Goal: Information Seeking & Learning: Learn about a topic

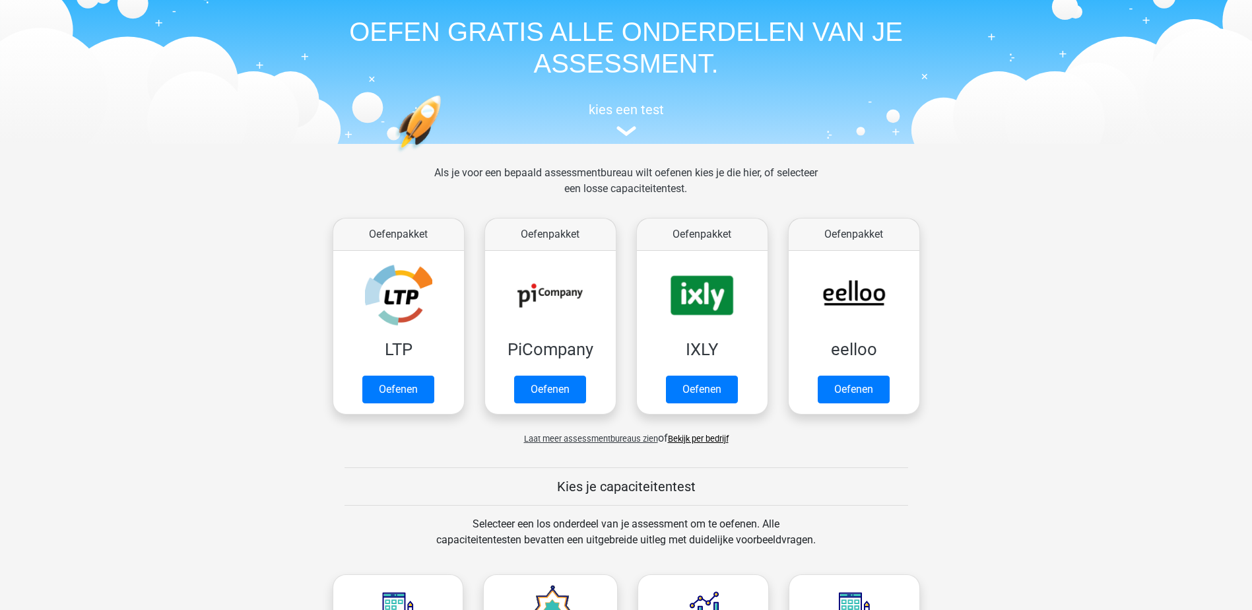
scroll to position [66, 0]
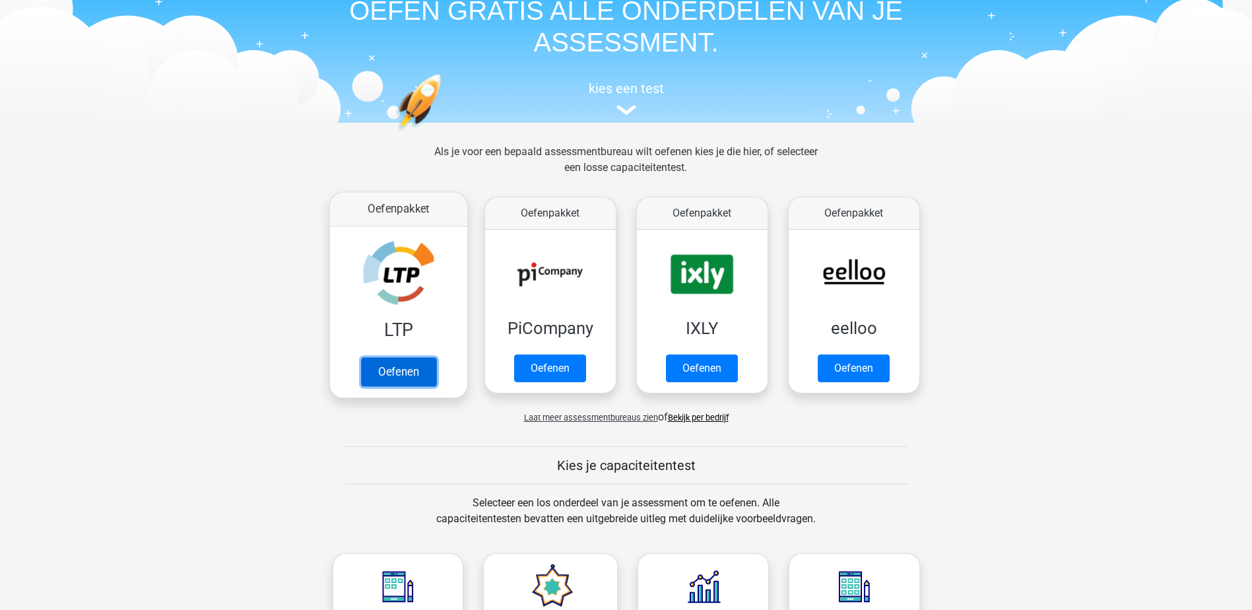
click at [411, 374] on link "Oefenen" at bounding box center [397, 371] width 75 height 29
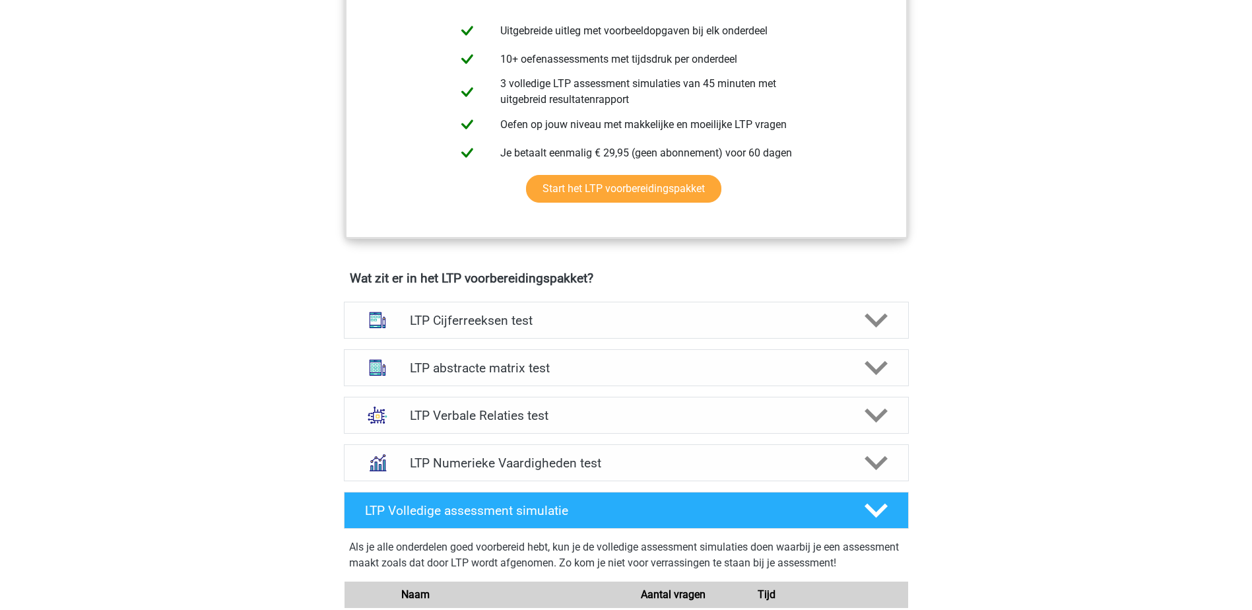
scroll to position [594, 0]
click at [513, 321] on h4 "LTP Cijferreeksen test" at bounding box center [626, 319] width 432 height 15
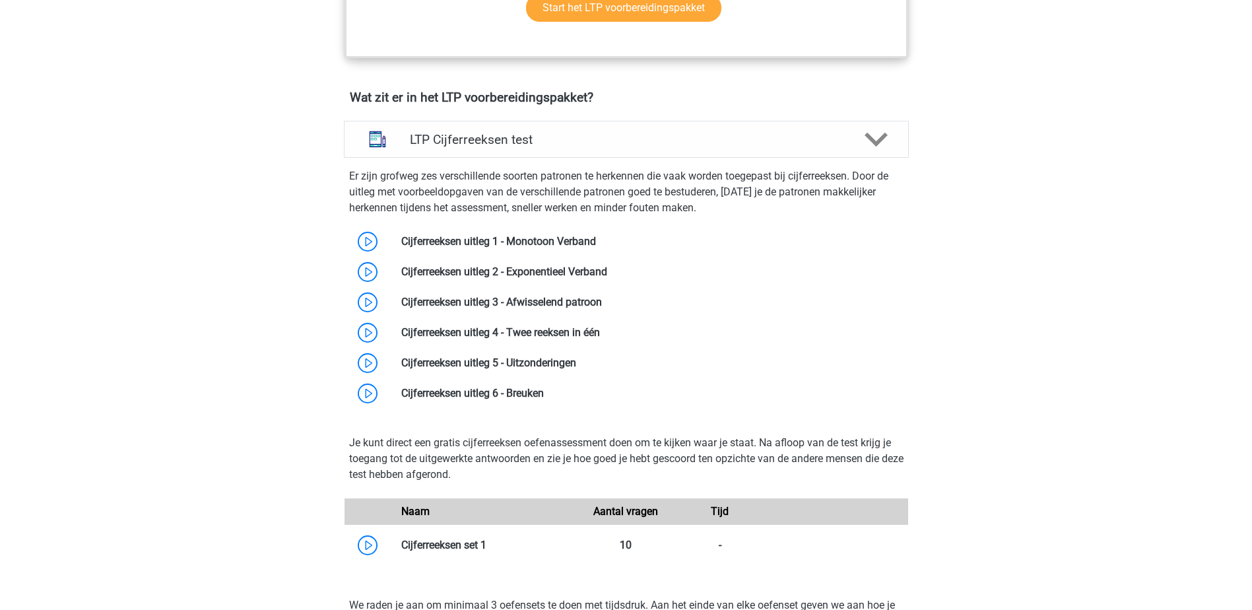
scroll to position [792, 0]
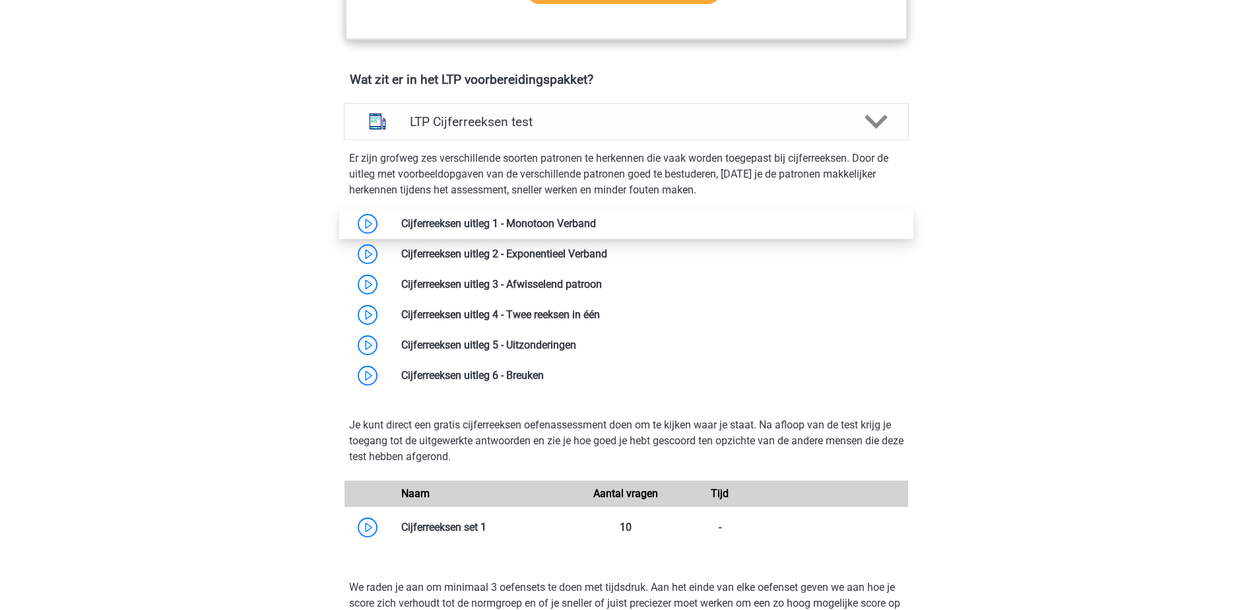
click at [596, 218] on link at bounding box center [596, 223] width 0 height 13
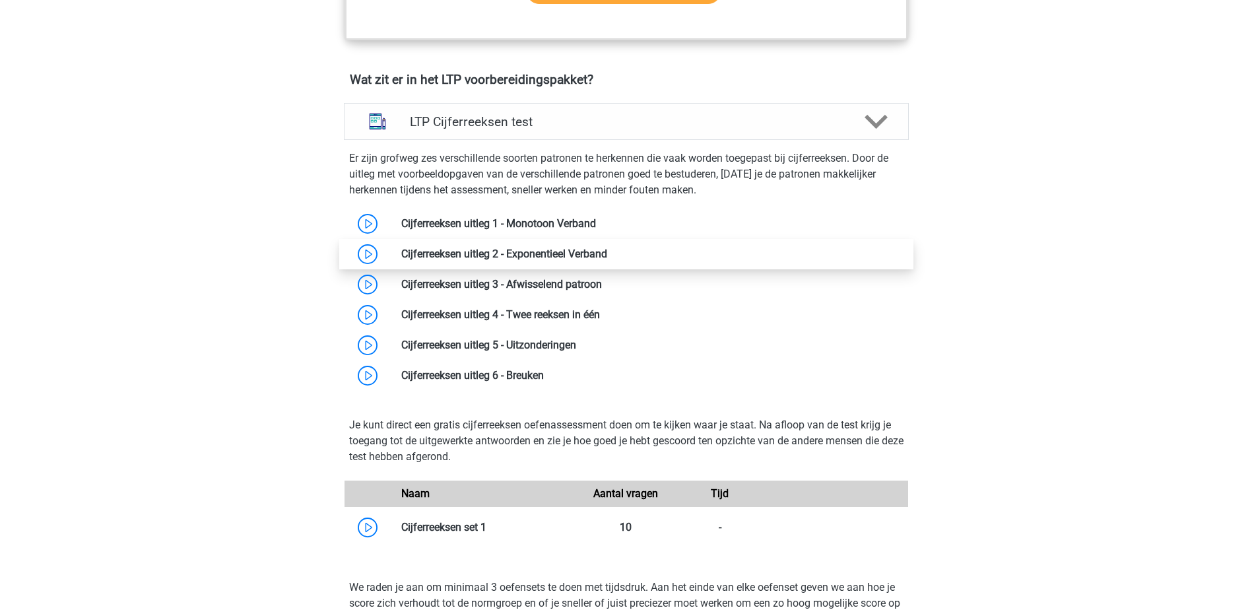
click at [607, 251] on link at bounding box center [607, 254] width 0 height 13
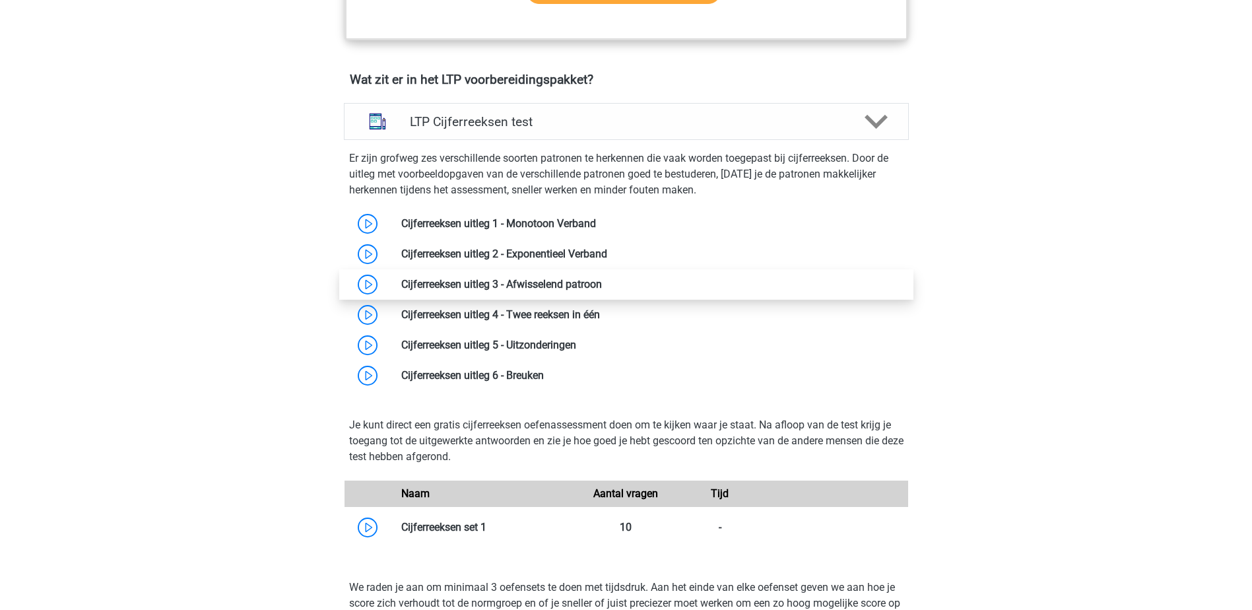
click at [602, 285] on link at bounding box center [602, 284] width 0 height 13
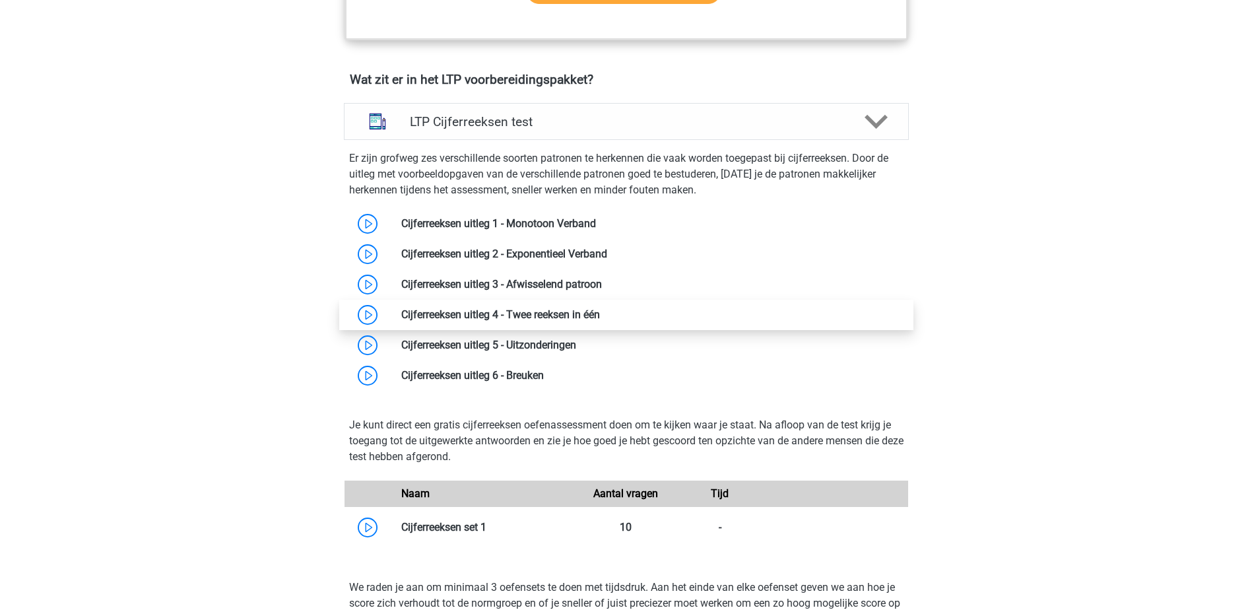
click at [600, 309] on link at bounding box center [600, 314] width 0 height 13
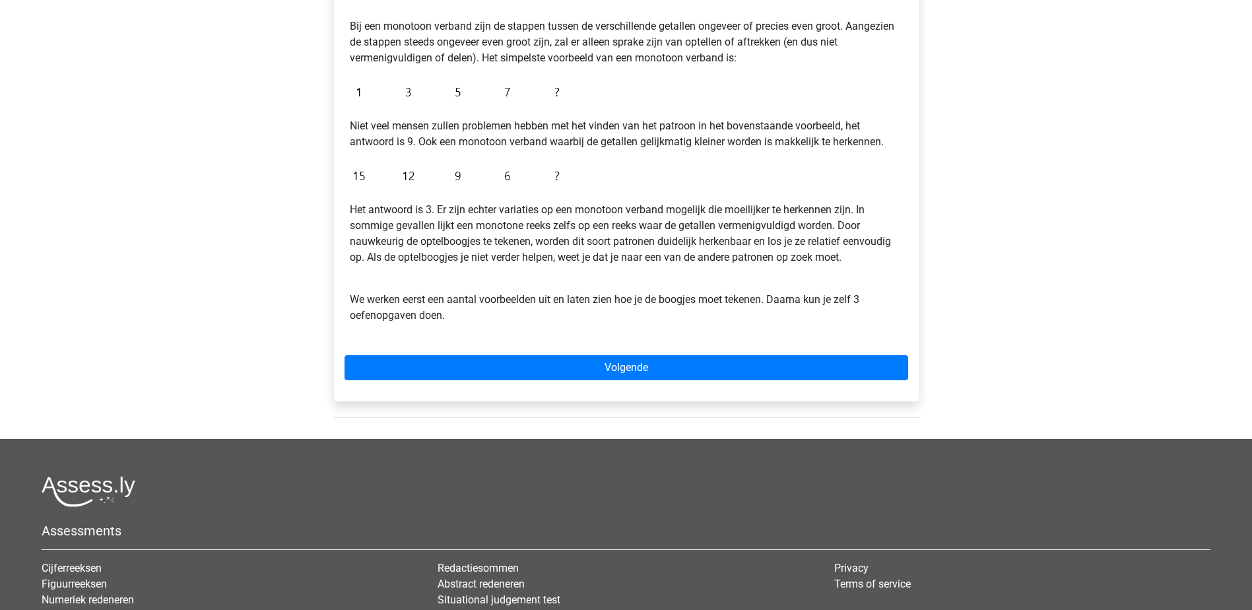
scroll to position [264, 0]
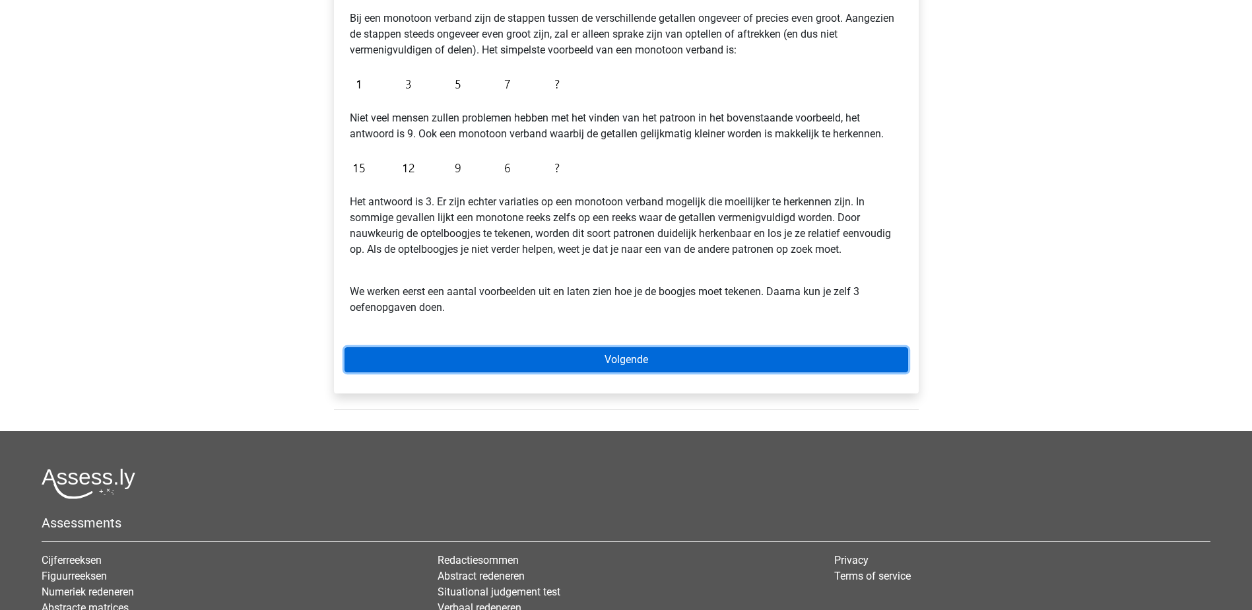
click at [619, 368] on link "Volgende" at bounding box center [627, 359] width 564 height 25
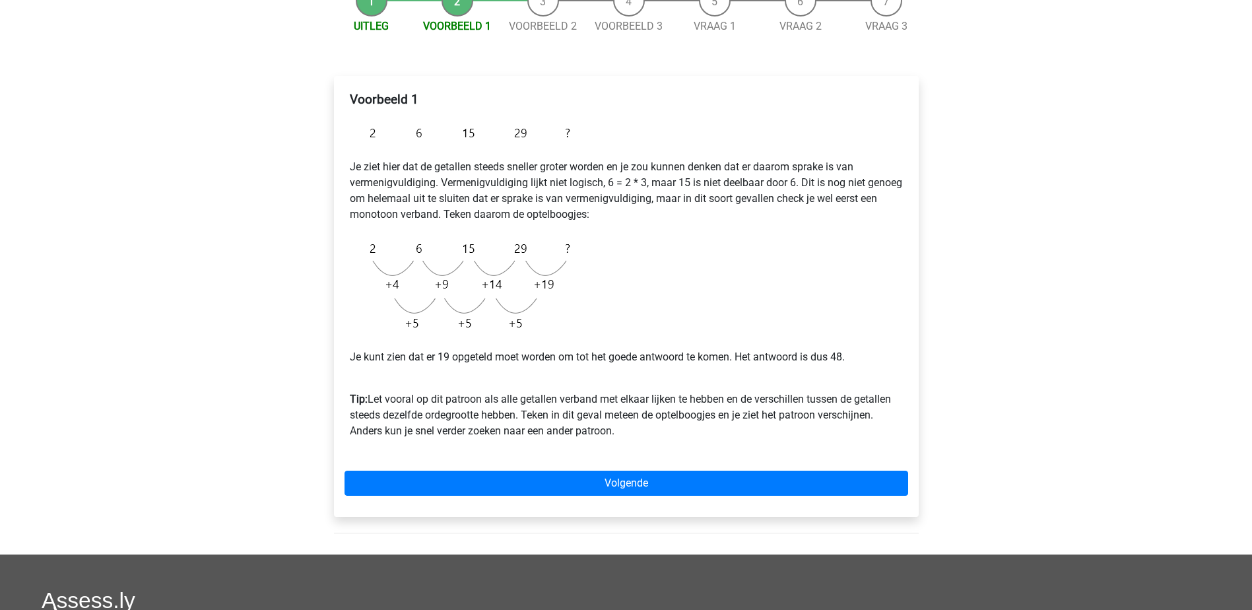
scroll to position [264, 0]
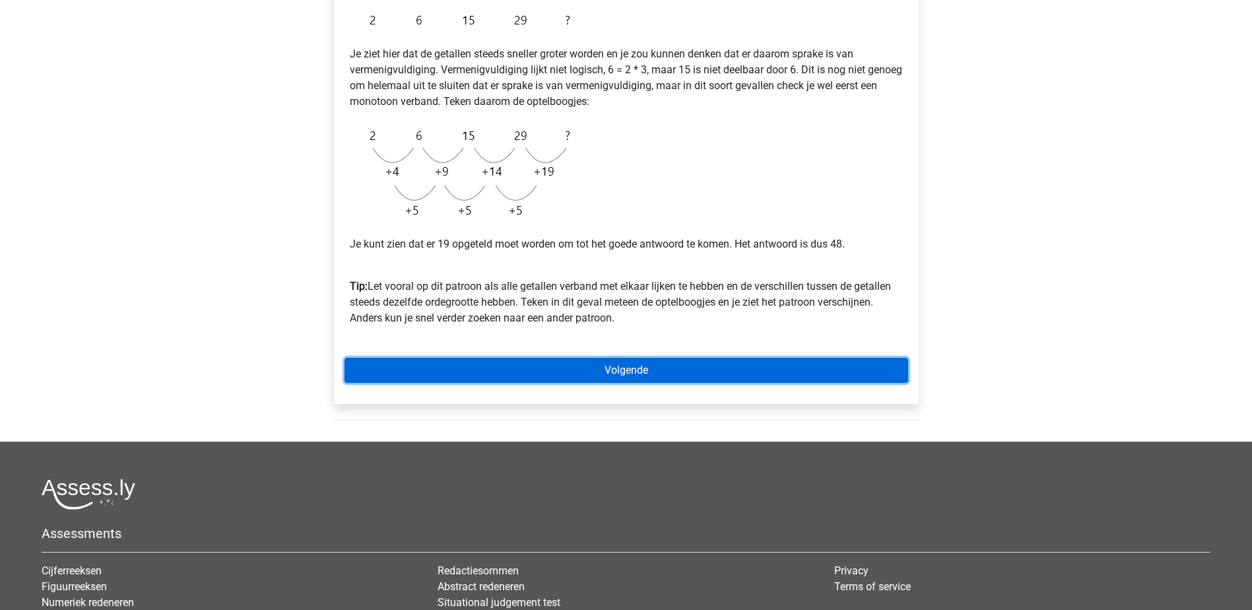
click at [605, 360] on link "Volgende" at bounding box center [627, 370] width 564 height 25
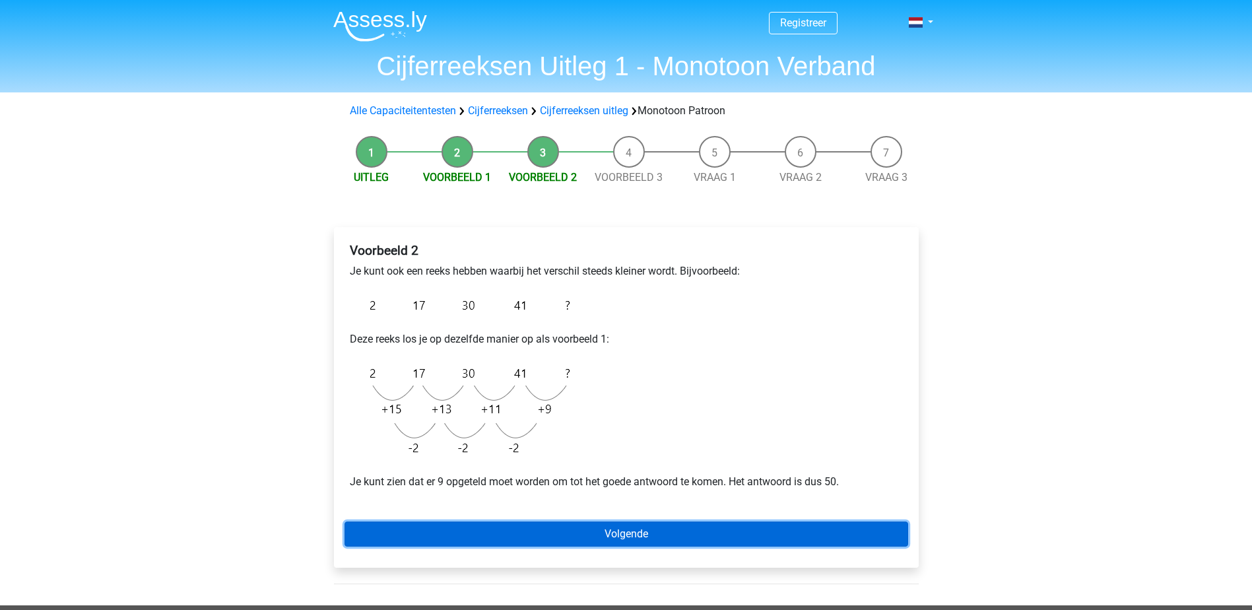
click at [624, 531] on link "Volgende" at bounding box center [627, 533] width 564 height 25
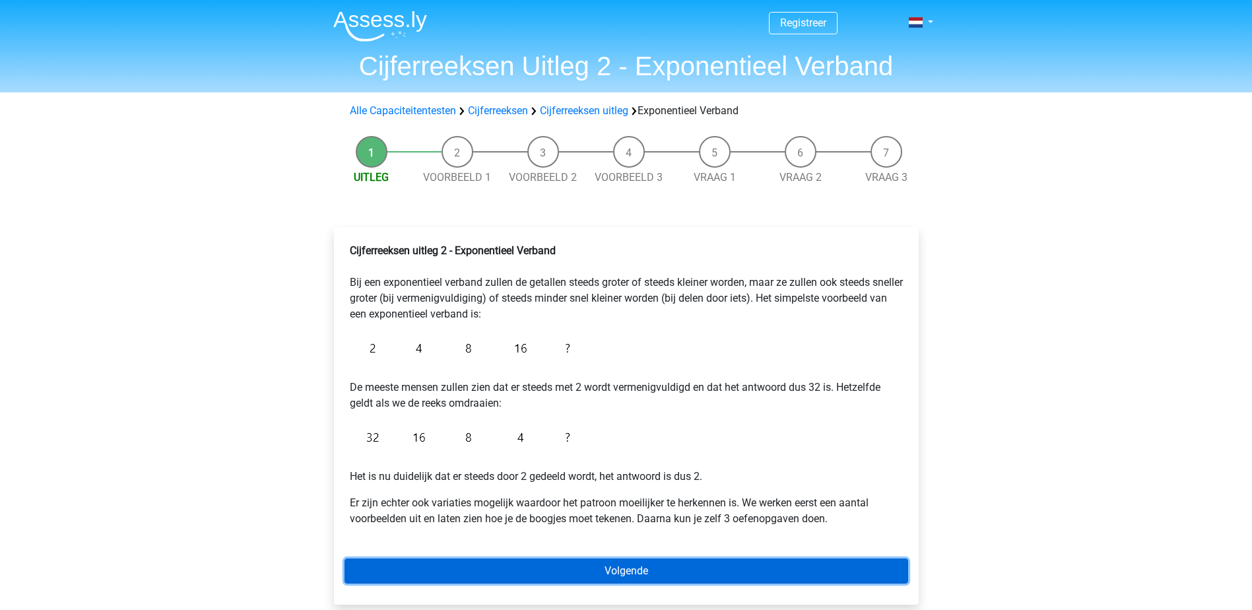
click at [628, 568] on link "Volgende" at bounding box center [627, 570] width 564 height 25
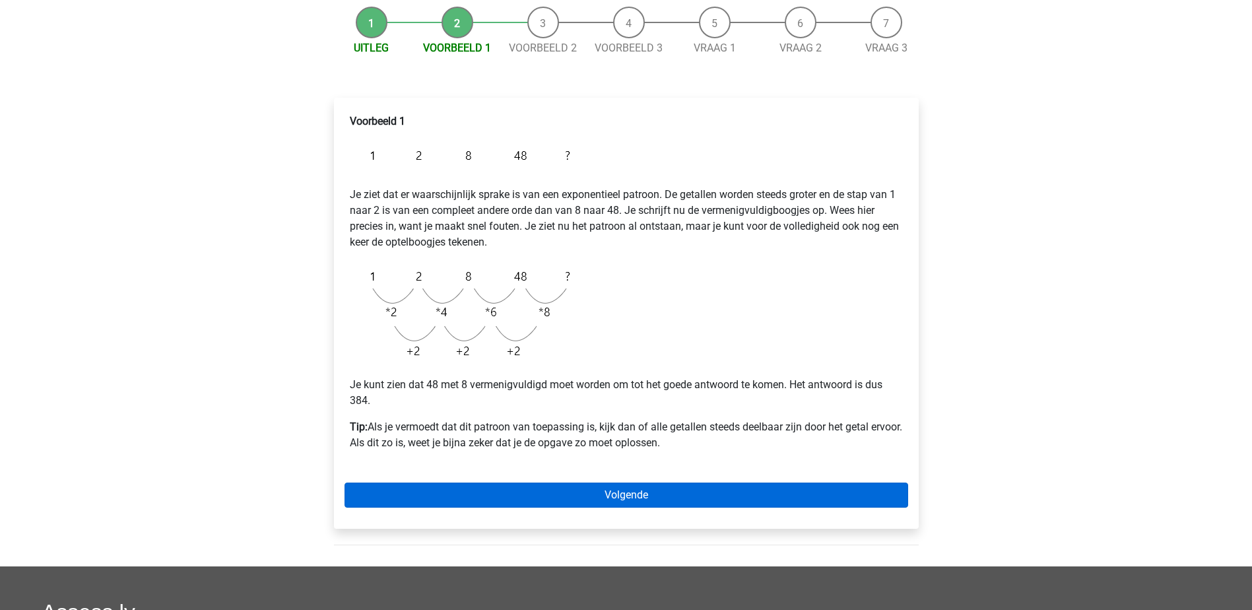
scroll to position [132, 0]
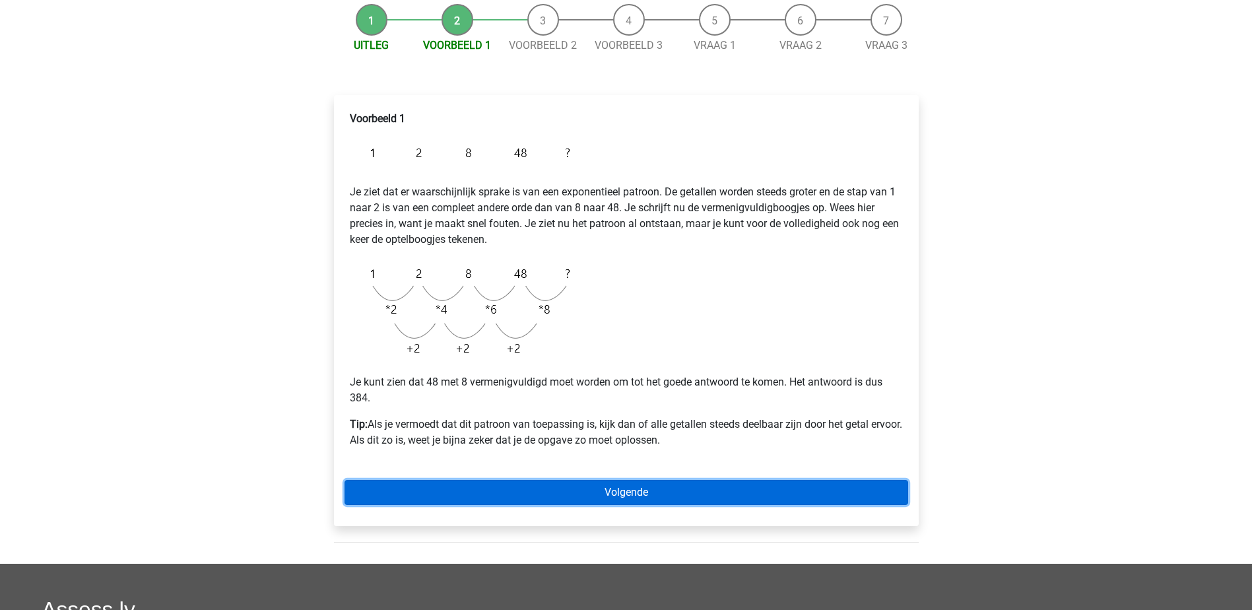
click at [617, 487] on link "Volgende" at bounding box center [627, 492] width 564 height 25
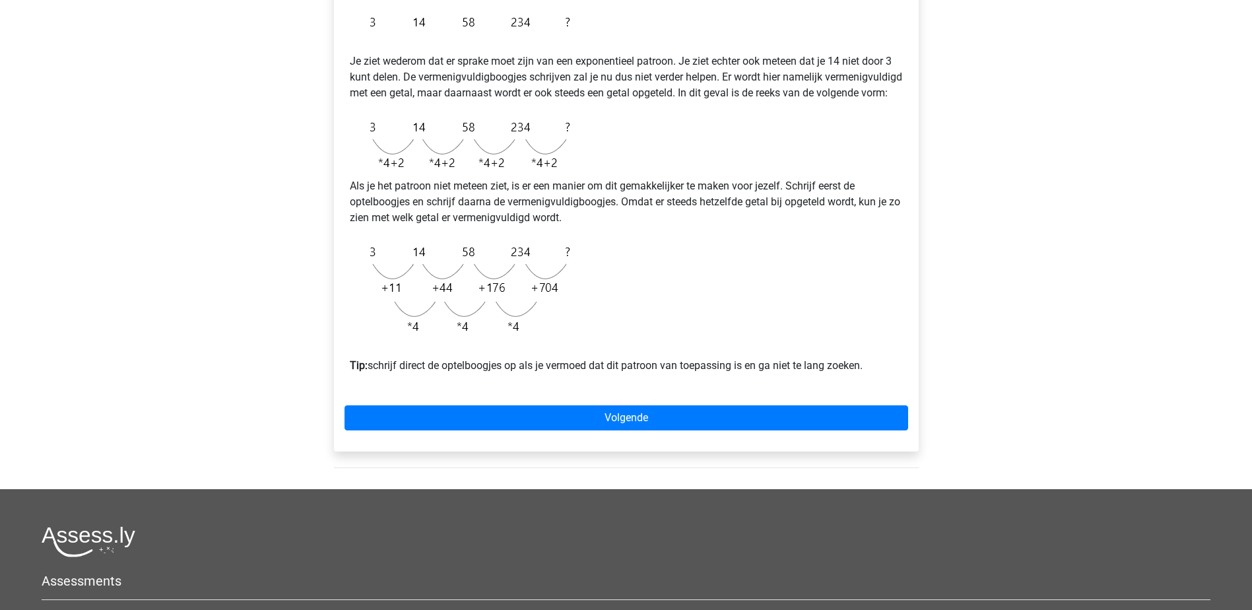
scroll to position [264, 0]
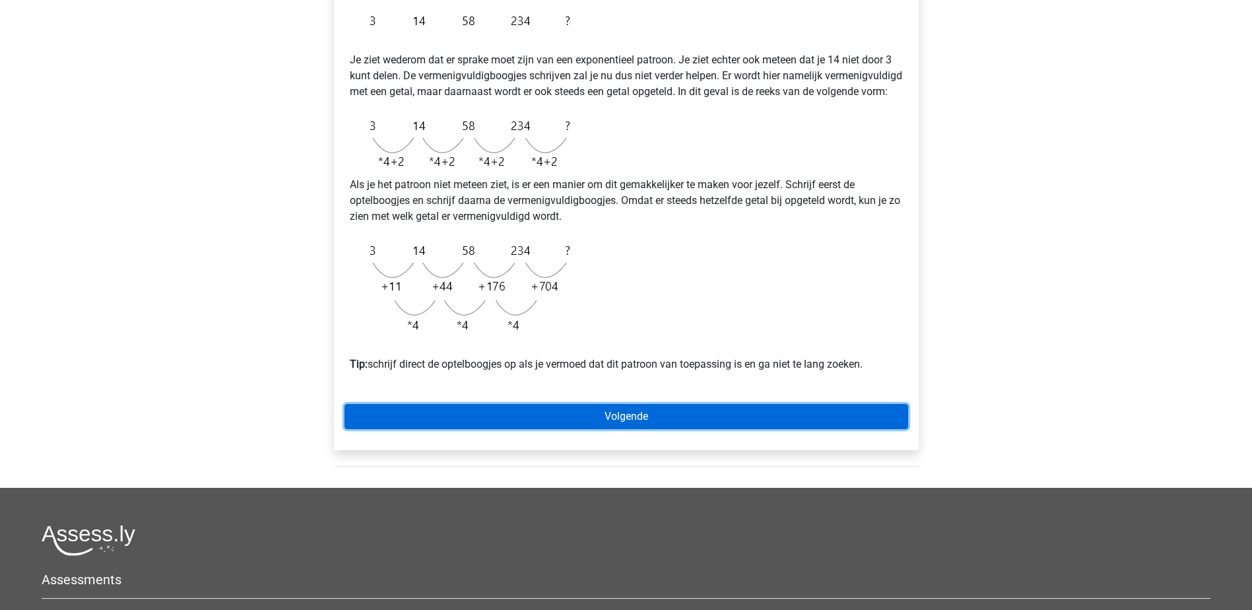
click at [633, 429] on link "Volgende" at bounding box center [627, 416] width 564 height 25
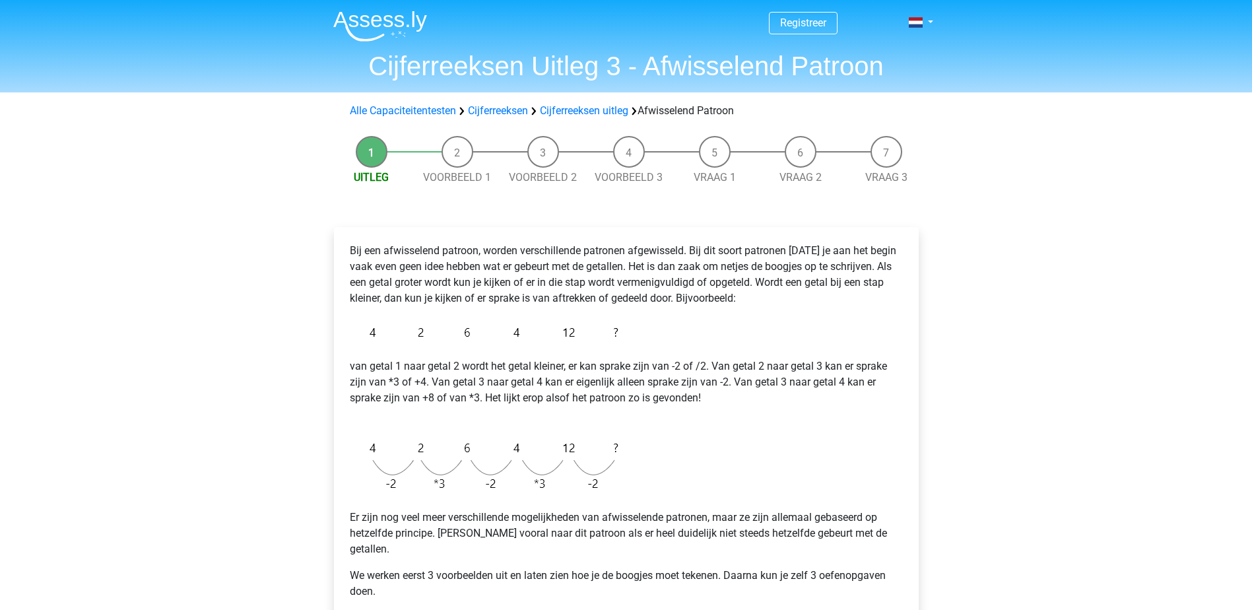
scroll to position [66, 0]
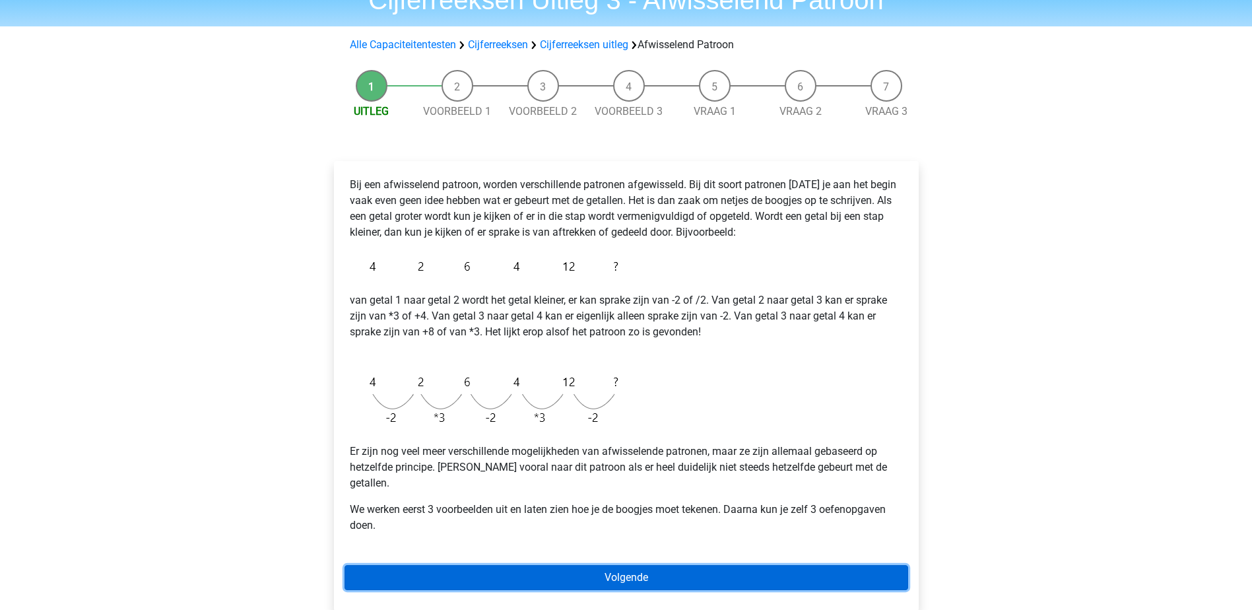
click at [636, 565] on link "Volgende" at bounding box center [627, 577] width 564 height 25
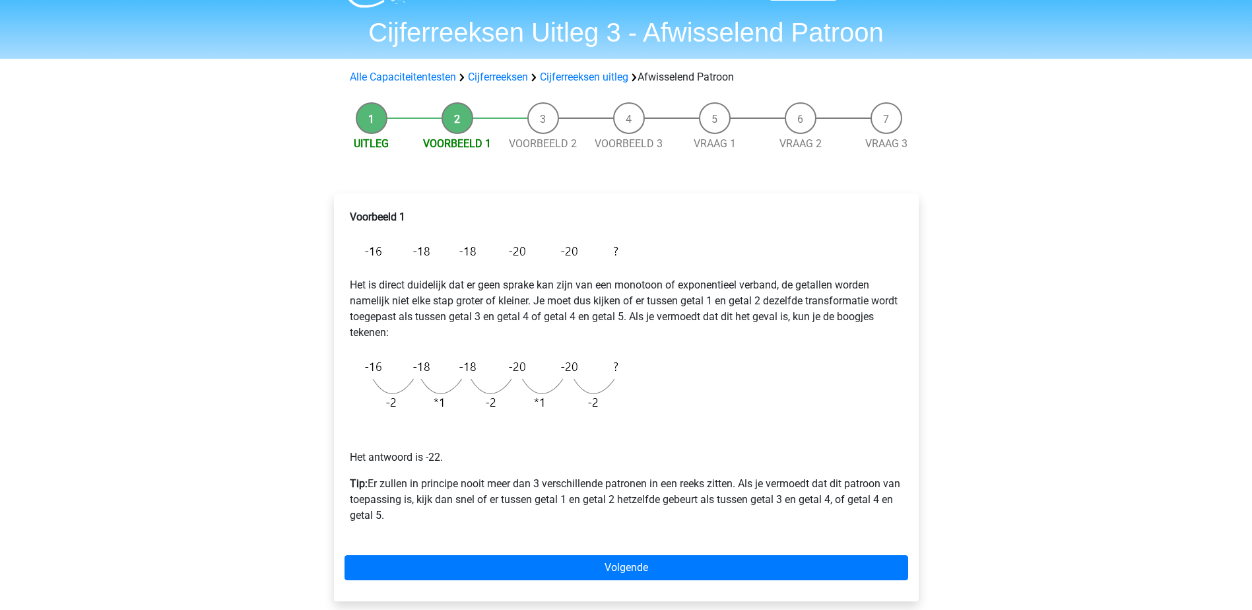
scroll to position [66, 0]
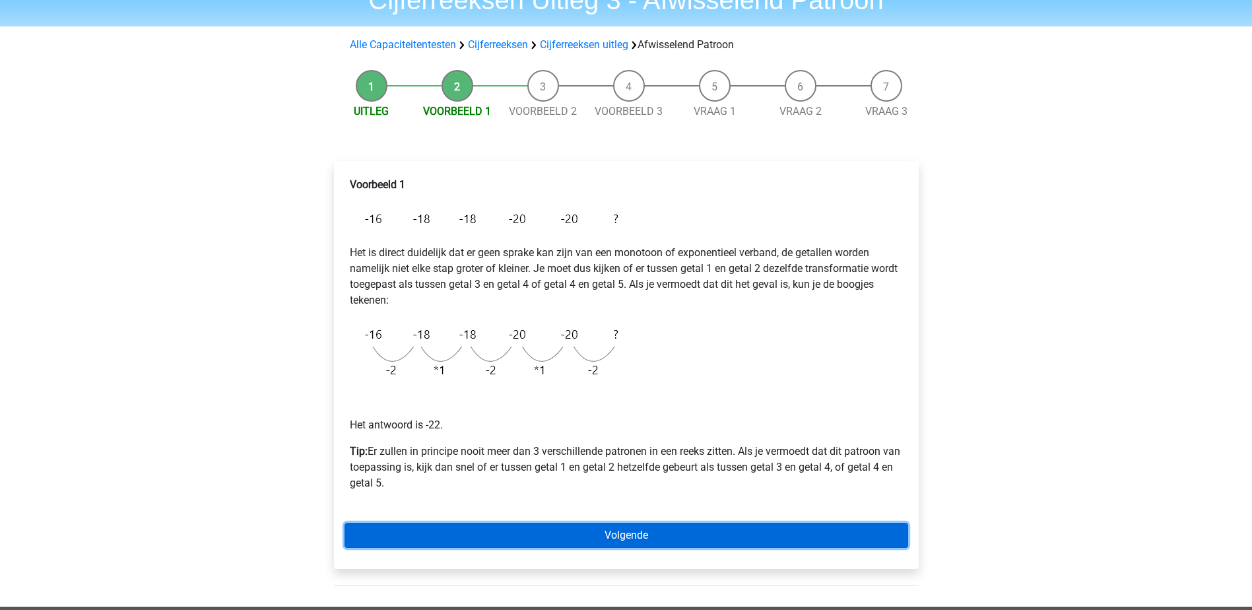
click at [616, 535] on link "Volgende" at bounding box center [627, 535] width 564 height 25
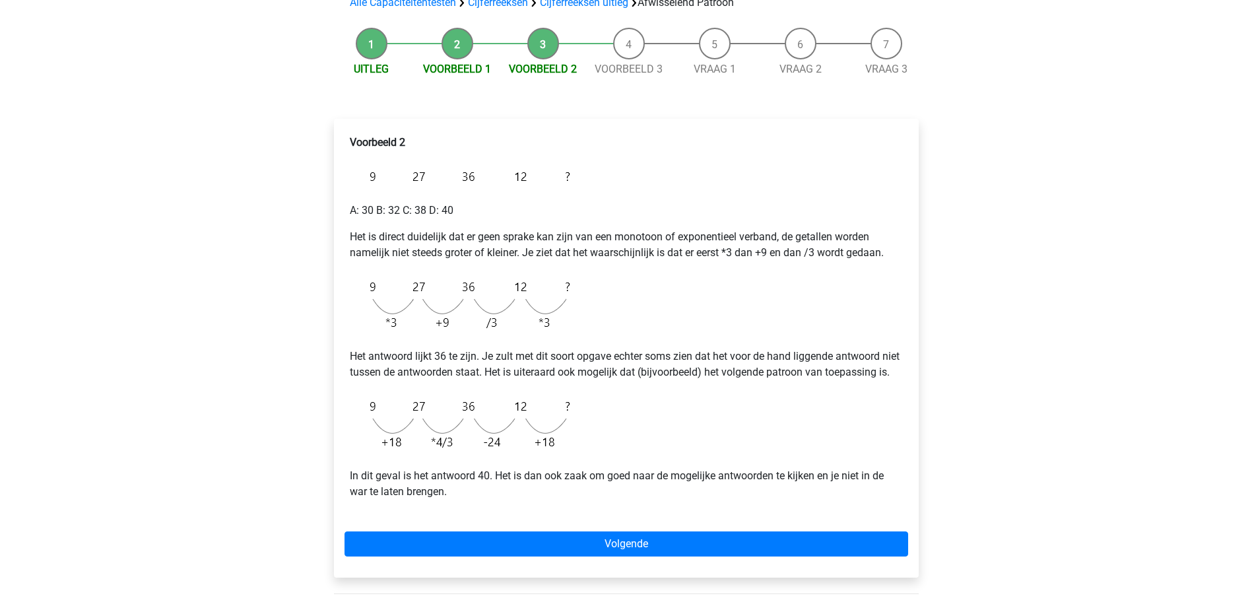
scroll to position [132, 0]
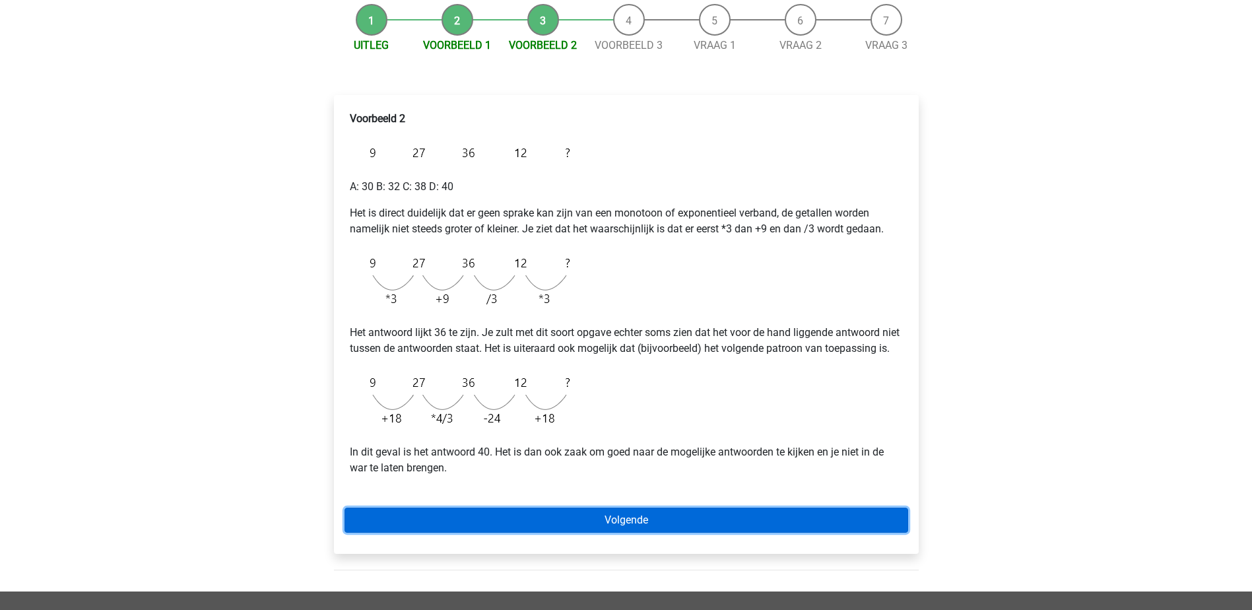
click at [628, 533] on link "Volgende" at bounding box center [627, 520] width 564 height 25
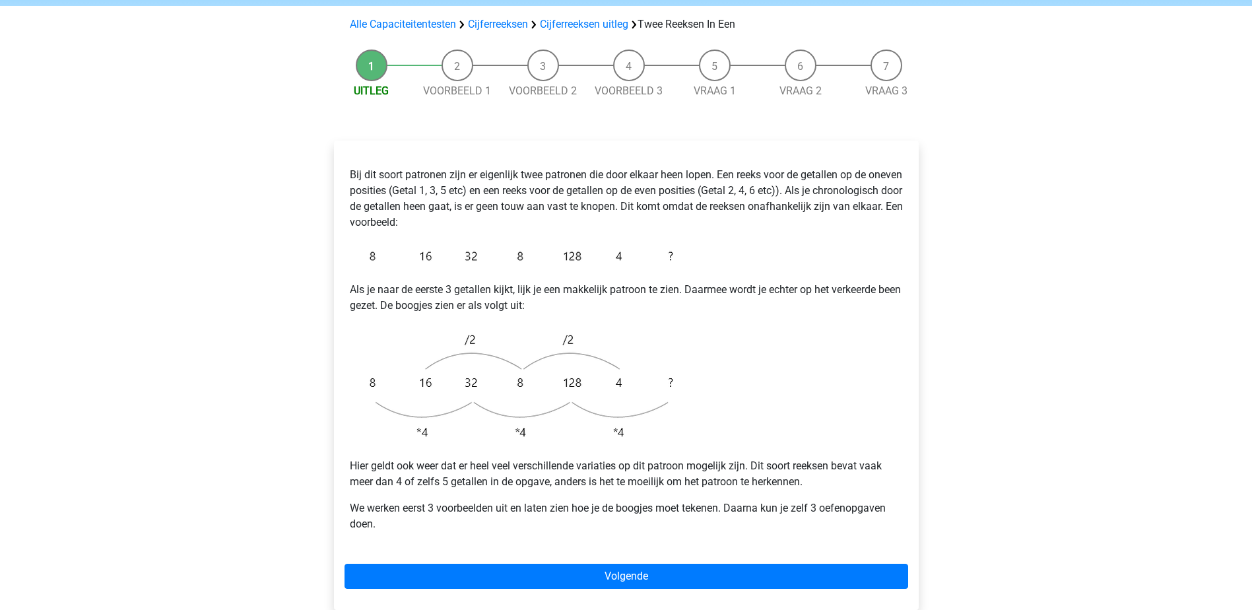
scroll to position [132, 0]
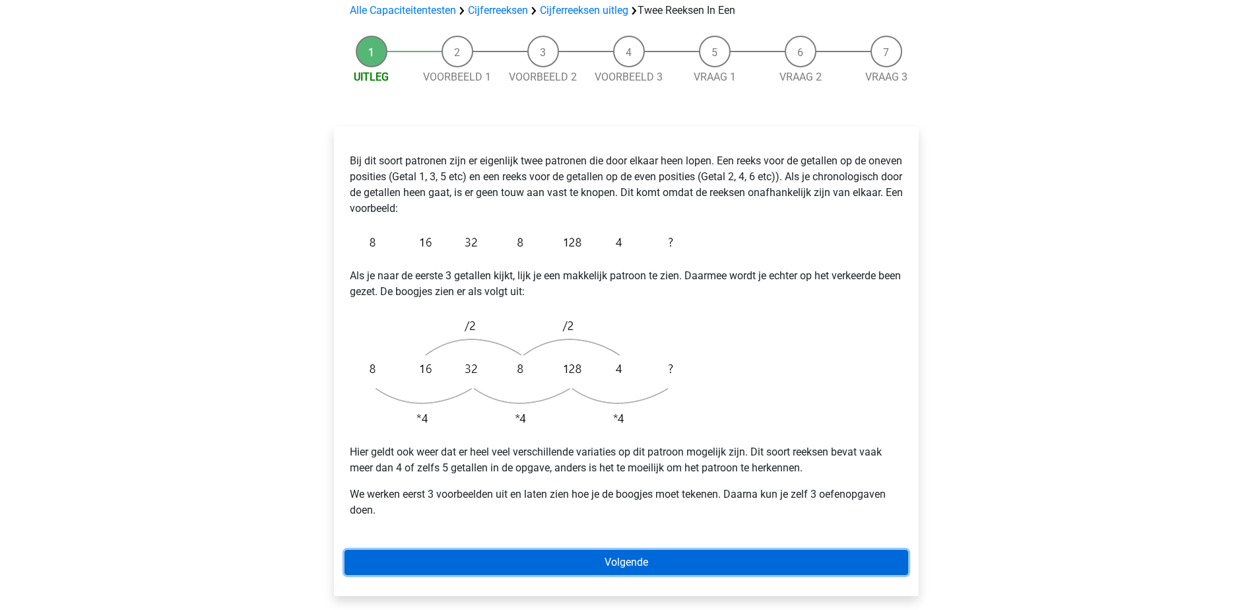
click at [652, 550] on link "Volgende" at bounding box center [627, 562] width 564 height 25
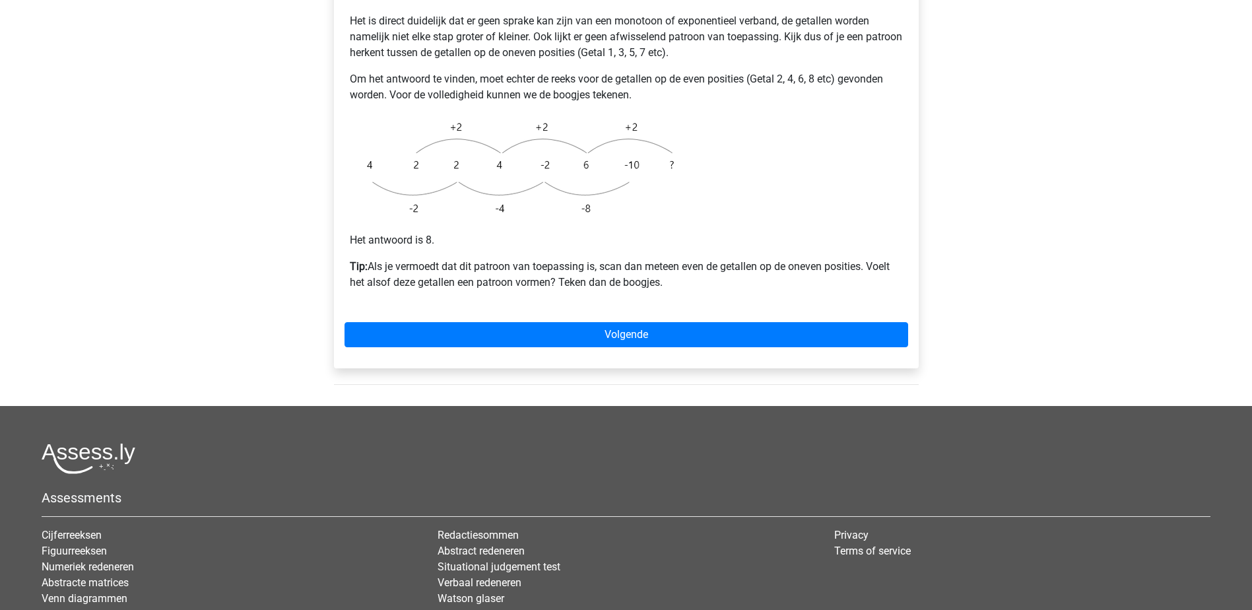
scroll to position [330, 0]
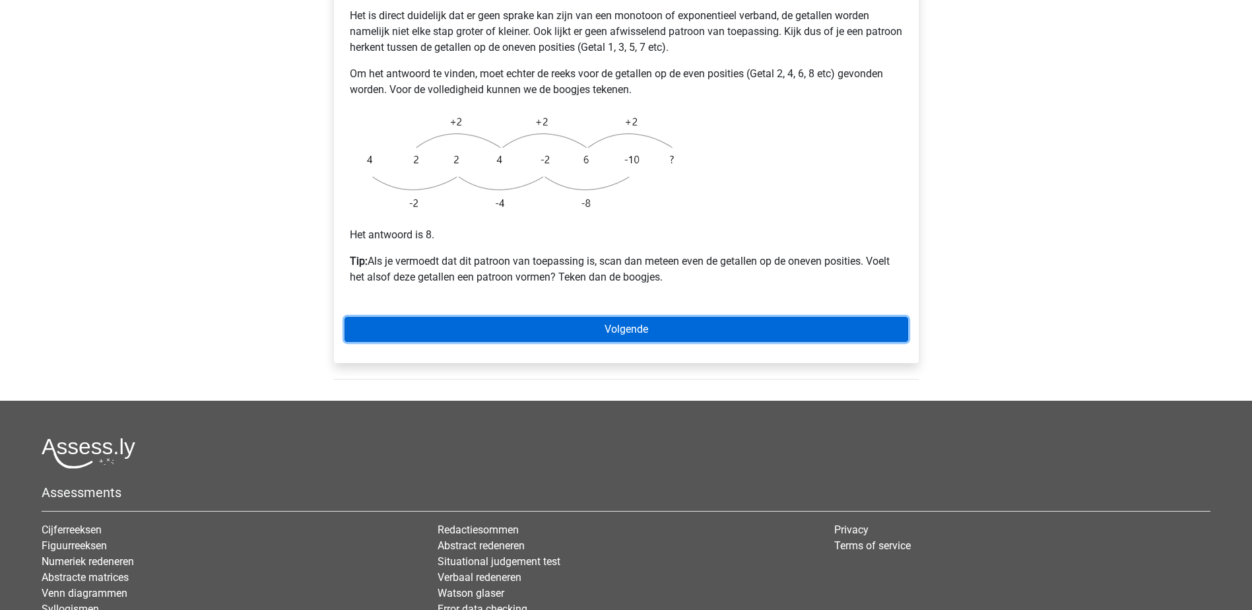
click at [646, 317] on link "Volgende" at bounding box center [627, 329] width 564 height 25
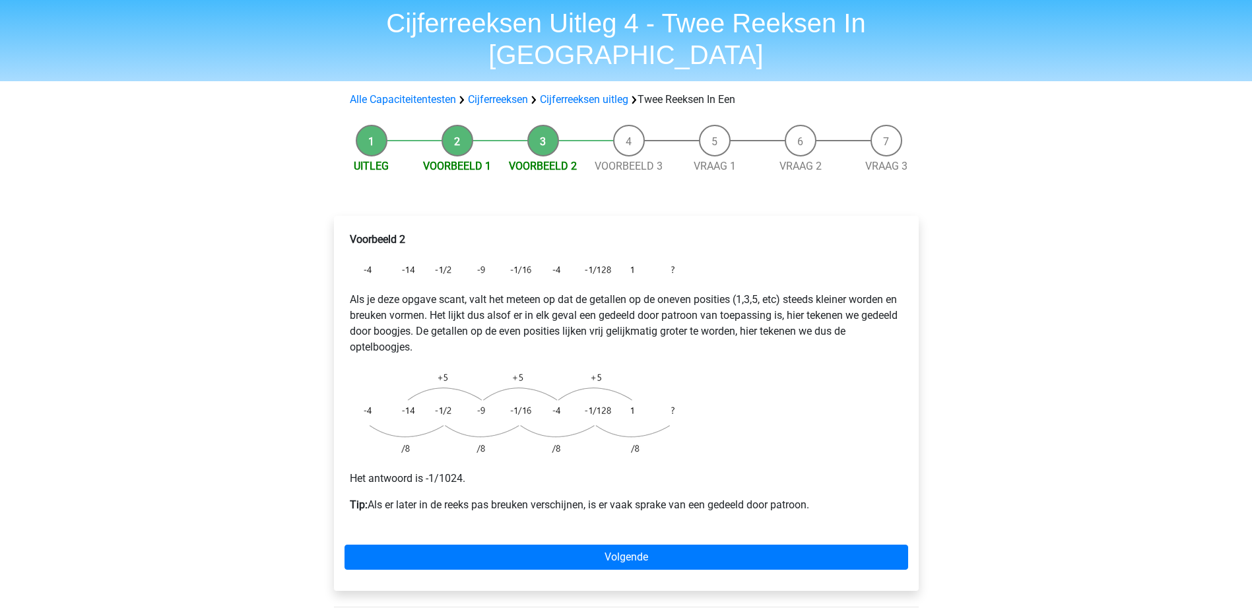
scroll to position [66, 0]
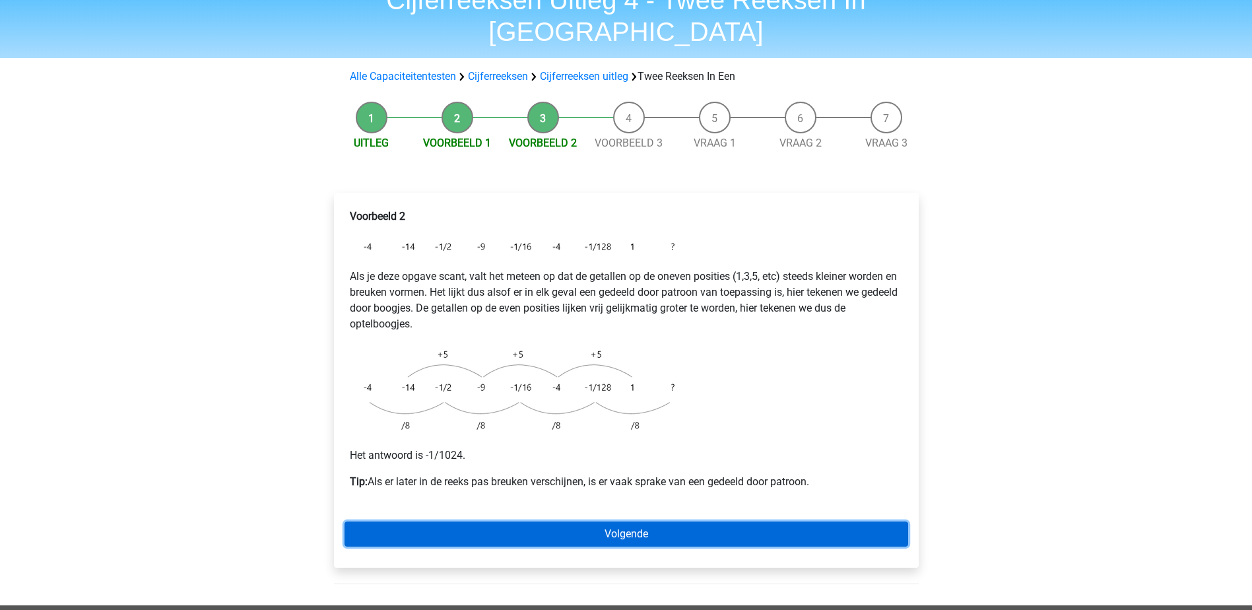
click at [645, 521] on link "Volgende" at bounding box center [627, 533] width 564 height 25
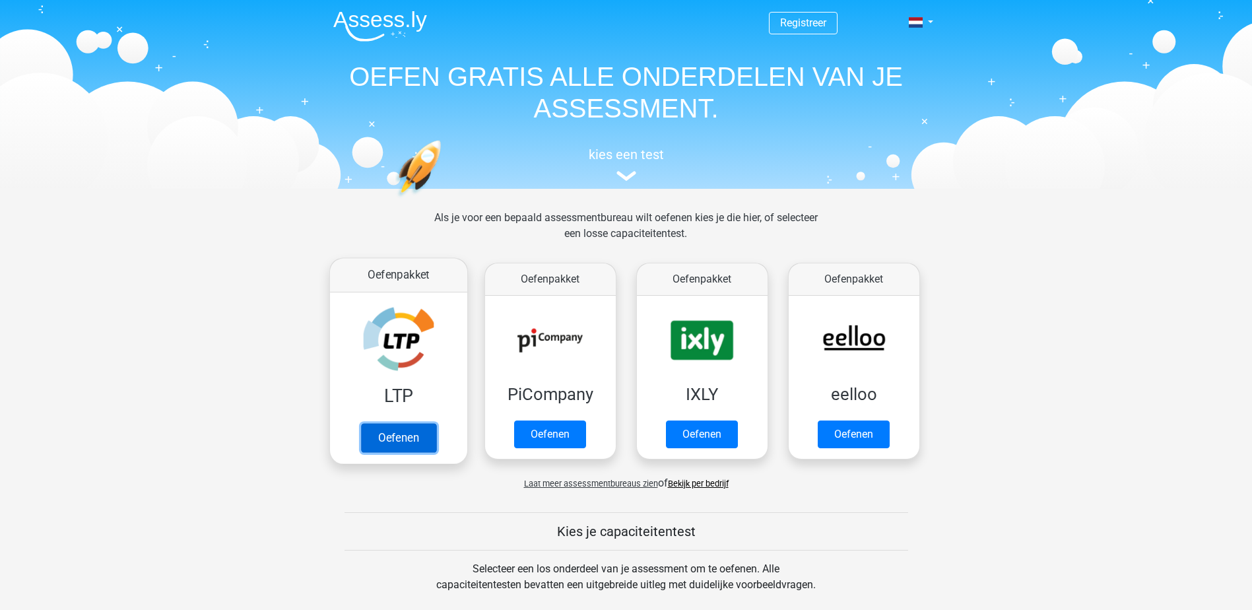
click at [385, 446] on link "Oefenen" at bounding box center [397, 437] width 75 height 29
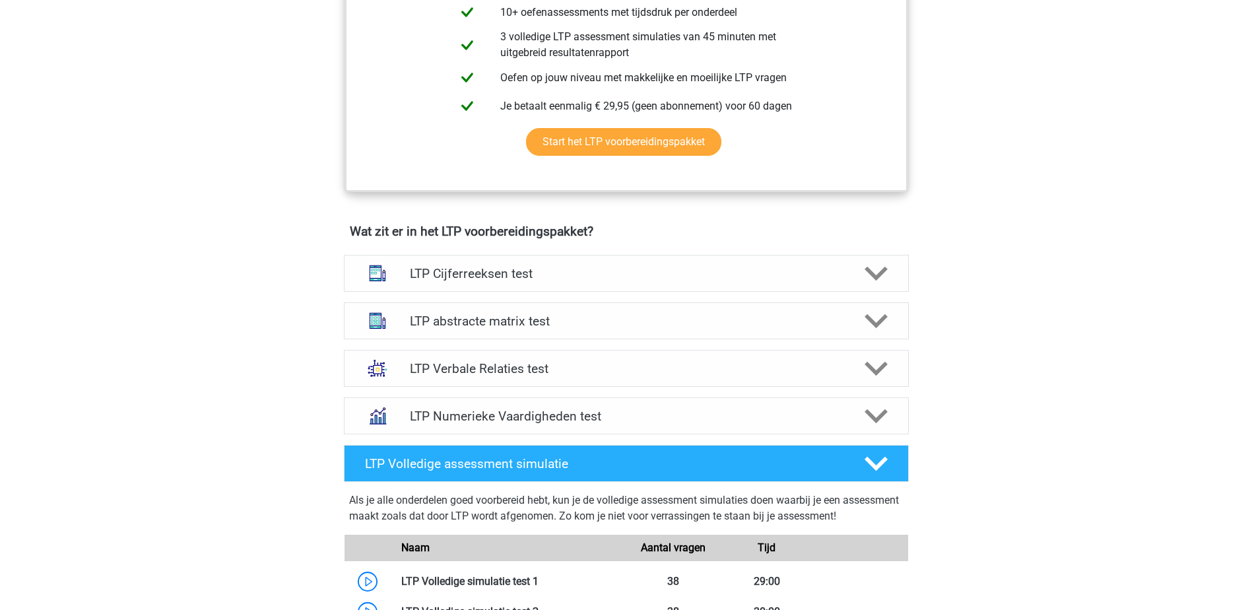
scroll to position [660, 0]
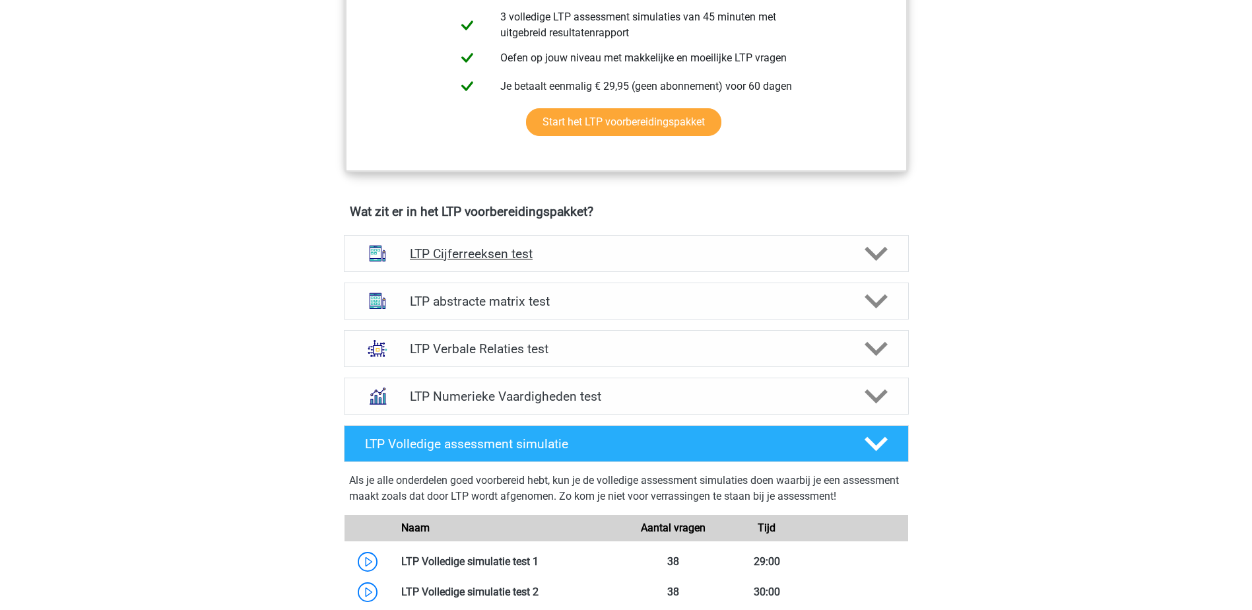
click at [489, 255] on h4 "LTP Cijferreeksen test" at bounding box center [626, 253] width 432 height 15
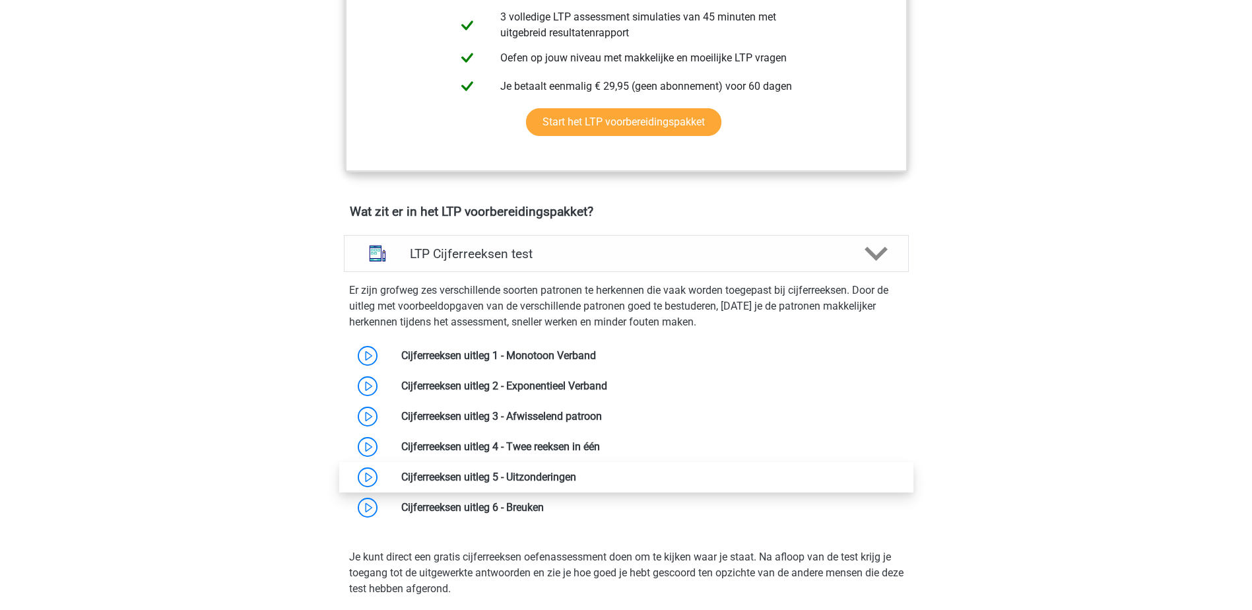
click at [576, 480] on link at bounding box center [576, 477] width 0 height 13
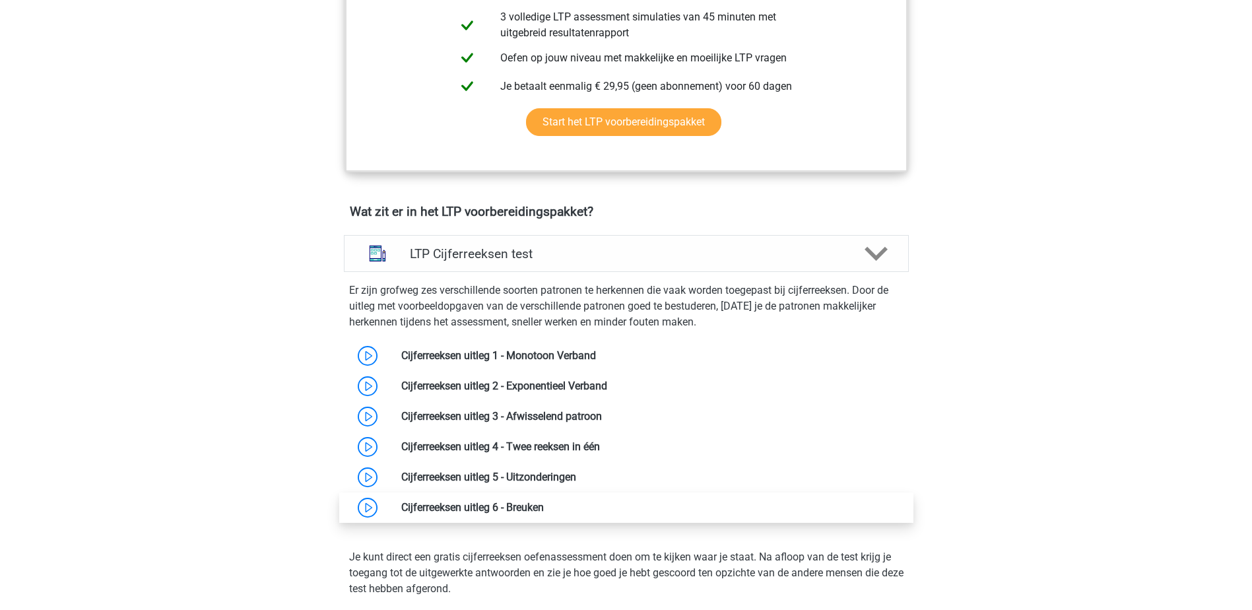
click at [544, 507] on link at bounding box center [544, 507] width 0 height 13
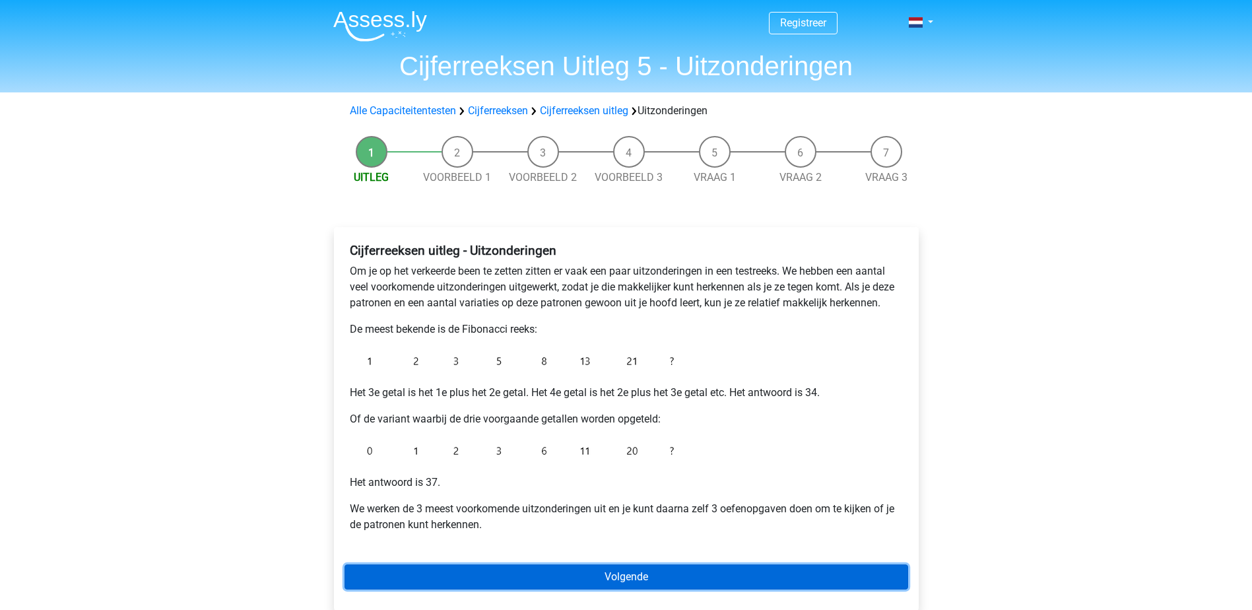
click at [616, 572] on link "Volgende" at bounding box center [627, 576] width 564 height 25
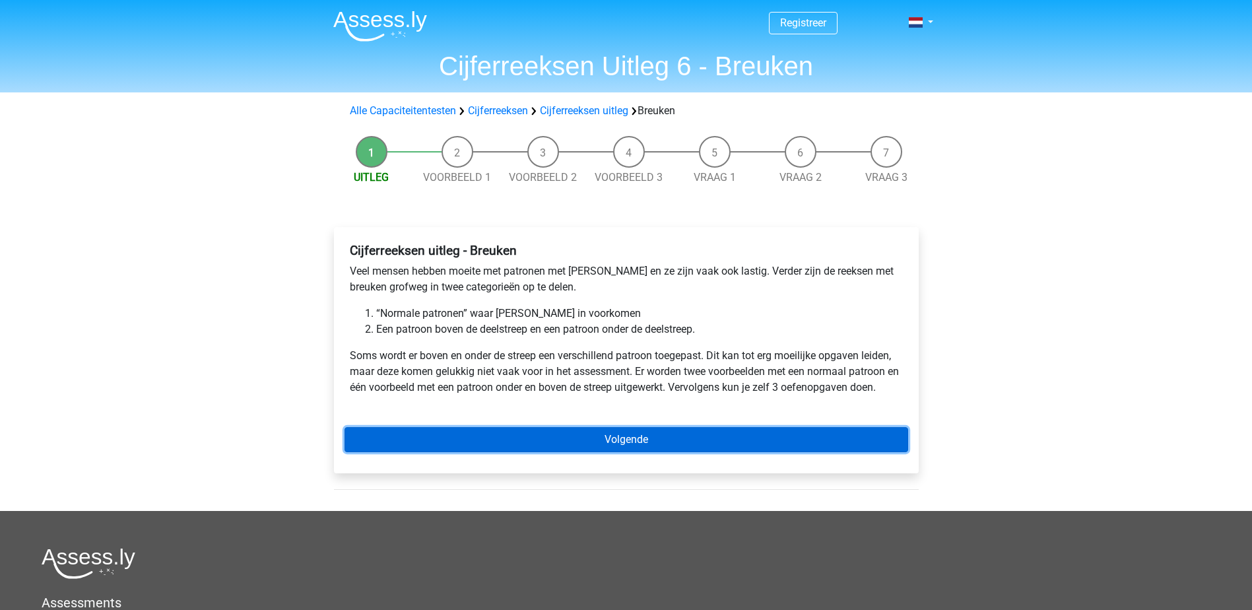
click at [563, 451] on link "Volgende" at bounding box center [627, 439] width 564 height 25
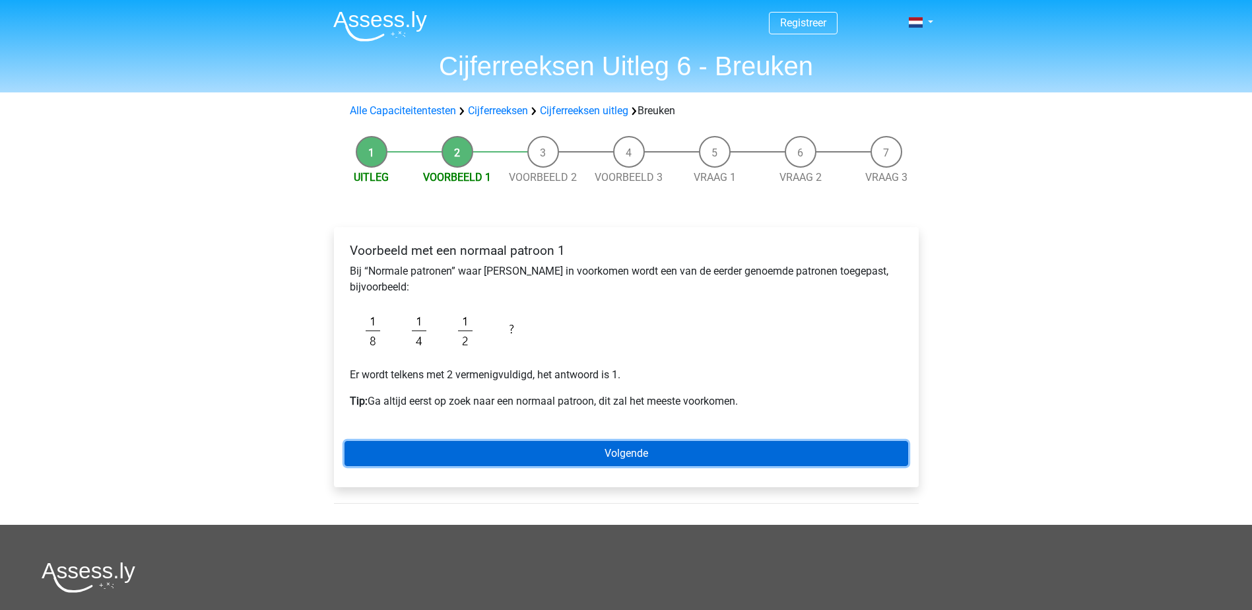
click at [661, 456] on link "Volgende" at bounding box center [627, 453] width 564 height 25
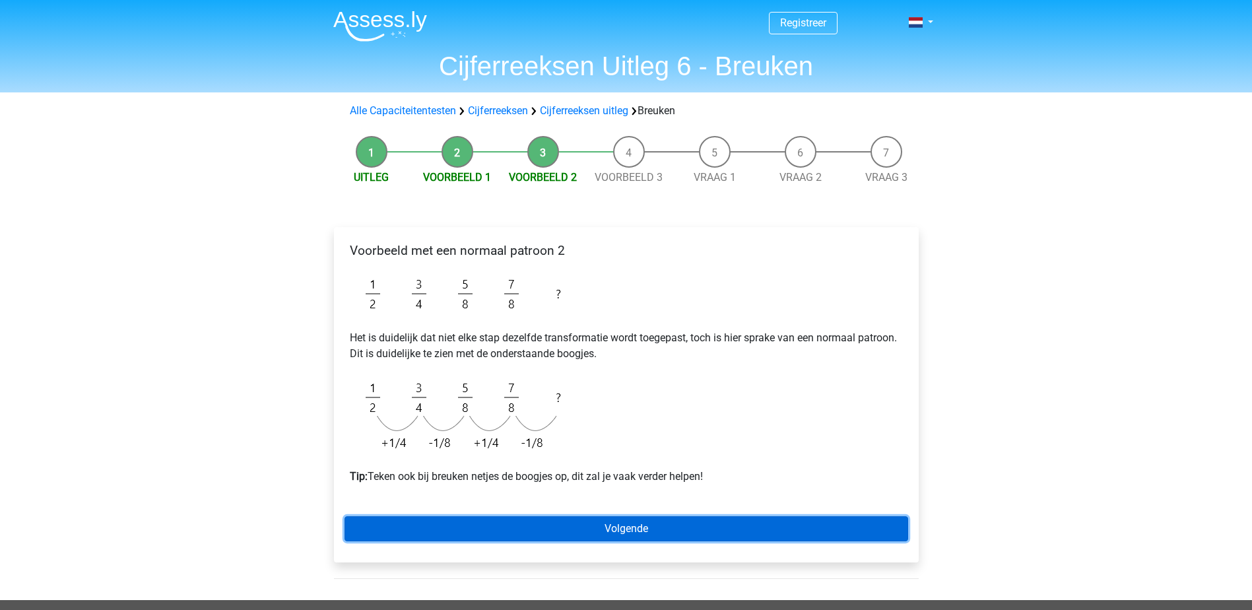
click at [605, 529] on link "Volgende" at bounding box center [627, 528] width 564 height 25
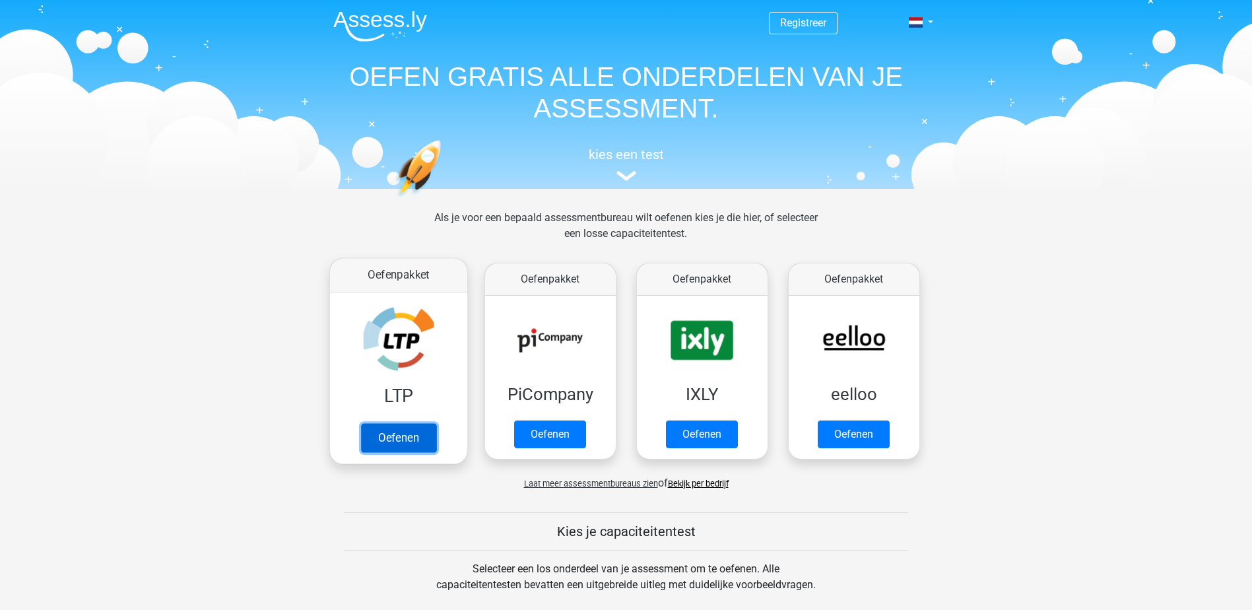
click at [389, 444] on link "Oefenen" at bounding box center [397, 437] width 75 height 29
click at [401, 441] on link "Oefenen" at bounding box center [397, 437] width 75 height 29
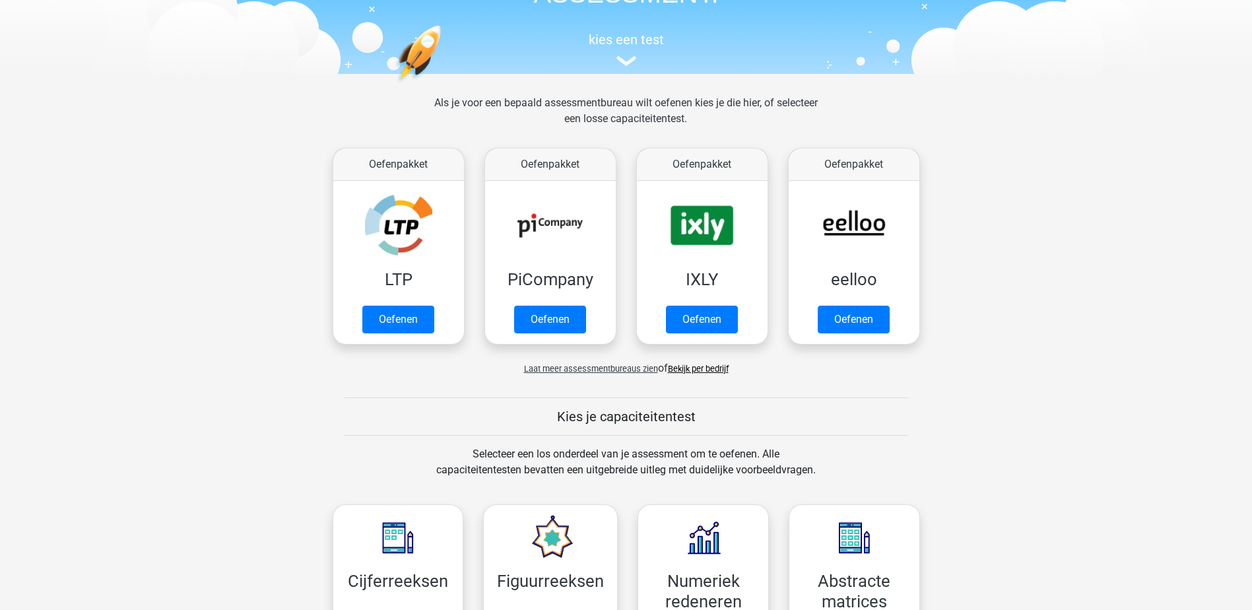
scroll to position [132, 0]
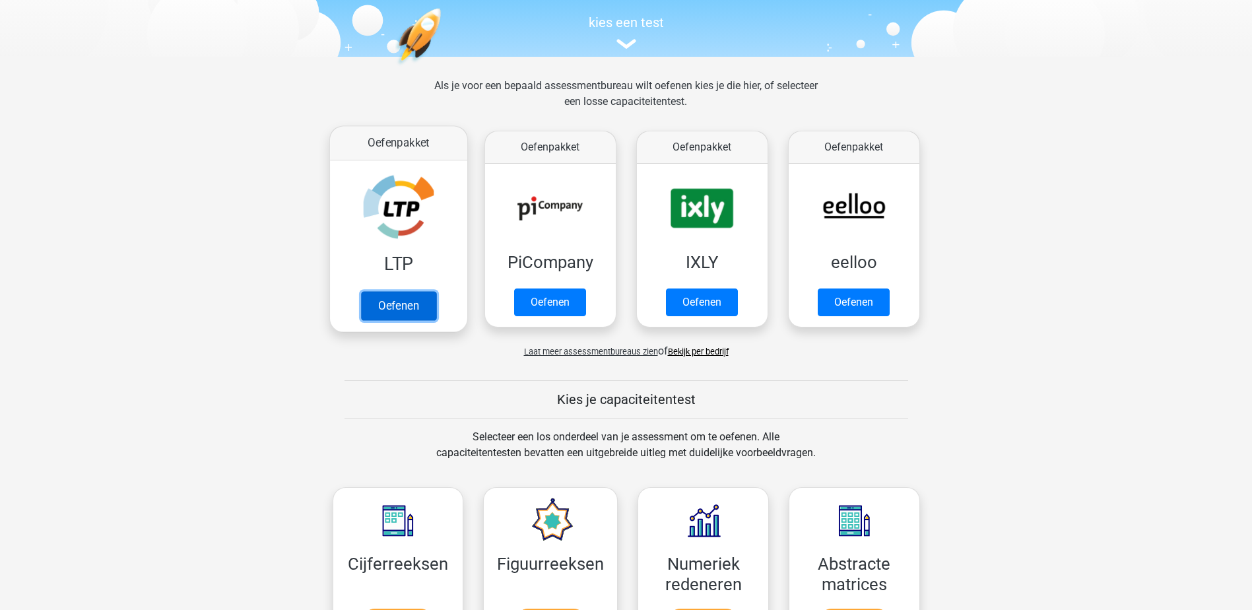
click at [407, 314] on link "Oefenen" at bounding box center [397, 305] width 75 height 29
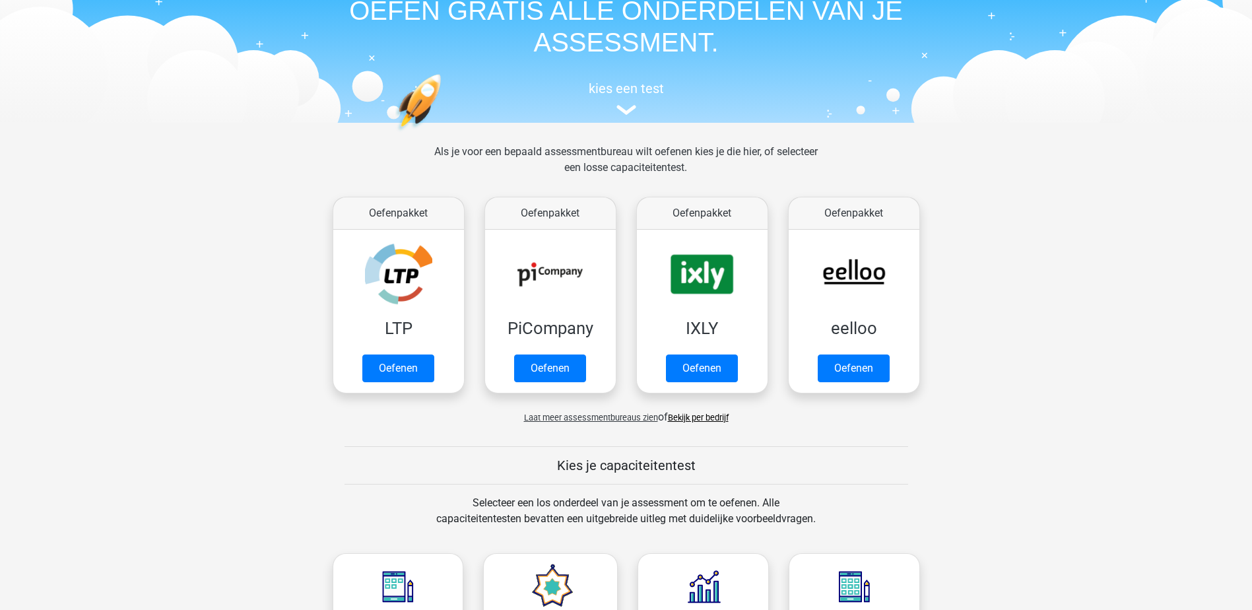
scroll to position [0, 0]
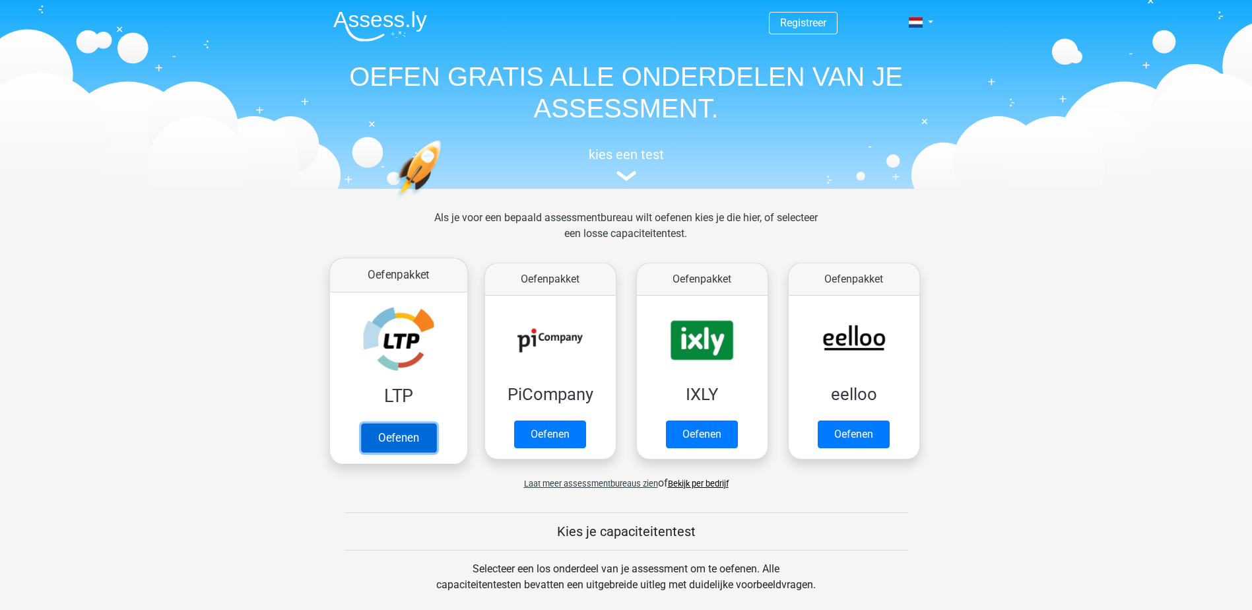
click at [399, 439] on link "Oefenen" at bounding box center [397, 437] width 75 height 29
click at [409, 443] on link "Oefenen" at bounding box center [397, 437] width 75 height 29
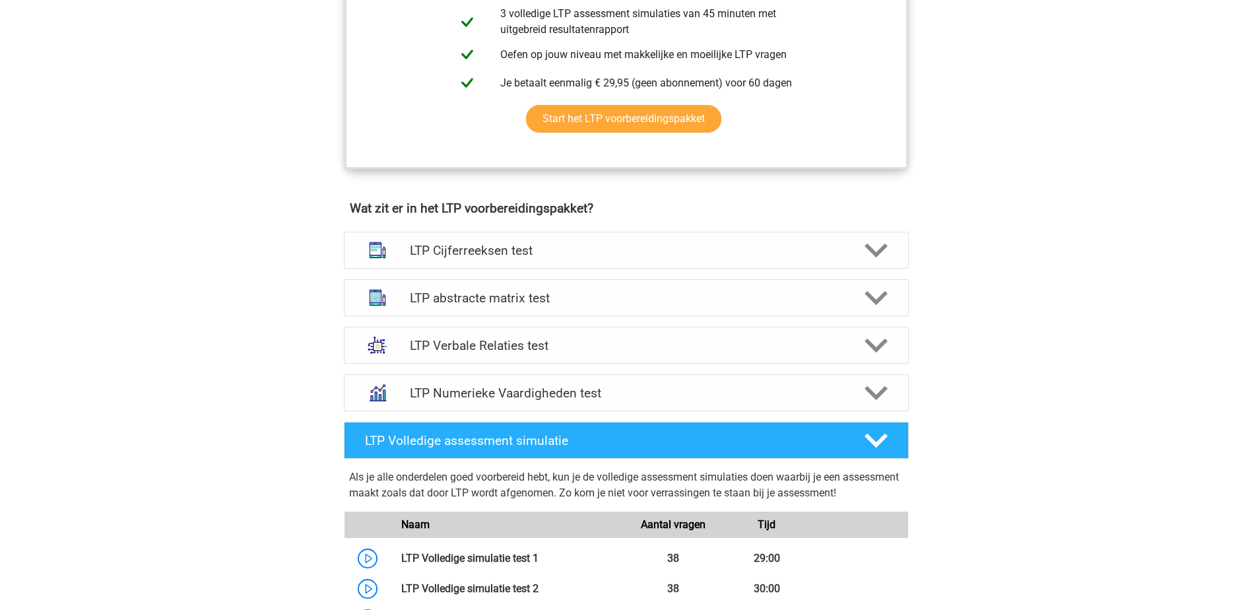
scroll to position [660, 0]
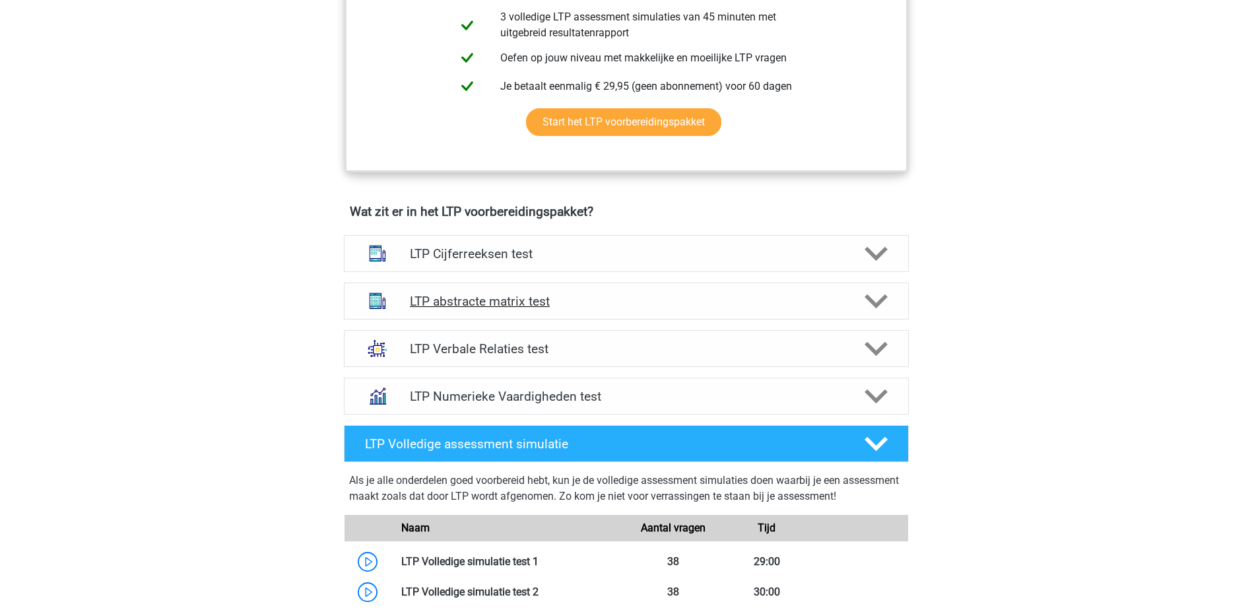
click at [494, 298] on h4 "LTP abstracte matrix test" at bounding box center [626, 301] width 432 height 15
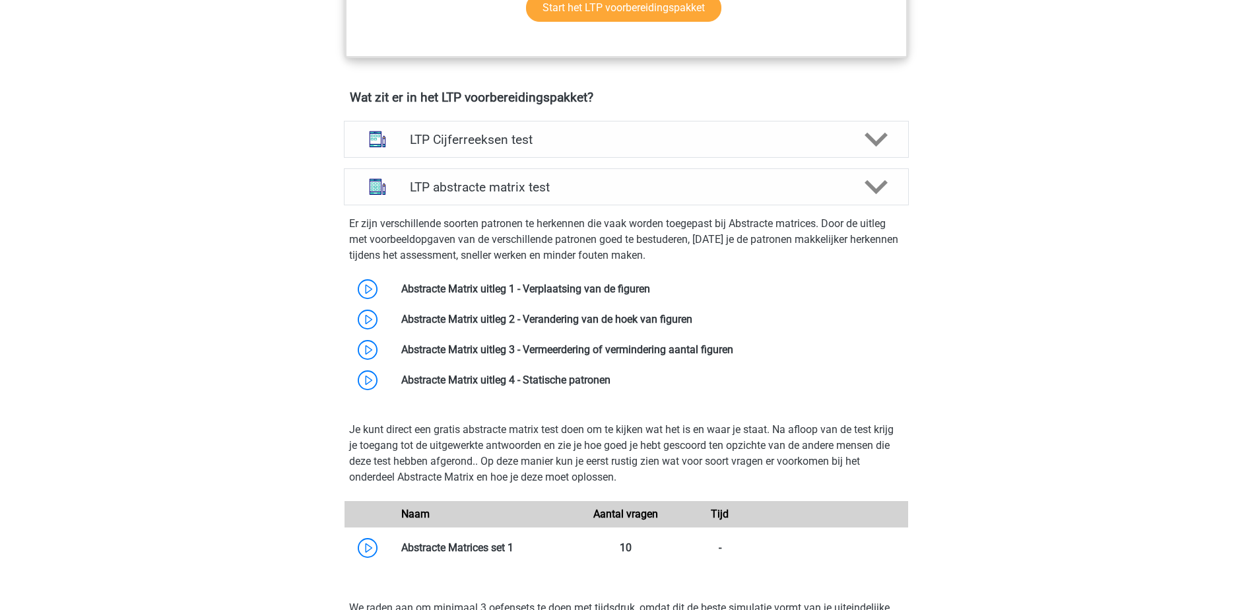
scroll to position [792, 0]
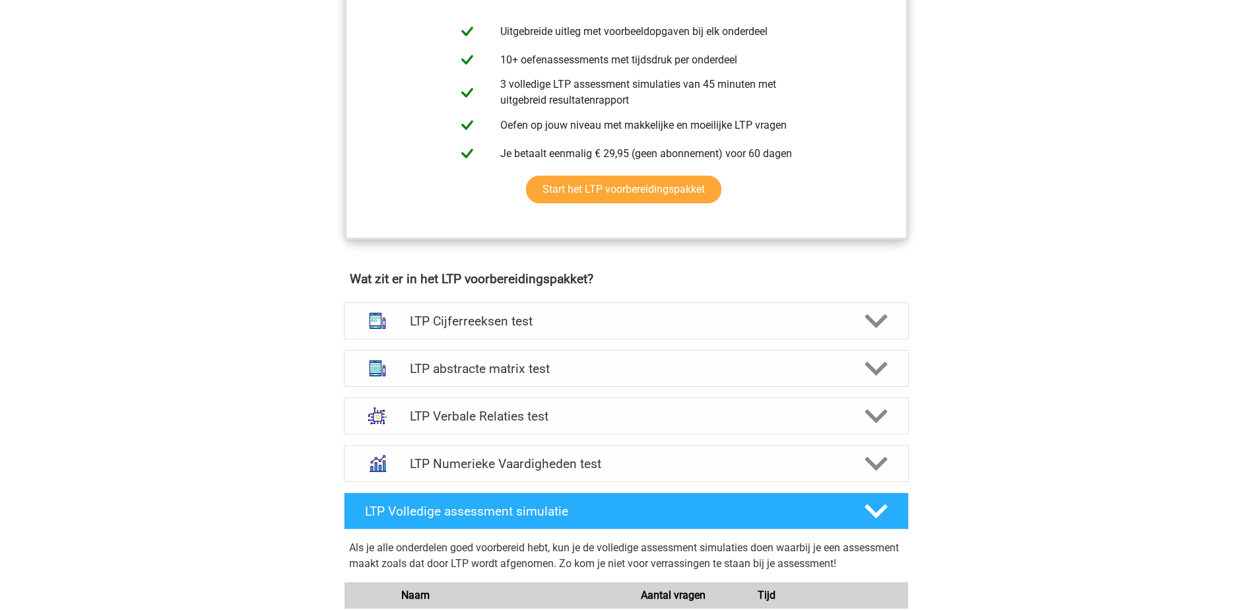
scroll to position [594, 0]
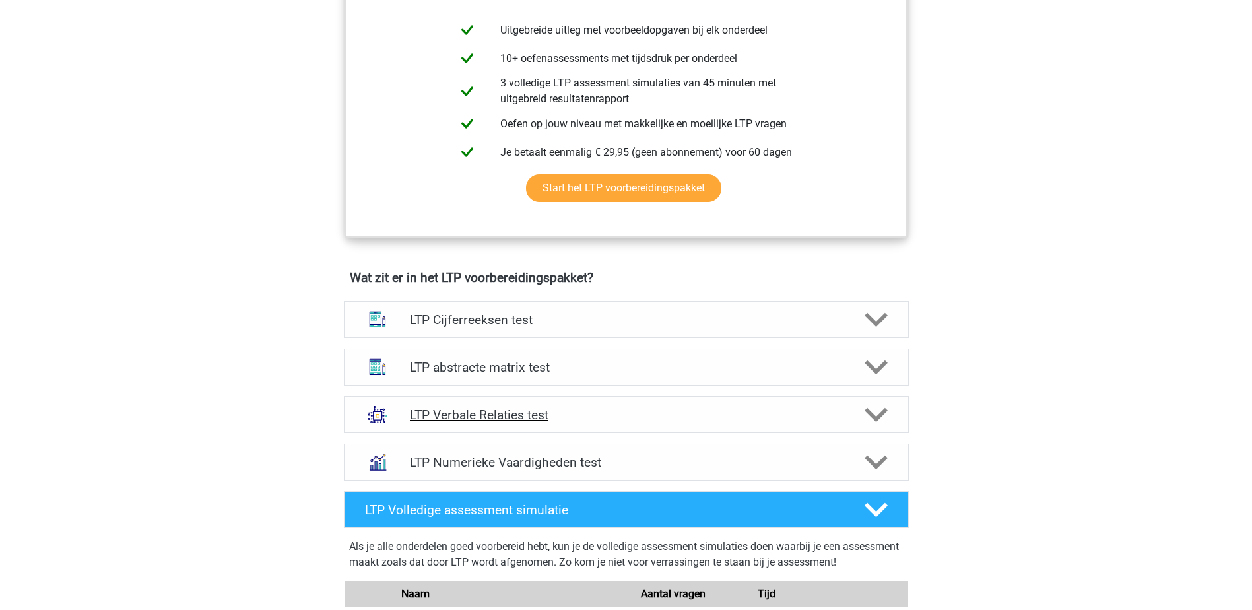
click at [490, 417] on h4 "LTP Verbale Relaties test" at bounding box center [626, 414] width 432 height 15
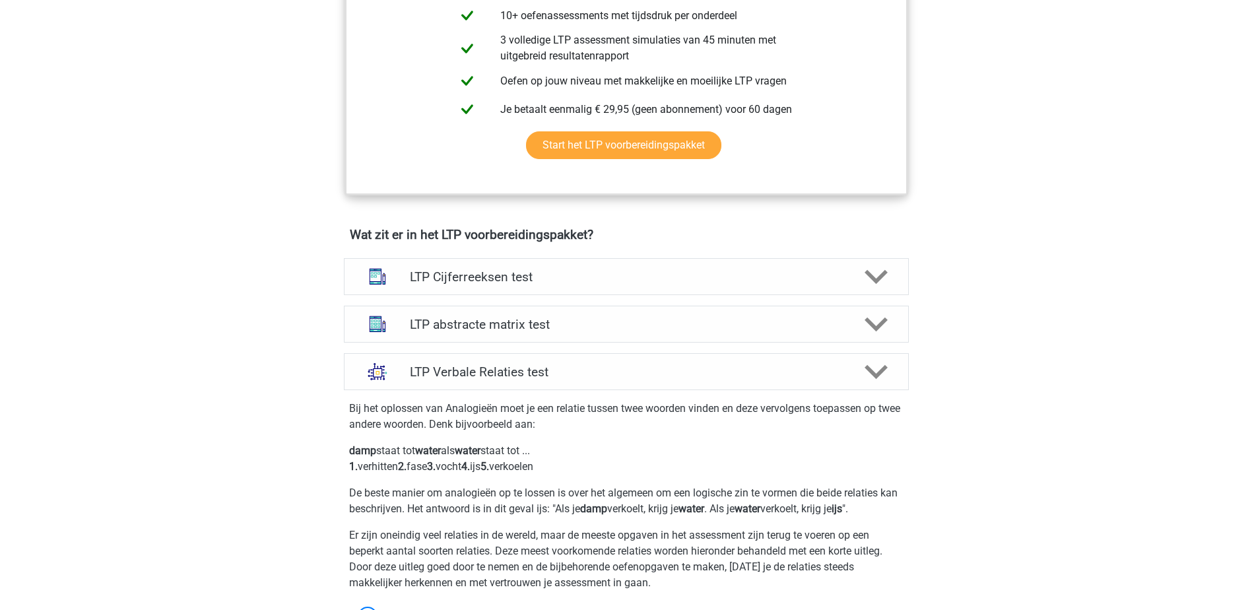
scroll to position [660, 0]
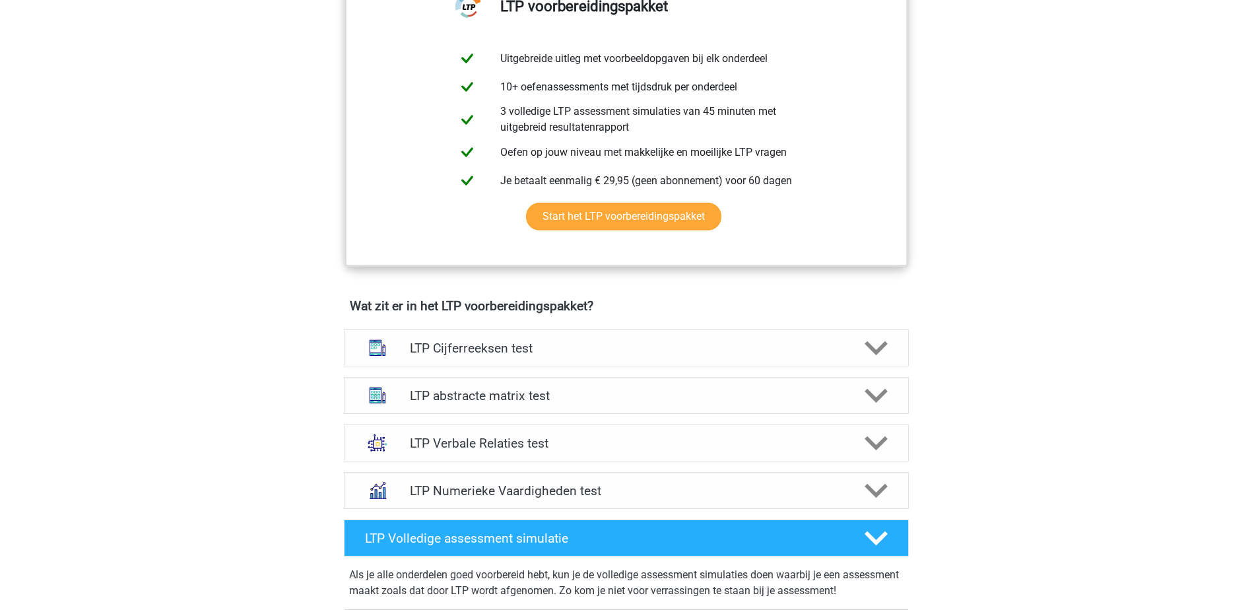
scroll to position [594, 0]
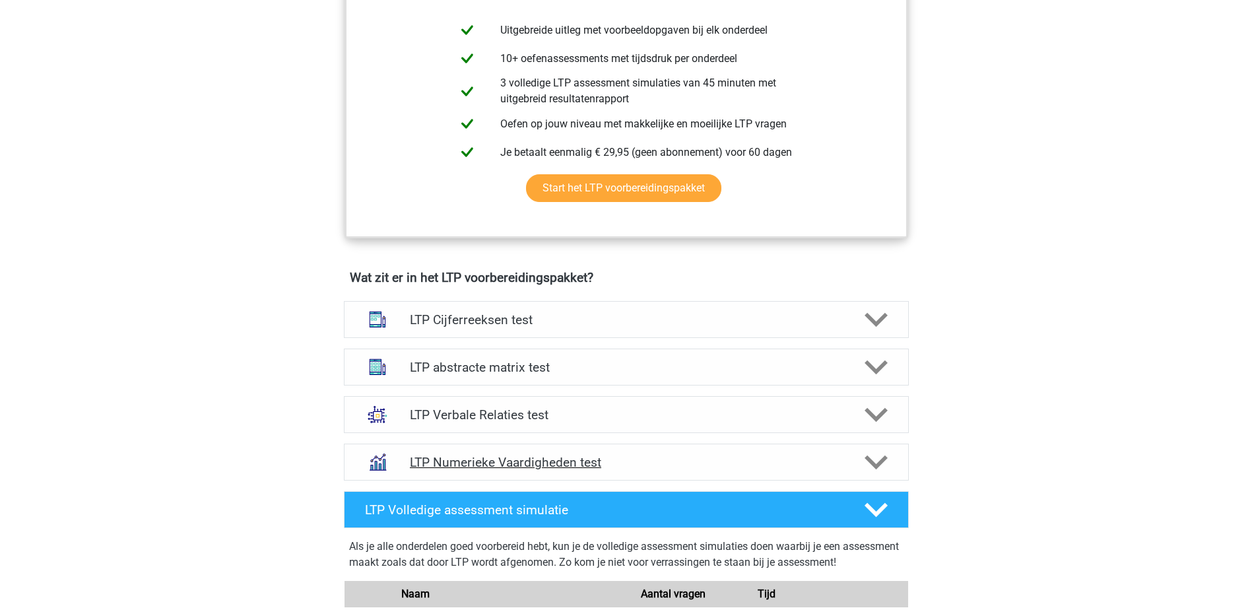
click at [499, 459] on h4 "LTP Numerieke Vaardigheden test" at bounding box center [626, 462] width 432 height 15
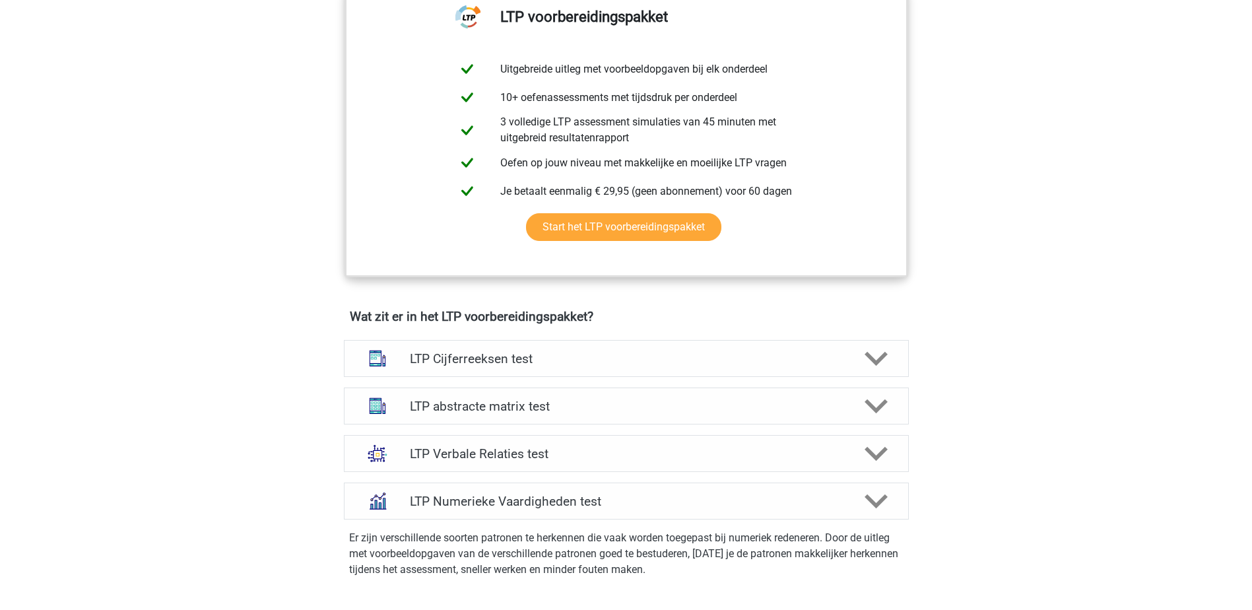
scroll to position [462, 0]
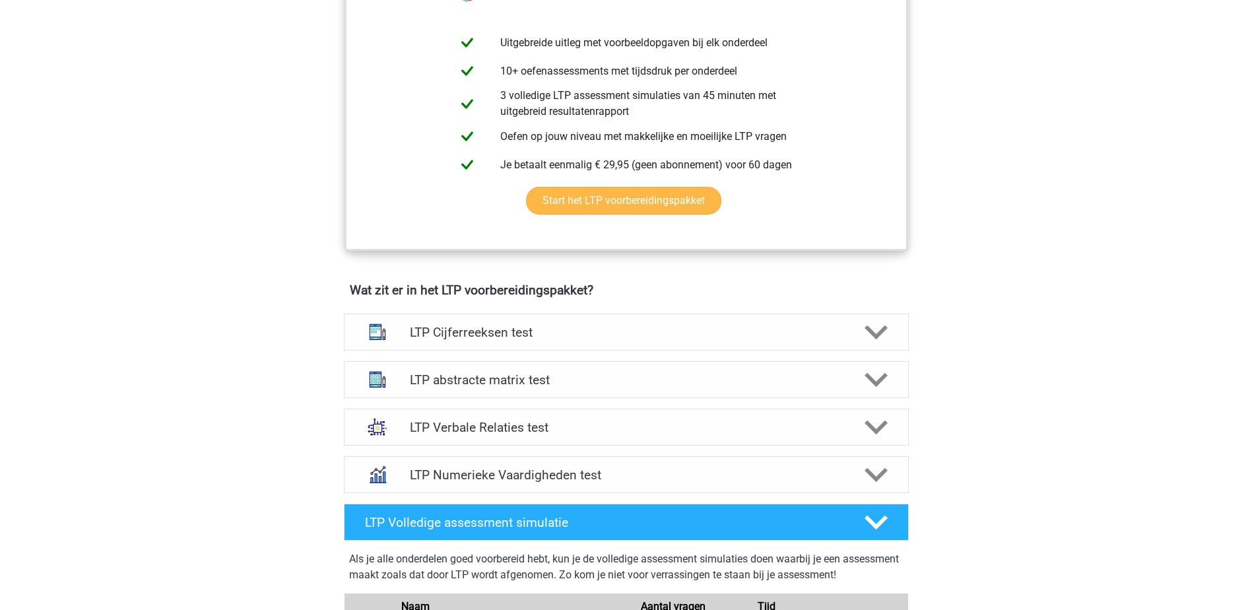
scroll to position [594, 0]
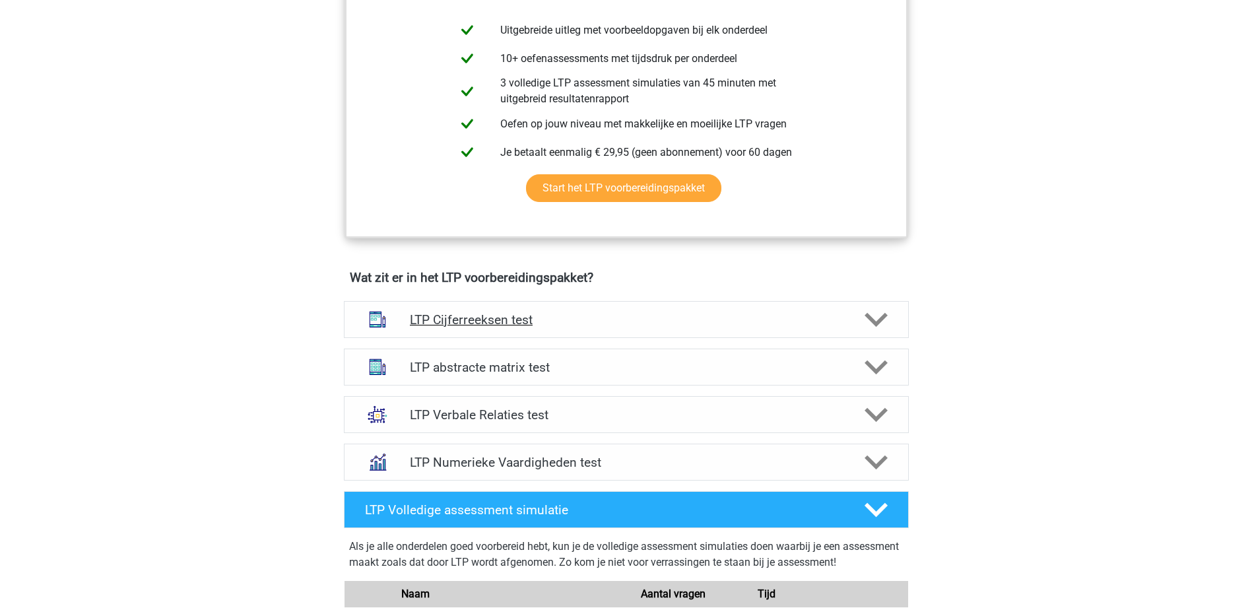
click at [519, 312] on h4 "LTP Cijferreeksen test" at bounding box center [626, 319] width 432 height 15
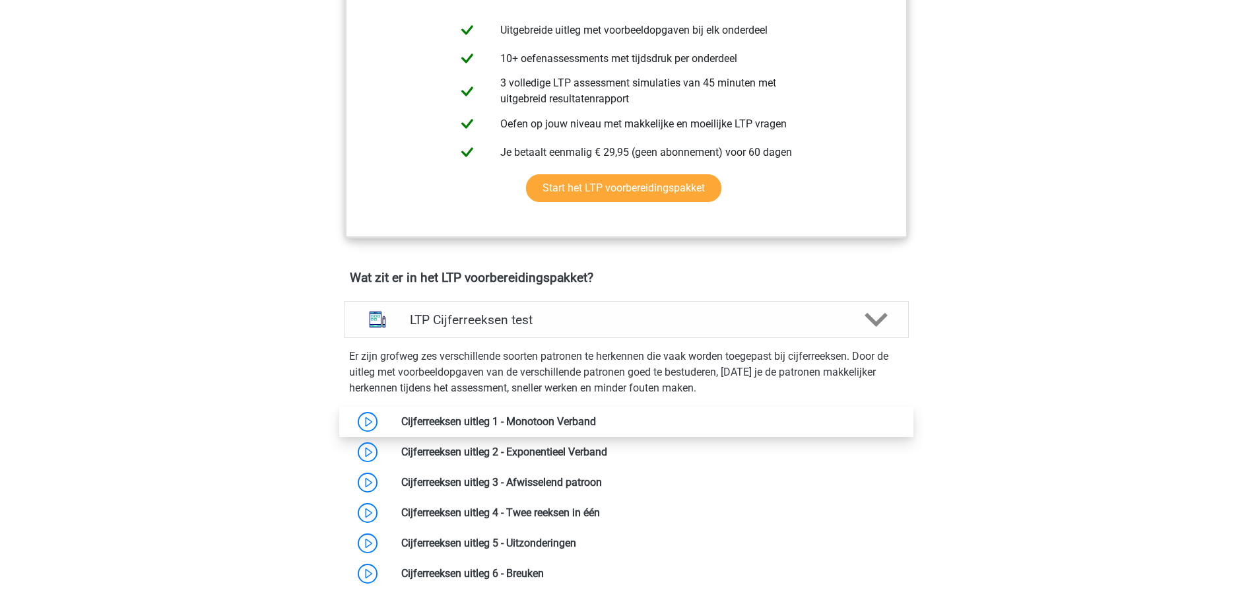
click at [596, 417] on link at bounding box center [596, 421] width 0 height 13
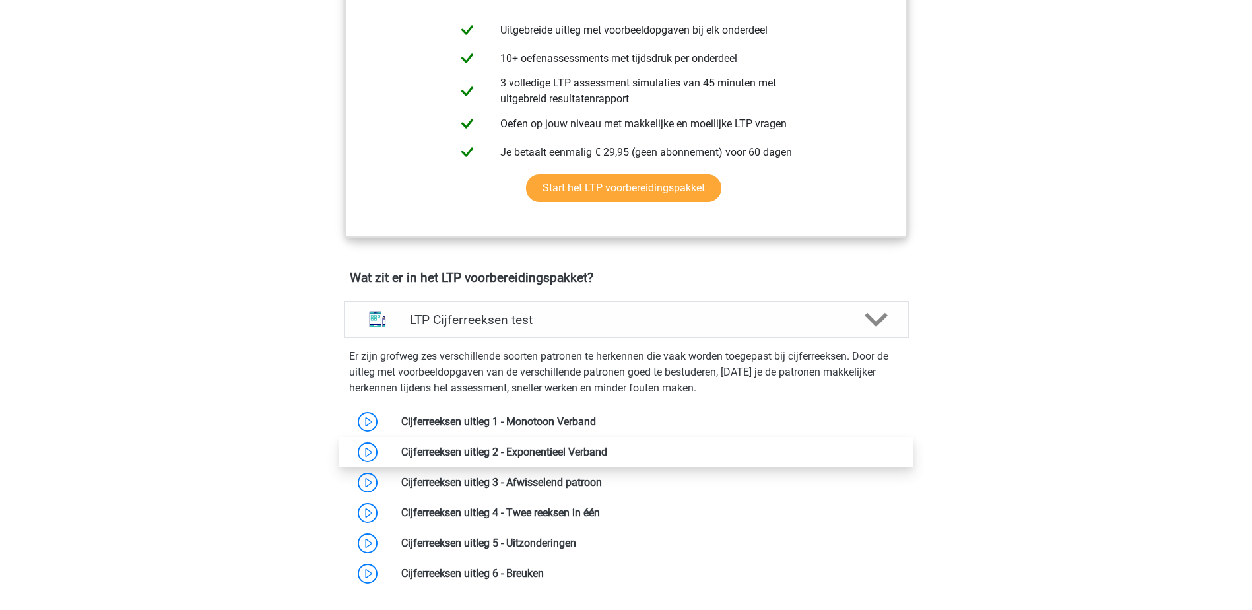
click at [607, 450] on link at bounding box center [607, 452] width 0 height 13
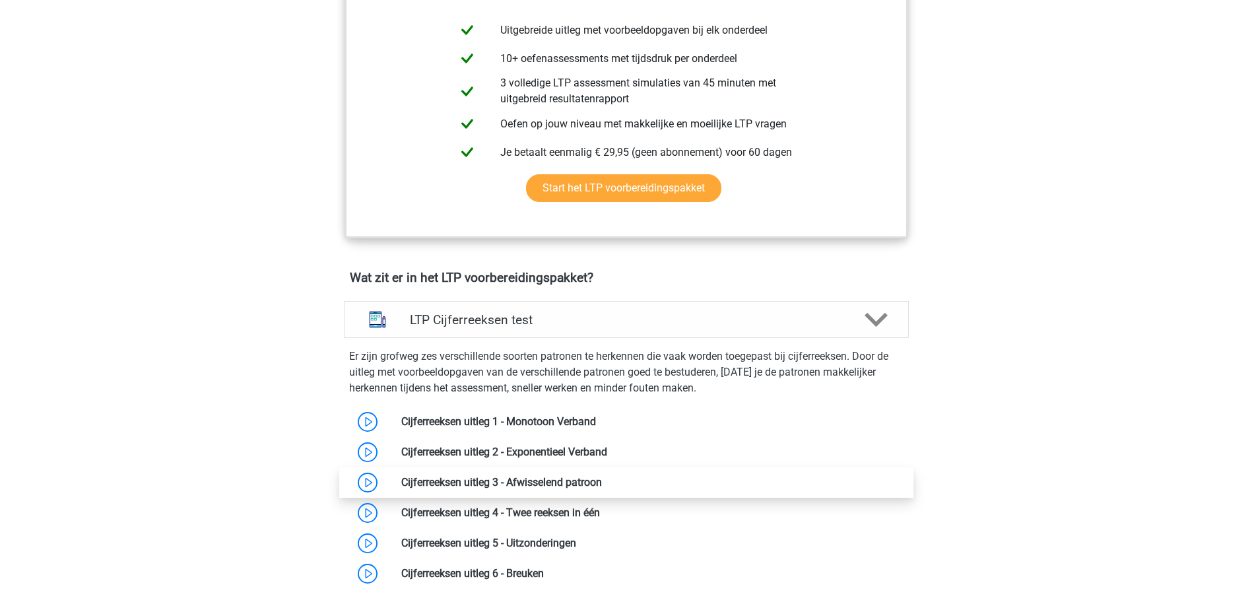
click at [602, 480] on link at bounding box center [602, 482] width 0 height 13
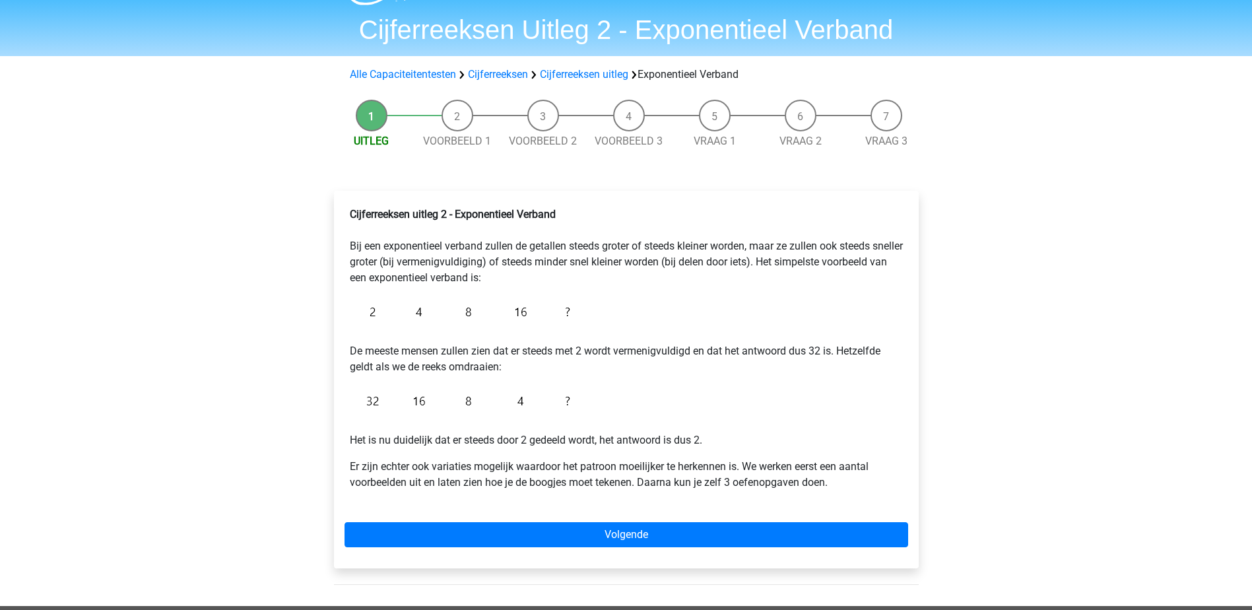
scroll to position [66, 0]
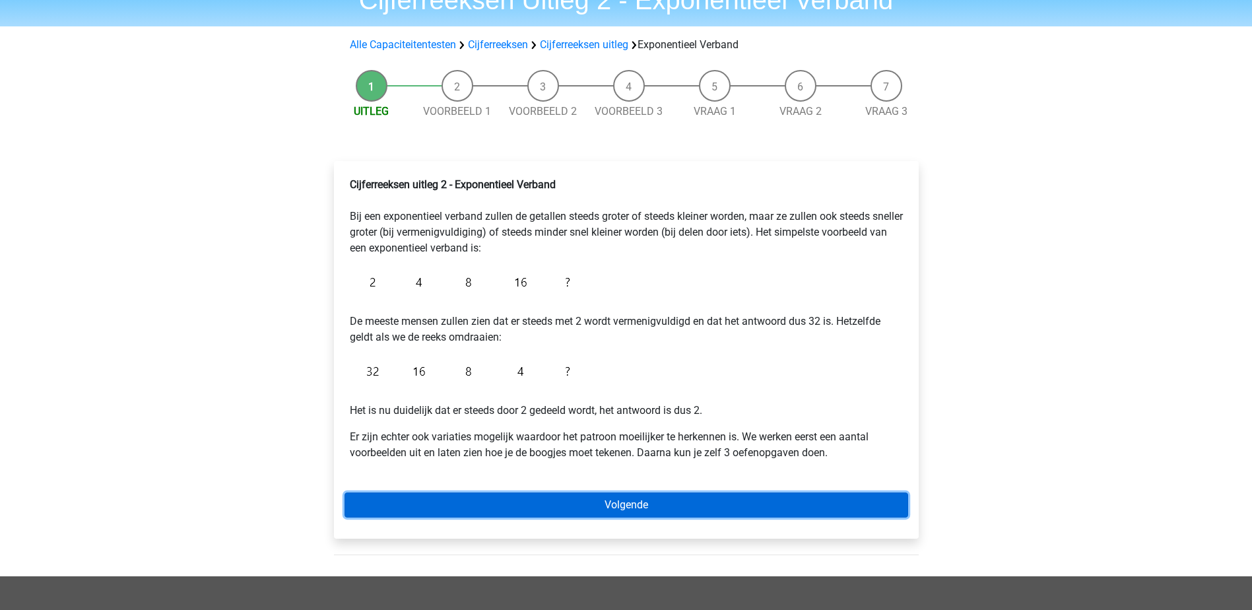
click at [663, 498] on link "Volgende" at bounding box center [627, 504] width 564 height 25
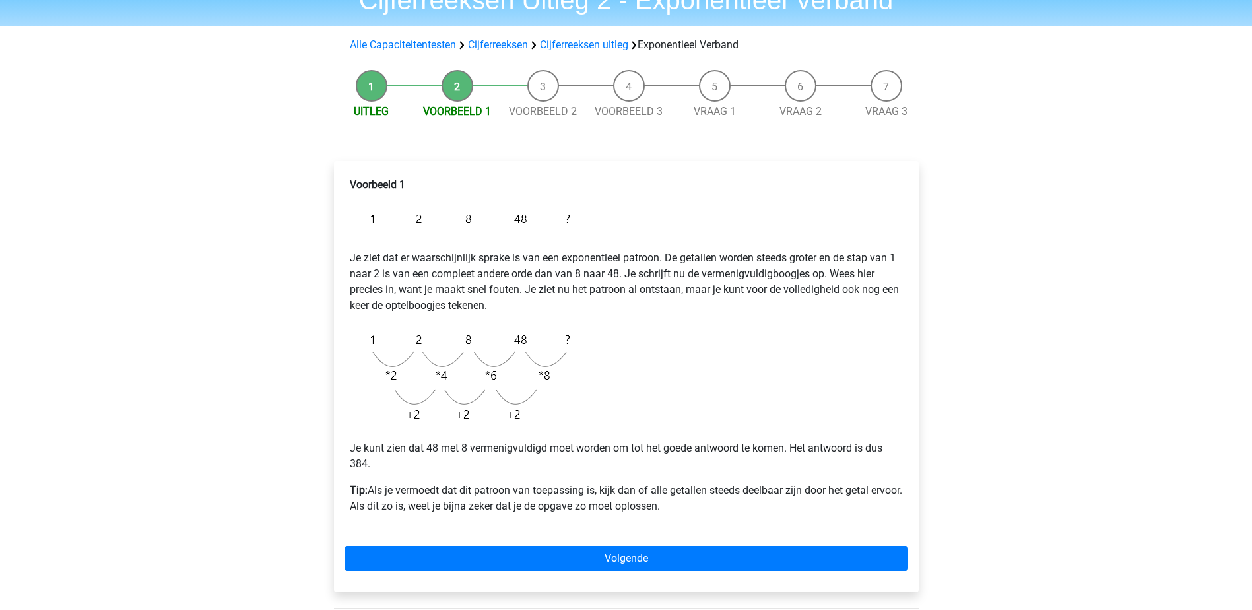
scroll to position [132, 0]
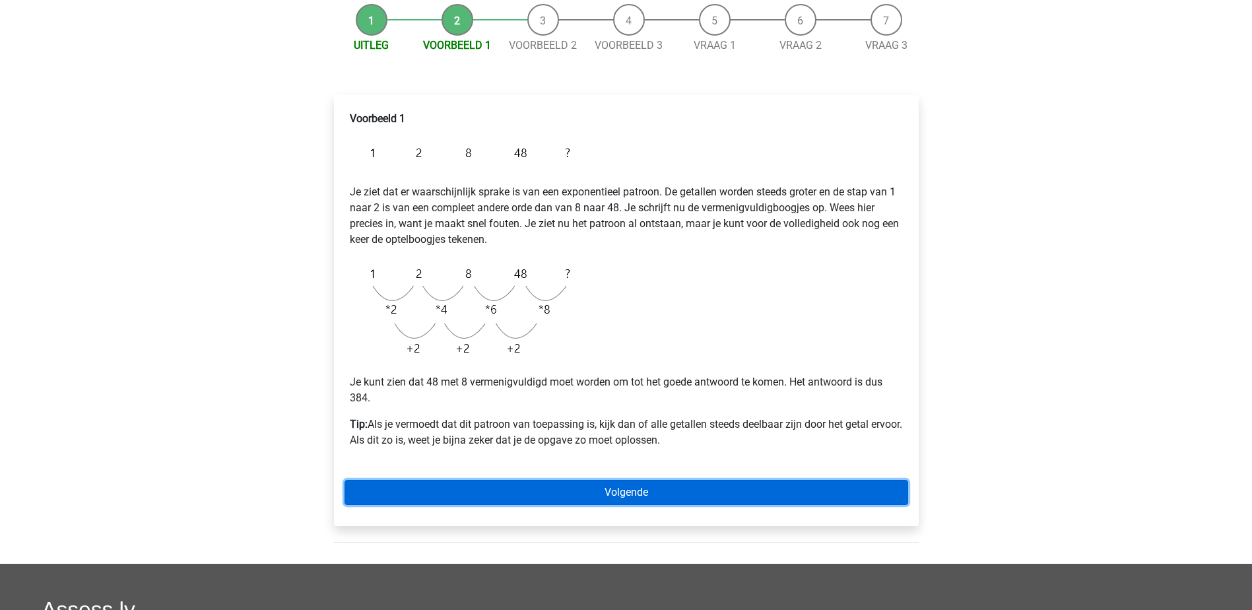
click at [663, 487] on link "Volgende" at bounding box center [627, 492] width 564 height 25
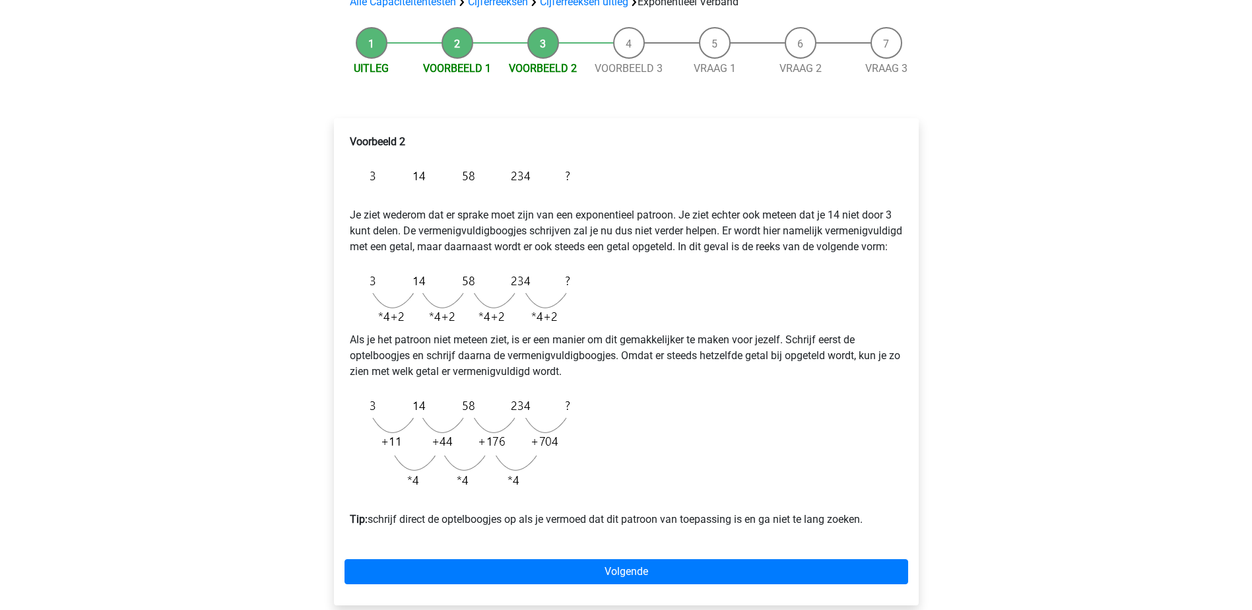
scroll to position [132, 0]
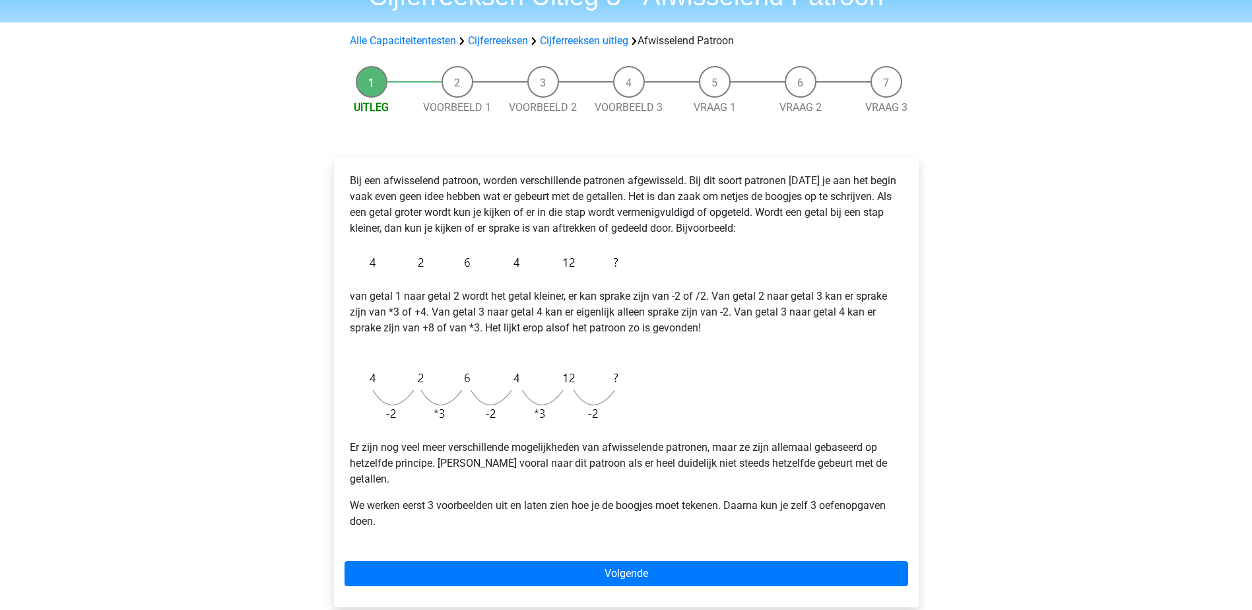
scroll to position [132, 0]
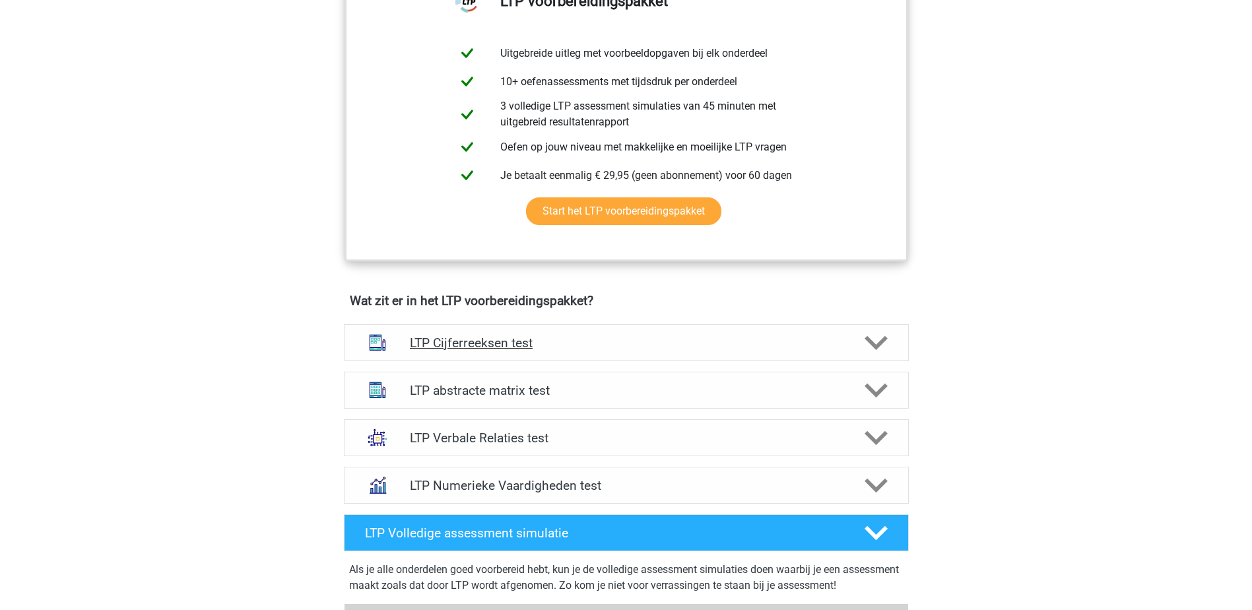
scroll to position [594, 0]
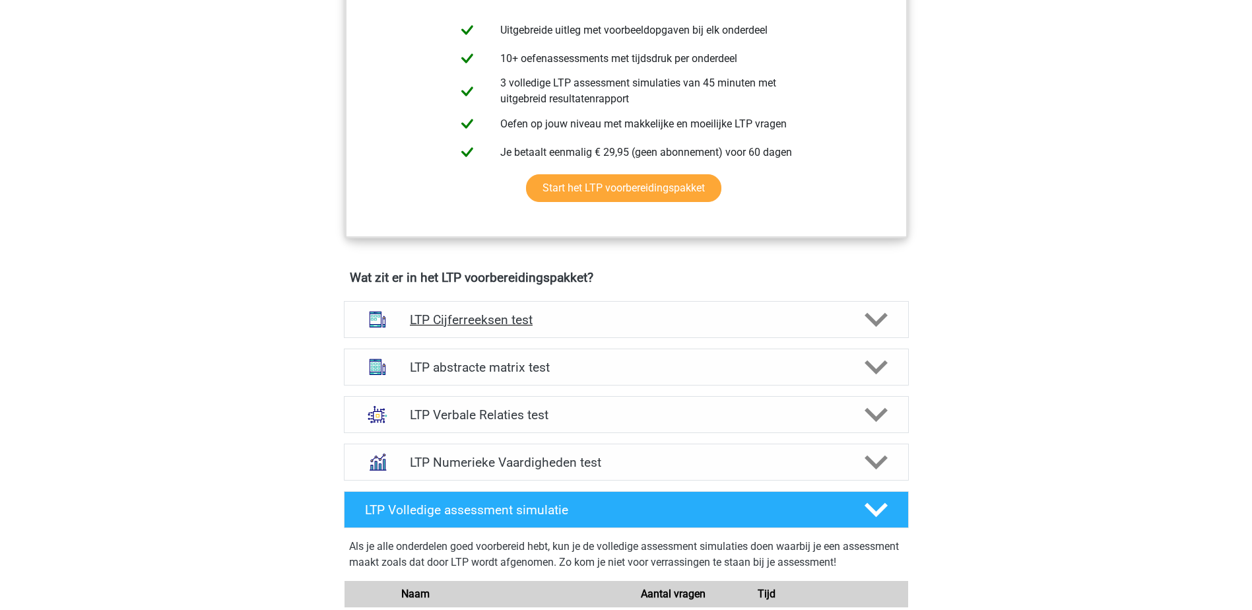
click at [444, 309] on div "LTP Cijferreeksen test" at bounding box center [626, 319] width 565 height 37
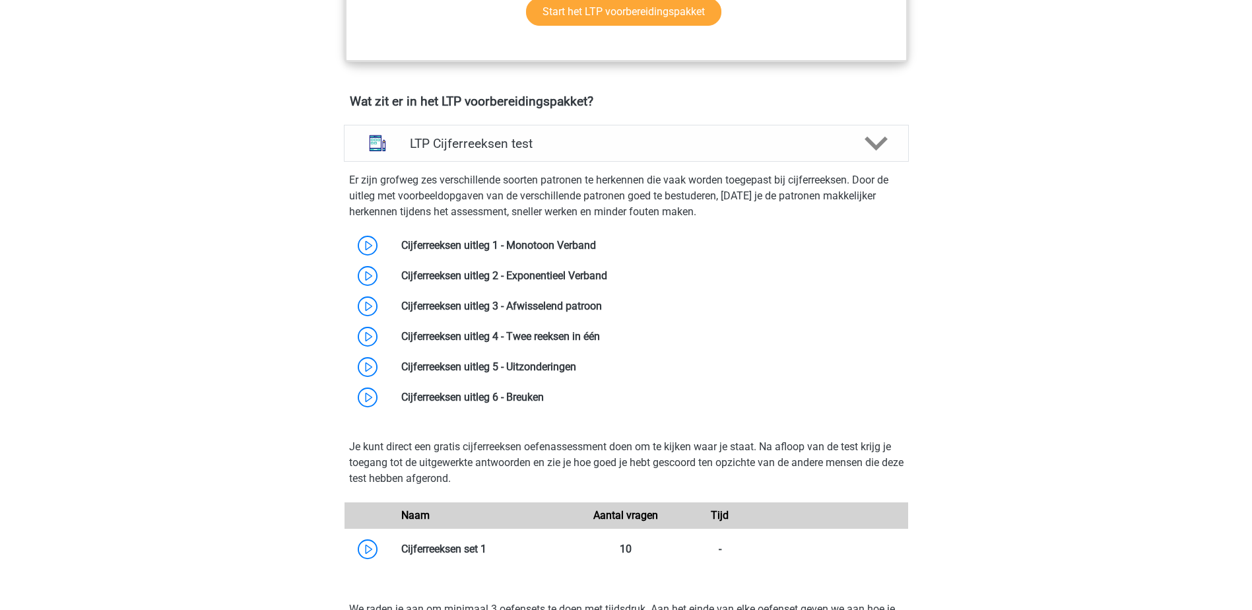
scroll to position [792, 0]
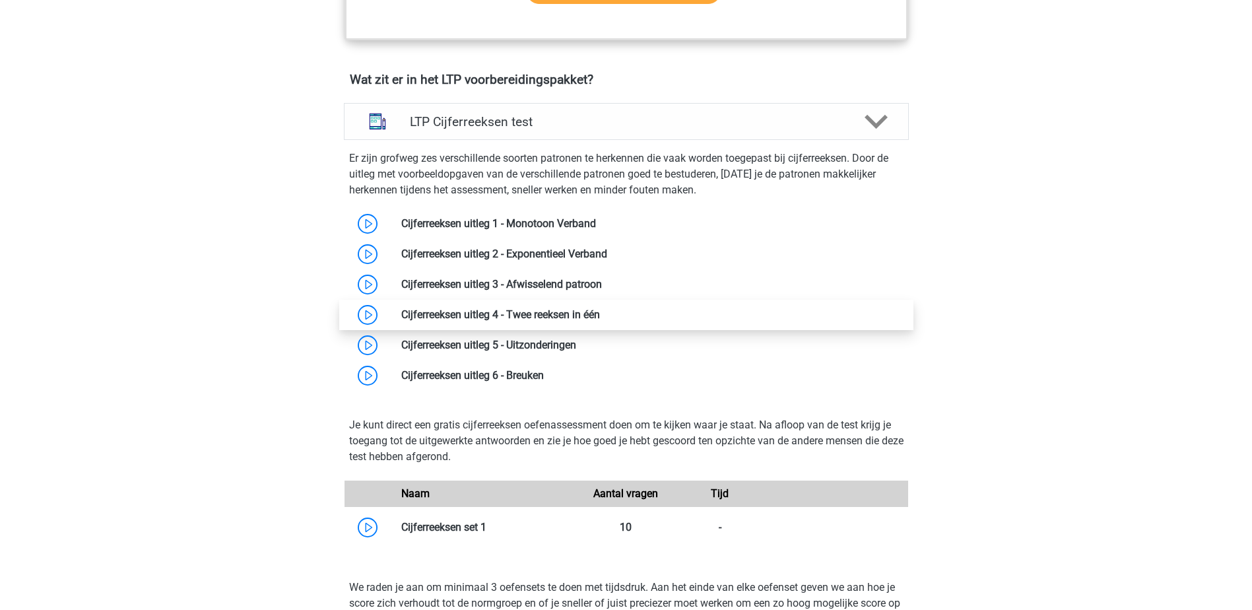
click at [600, 308] on link at bounding box center [600, 314] width 0 height 13
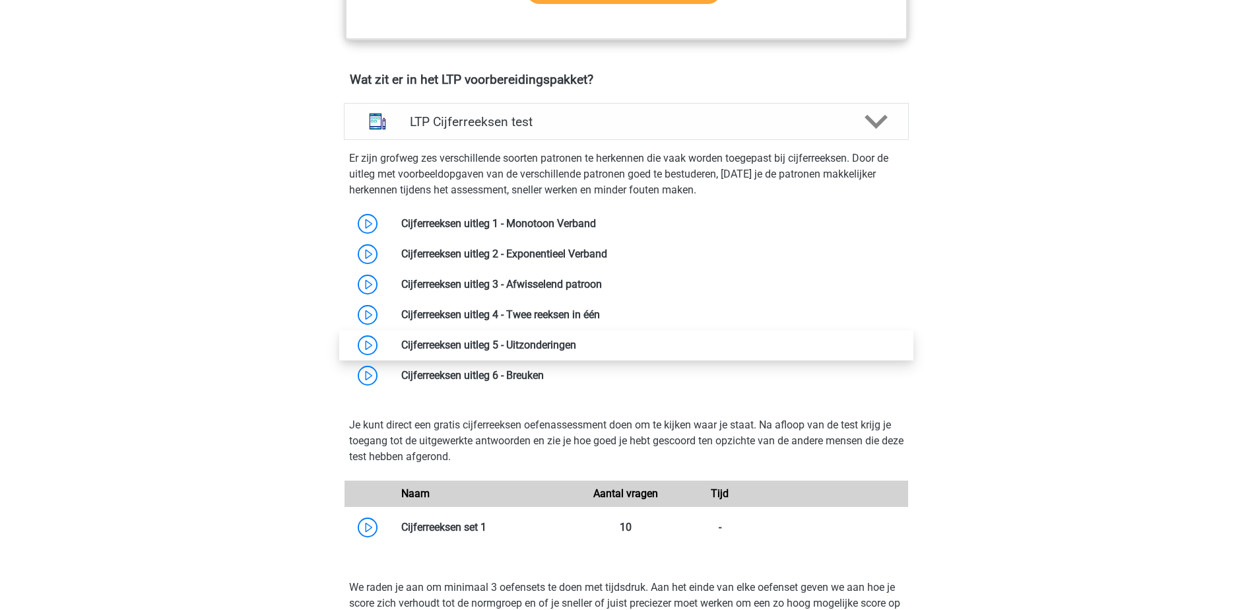
click at [576, 341] on link at bounding box center [576, 345] width 0 height 13
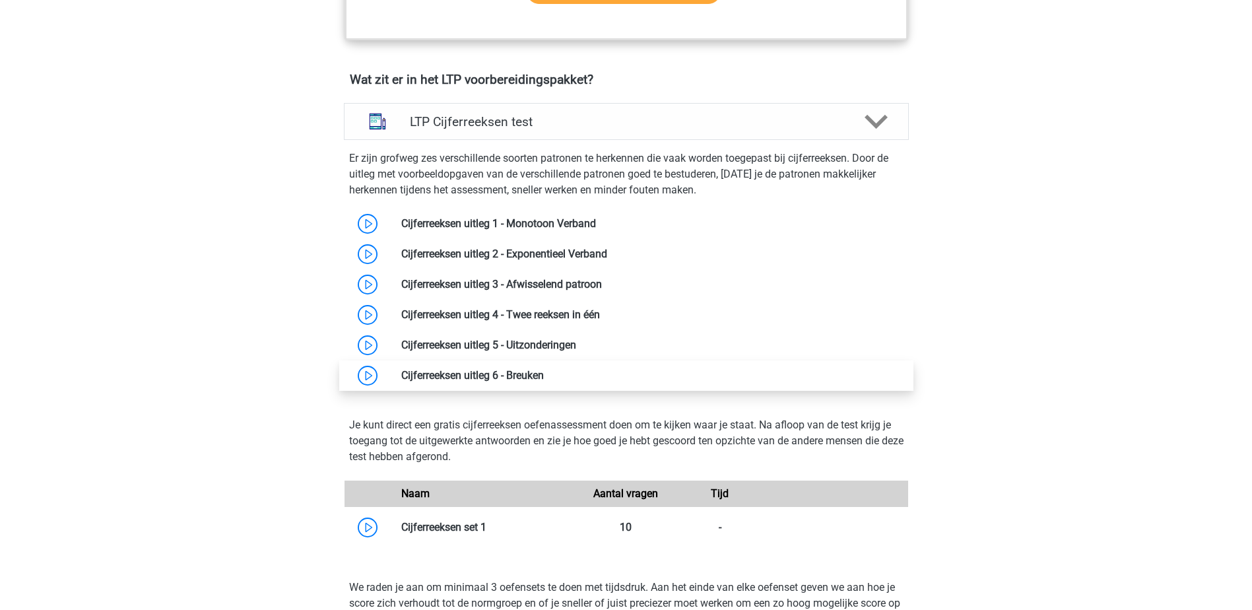
click at [544, 377] on link at bounding box center [544, 375] width 0 height 13
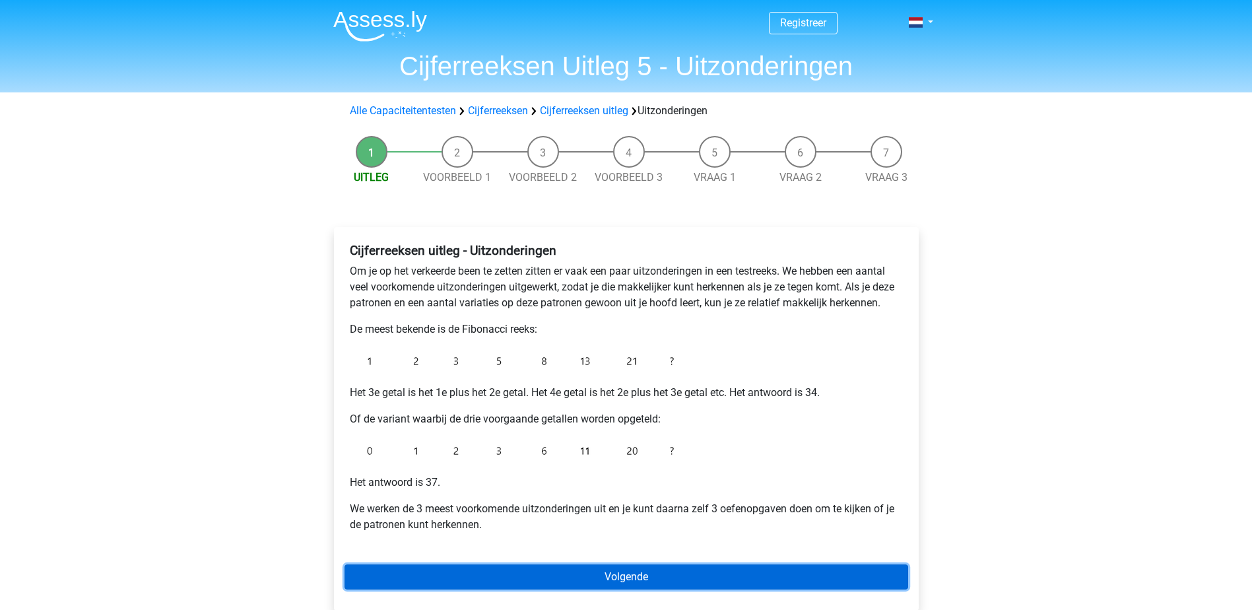
click at [644, 575] on link "Volgende" at bounding box center [627, 576] width 564 height 25
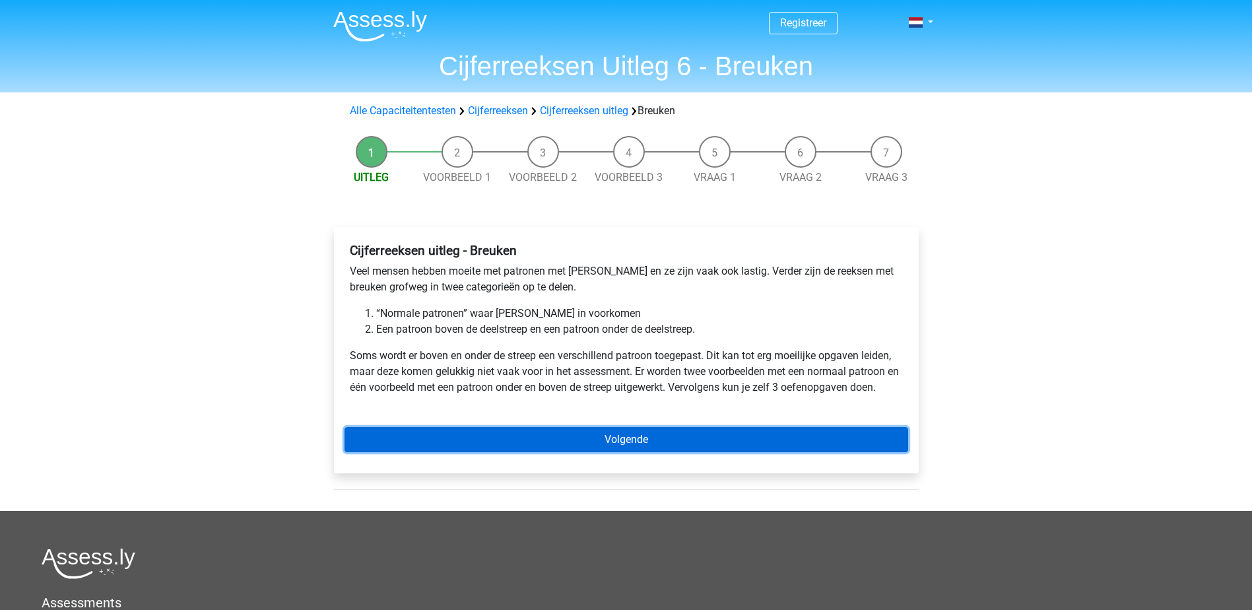
click at [630, 437] on link "Volgende" at bounding box center [627, 439] width 564 height 25
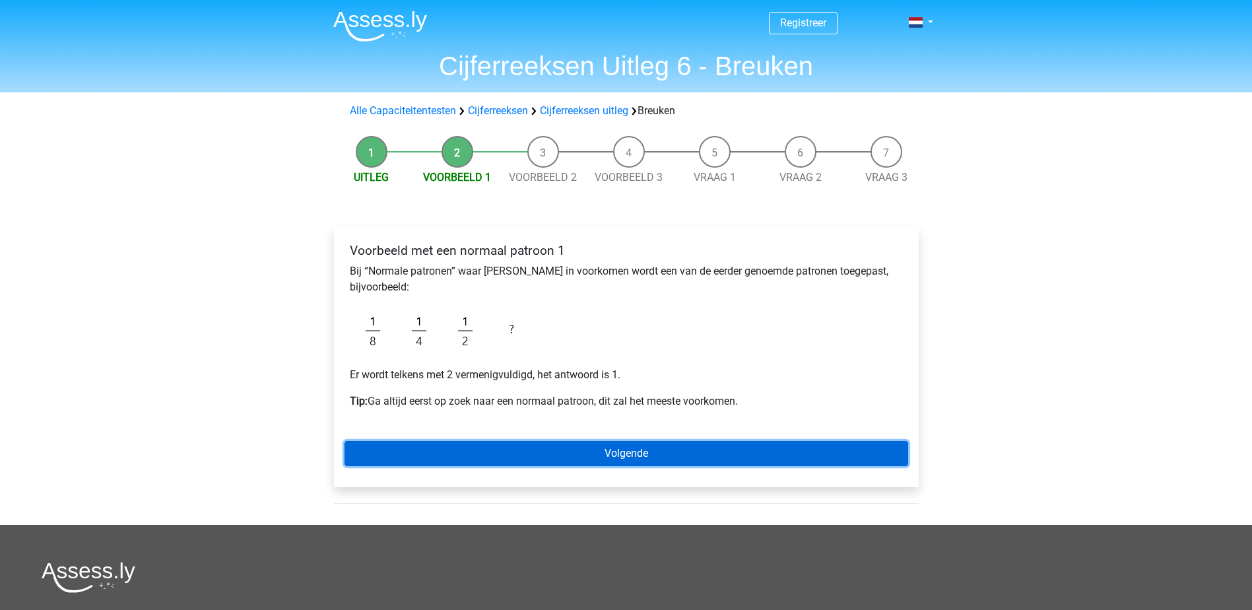
click at [623, 449] on link "Volgende" at bounding box center [627, 453] width 564 height 25
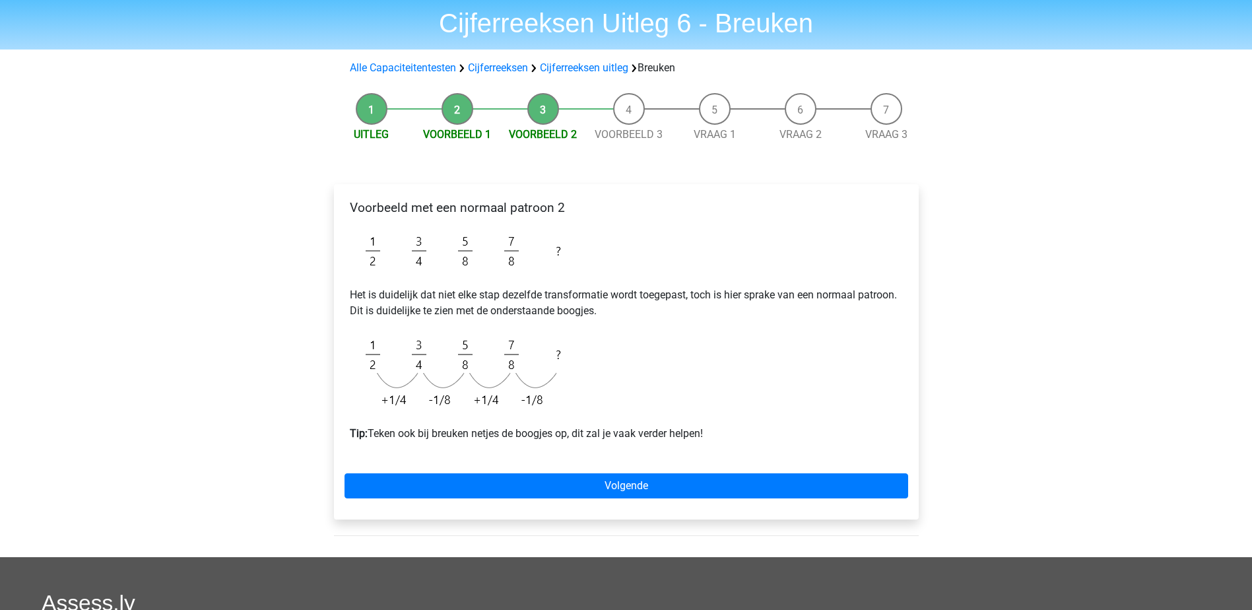
scroll to position [66, 0]
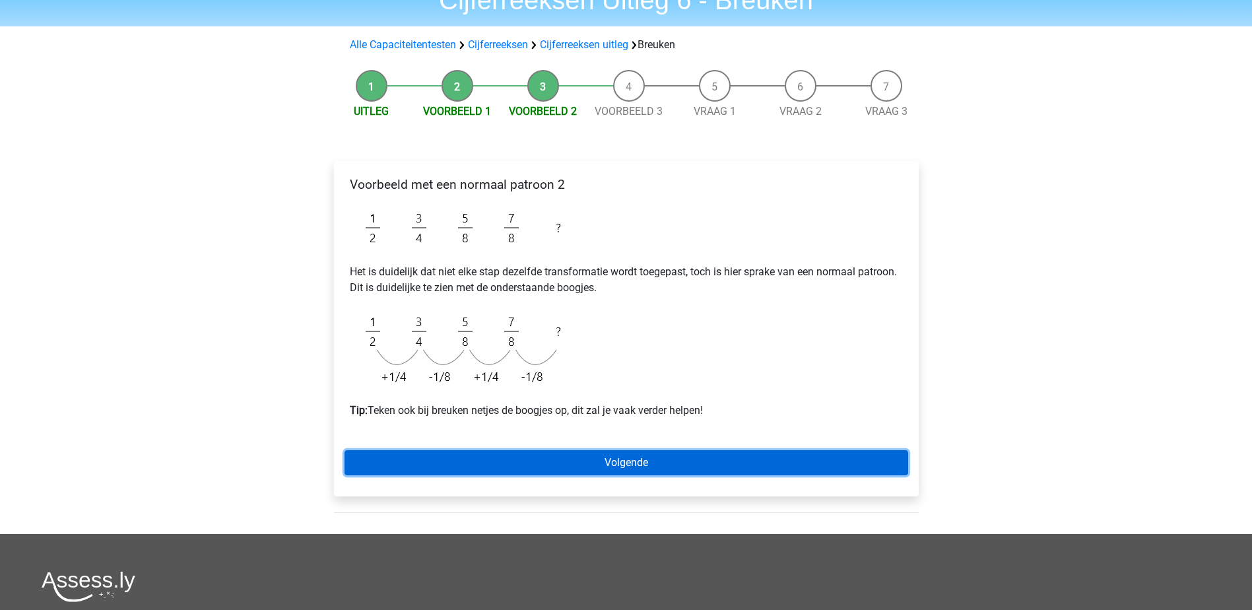
click at [591, 467] on link "Volgende" at bounding box center [627, 462] width 564 height 25
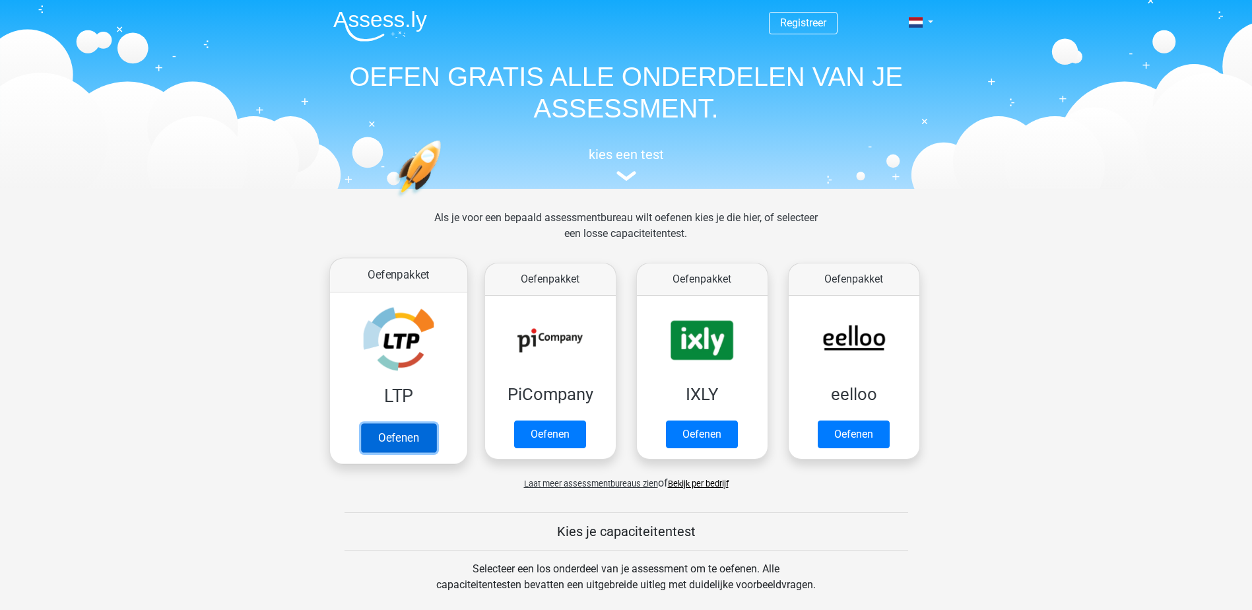
click at [405, 441] on link "Oefenen" at bounding box center [397, 437] width 75 height 29
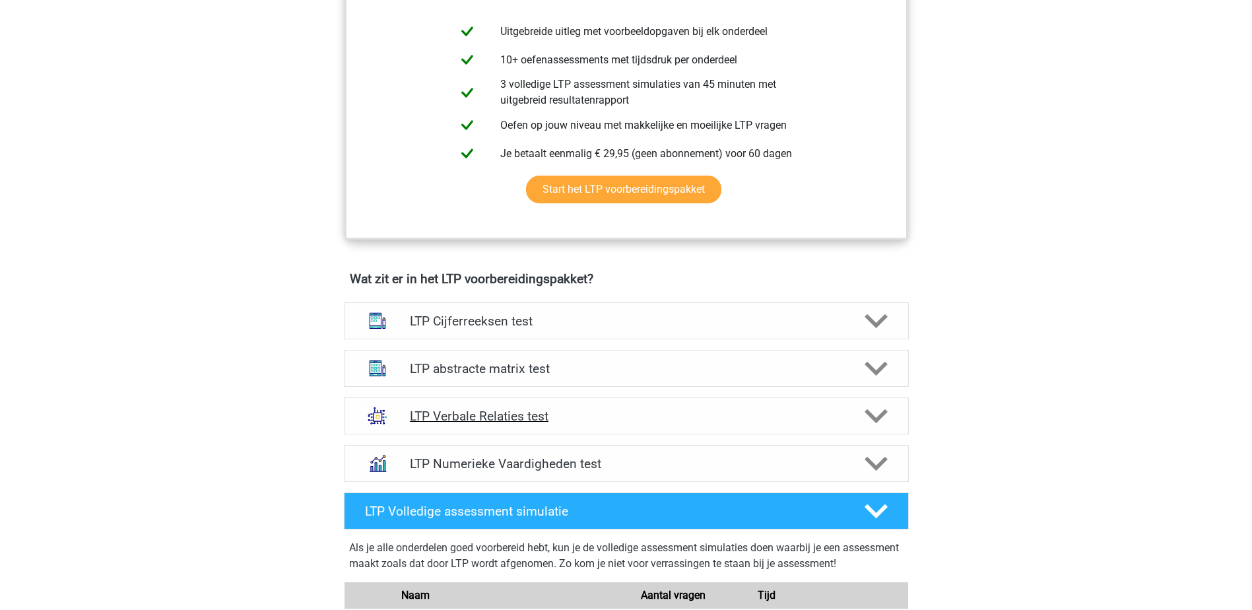
scroll to position [594, 0]
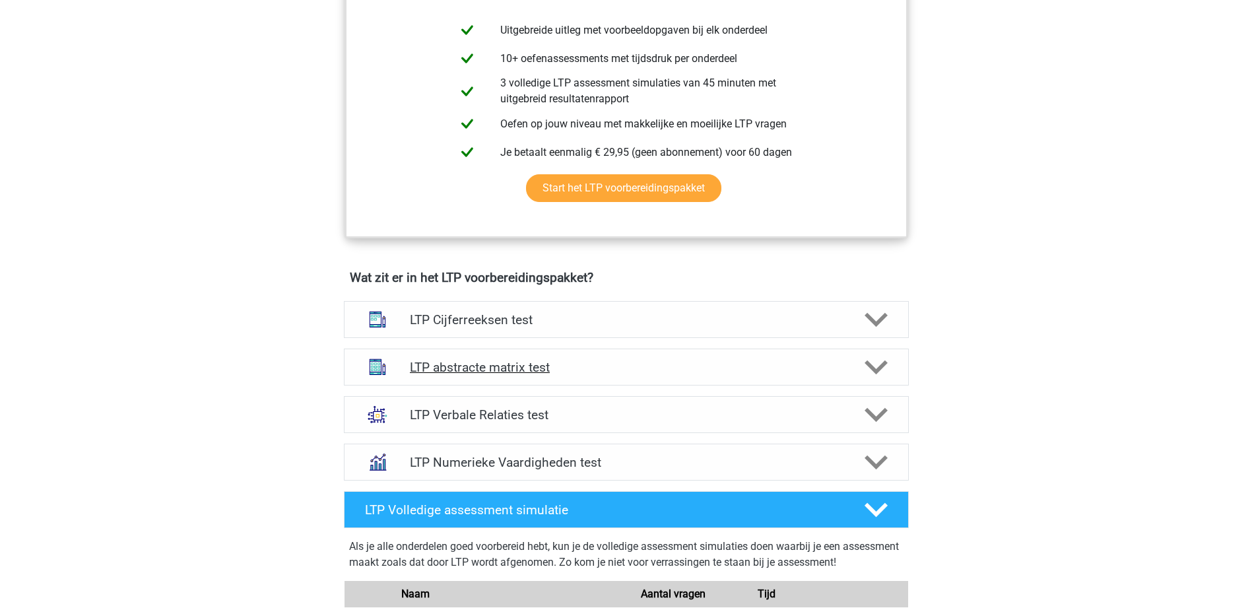
click at [498, 372] on h4 "LTP abstracte matrix test" at bounding box center [626, 367] width 432 height 15
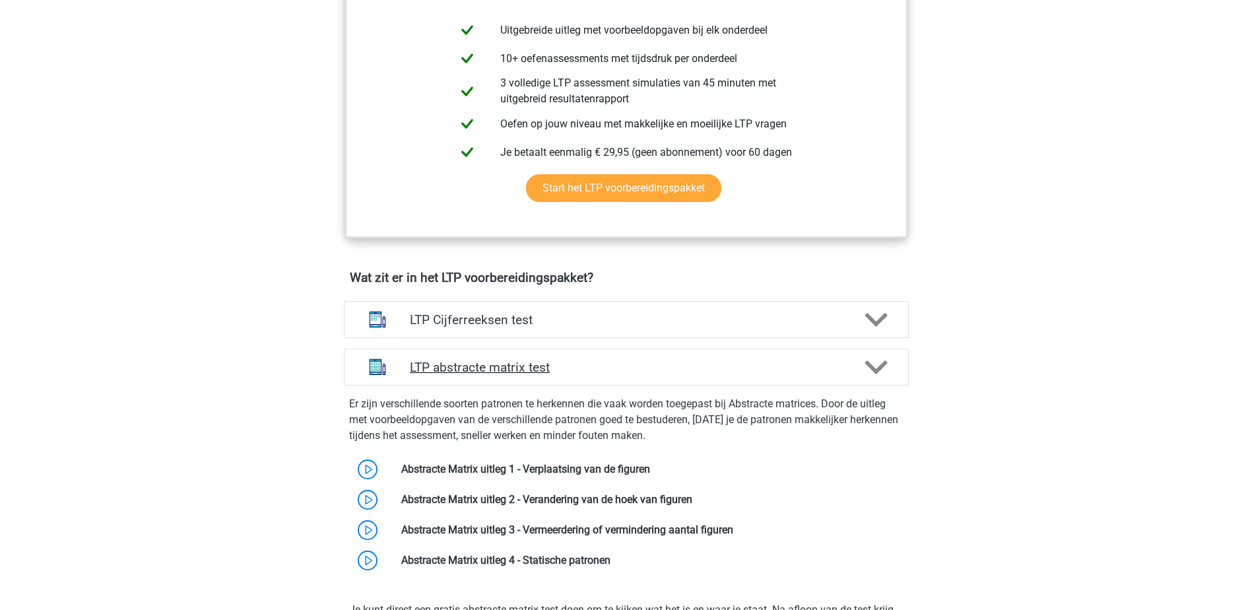
click at [467, 370] on h4 "LTP abstracte matrix test" at bounding box center [626, 367] width 432 height 15
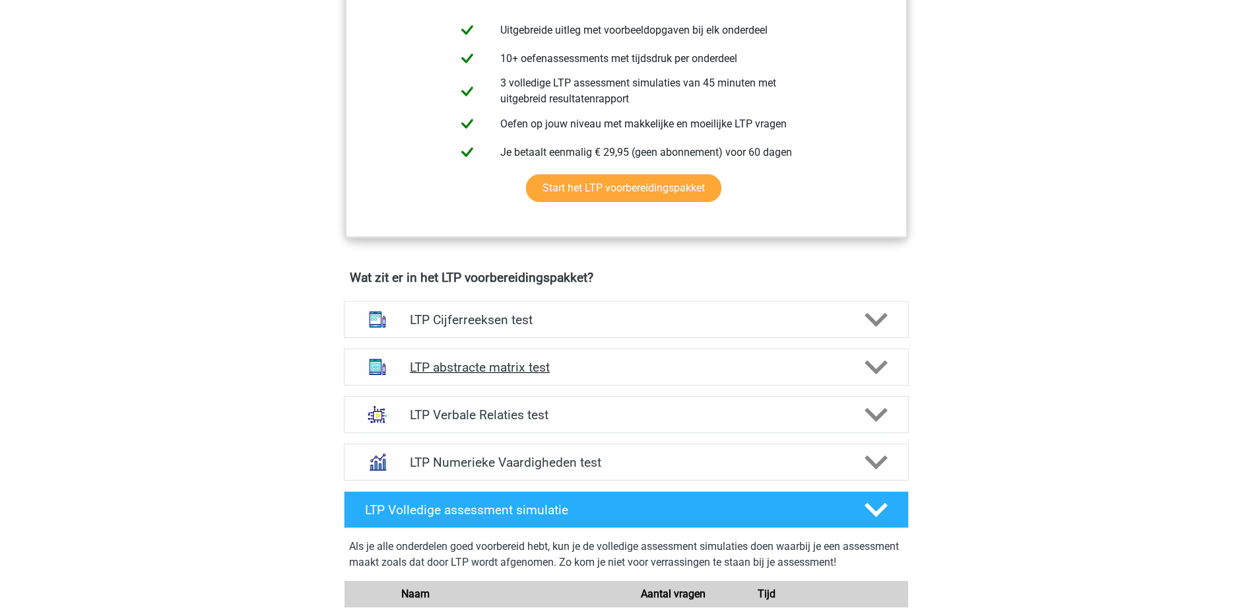
click at [467, 368] on h4 "LTP abstracte matrix test" at bounding box center [626, 367] width 432 height 15
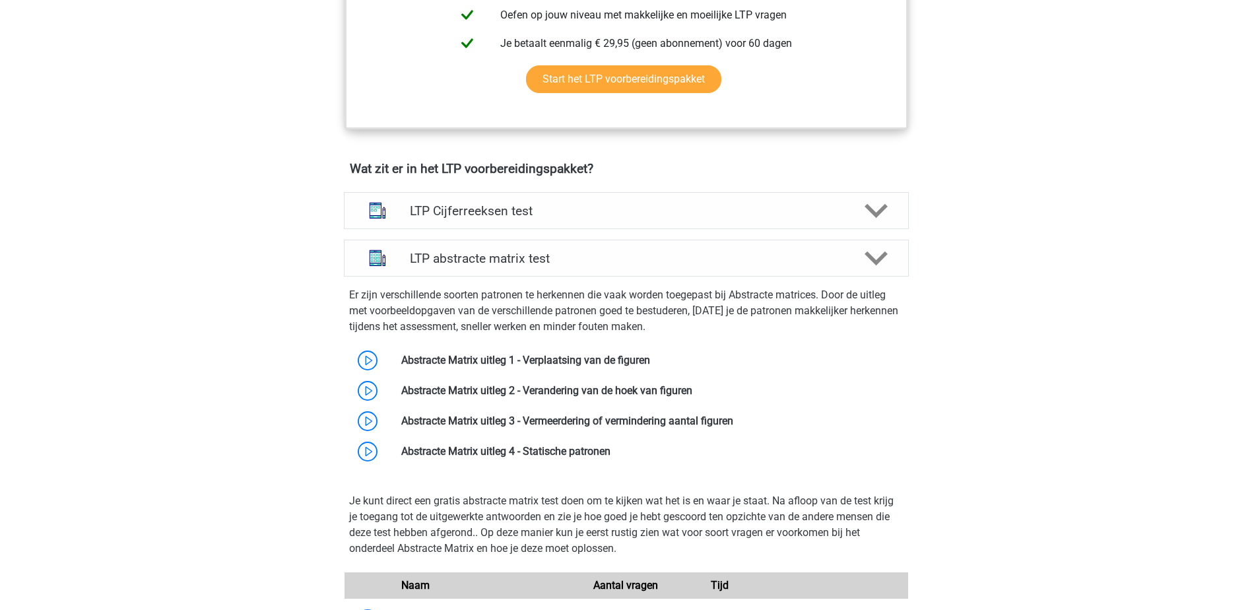
scroll to position [726, 0]
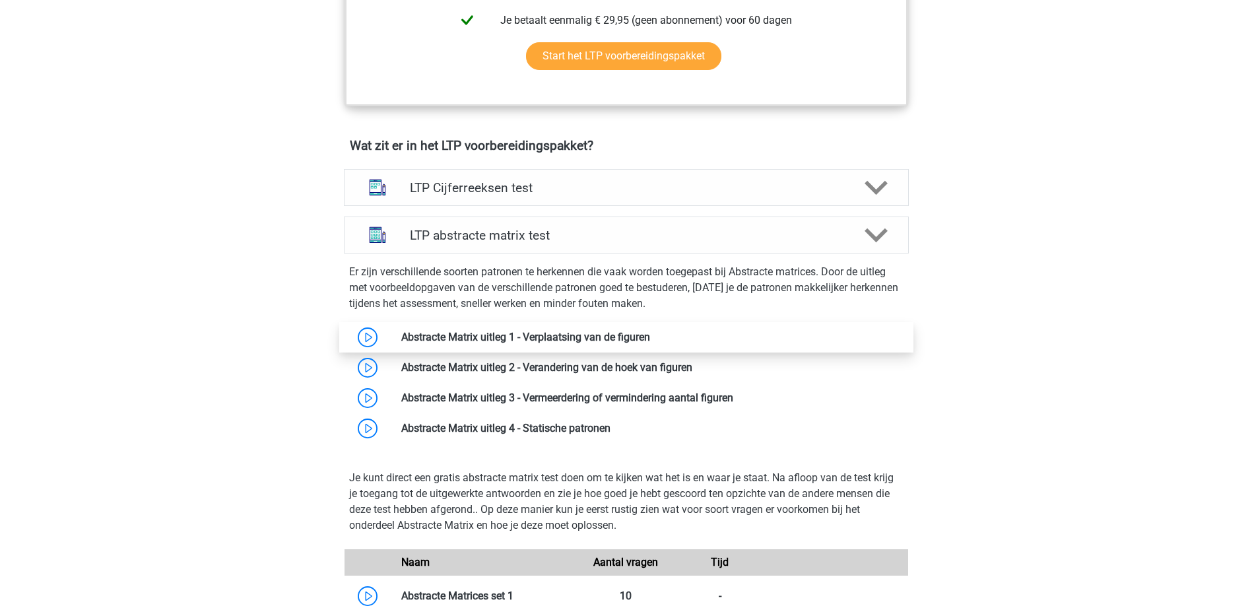
click at [650, 341] on link at bounding box center [650, 337] width 0 height 13
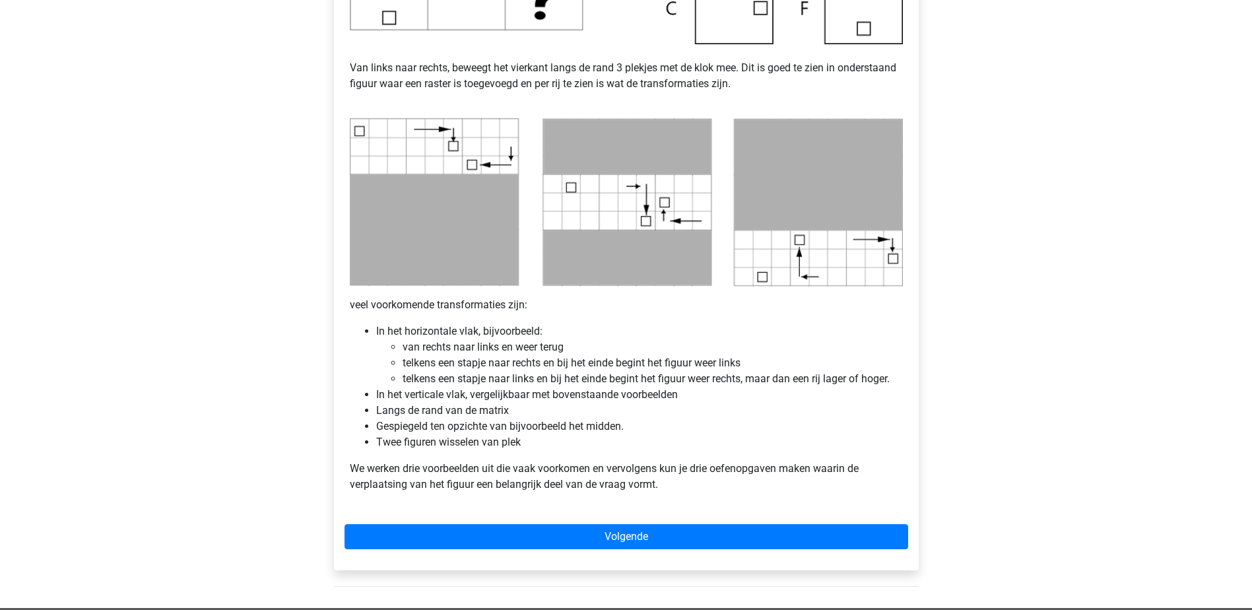
scroll to position [594, 0]
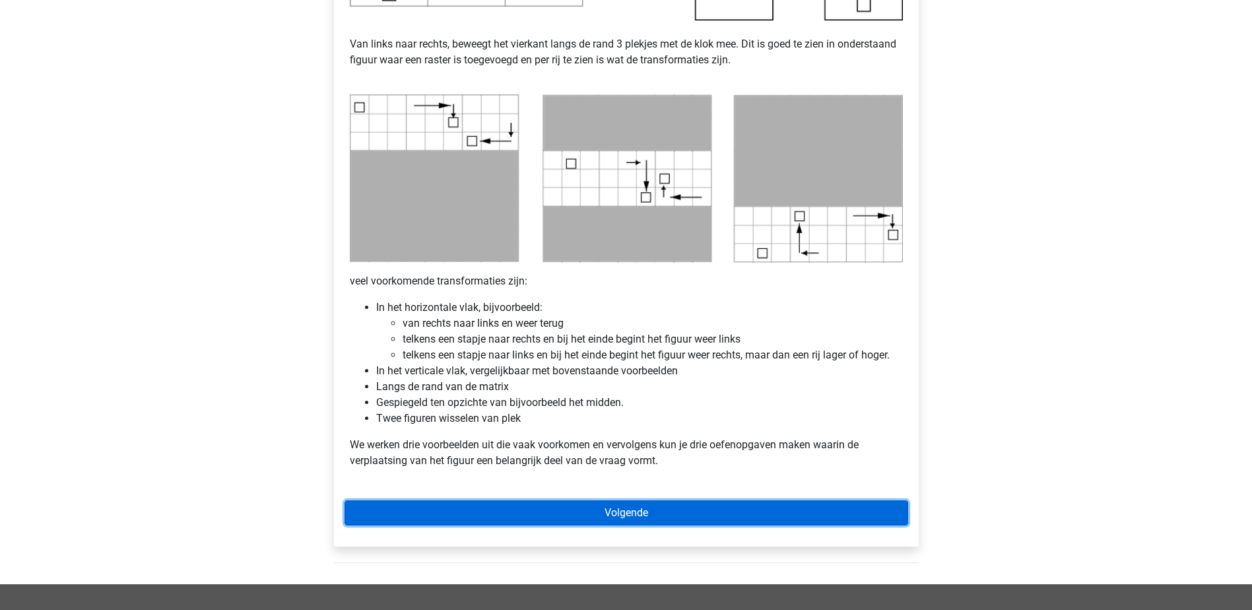
click at [629, 516] on link "Volgende" at bounding box center [627, 512] width 564 height 25
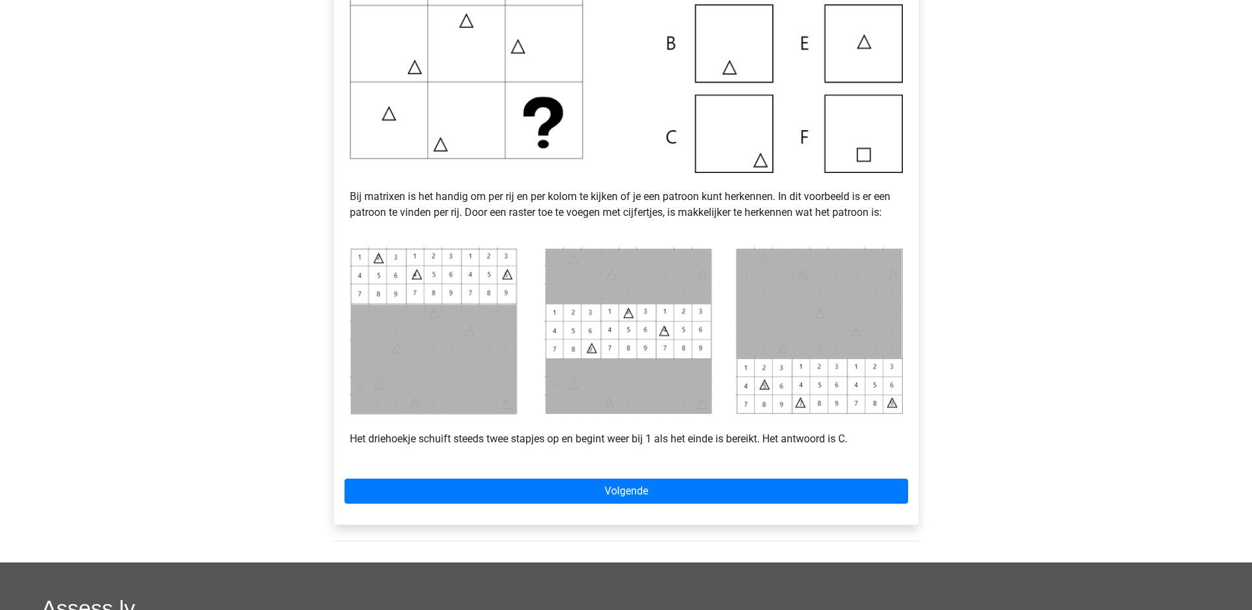
scroll to position [462, 0]
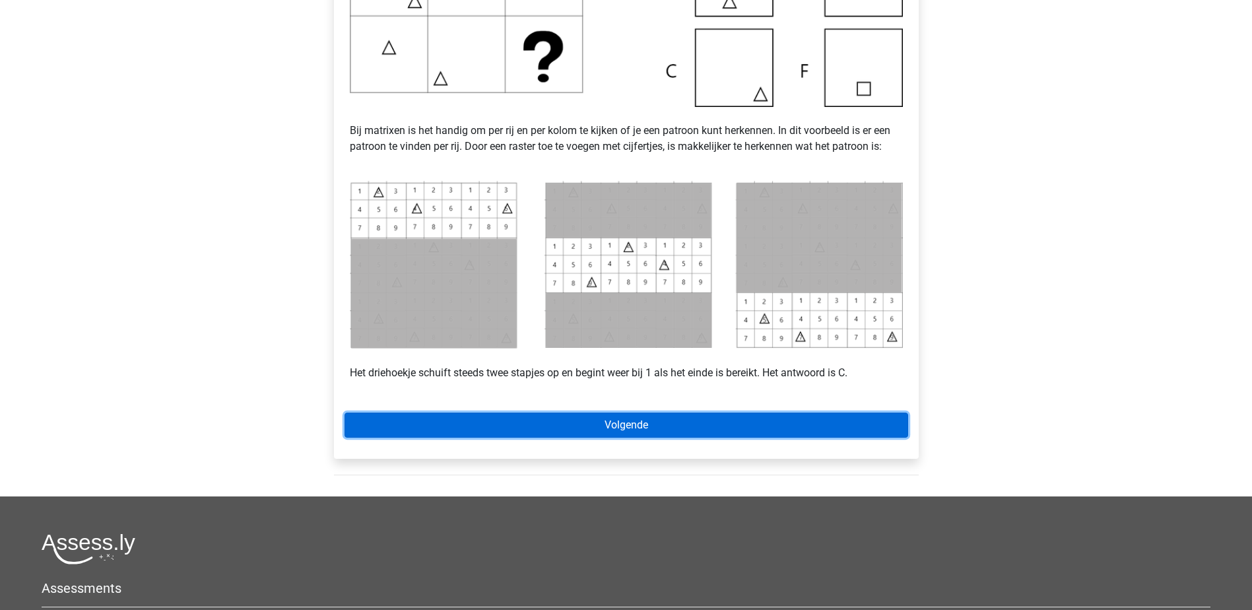
click at [619, 426] on link "Volgende" at bounding box center [627, 425] width 564 height 25
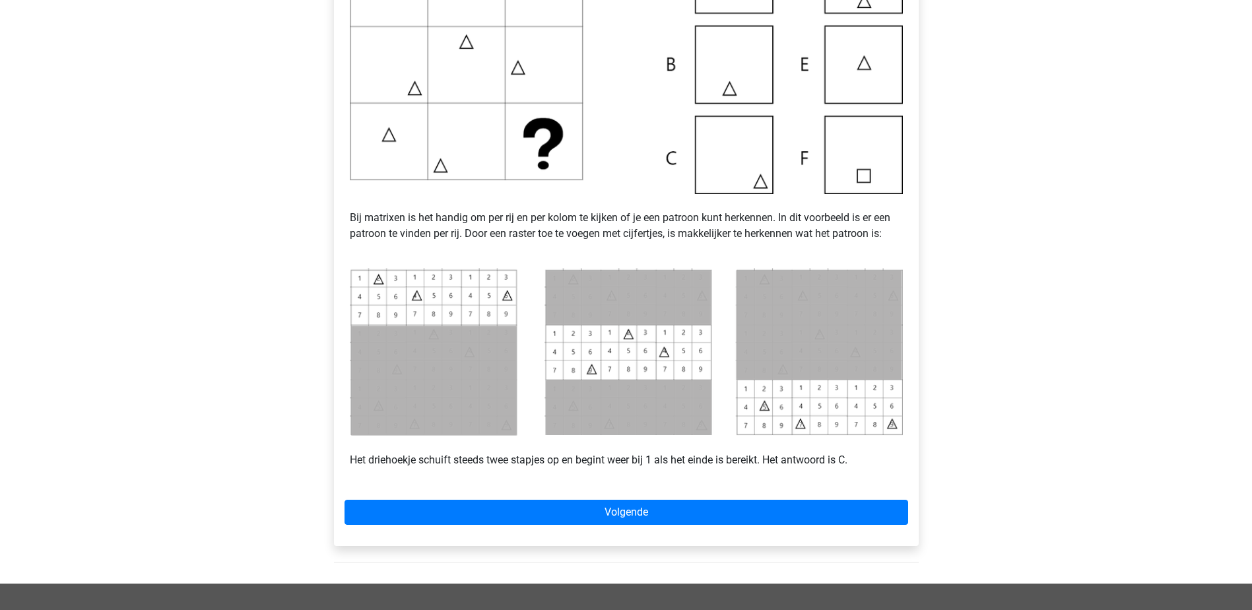
scroll to position [396, 0]
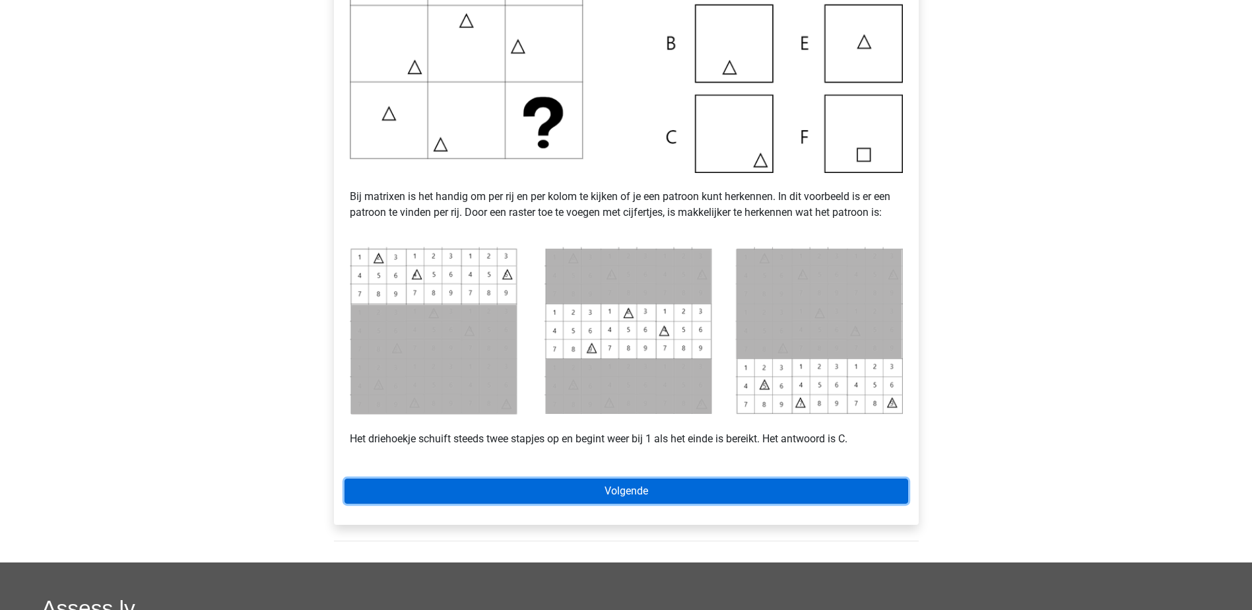
click at [653, 491] on link "Volgende" at bounding box center [627, 491] width 564 height 25
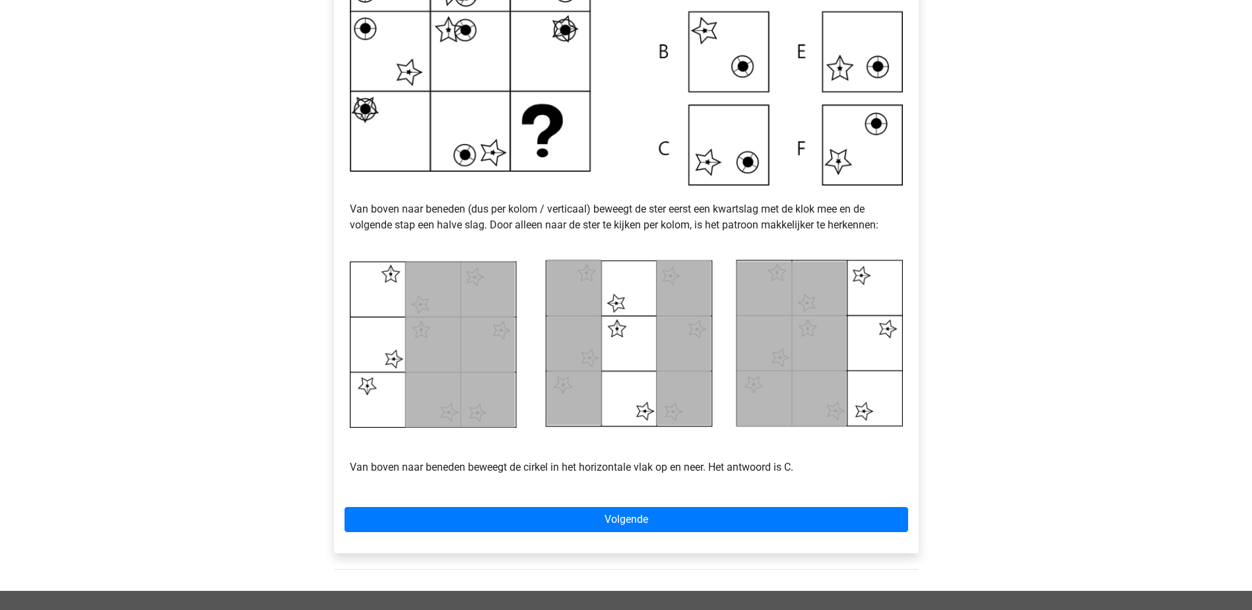
scroll to position [396, 0]
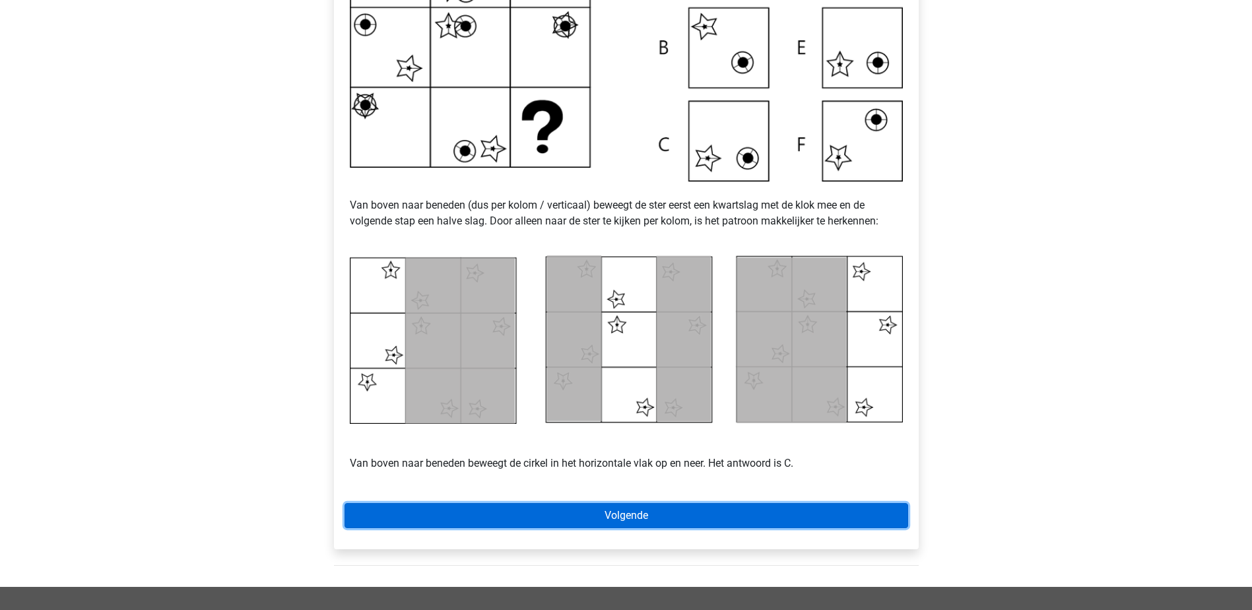
click at [624, 516] on link "Volgende" at bounding box center [627, 515] width 564 height 25
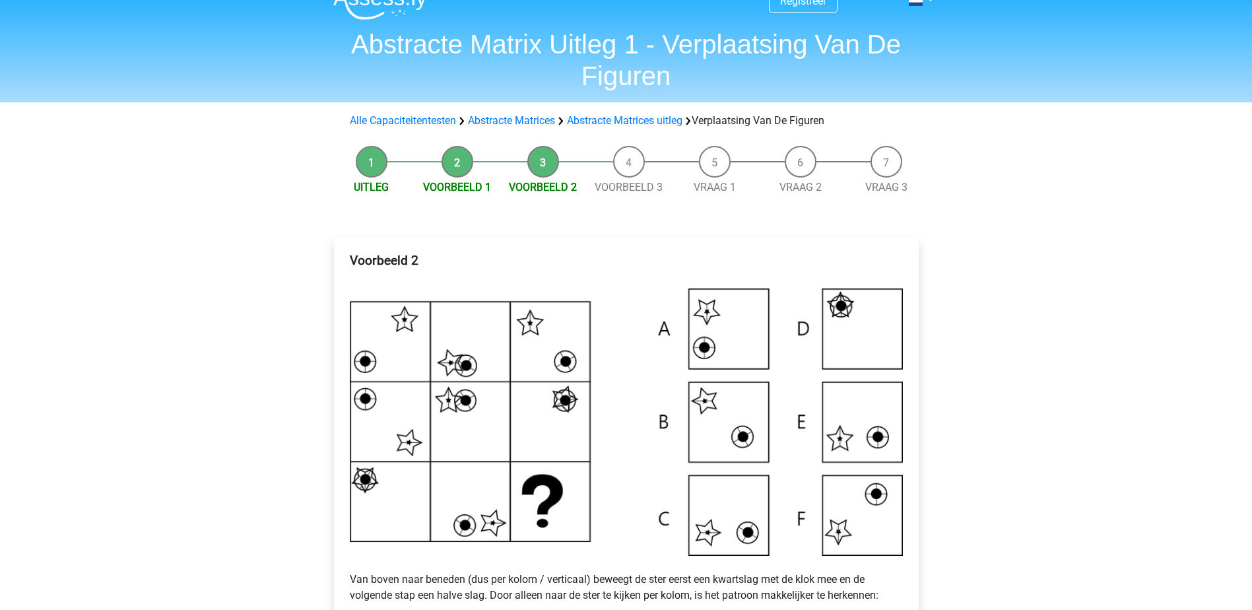
scroll to position [0, 0]
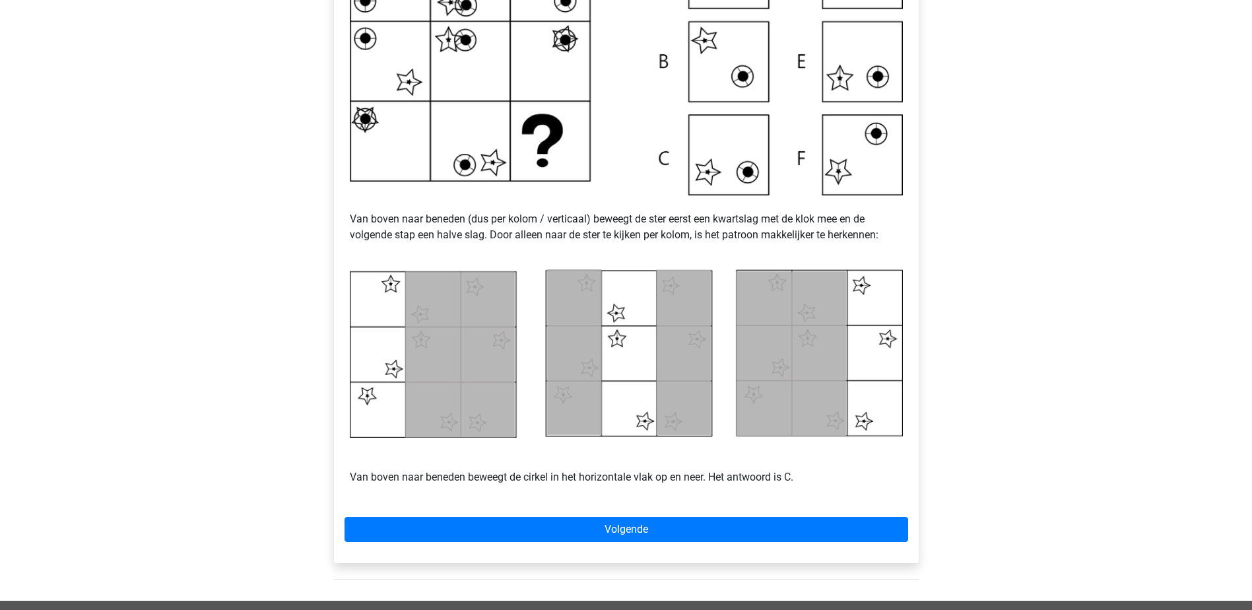
scroll to position [462, 0]
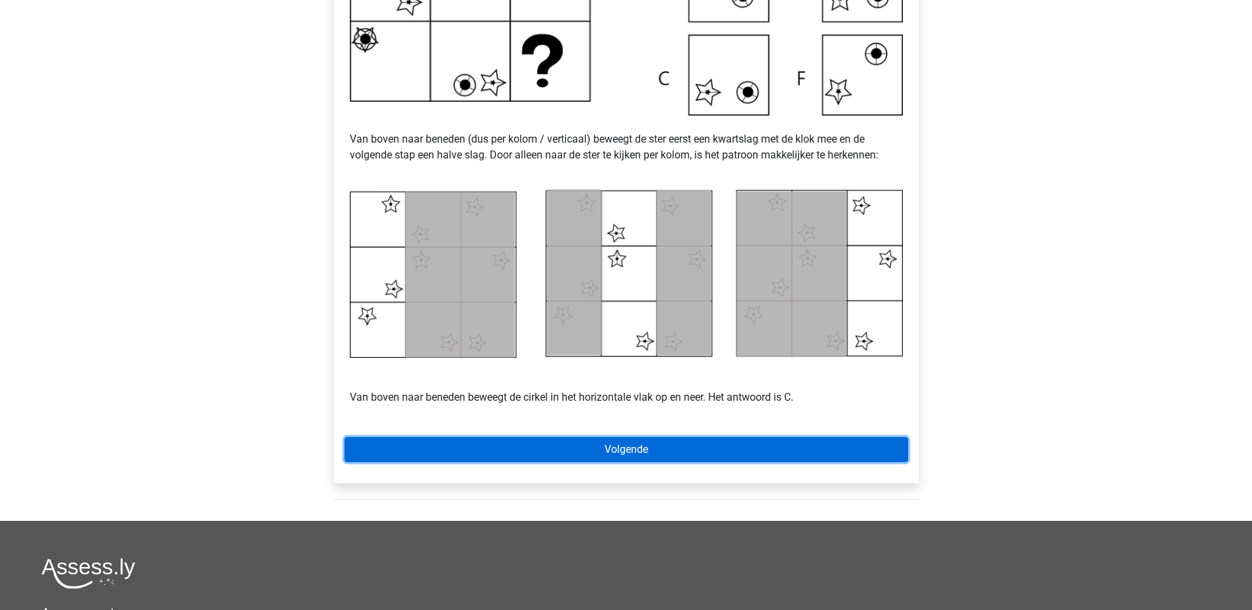
click at [657, 455] on link "Volgende" at bounding box center [627, 449] width 564 height 25
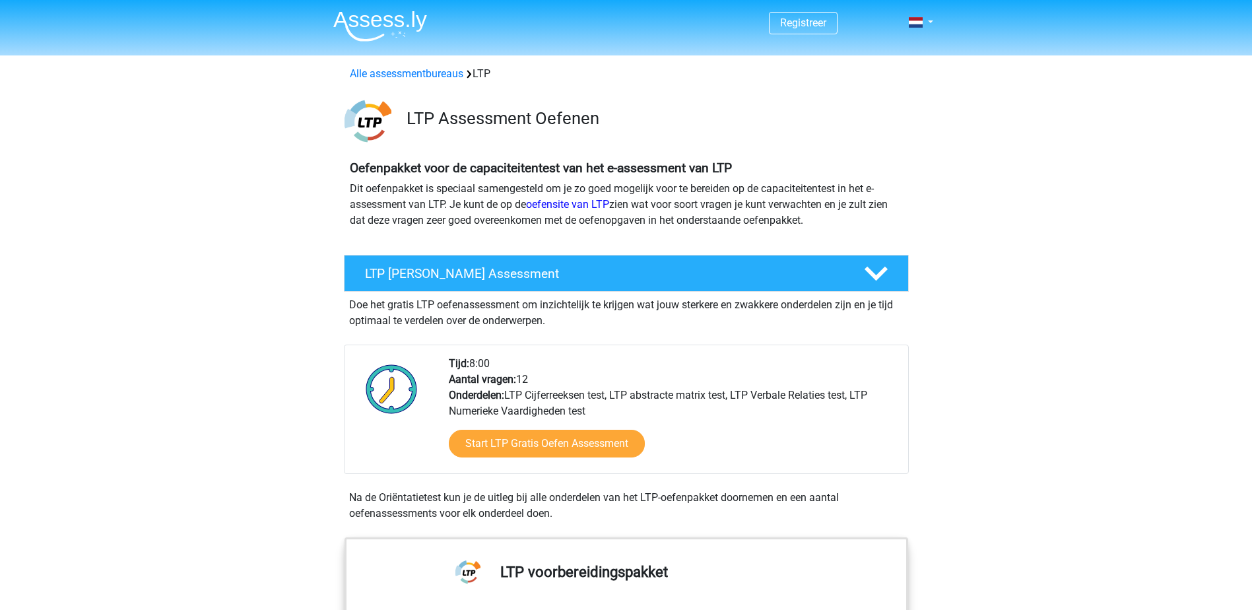
scroll to position [726, 0]
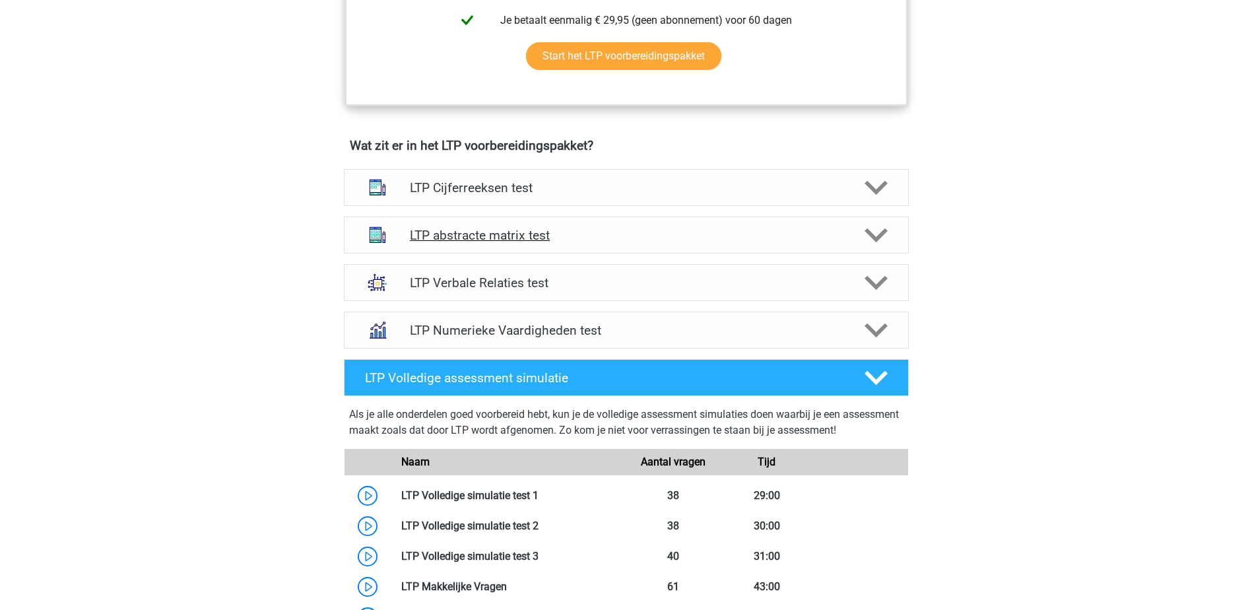
click at [475, 240] on h4 "LTP abstracte matrix test" at bounding box center [626, 235] width 432 height 15
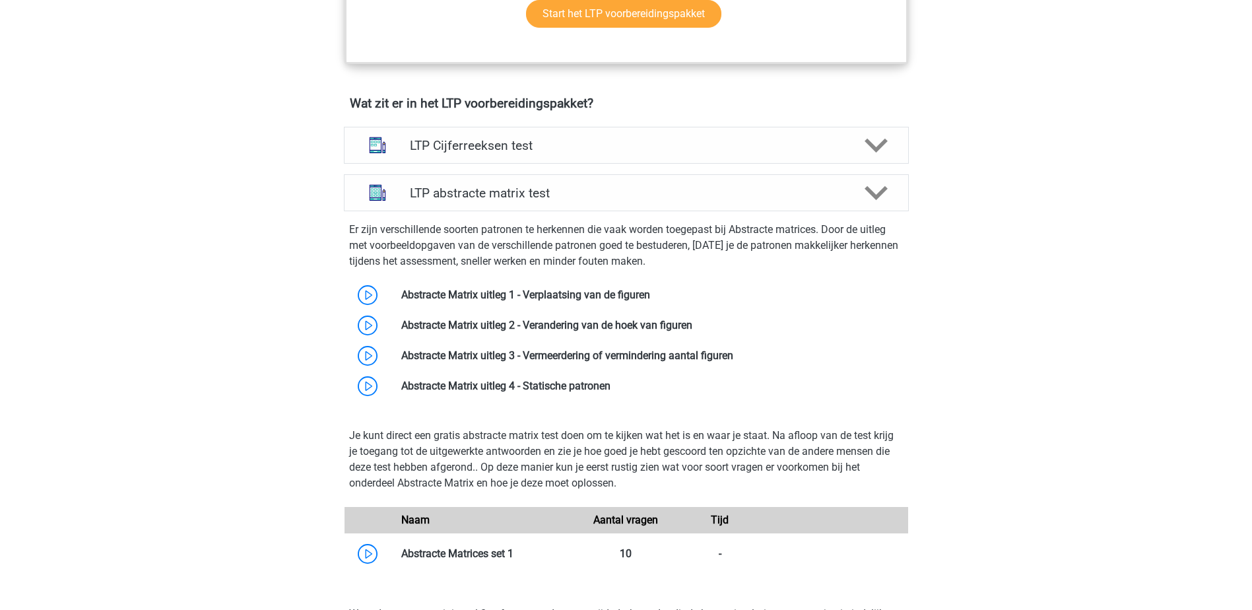
scroll to position [792, 0]
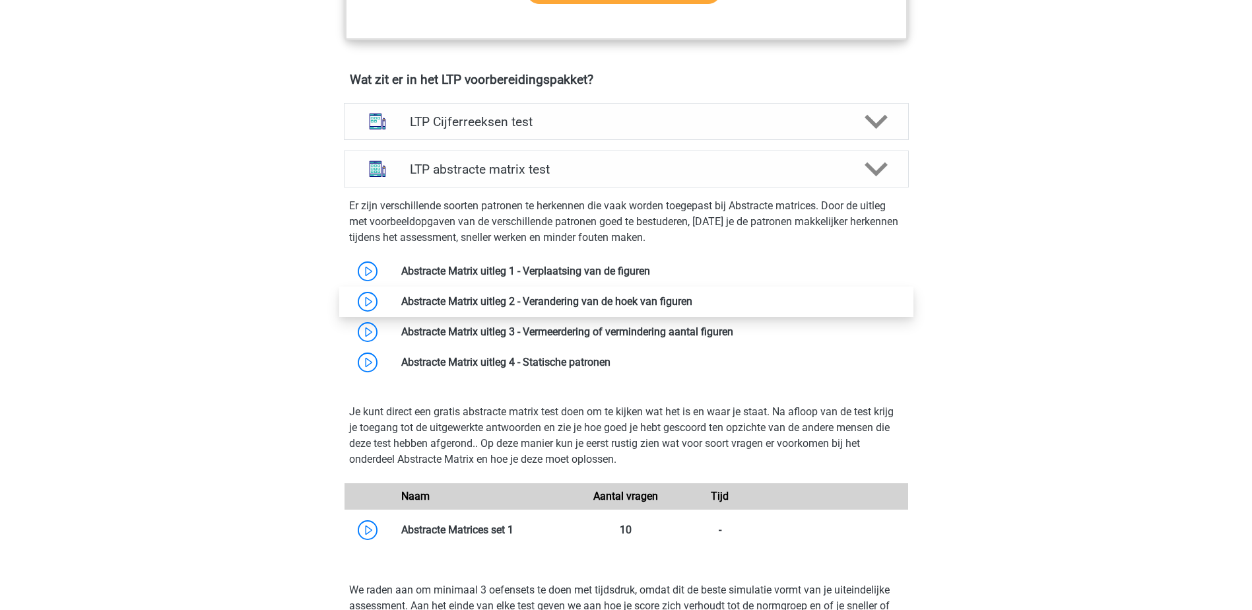
click at [692, 296] on link at bounding box center [692, 301] width 0 height 13
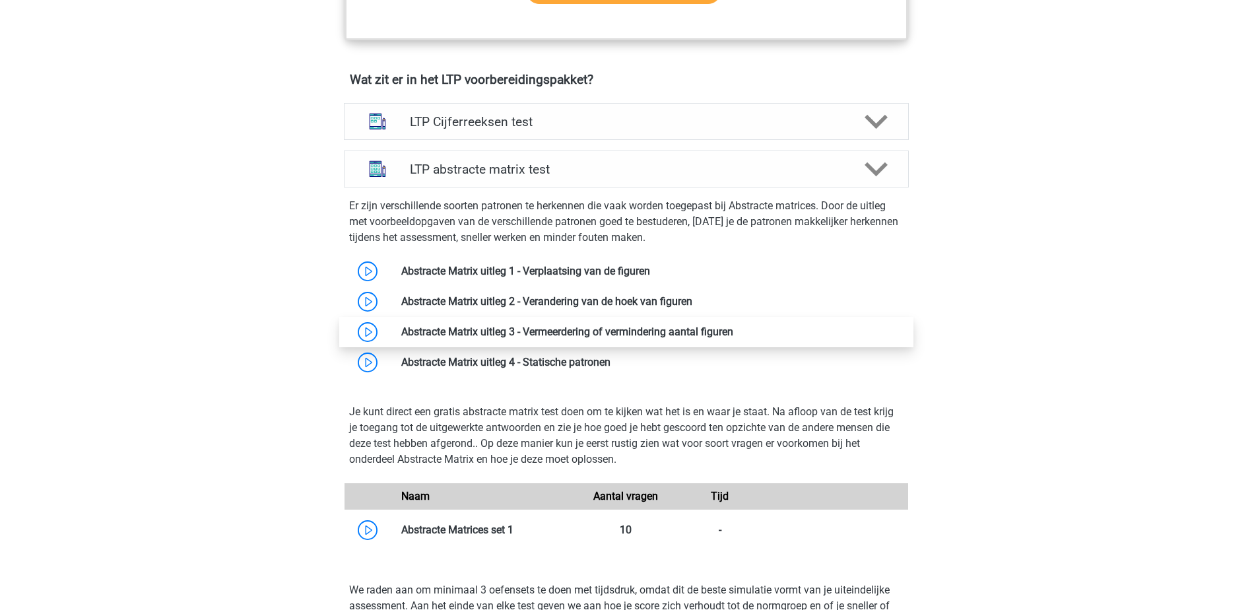
click at [733, 330] on link at bounding box center [733, 331] width 0 height 13
click at [733, 328] on link at bounding box center [733, 331] width 0 height 13
click at [733, 333] on link at bounding box center [733, 331] width 0 height 13
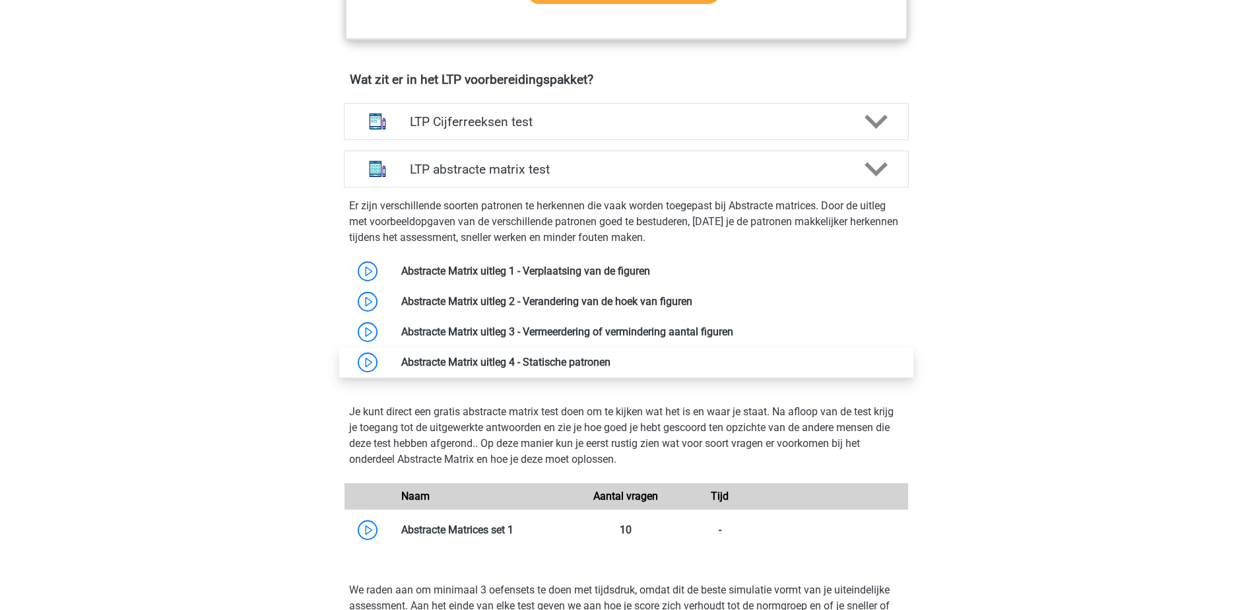
click at [611, 358] on link at bounding box center [611, 362] width 0 height 13
click at [611, 360] on link at bounding box center [611, 362] width 0 height 13
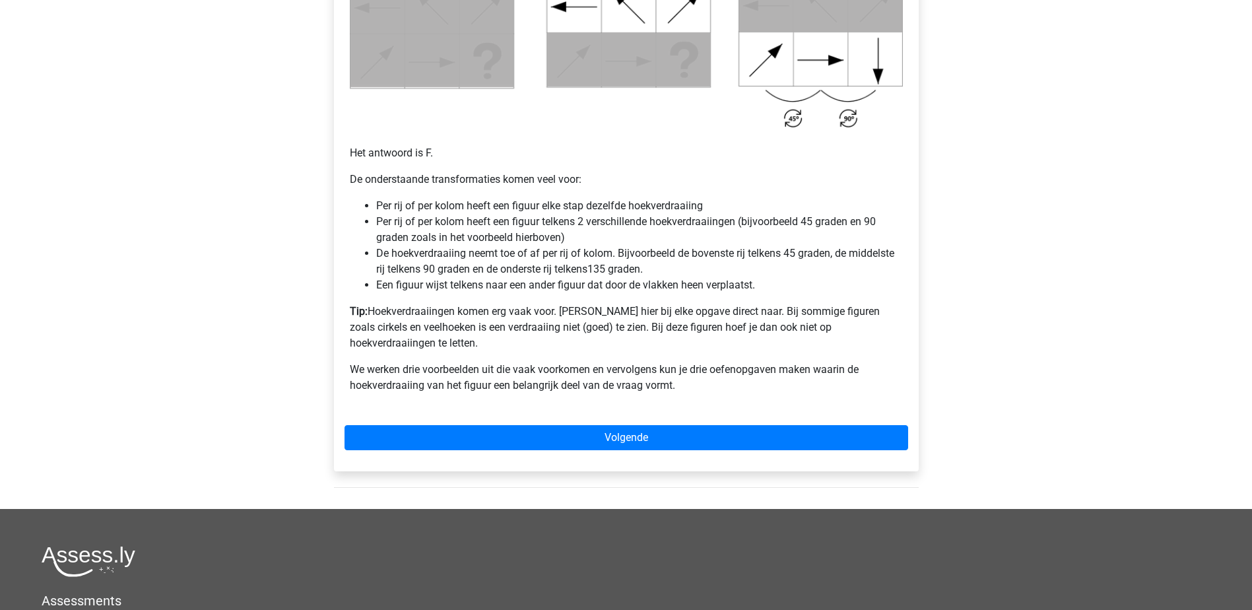
scroll to position [924, 0]
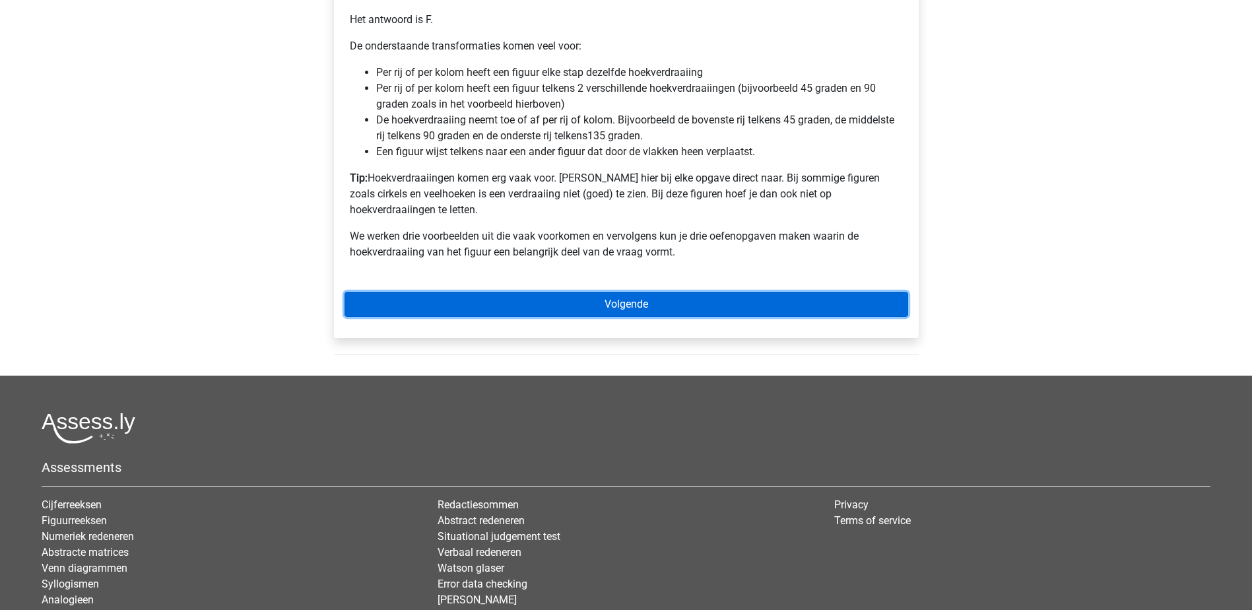
click at [593, 292] on link "Volgende" at bounding box center [627, 304] width 564 height 25
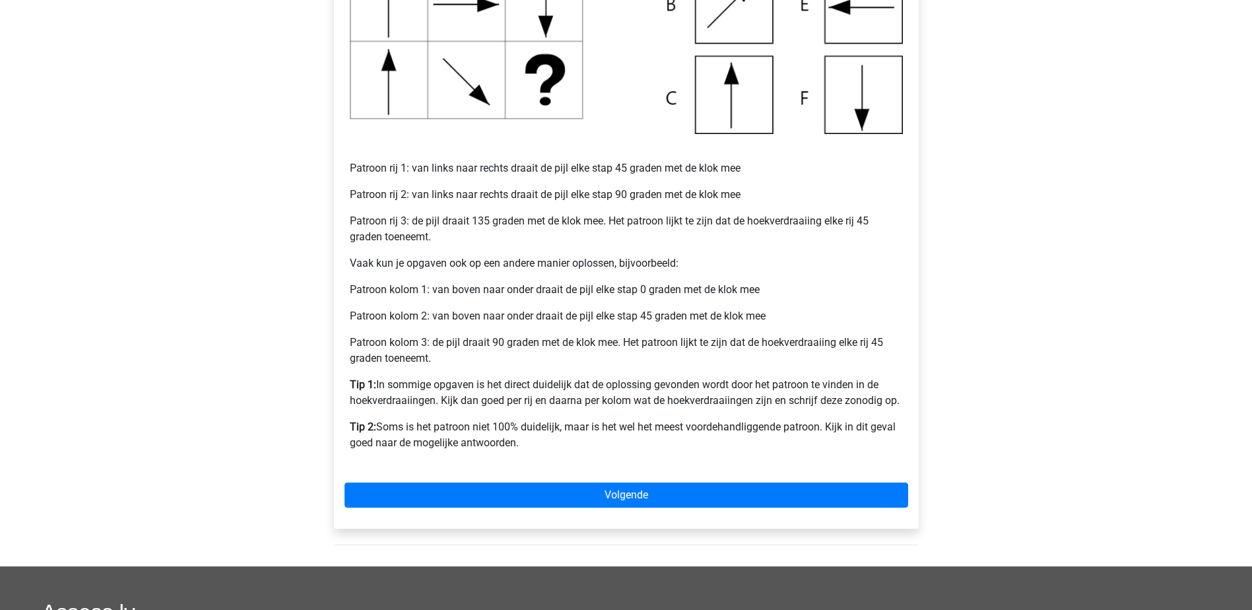
scroll to position [462, 0]
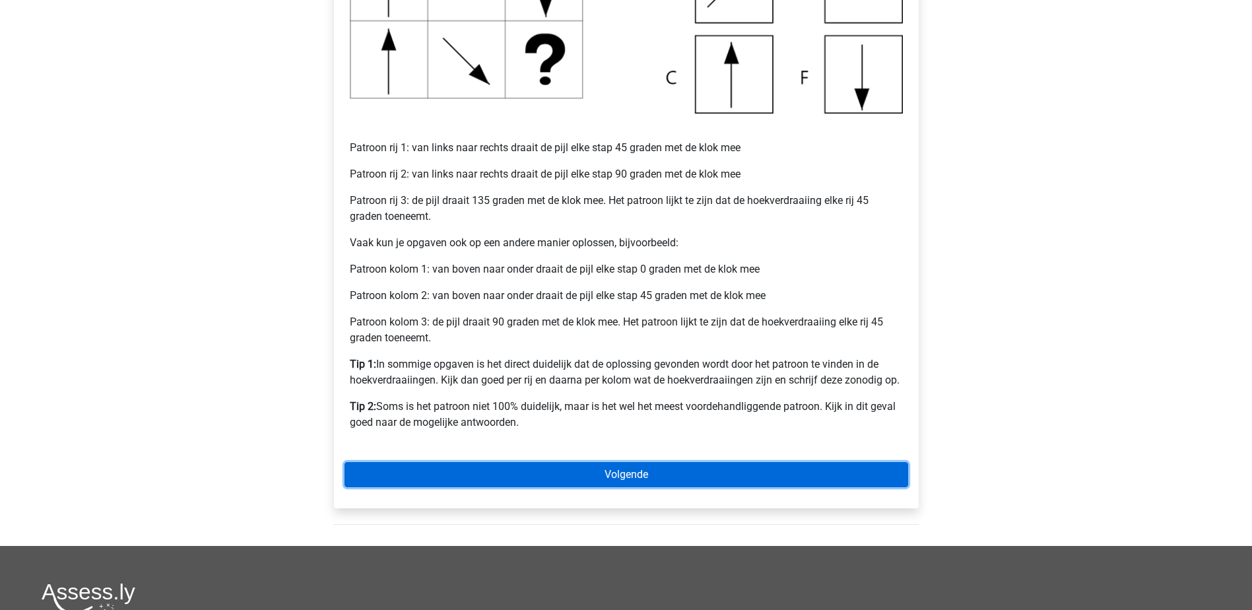
click at [625, 469] on link "Volgende" at bounding box center [627, 474] width 564 height 25
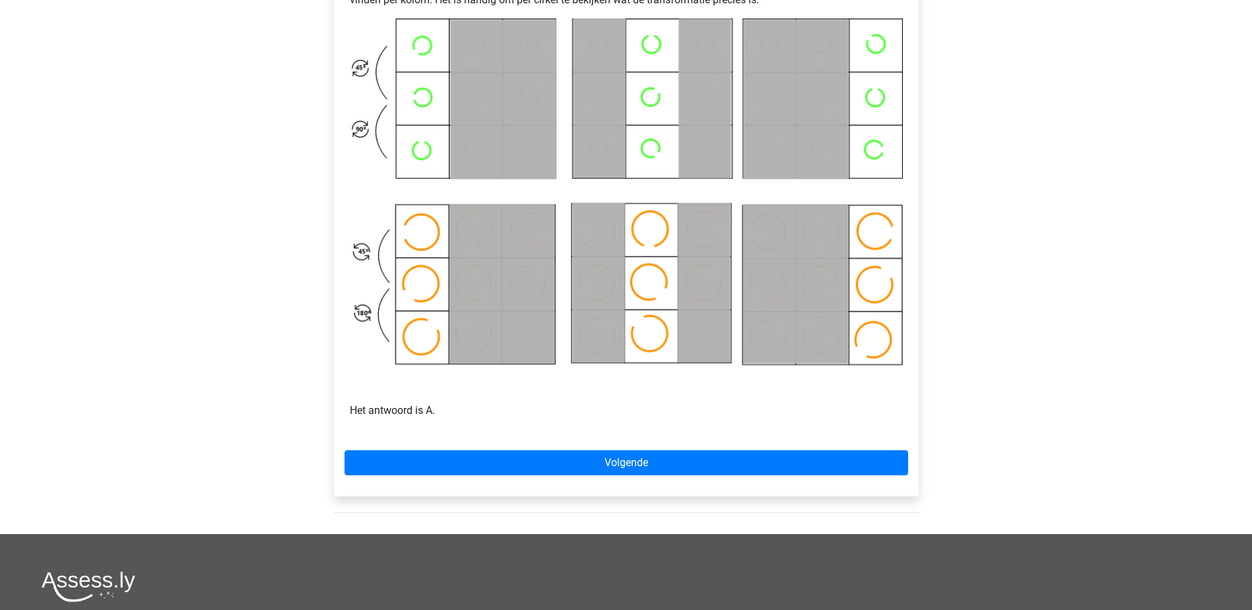
scroll to position [660, 0]
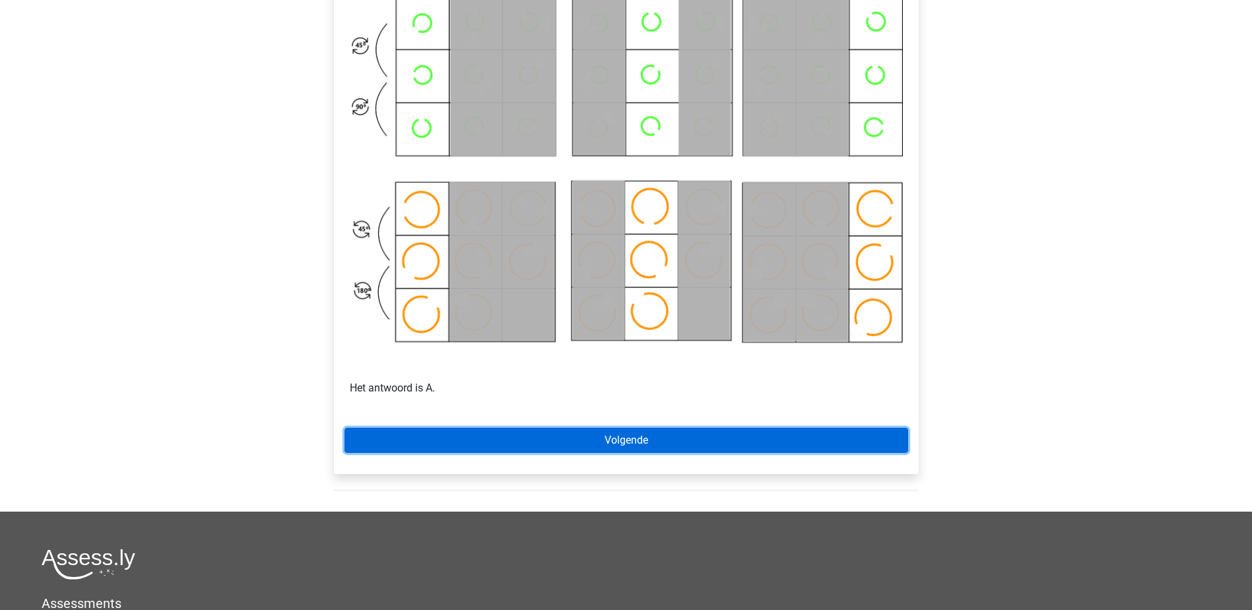
click at [637, 438] on link "Volgende" at bounding box center [627, 440] width 564 height 25
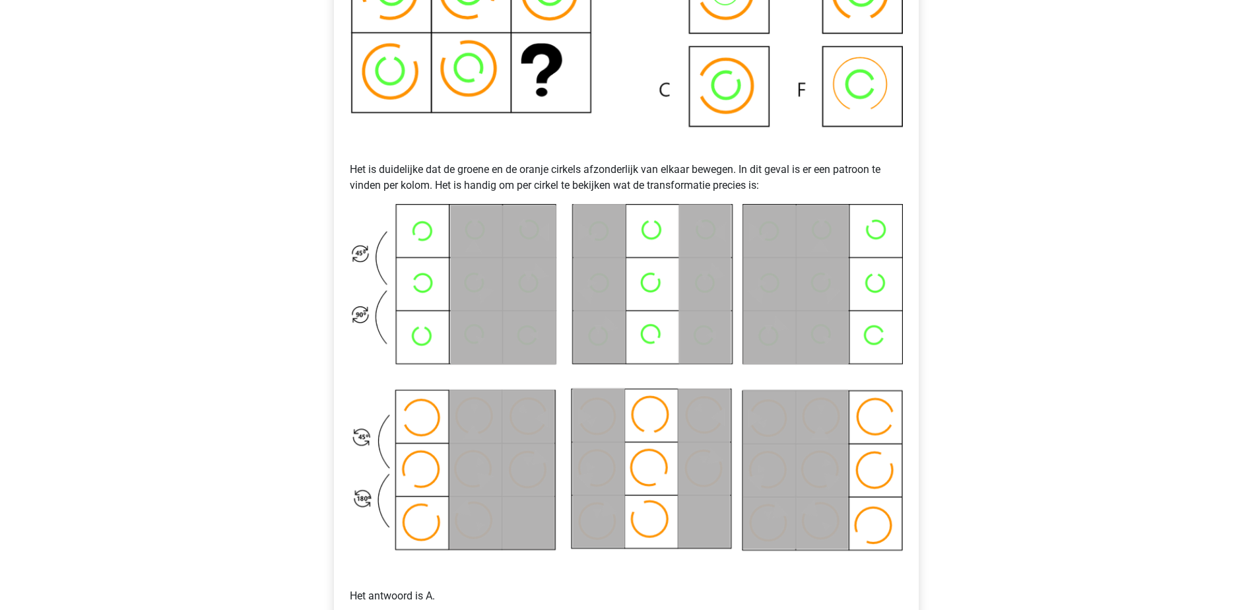
scroll to position [594, 0]
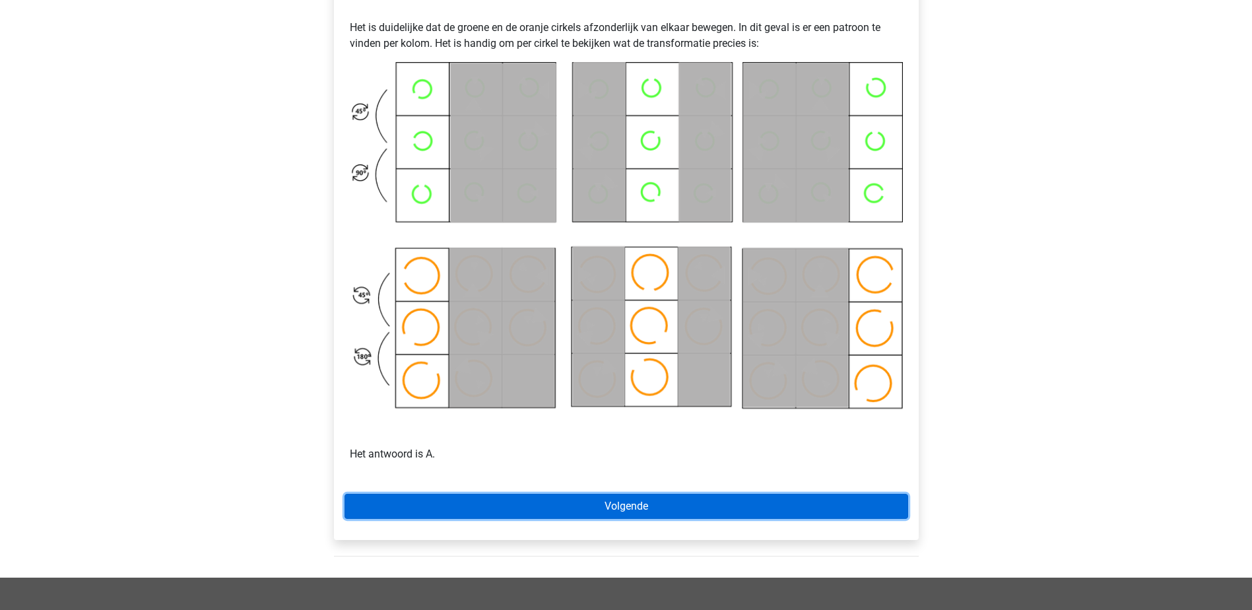
click at [622, 507] on link "Volgende" at bounding box center [627, 506] width 564 height 25
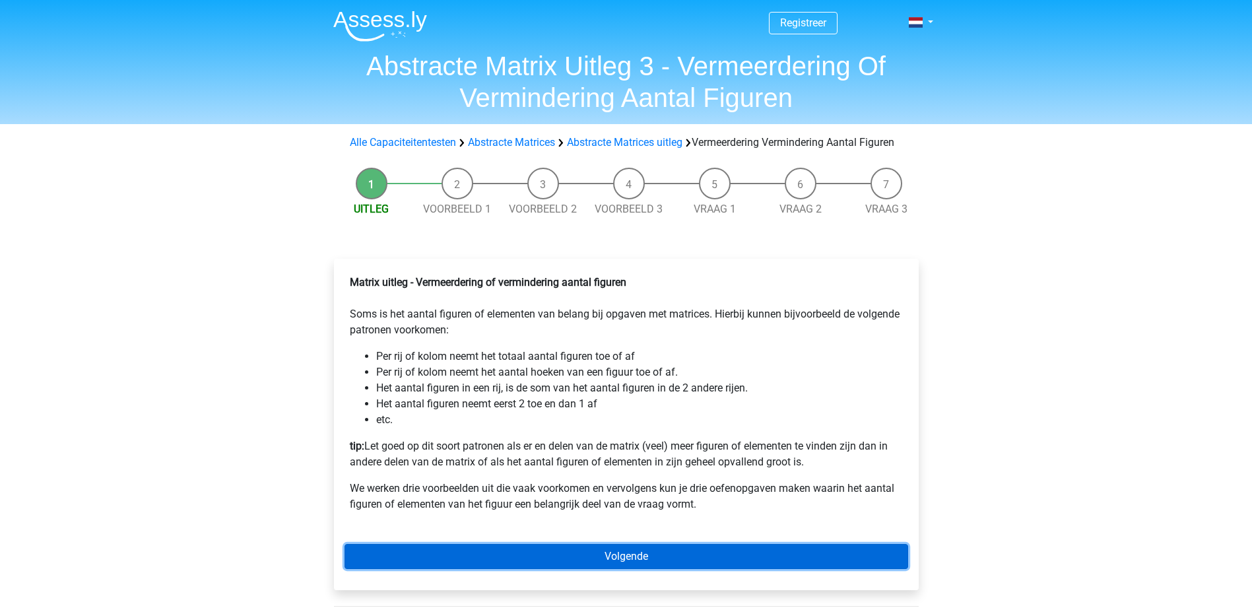
click at [617, 566] on link "Volgende" at bounding box center [627, 556] width 564 height 25
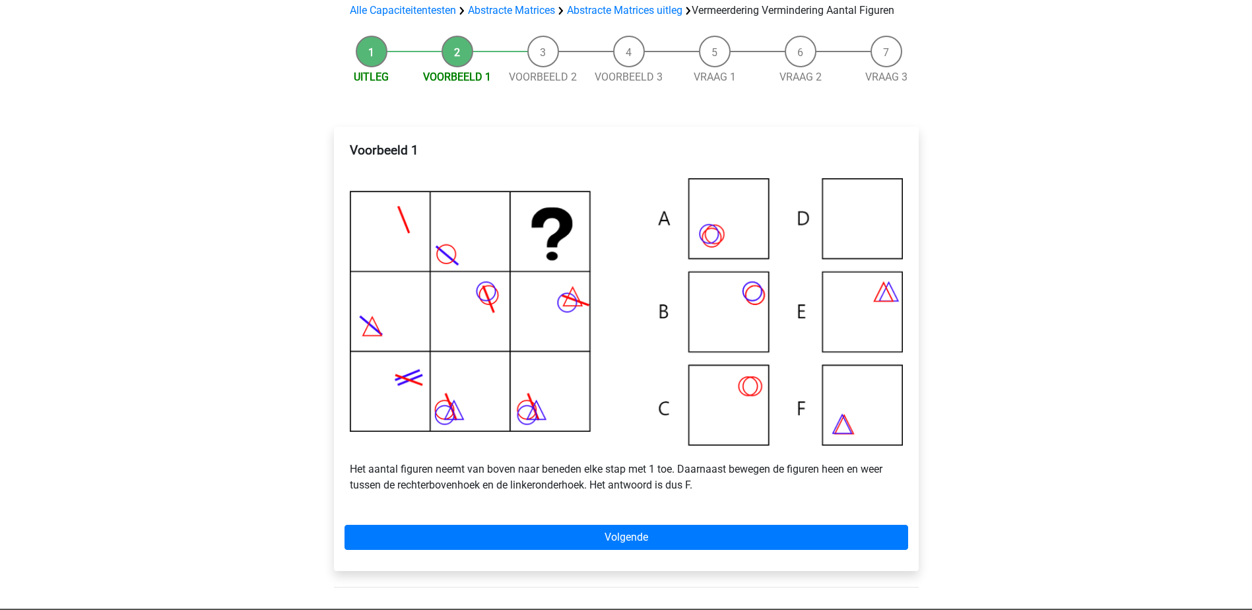
scroll to position [198, 0]
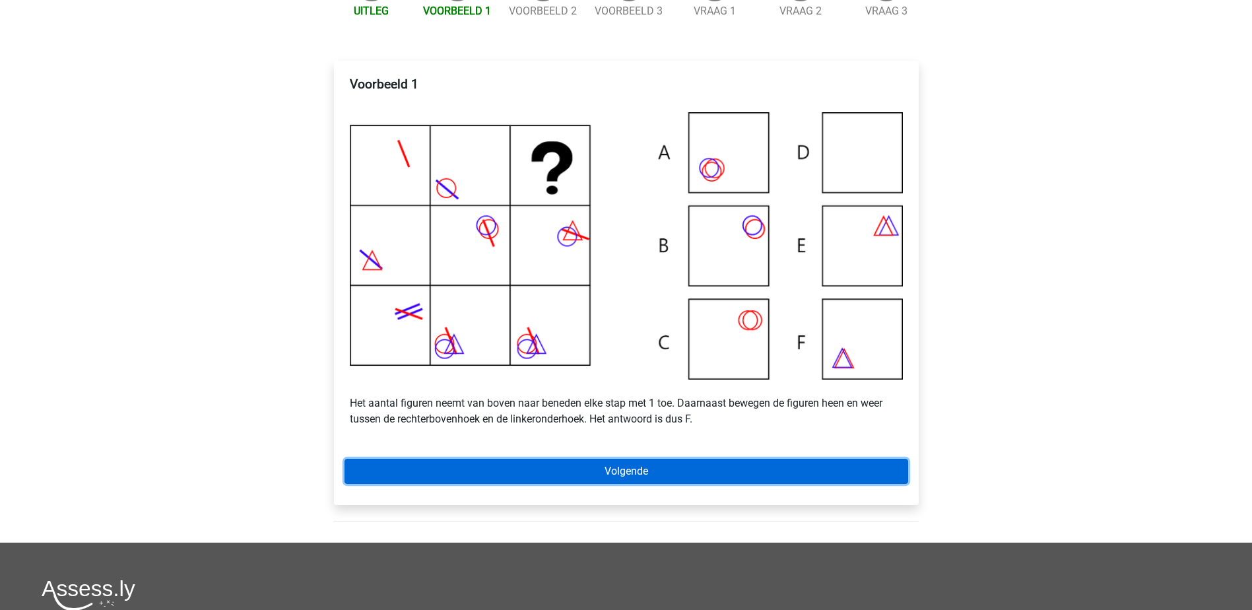
click at [622, 481] on link "Volgende" at bounding box center [627, 471] width 564 height 25
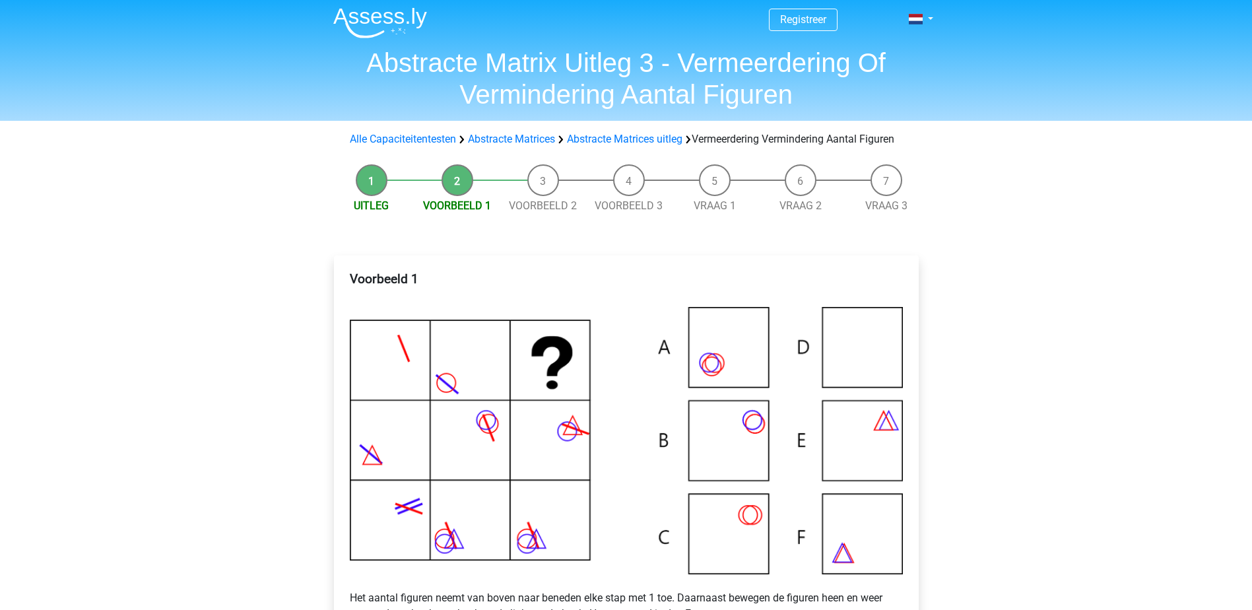
scroll to position [0, 0]
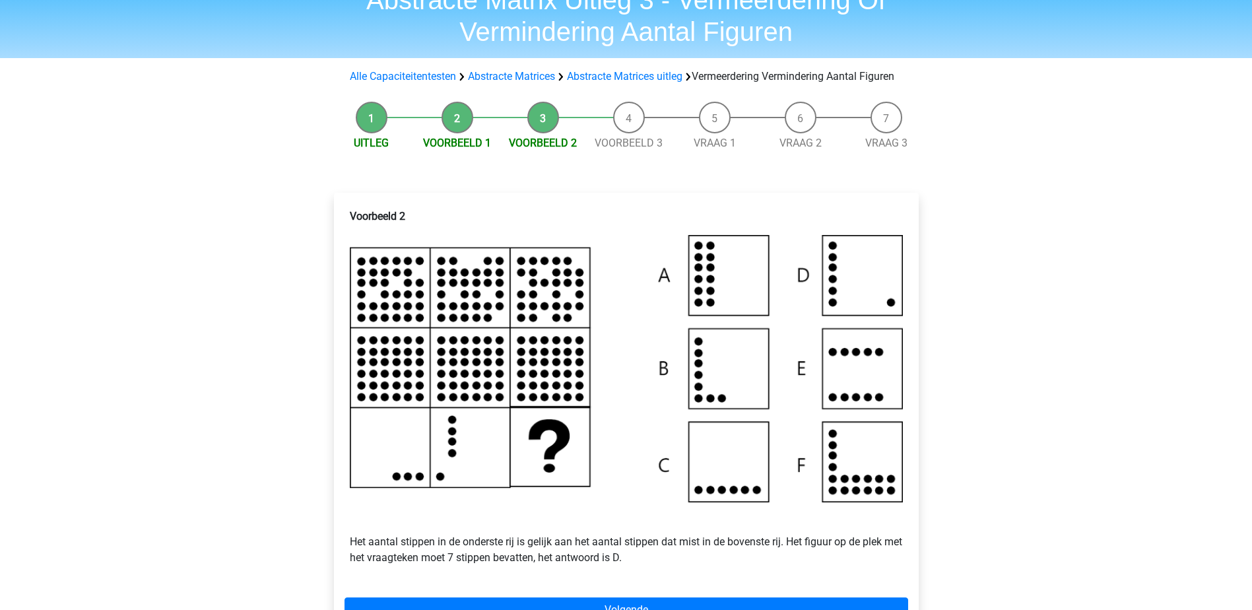
scroll to position [132, 0]
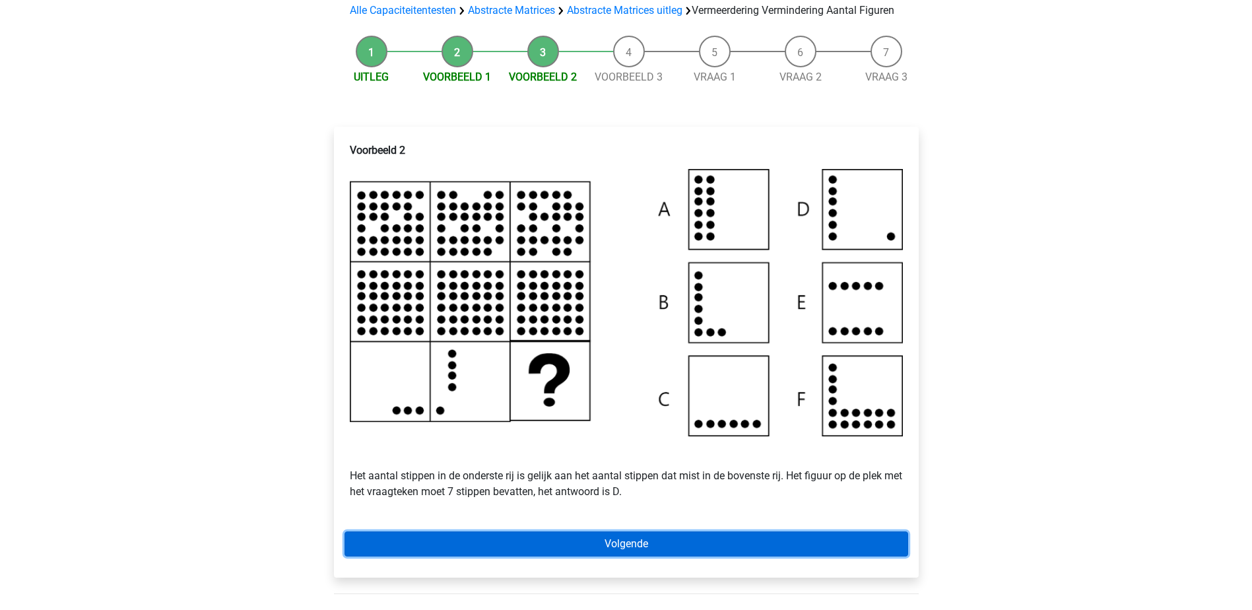
click at [633, 556] on link "Volgende" at bounding box center [627, 543] width 564 height 25
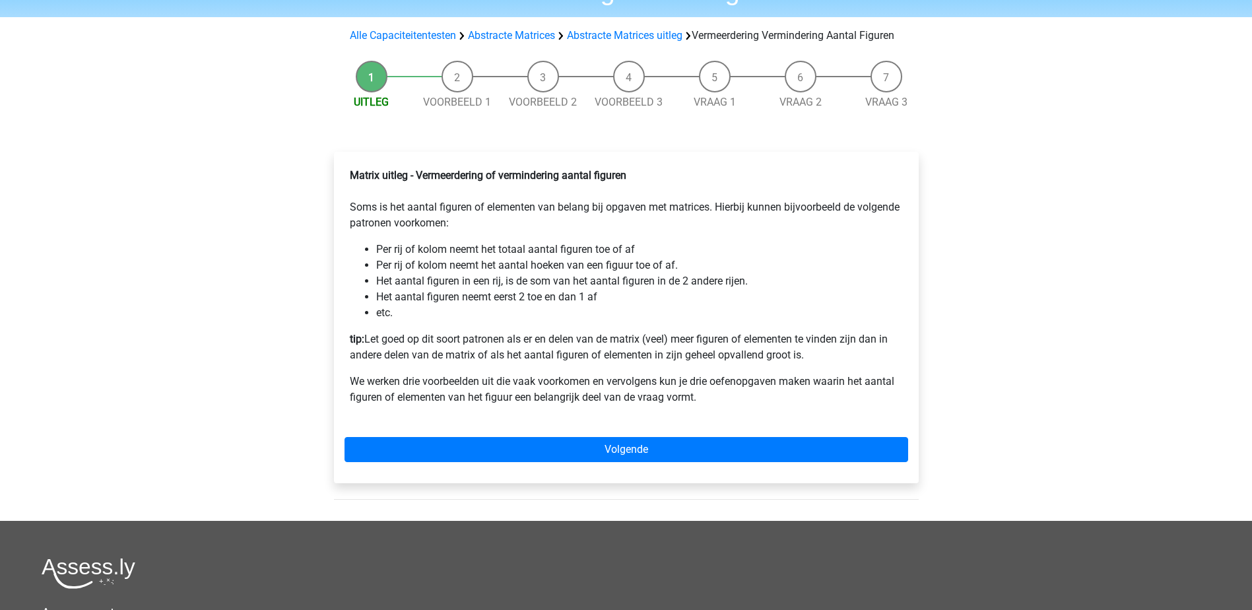
scroll to position [132, 0]
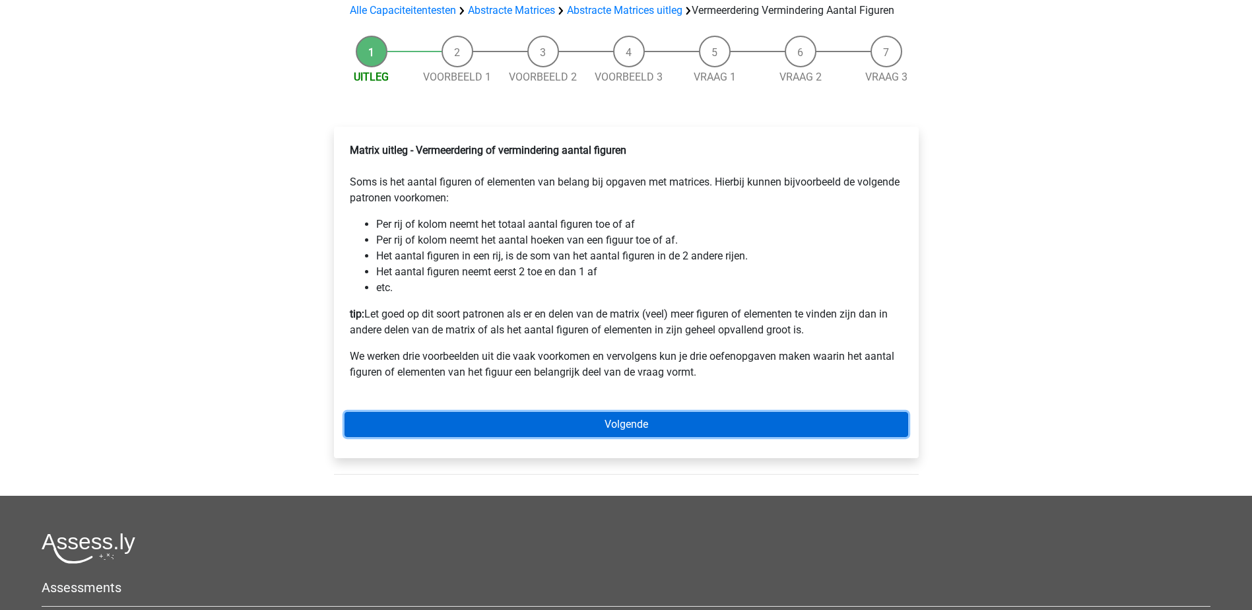
click at [634, 437] on link "Volgende" at bounding box center [627, 424] width 564 height 25
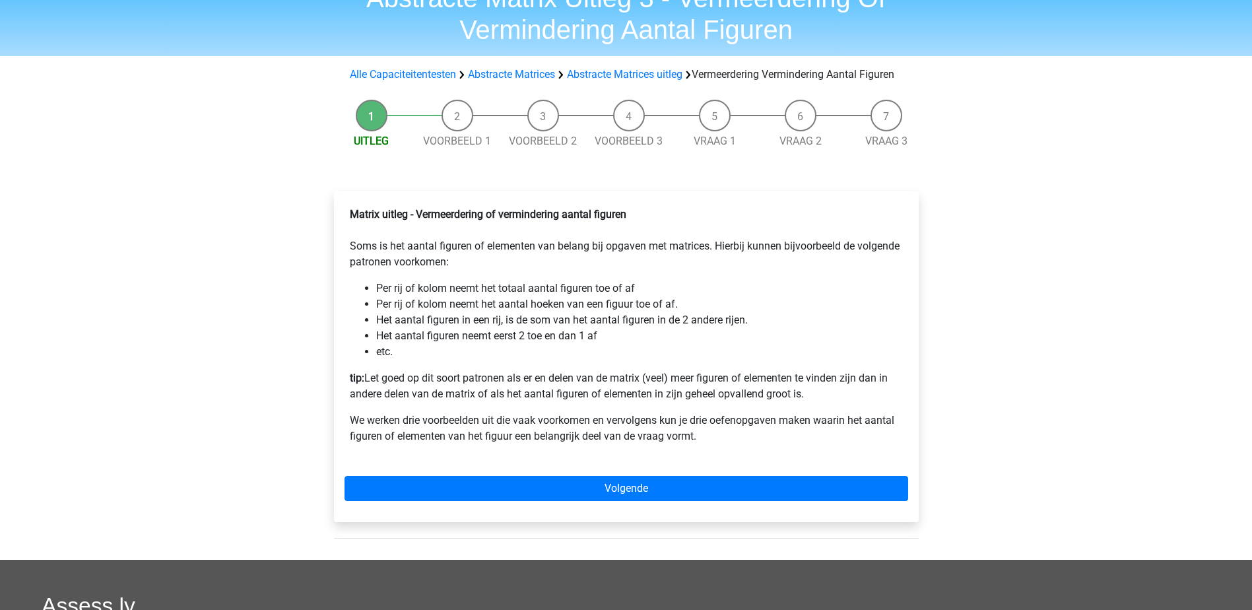
scroll to position [132, 0]
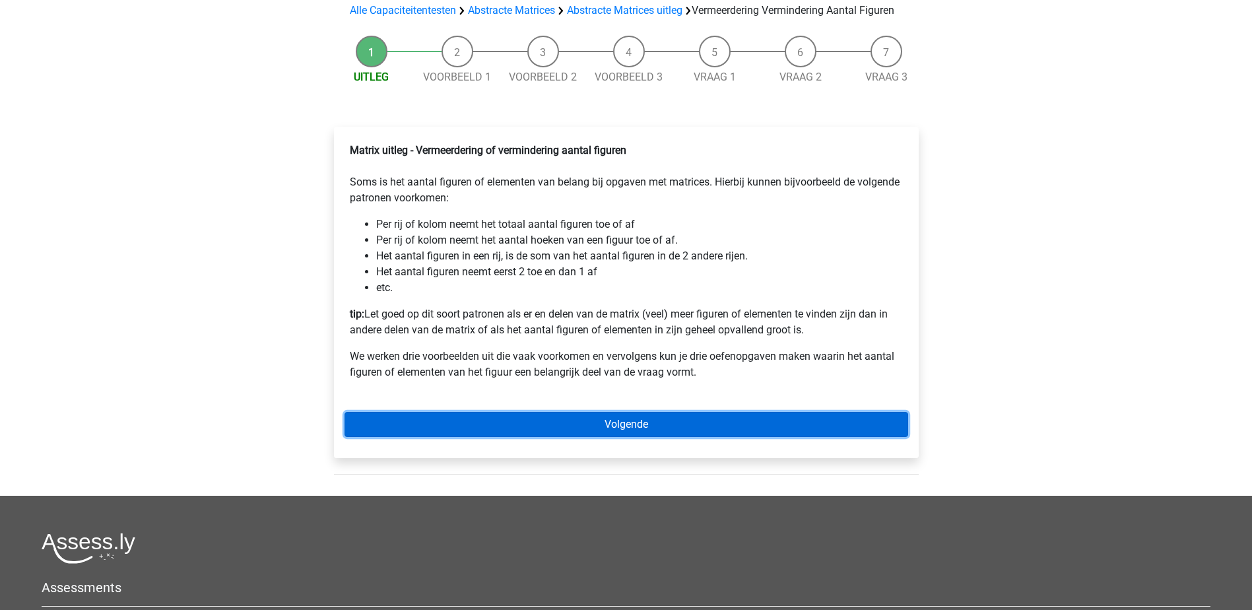
click at [579, 436] on link "Volgende" at bounding box center [627, 424] width 564 height 25
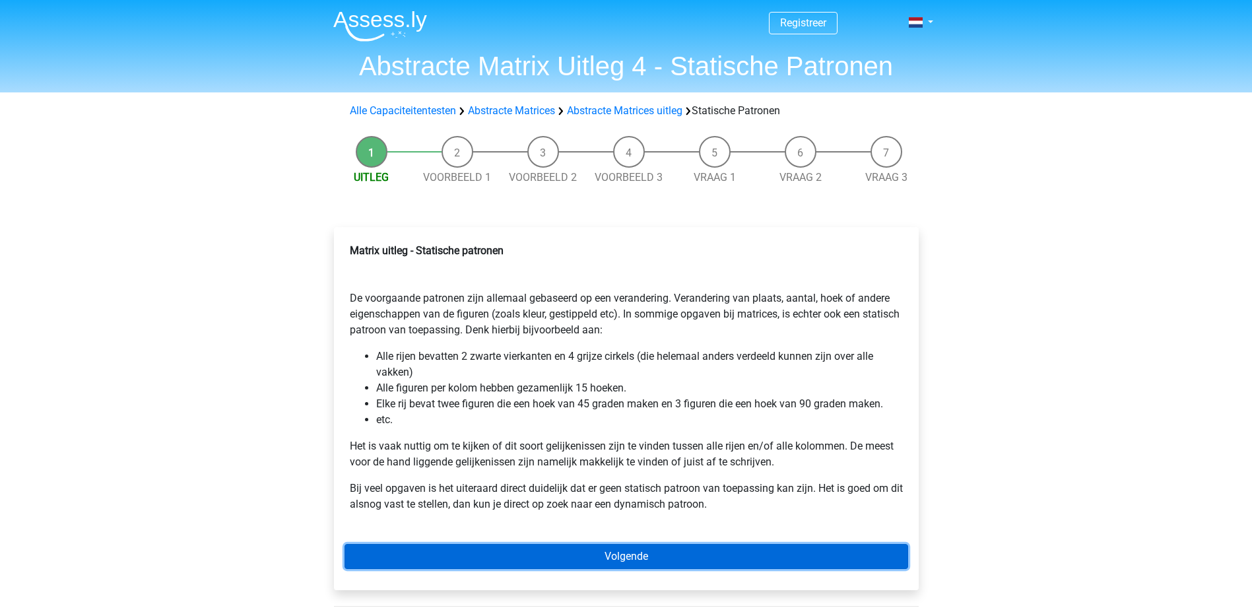
click at [617, 555] on link "Volgende" at bounding box center [627, 556] width 564 height 25
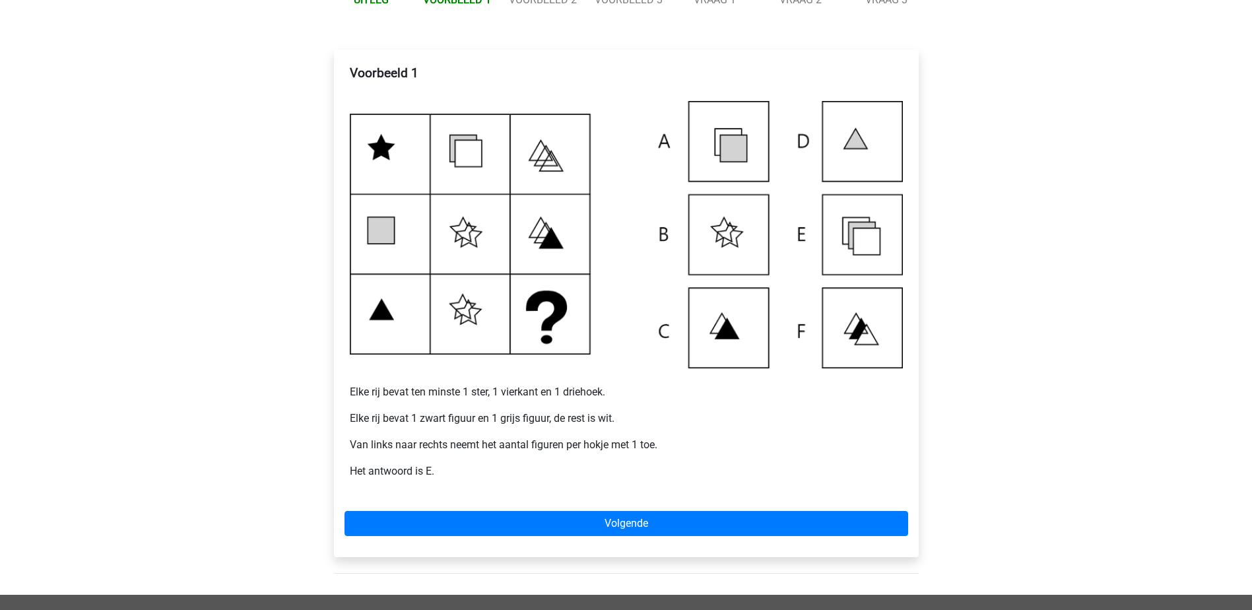
scroll to position [198, 0]
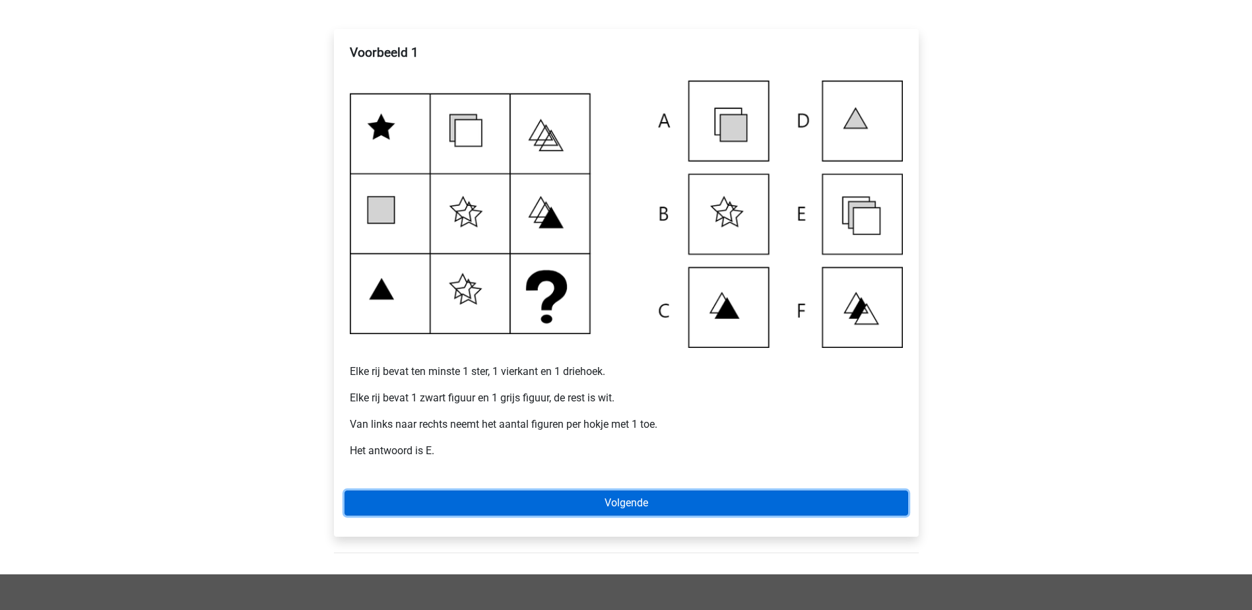
click at [598, 496] on link "Volgende" at bounding box center [627, 502] width 564 height 25
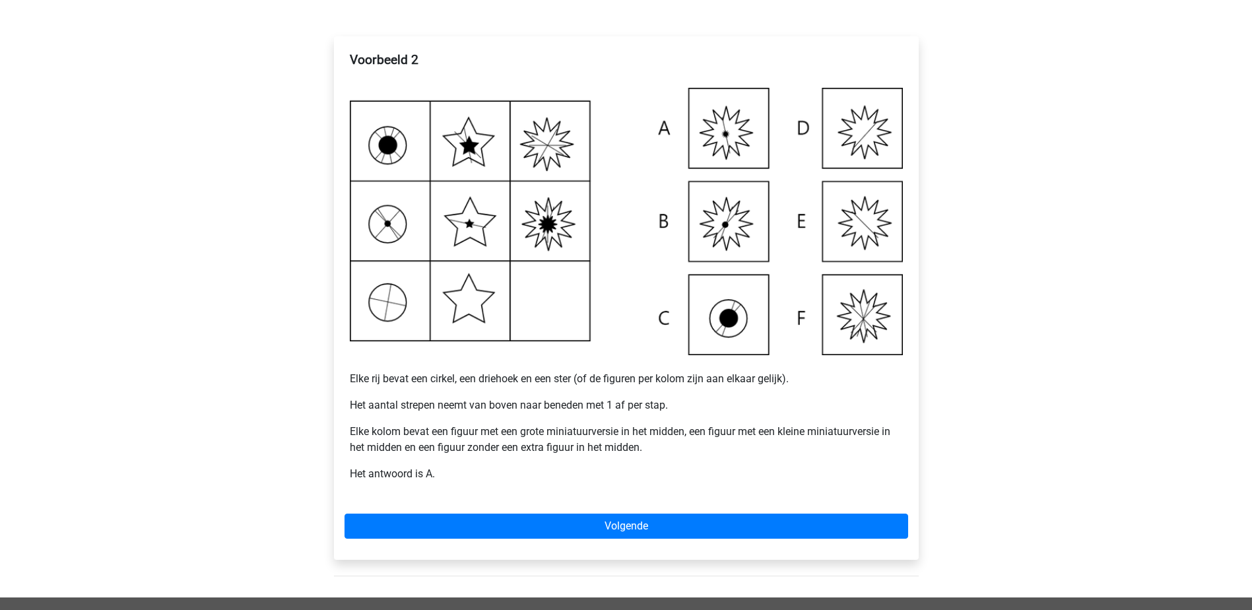
scroll to position [198, 0]
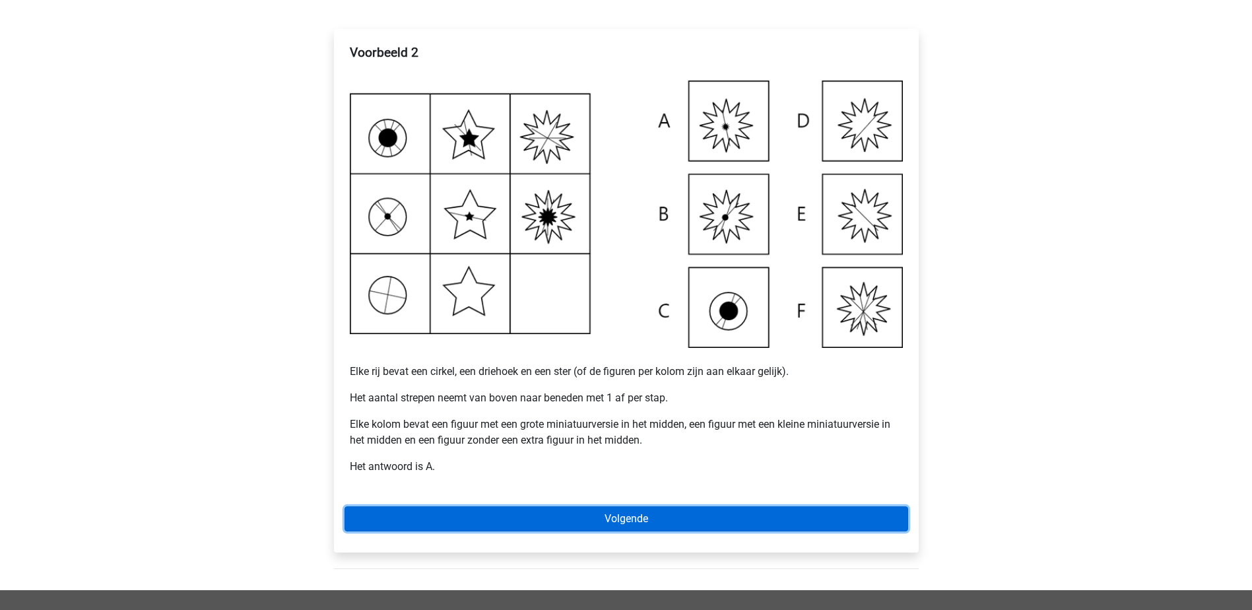
click at [631, 517] on link "Volgende" at bounding box center [627, 518] width 564 height 25
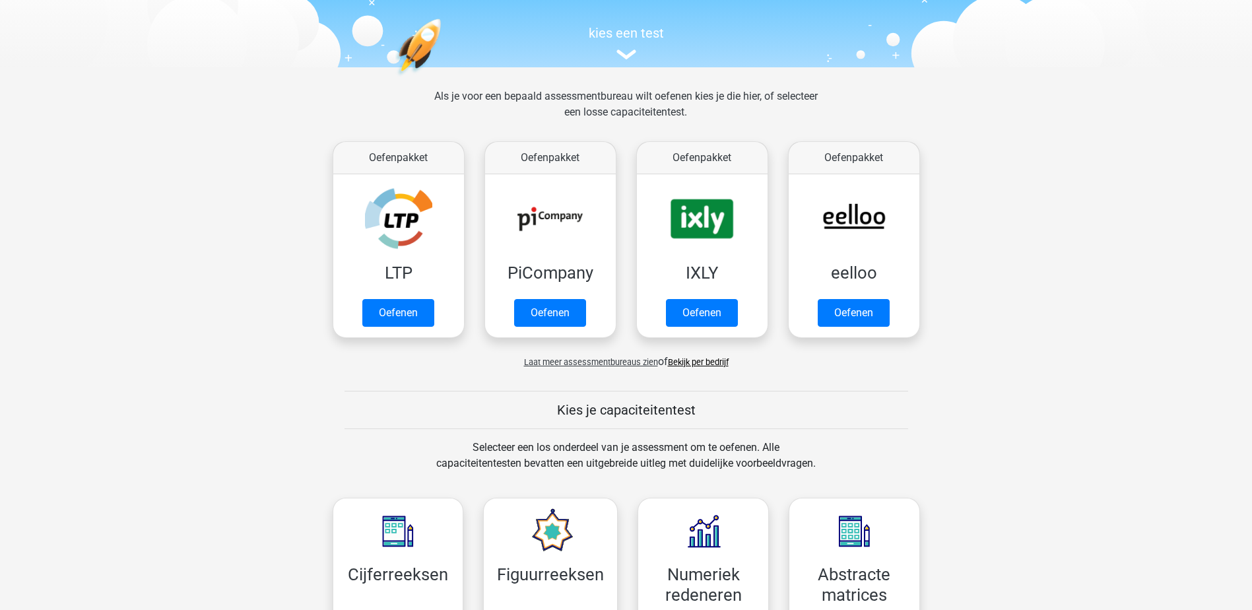
scroll to position [264, 0]
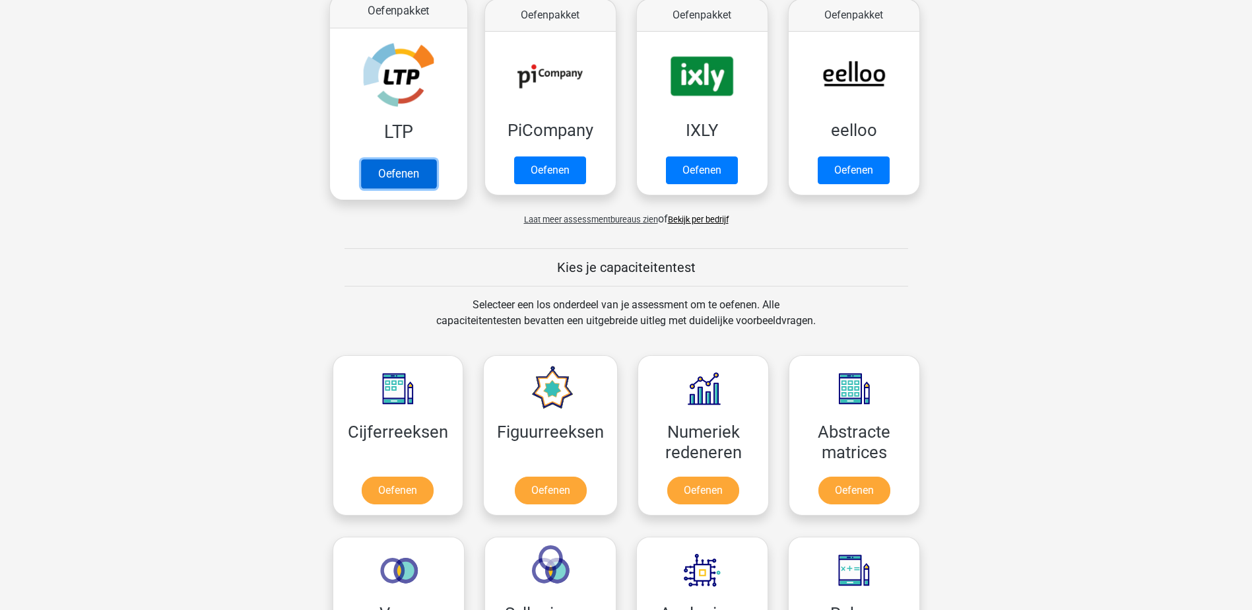
click at [411, 170] on link "Oefenen" at bounding box center [397, 173] width 75 height 29
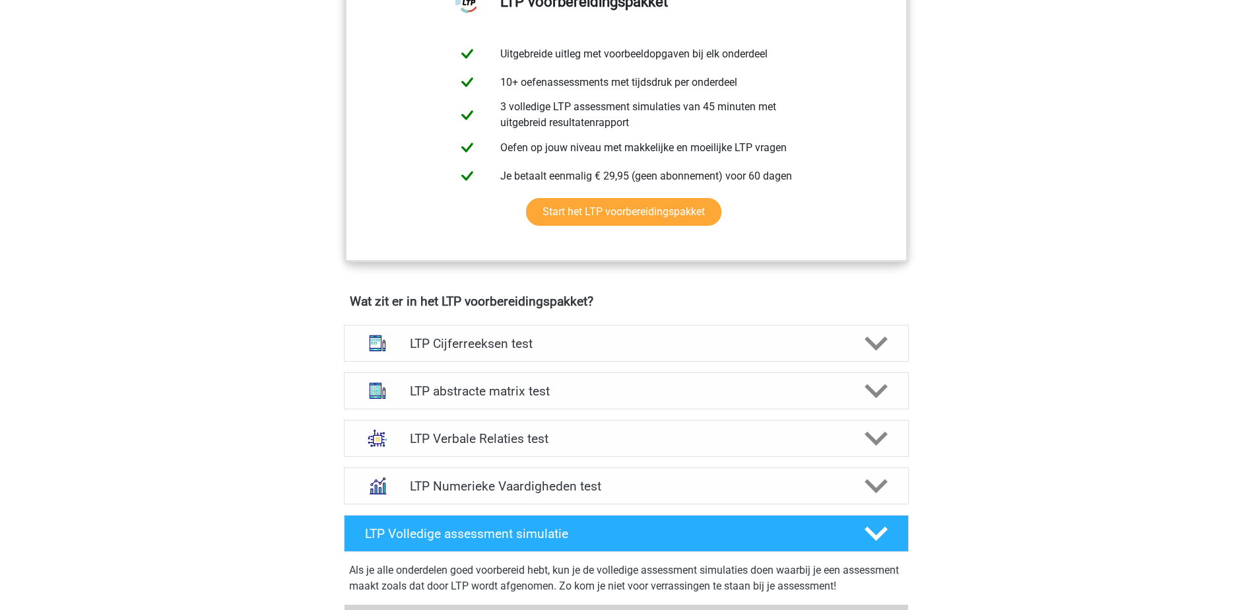
scroll to position [594, 0]
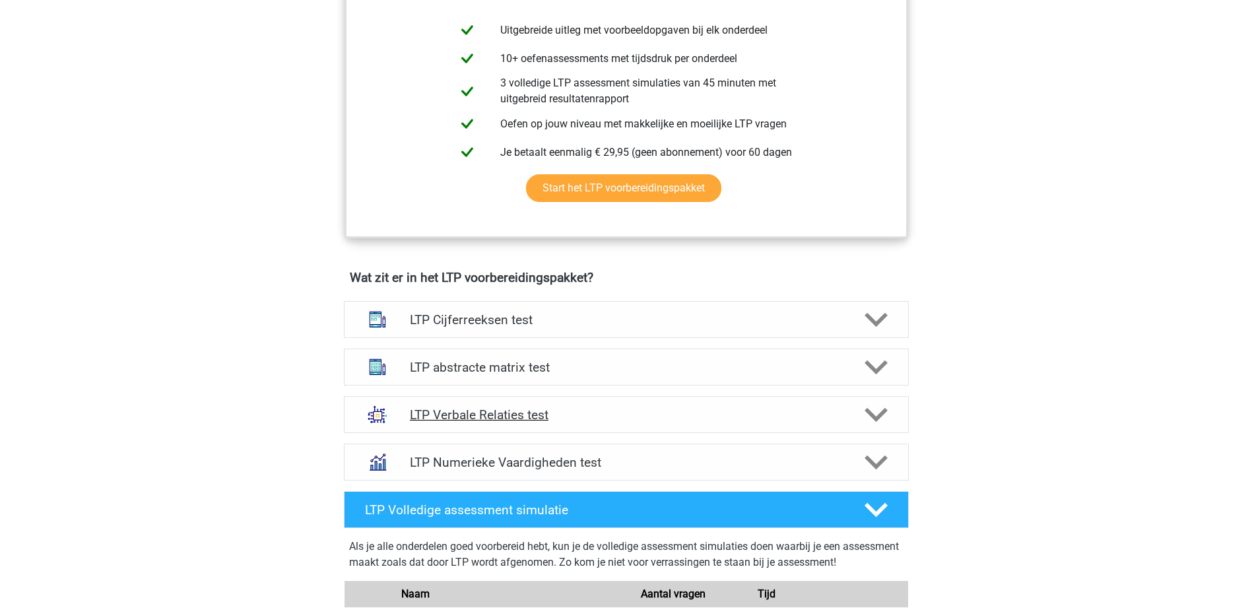
click at [495, 416] on h4 "LTP Verbale Relaties test" at bounding box center [626, 414] width 432 height 15
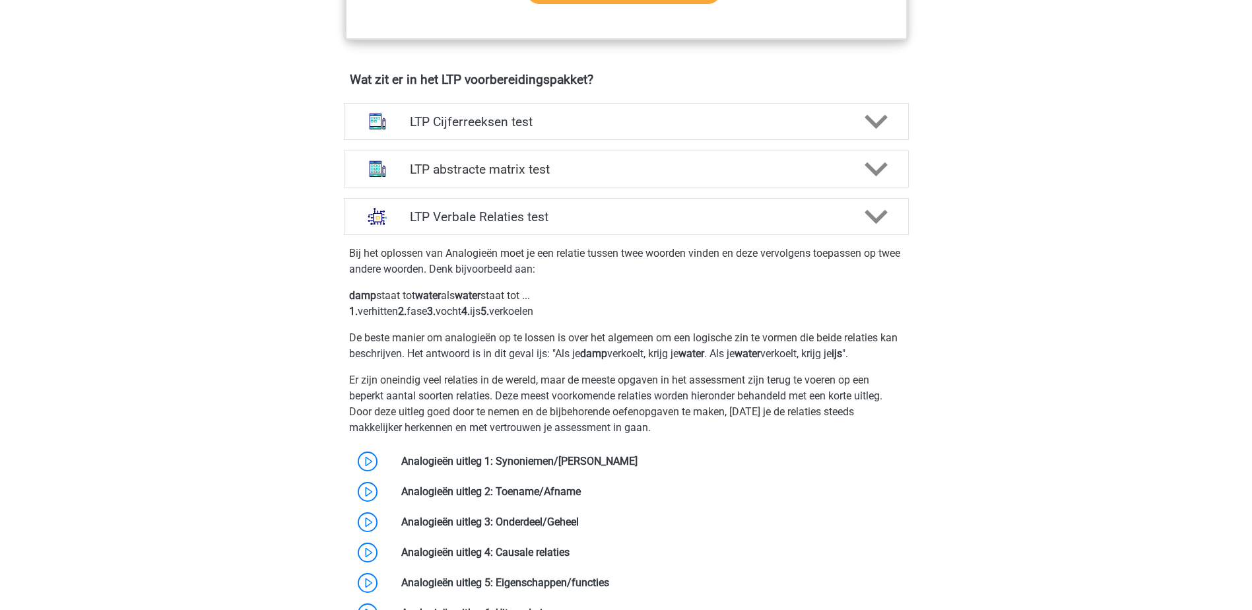
scroll to position [858, 0]
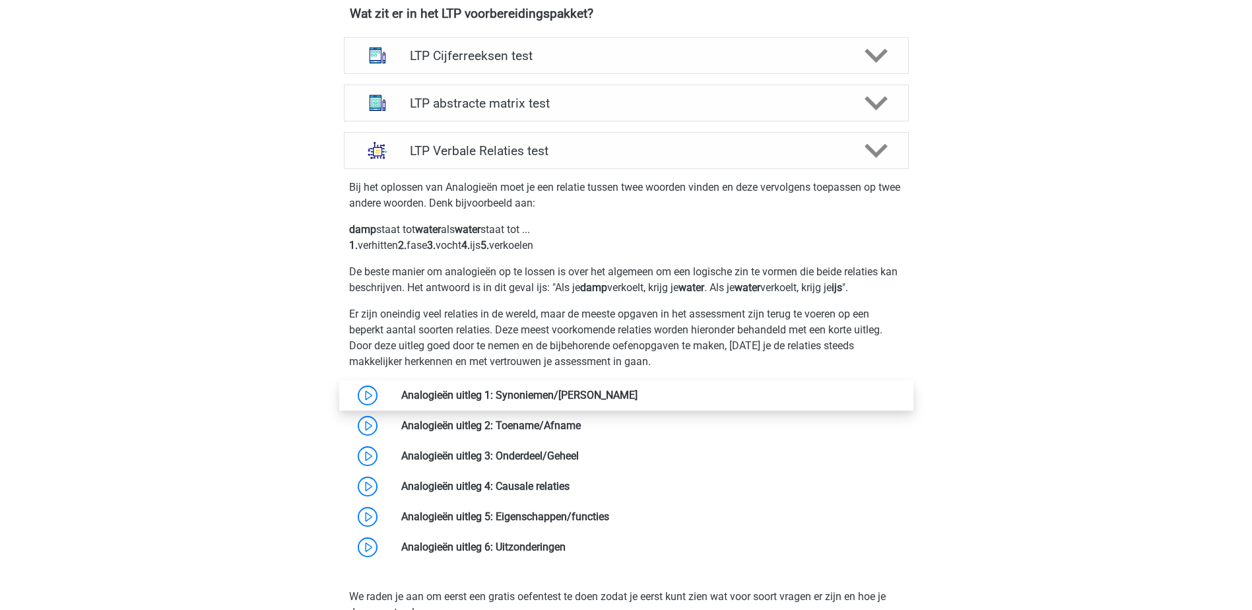
click at [638, 394] on link at bounding box center [638, 395] width 0 height 13
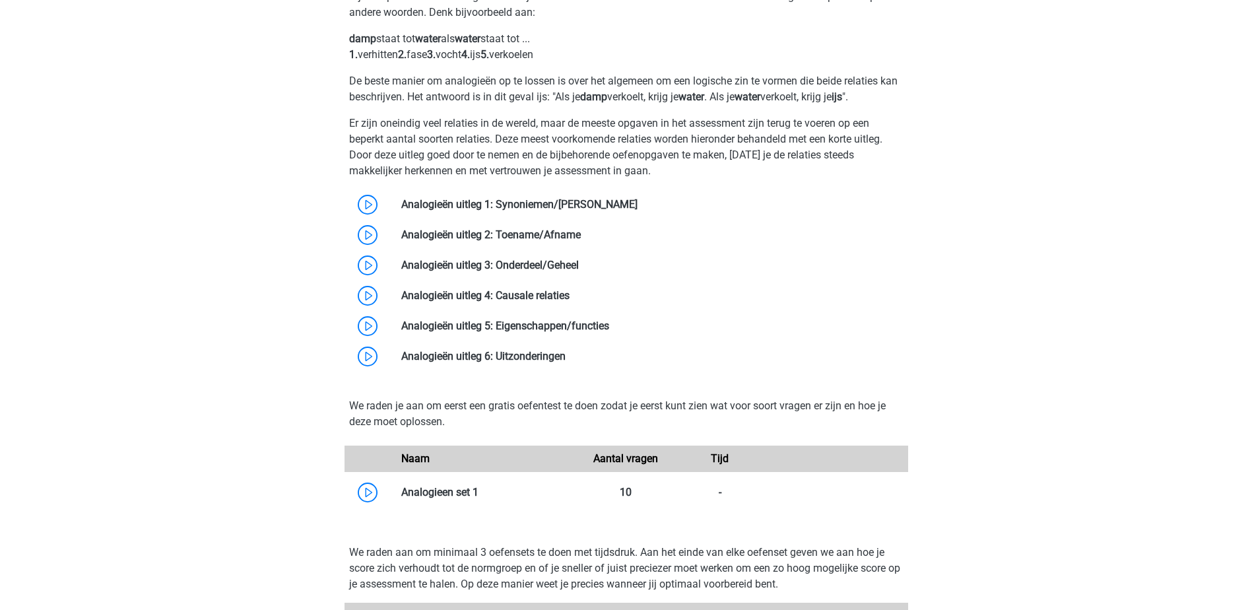
scroll to position [1056, 0]
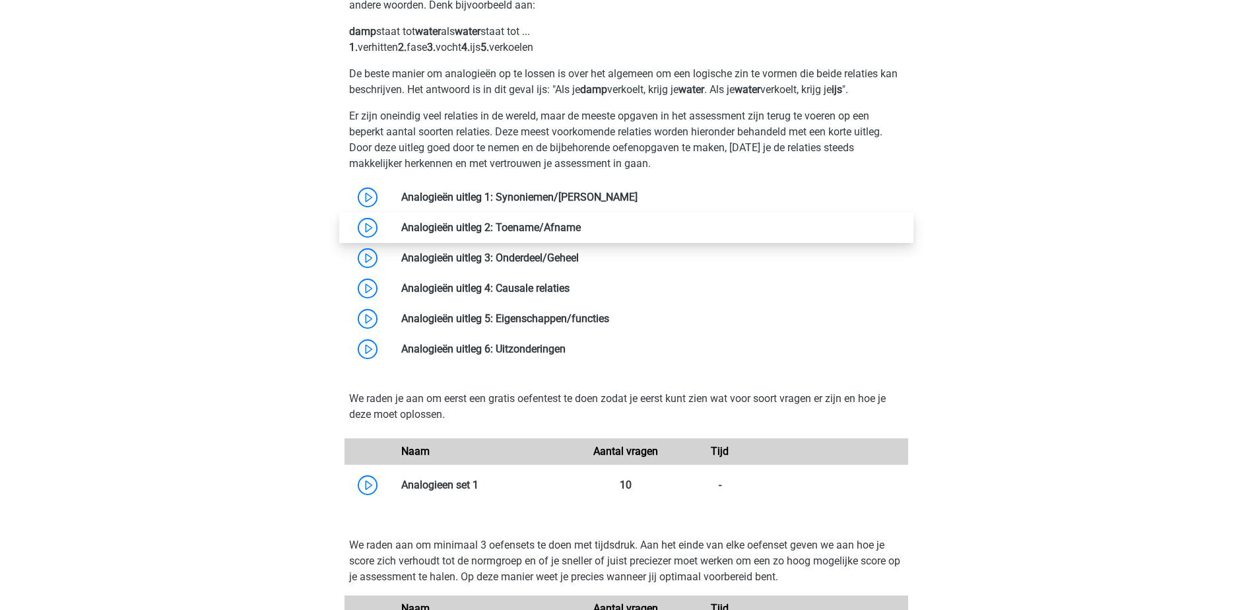
click at [581, 224] on link at bounding box center [581, 227] width 0 height 13
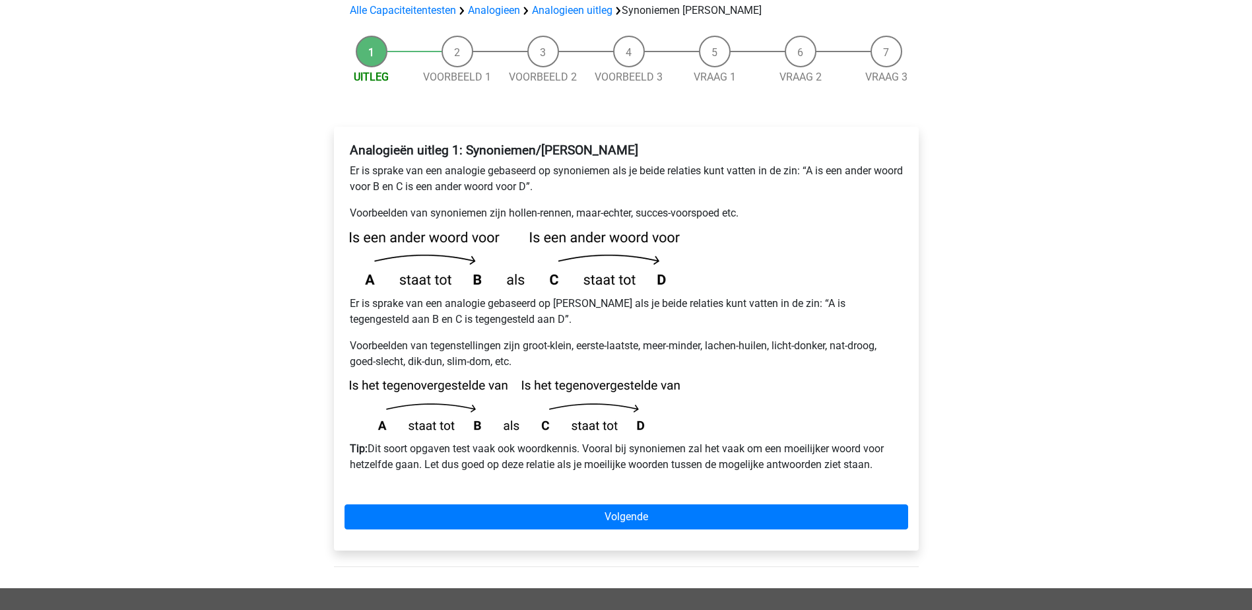
scroll to position [198, 0]
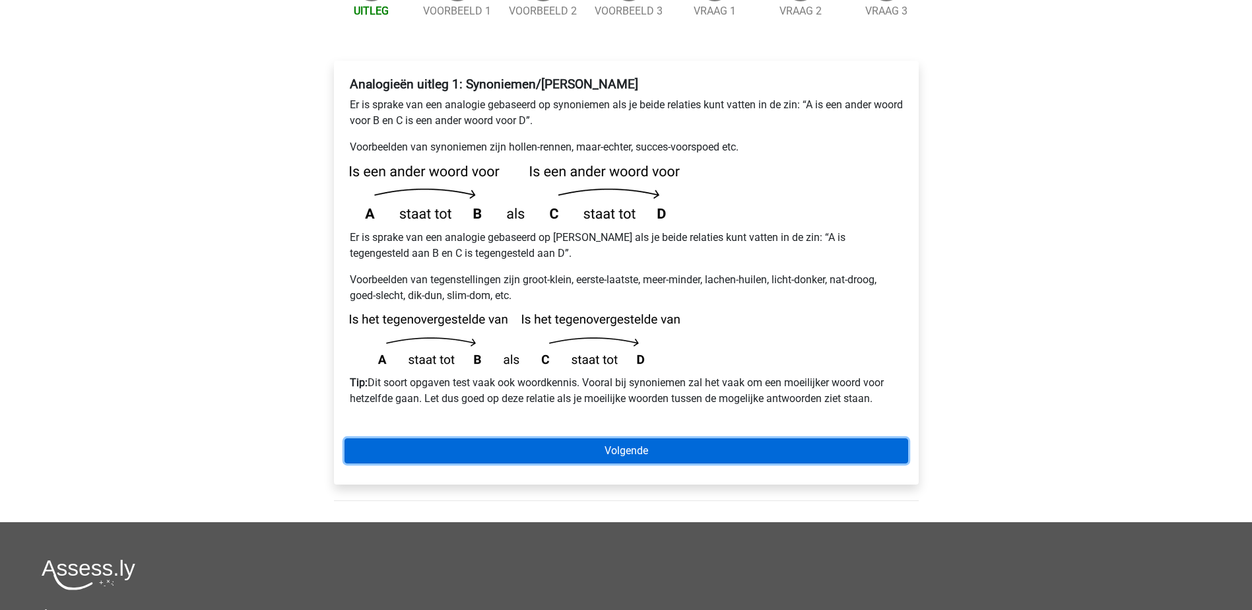
click at [620, 438] on link "Volgende" at bounding box center [627, 450] width 564 height 25
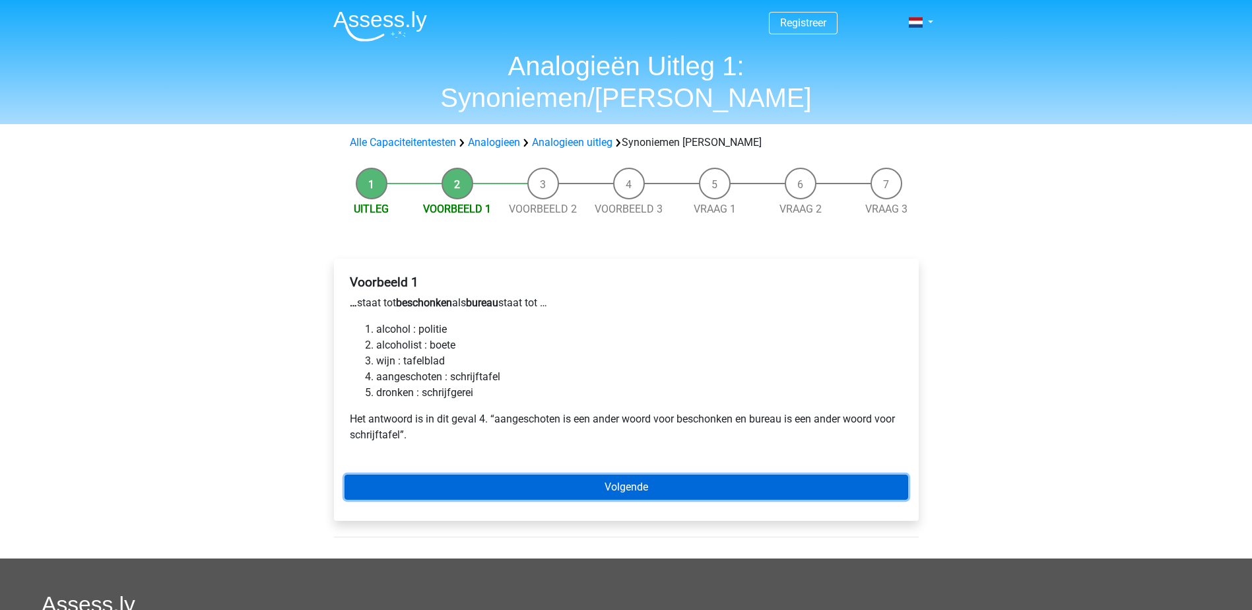
click at [620, 475] on link "Volgende" at bounding box center [627, 487] width 564 height 25
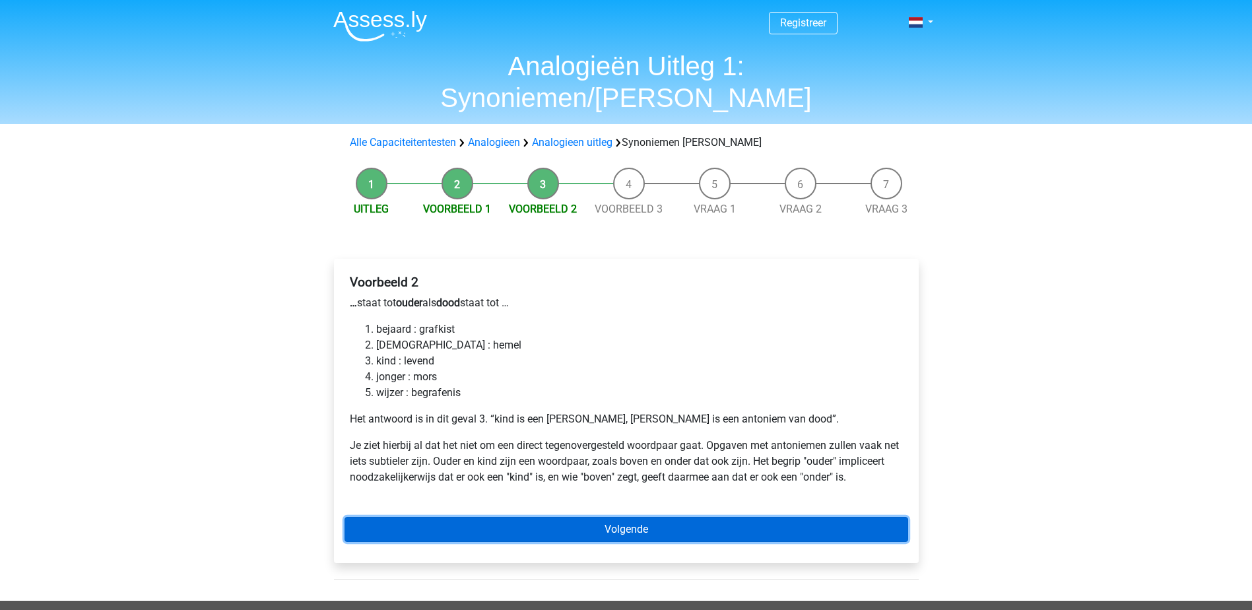
click at [649, 517] on link "Volgende" at bounding box center [627, 529] width 564 height 25
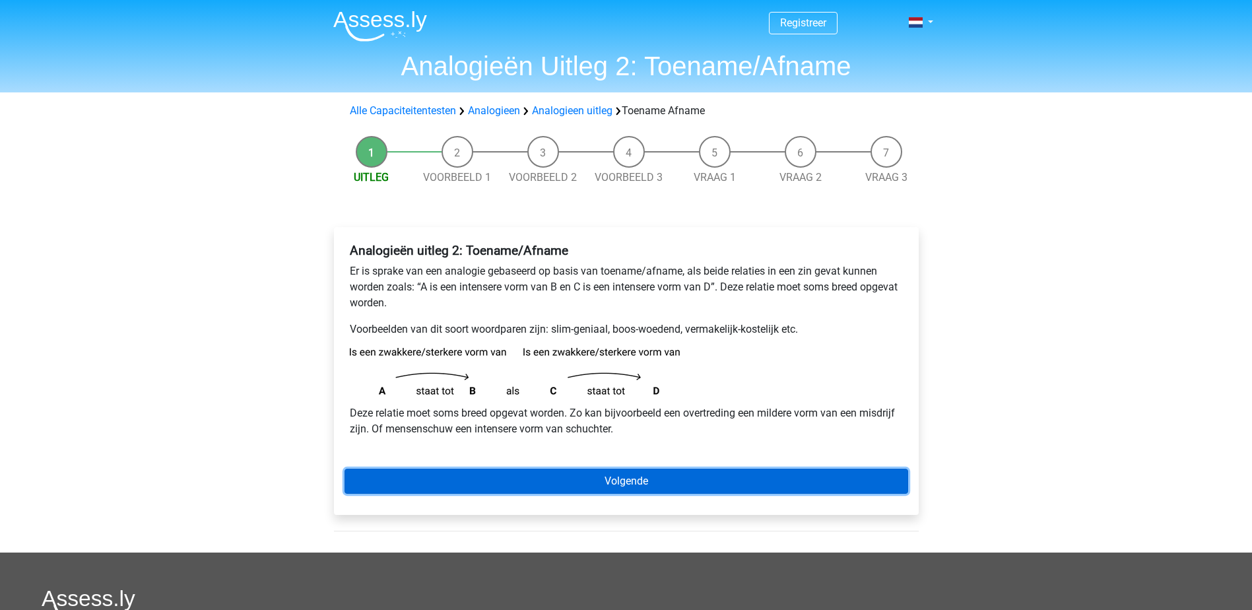
click at [644, 481] on link "Volgende" at bounding box center [627, 481] width 564 height 25
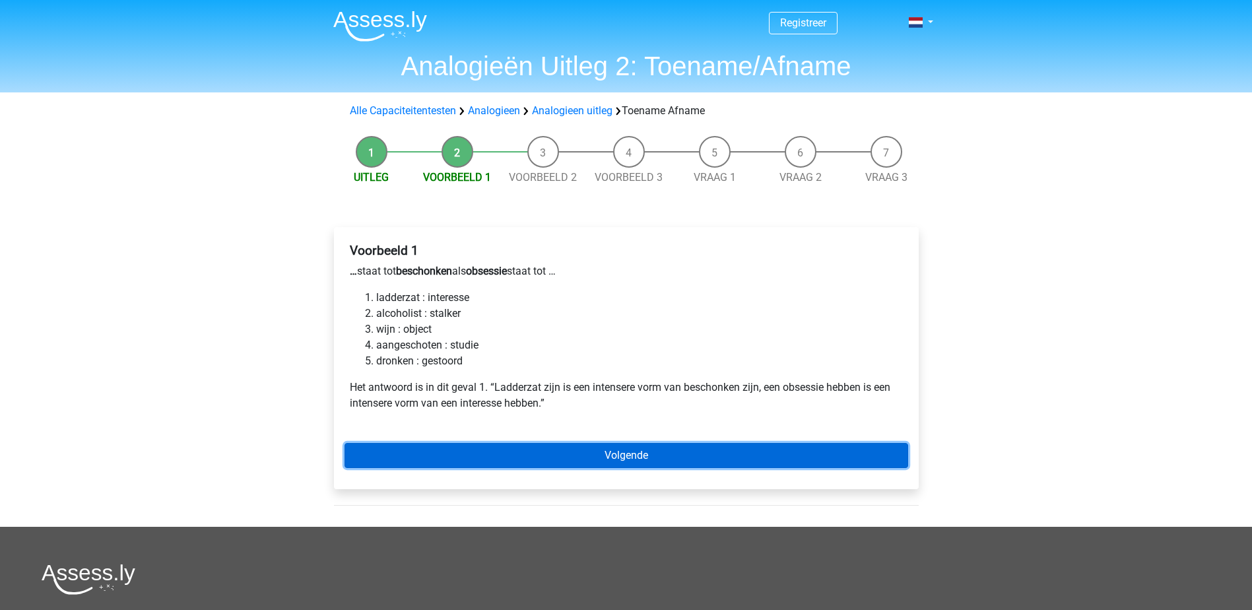
click at [636, 450] on link "Volgende" at bounding box center [627, 455] width 564 height 25
click at [634, 453] on link "Volgende" at bounding box center [627, 455] width 564 height 25
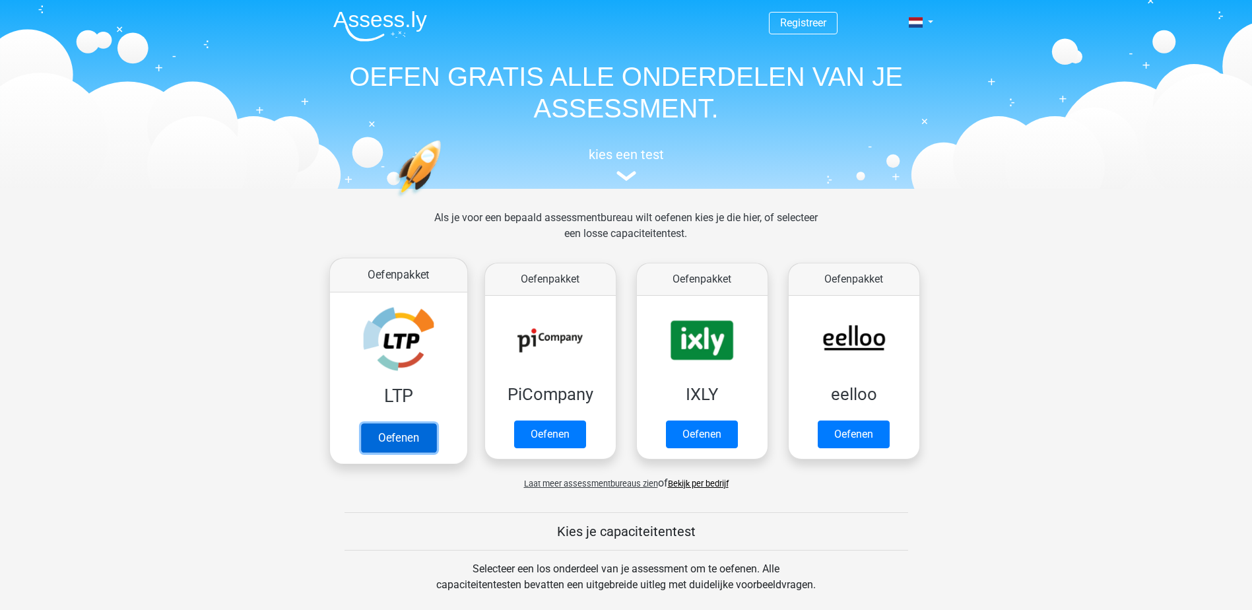
click at [385, 434] on link "Oefenen" at bounding box center [397, 437] width 75 height 29
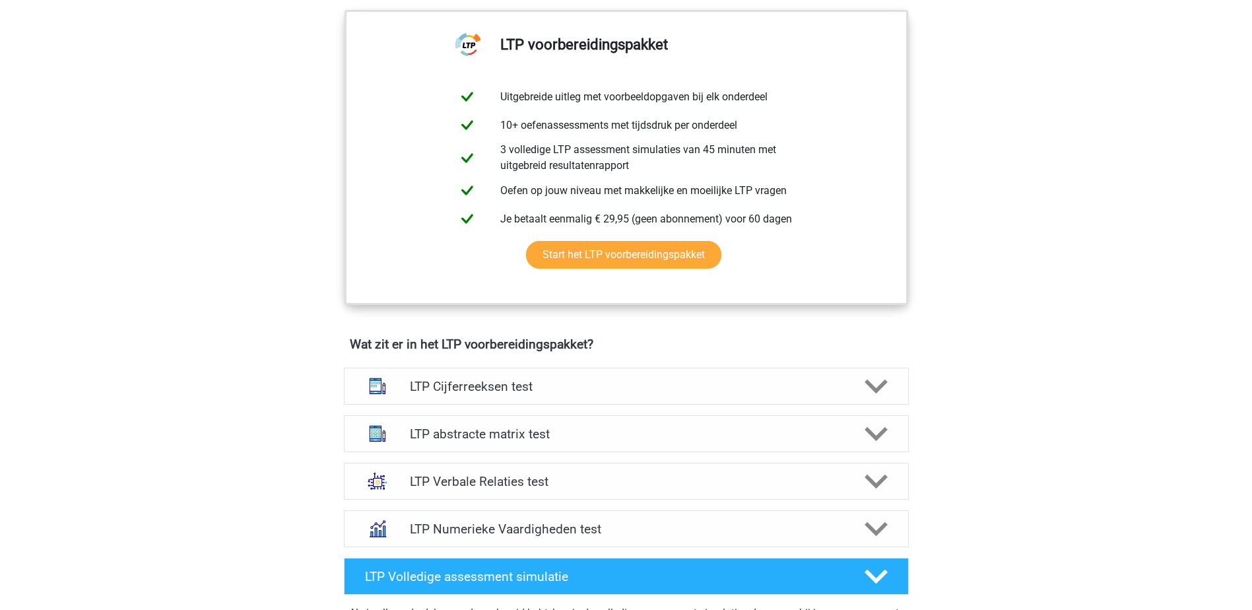
scroll to position [660, 0]
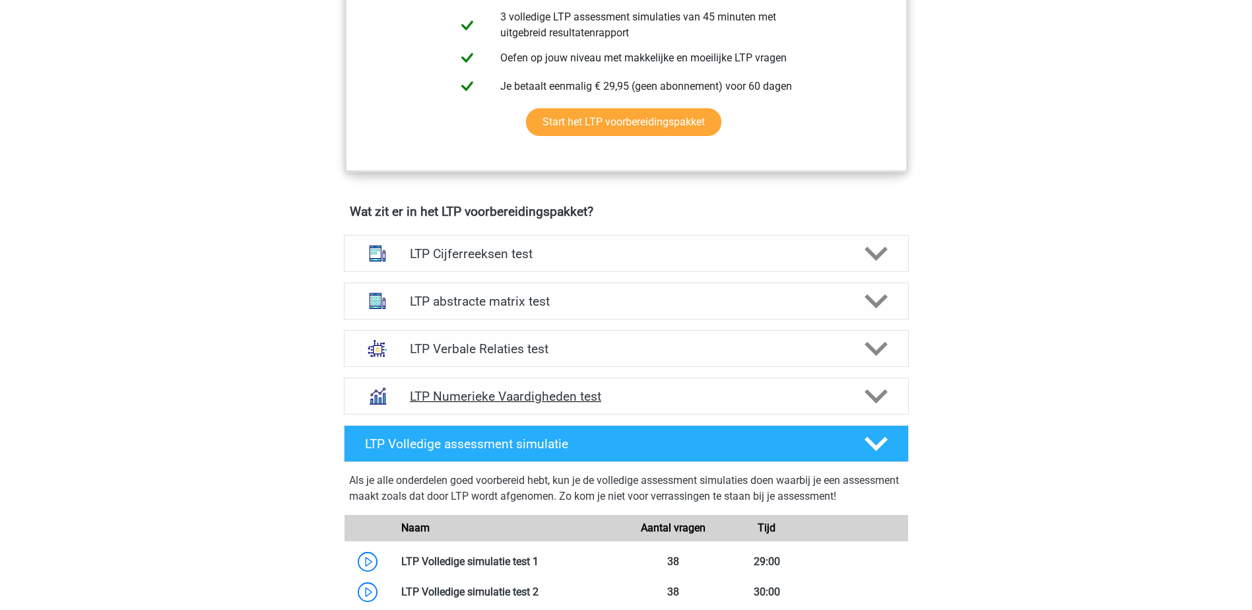
click at [514, 394] on h4 "LTP Numerieke Vaardigheden test" at bounding box center [626, 396] width 432 height 15
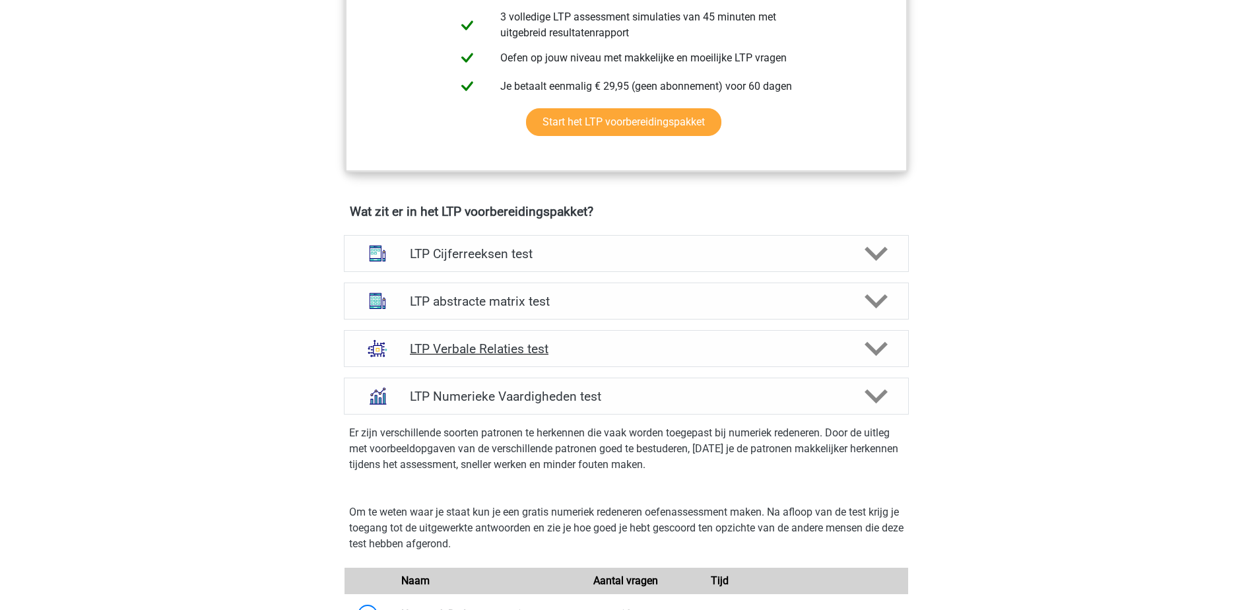
click at [476, 354] on h4 "LTP Verbale Relaties test" at bounding box center [626, 348] width 432 height 15
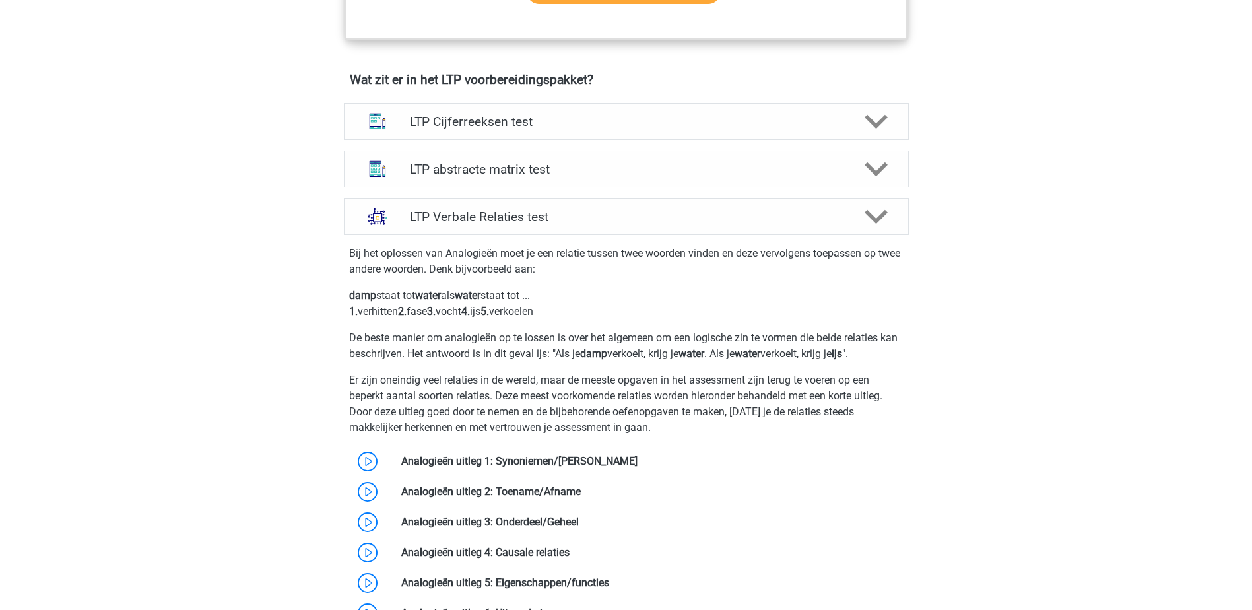
scroll to position [924, 0]
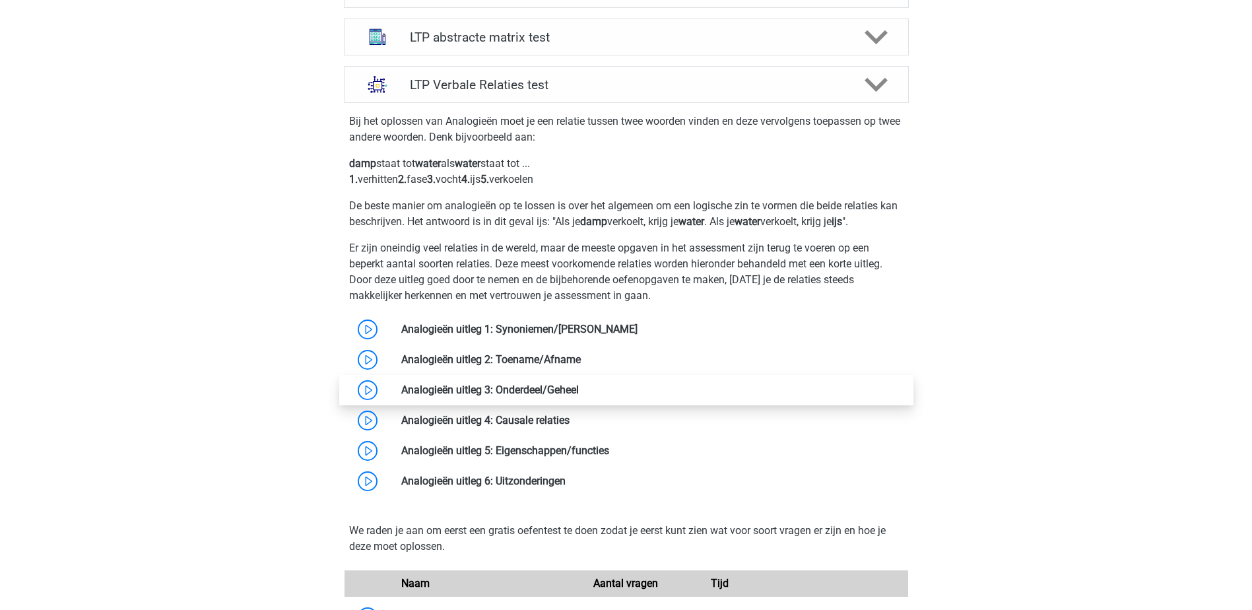
click at [579, 387] on link at bounding box center [579, 390] width 0 height 13
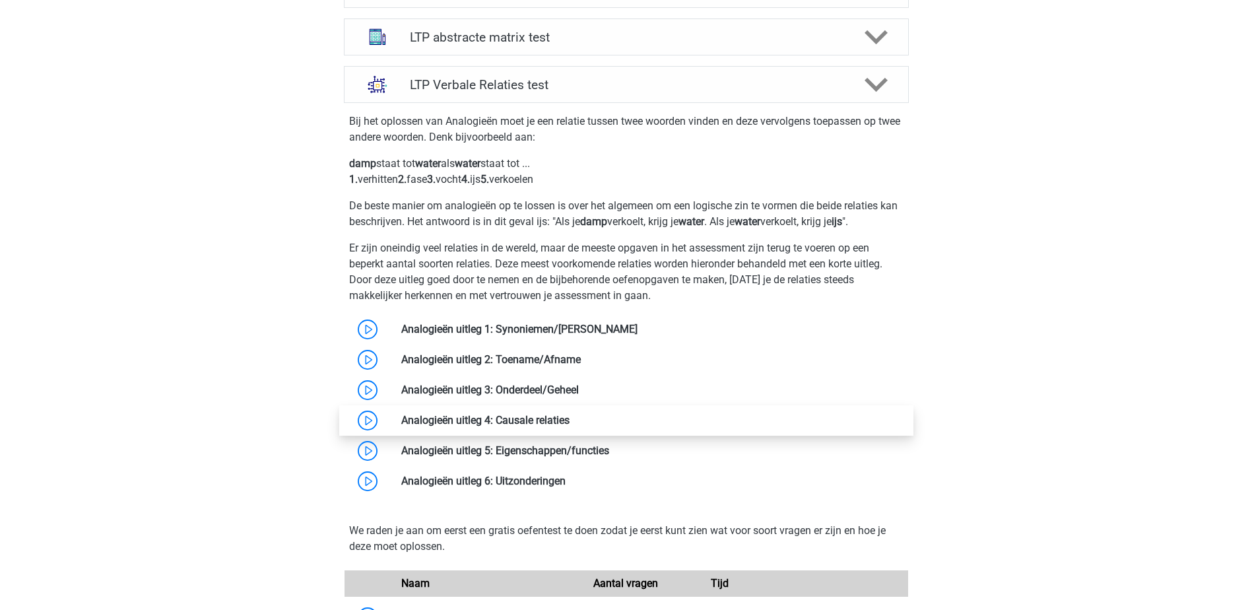
click at [570, 415] on link at bounding box center [570, 420] width 0 height 13
click at [570, 417] on link at bounding box center [570, 420] width 0 height 13
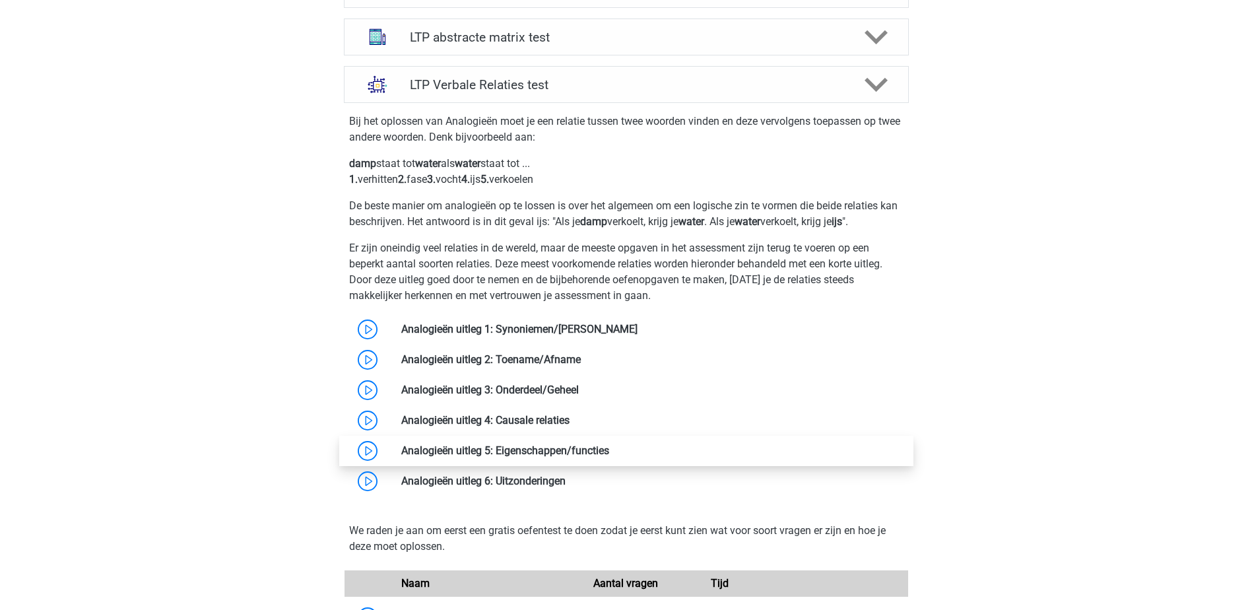
click at [609, 452] on link at bounding box center [609, 450] width 0 height 13
click at [609, 446] on link at bounding box center [609, 450] width 0 height 13
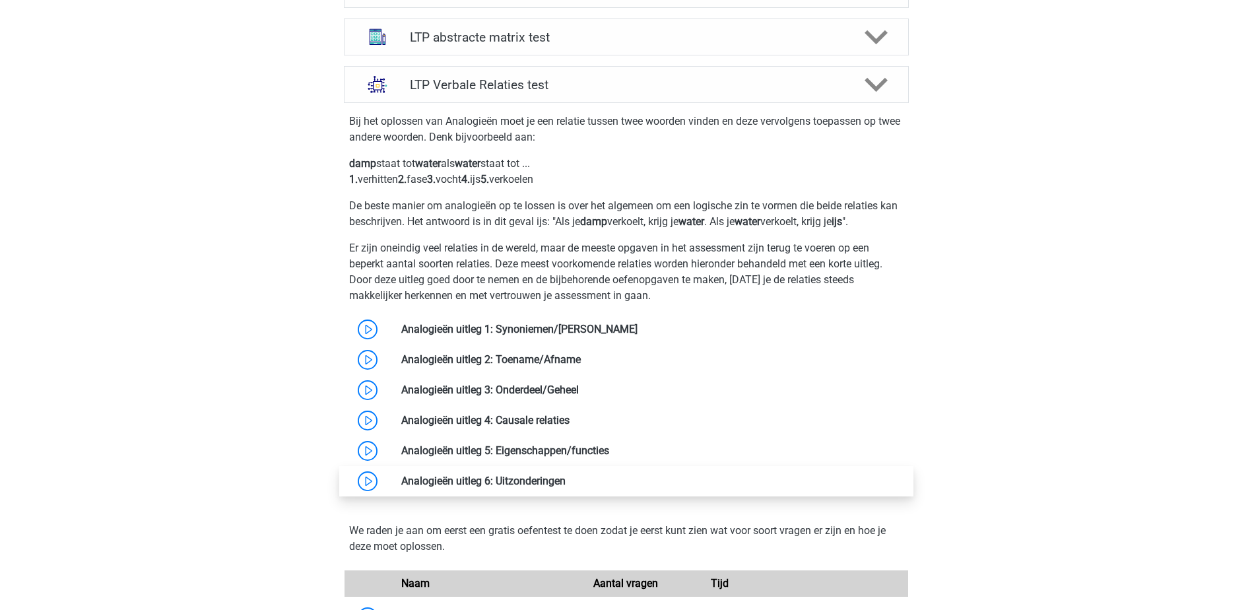
click at [566, 475] on link at bounding box center [566, 481] width 0 height 13
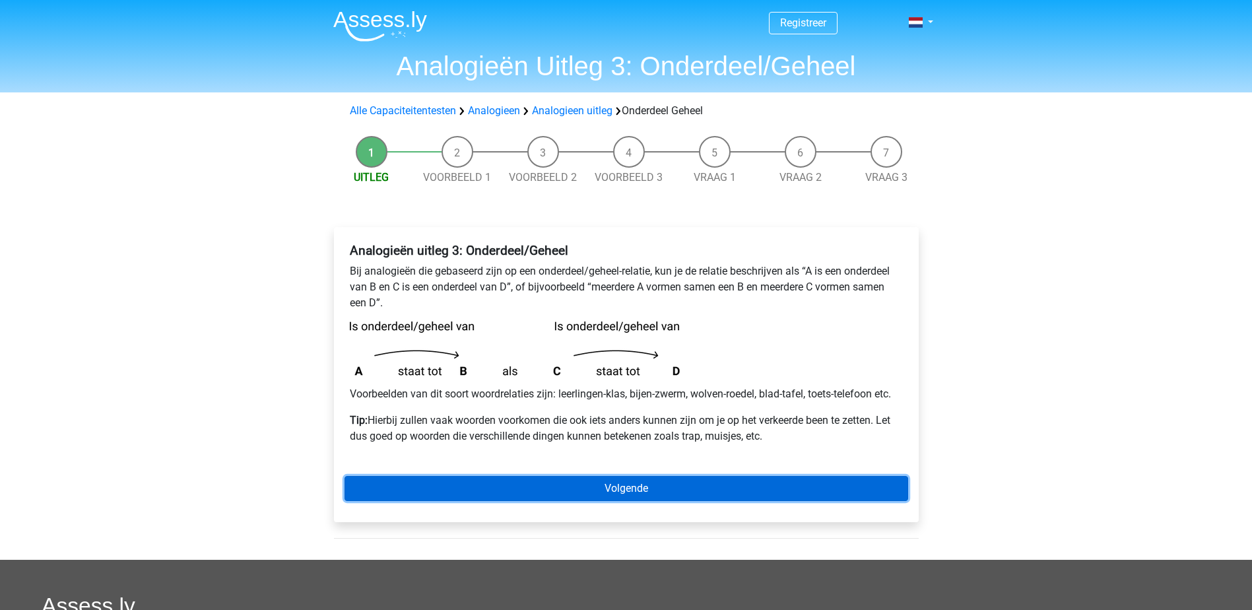
click at [619, 491] on link "Volgende" at bounding box center [627, 488] width 564 height 25
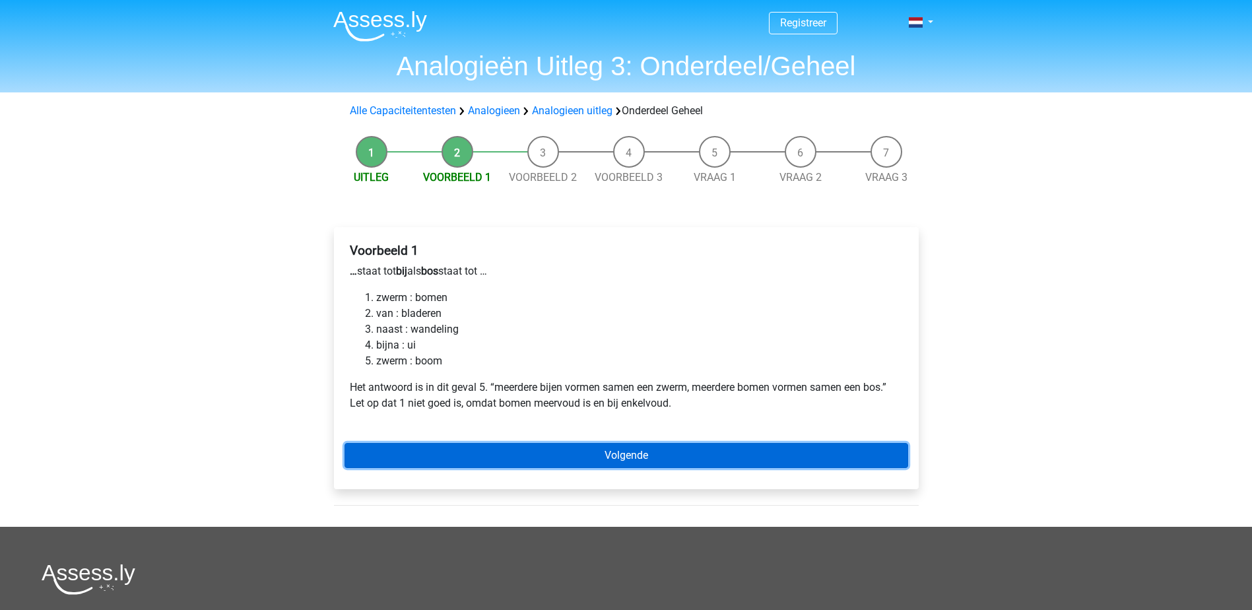
click at [640, 448] on link "Volgende" at bounding box center [627, 455] width 564 height 25
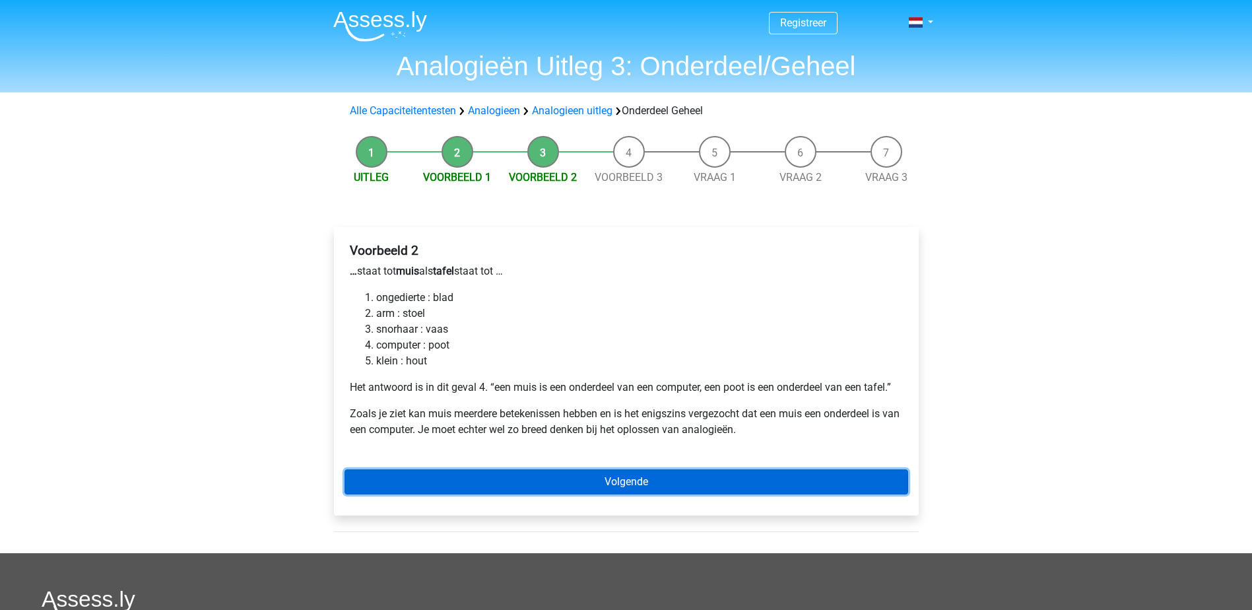
click at [628, 480] on link "Volgende" at bounding box center [627, 481] width 564 height 25
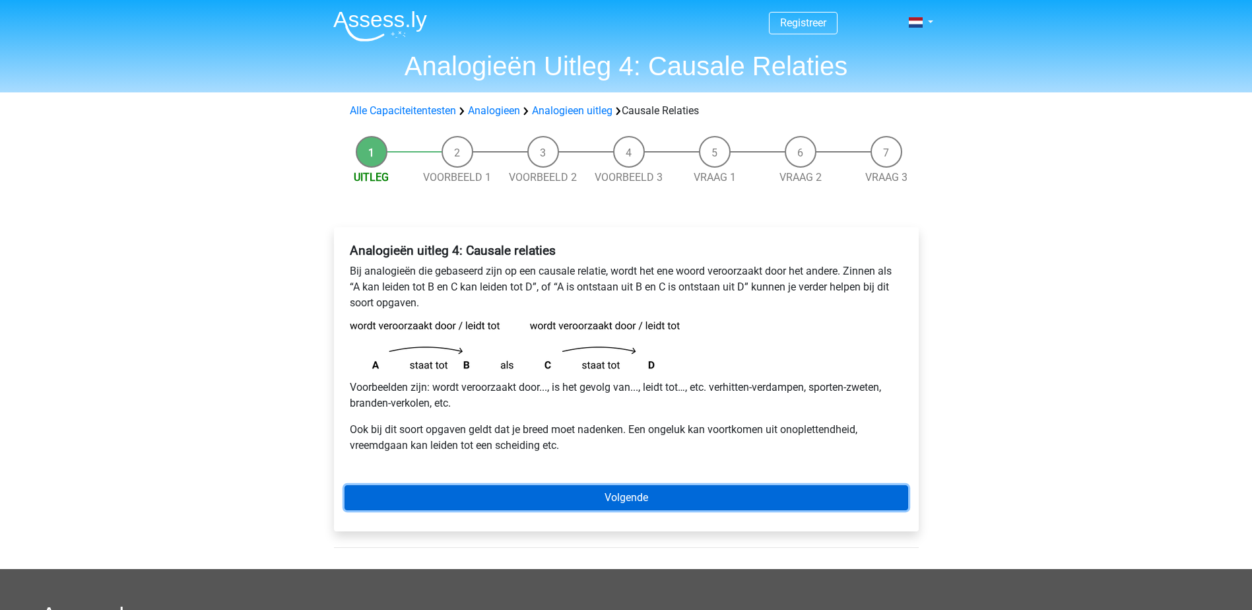
click at [666, 502] on link "Volgende" at bounding box center [627, 497] width 564 height 25
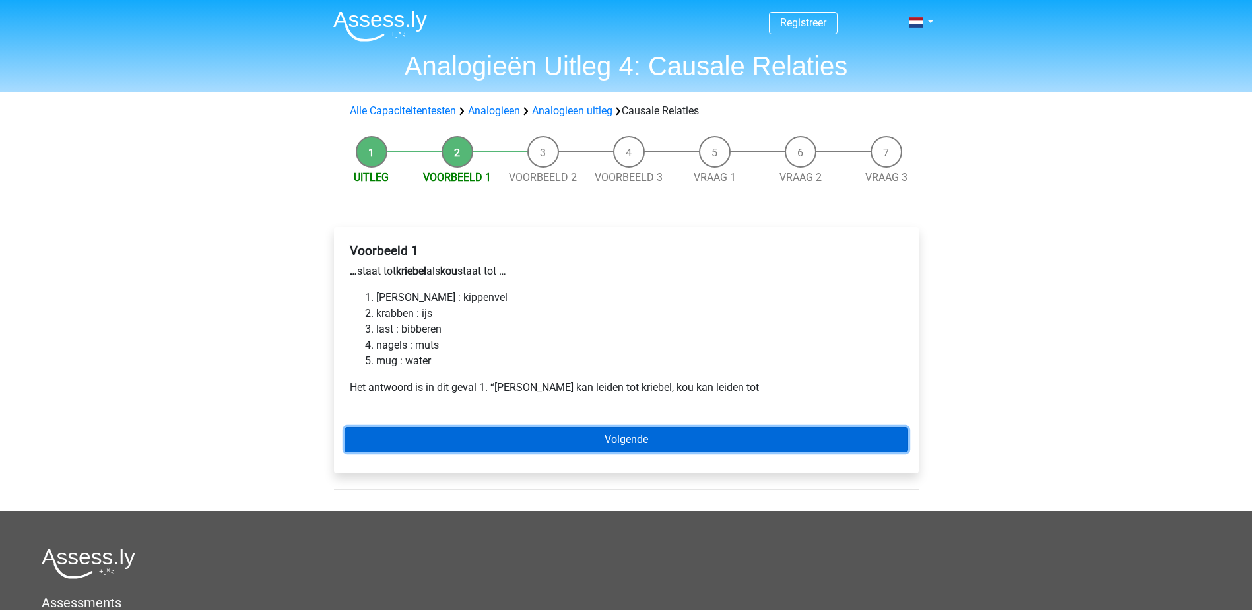
click at [617, 440] on link "Volgende" at bounding box center [627, 439] width 564 height 25
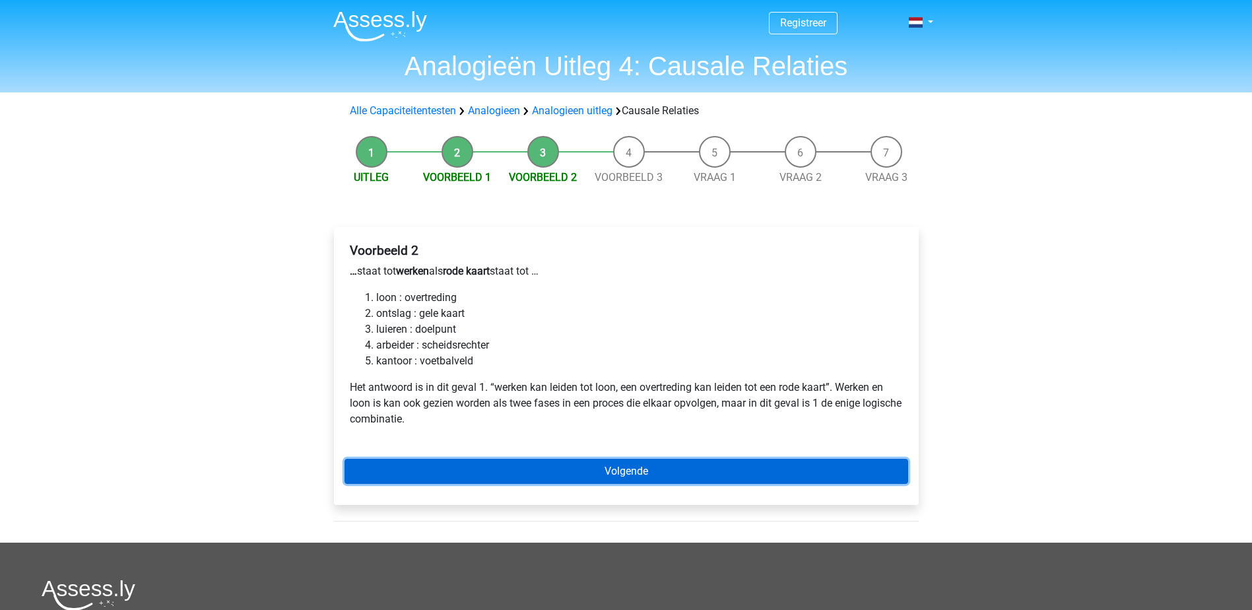
click at [676, 466] on link "Volgende" at bounding box center [627, 471] width 564 height 25
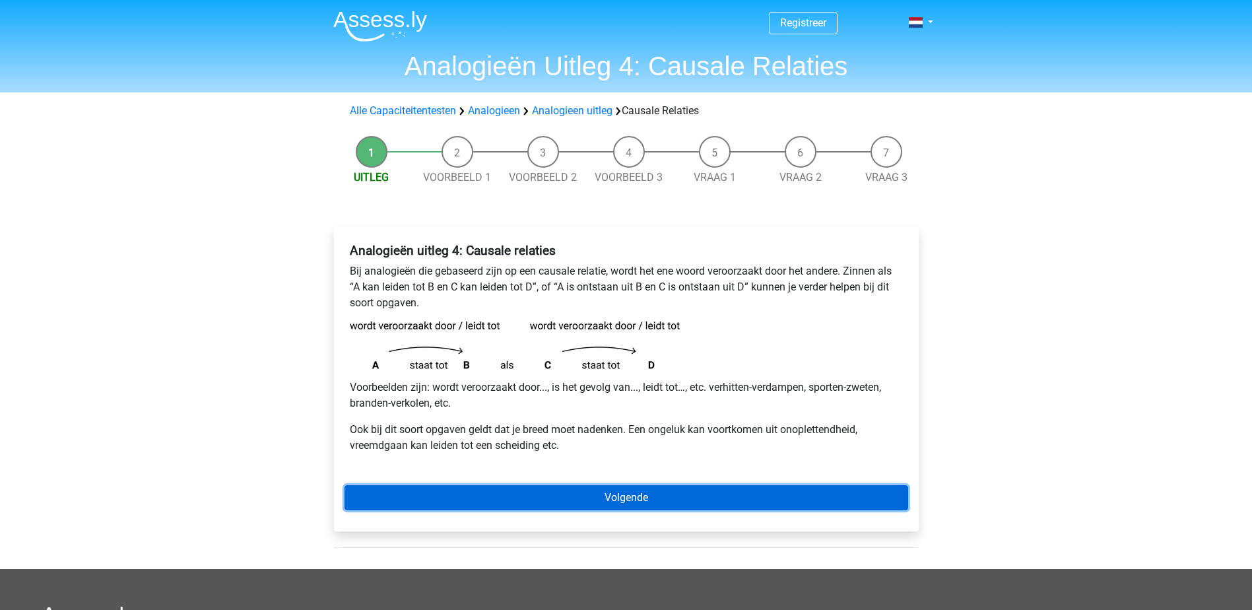
click at [607, 496] on link "Volgende" at bounding box center [627, 497] width 564 height 25
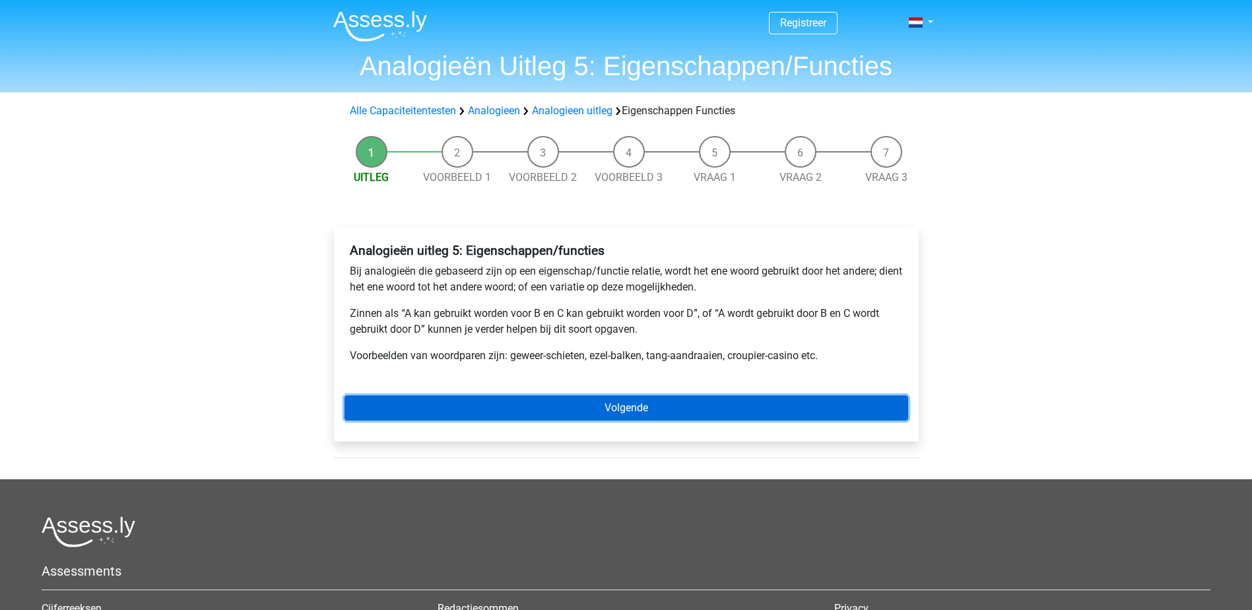
click at [669, 408] on link "Volgende" at bounding box center [627, 407] width 564 height 25
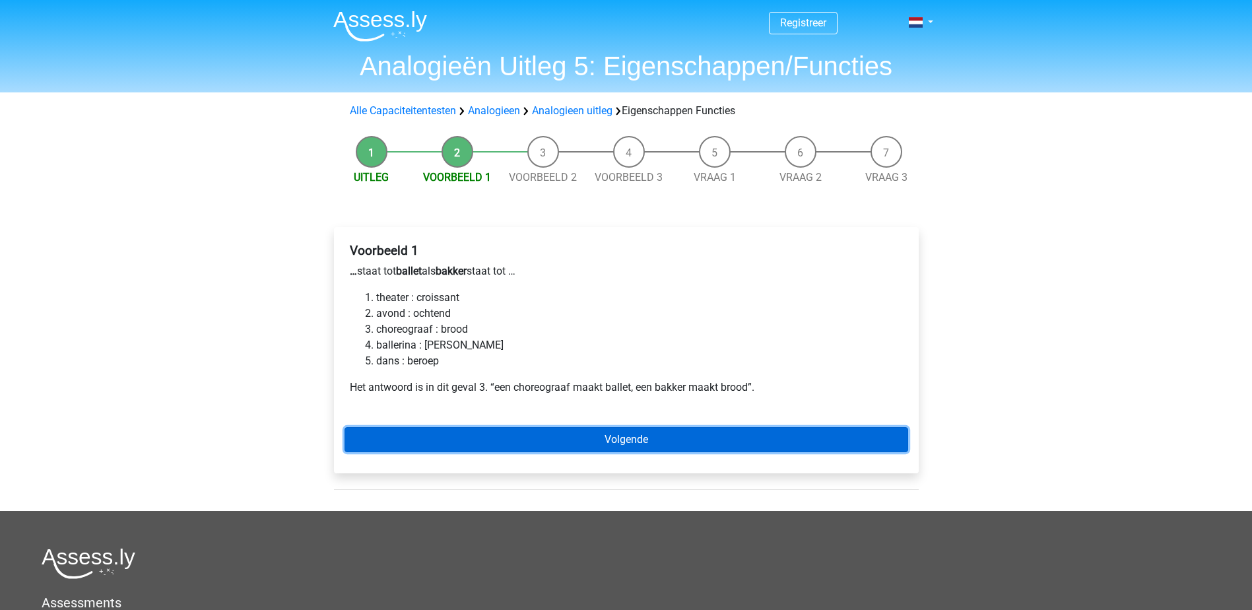
click at [624, 438] on link "Volgende" at bounding box center [627, 439] width 564 height 25
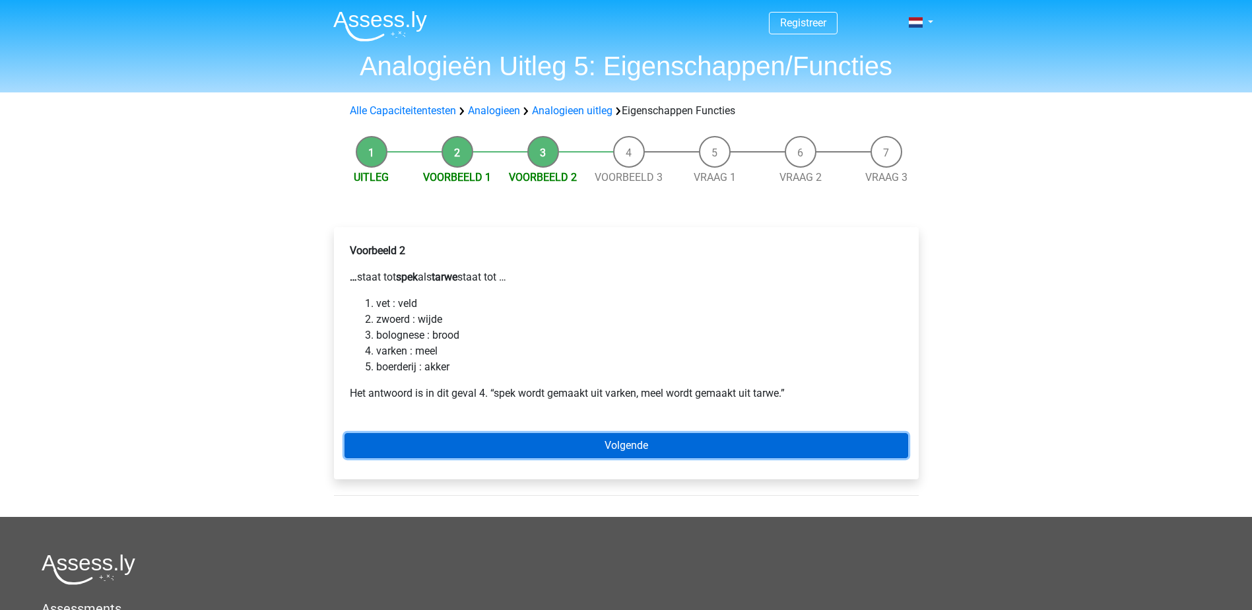
click at [611, 442] on link "Volgende" at bounding box center [627, 445] width 564 height 25
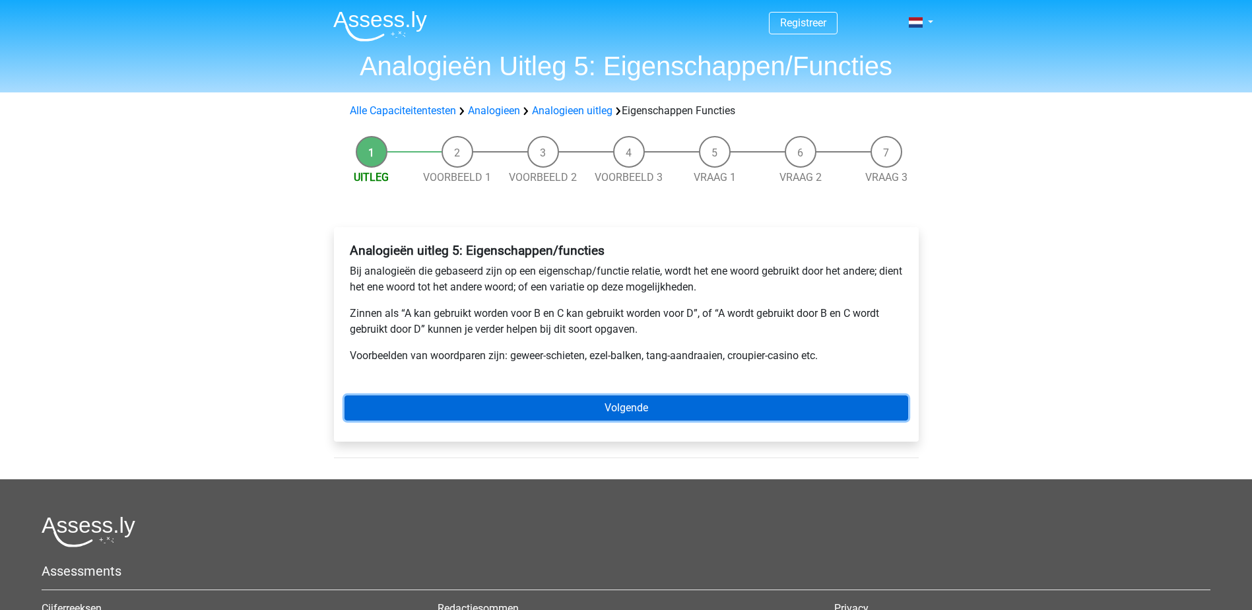
click at [582, 405] on link "Volgende" at bounding box center [627, 407] width 564 height 25
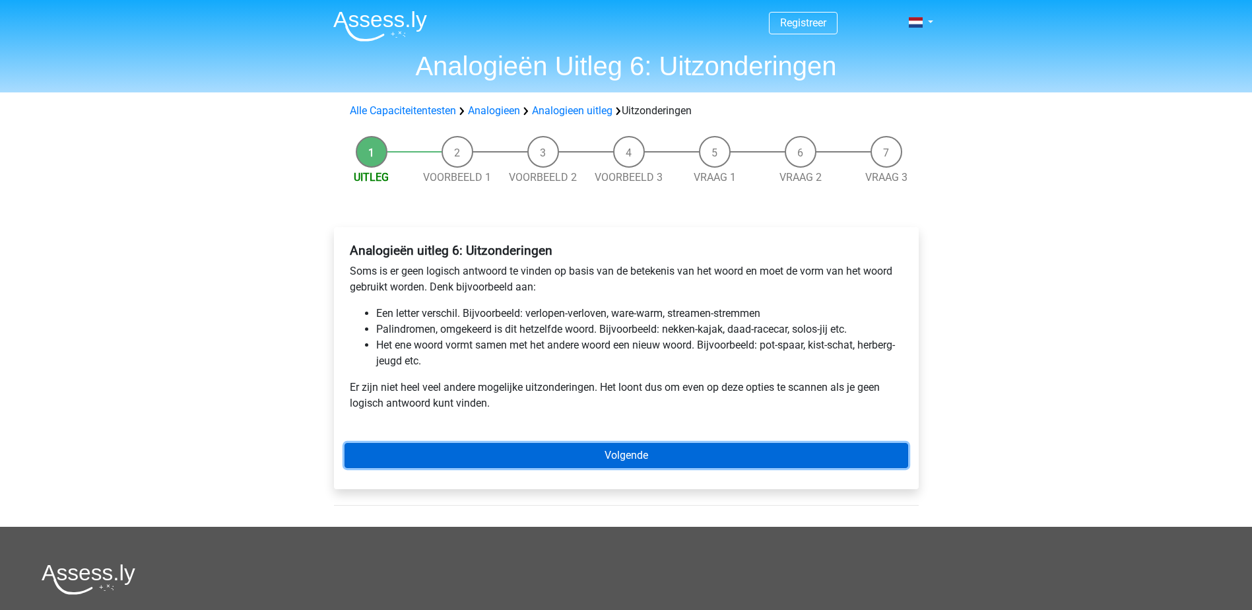
click at [642, 453] on link "Volgende" at bounding box center [627, 455] width 564 height 25
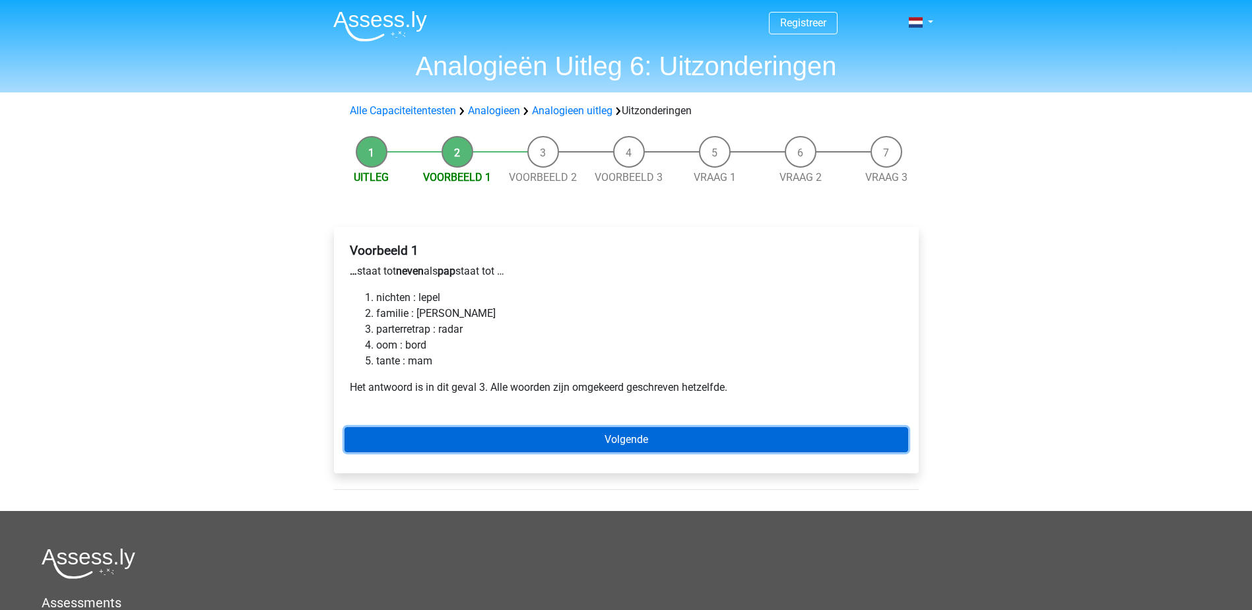
click at [634, 436] on link "Volgende" at bounding box center [627, 439] width 564 height 25
click at [634, 434] on link "Volgende" at bounding box center [627, 439] width 564 height 25
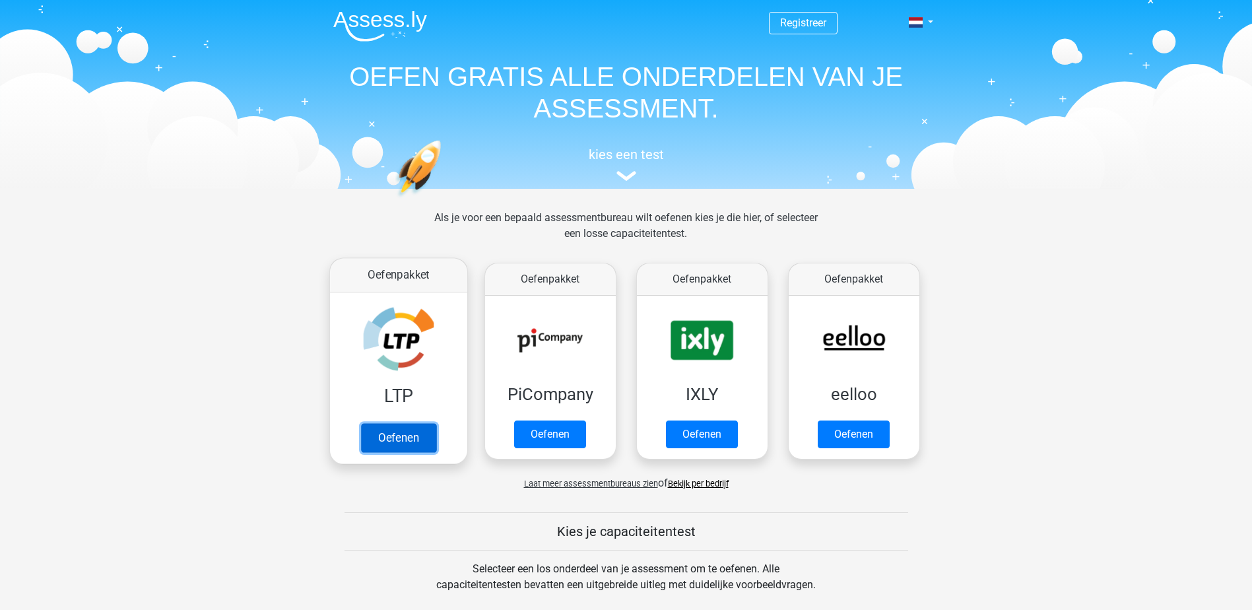
click at [393, 444] on link "Oefenen" at bounding box center [397, 437] width 75 height 29
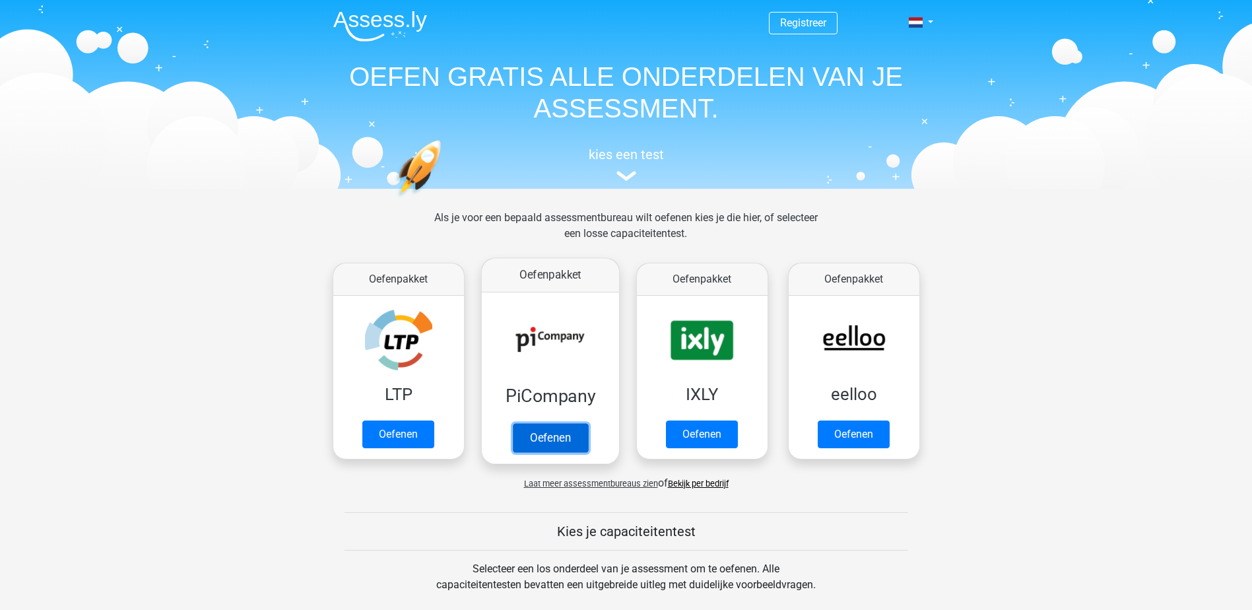
click at [549, 428] on link "Oefenen" at bounding box center [549, 437] width 75 height 29
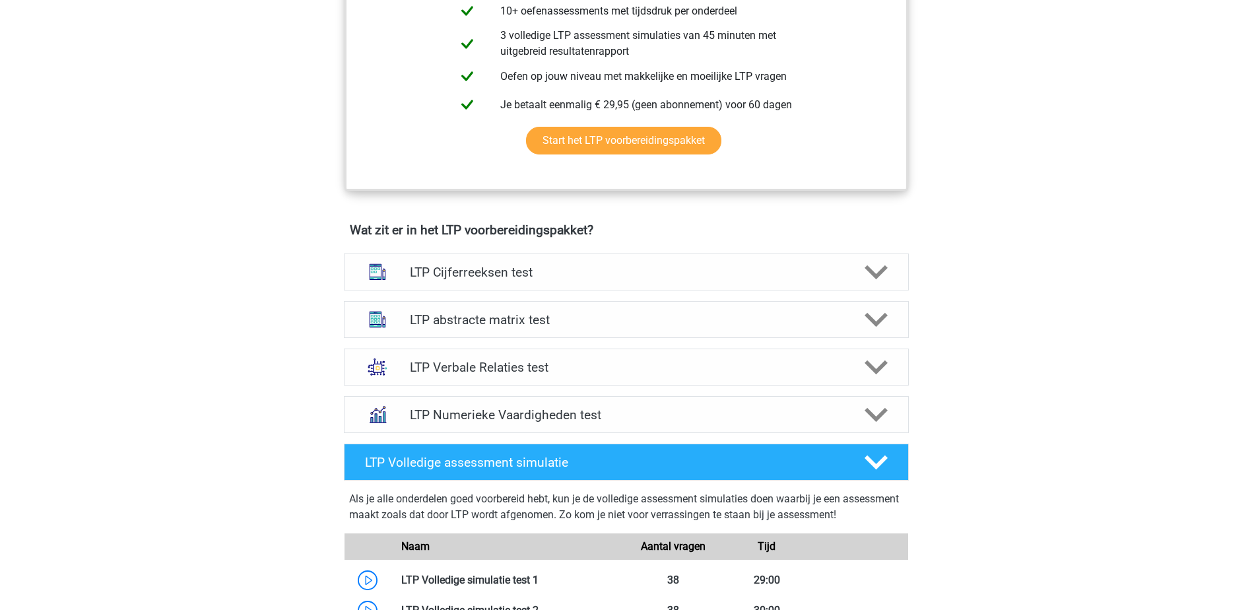
scroll to position [660, 0]
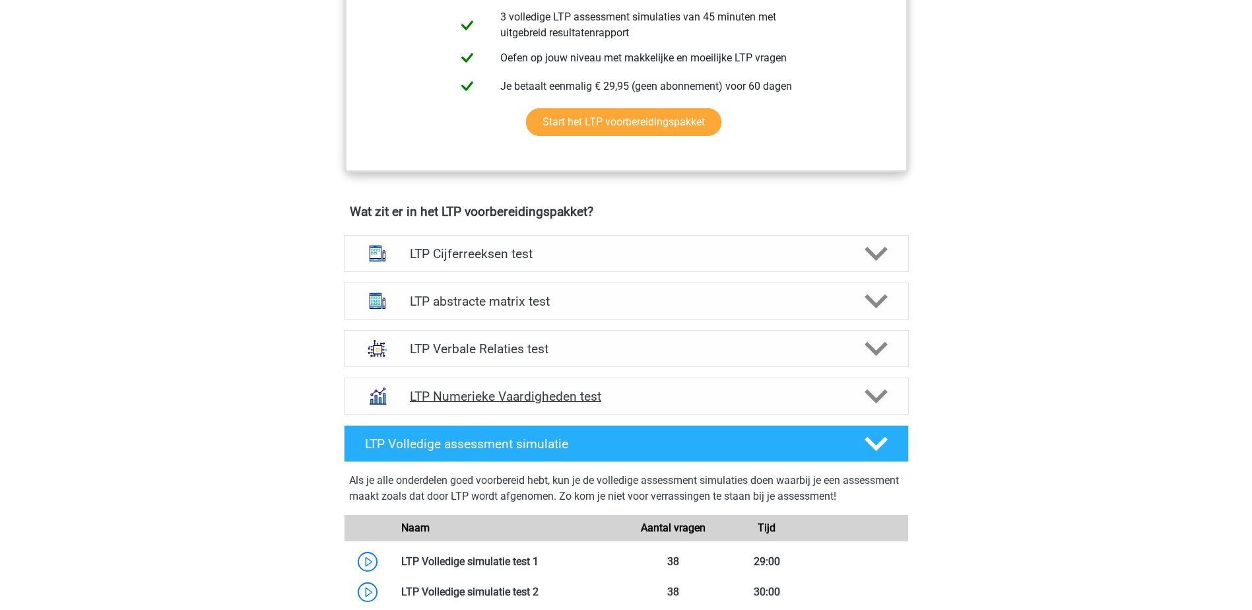
click at [564, 397] on h4 "LTP Numerieke Vaardigheden test" at bounding box center [626, 396] width 432 height 15
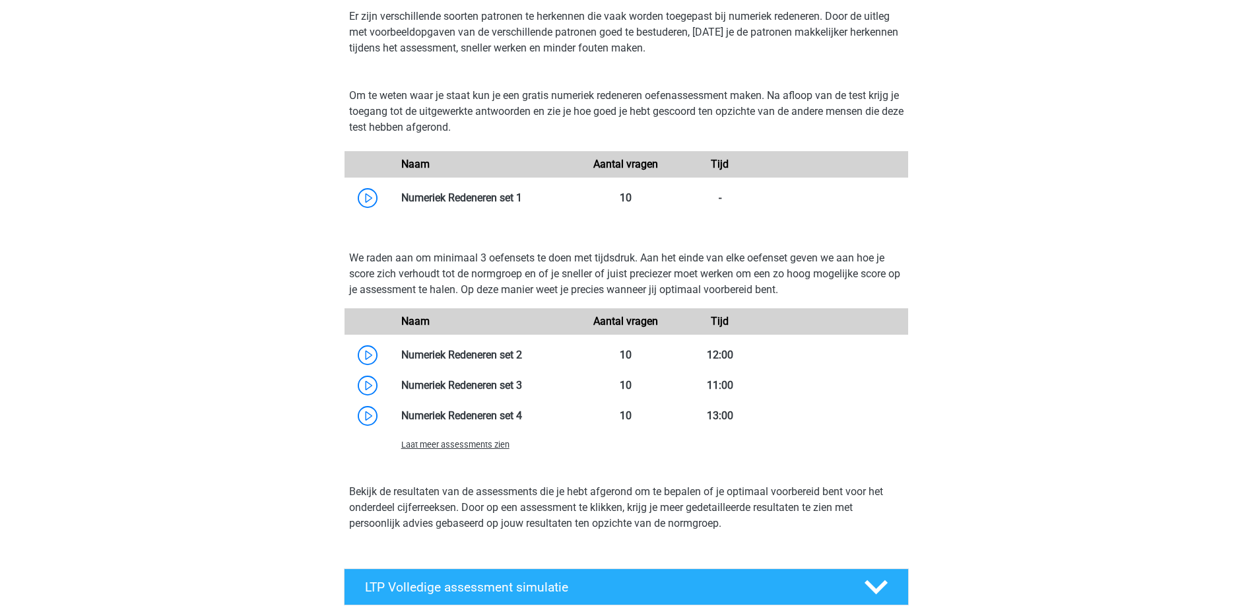
scroll to position [1122, 0]
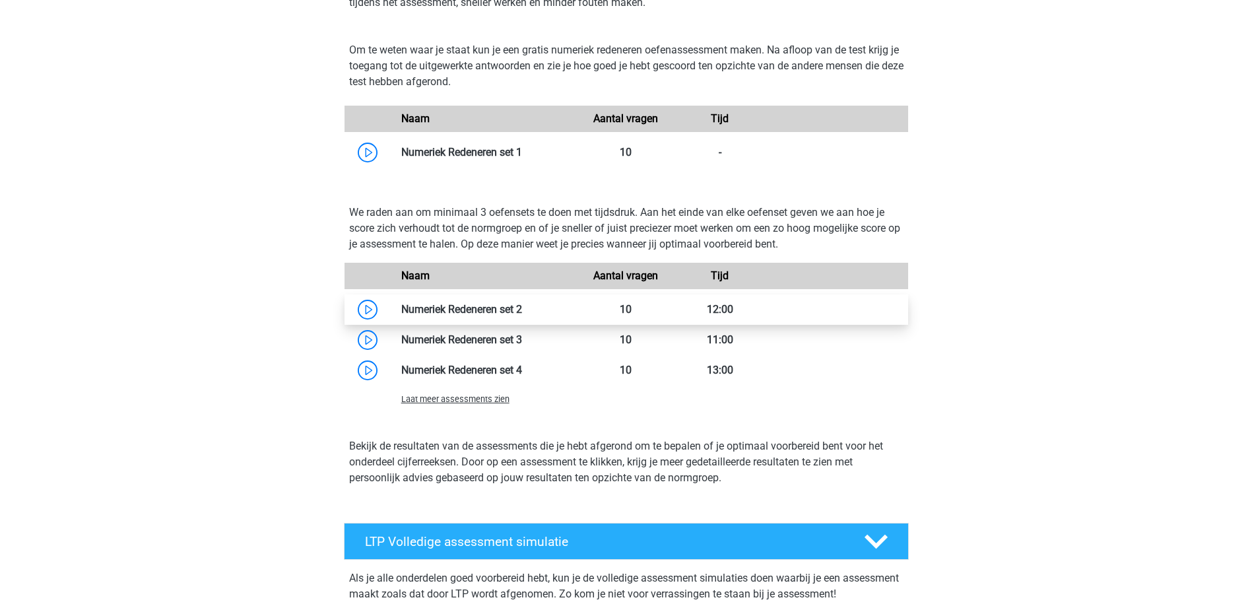
click at [522, 312] on link at bounding box center [522, 309] width 0 height 13
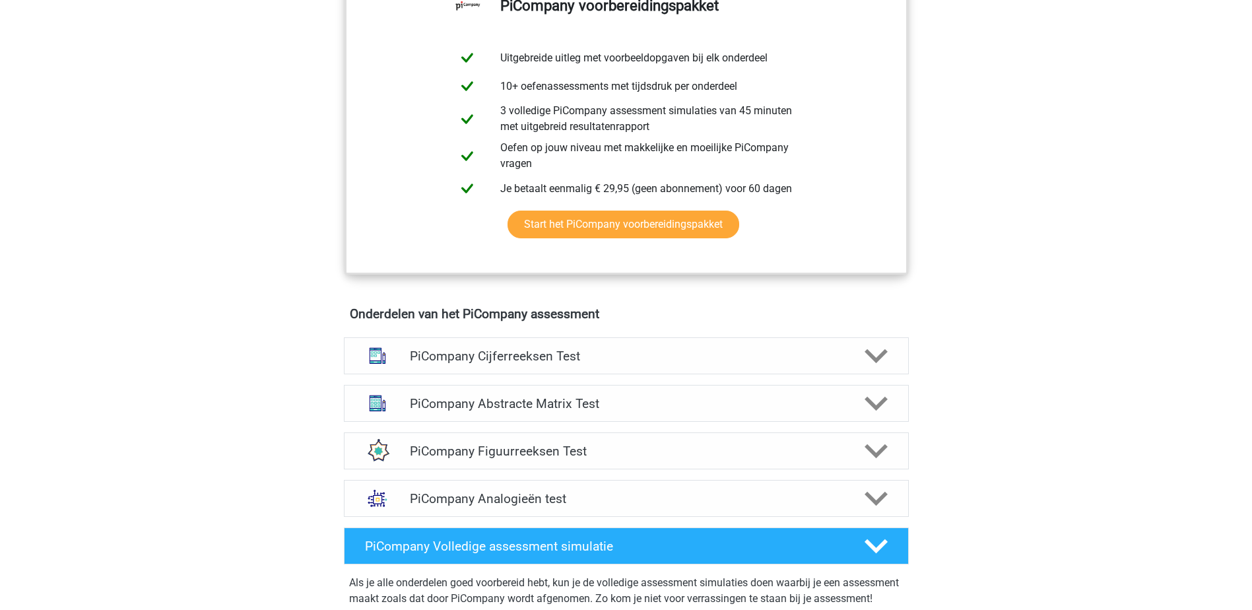
scroll to position [594, 0]
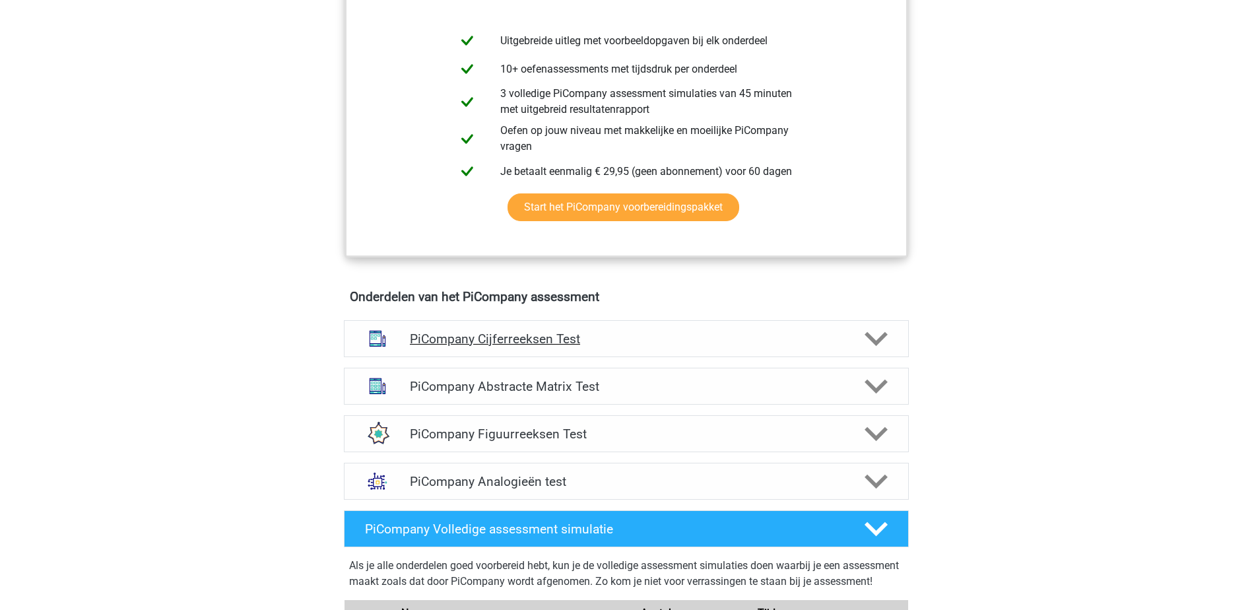
click at [503, 347] on h4 "PiCompany Cijferreeksen Test" at bounding box center [626, 338] width 432 height 15
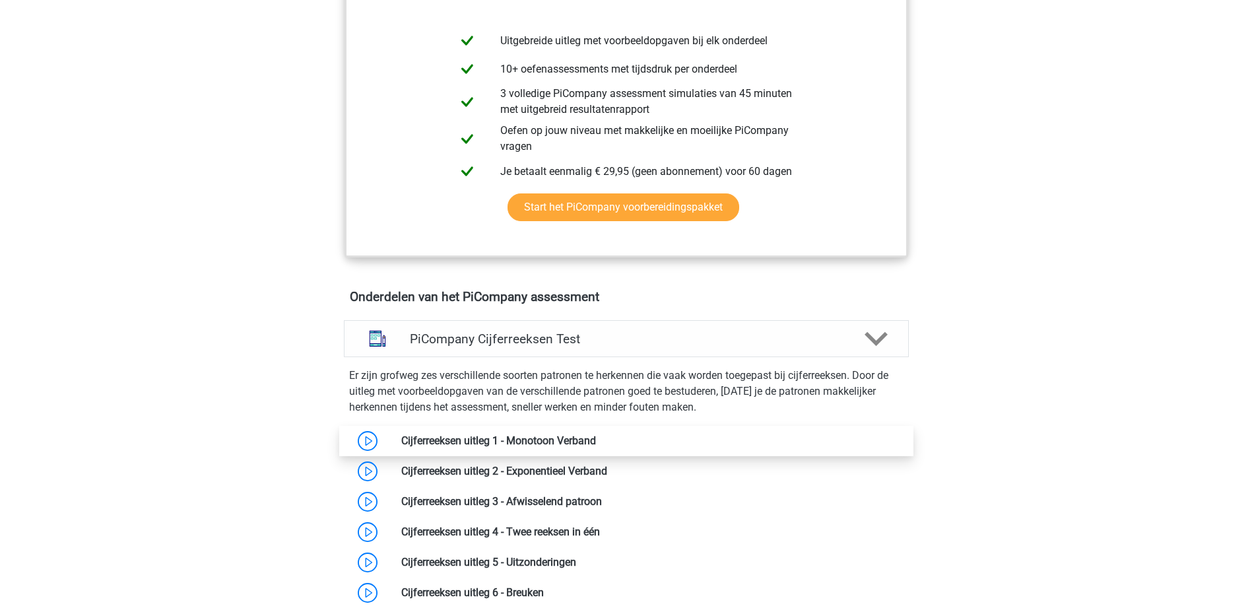
click at [596, 447] on link at bounding box center [596, 440] width 0 height 13
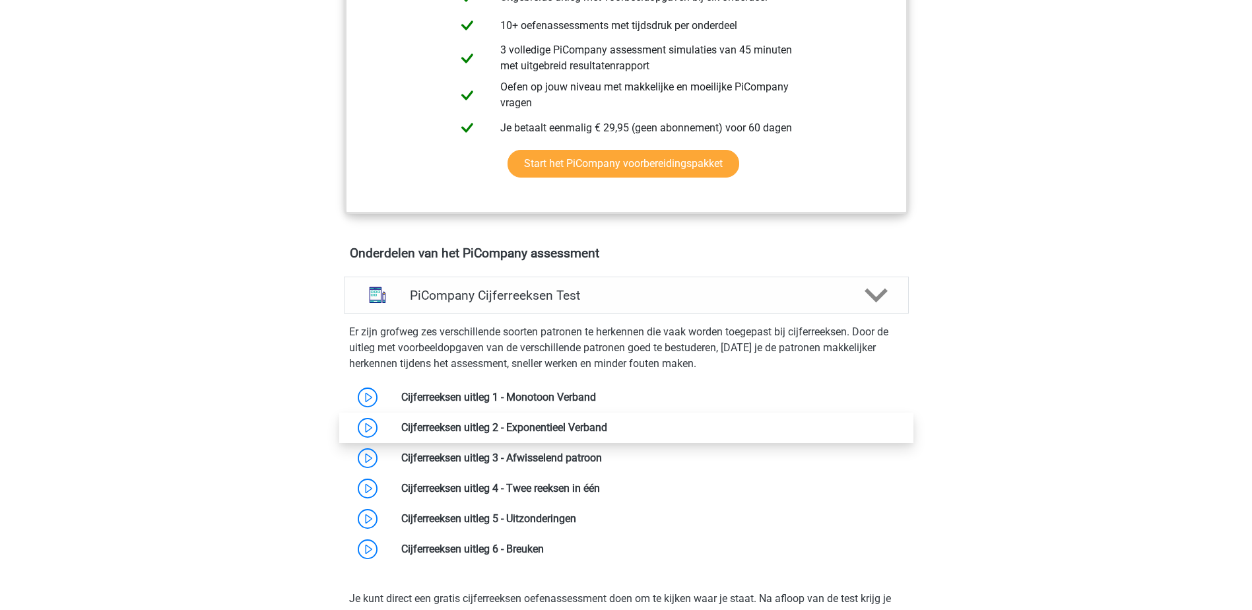
scroll to position [660, 0]
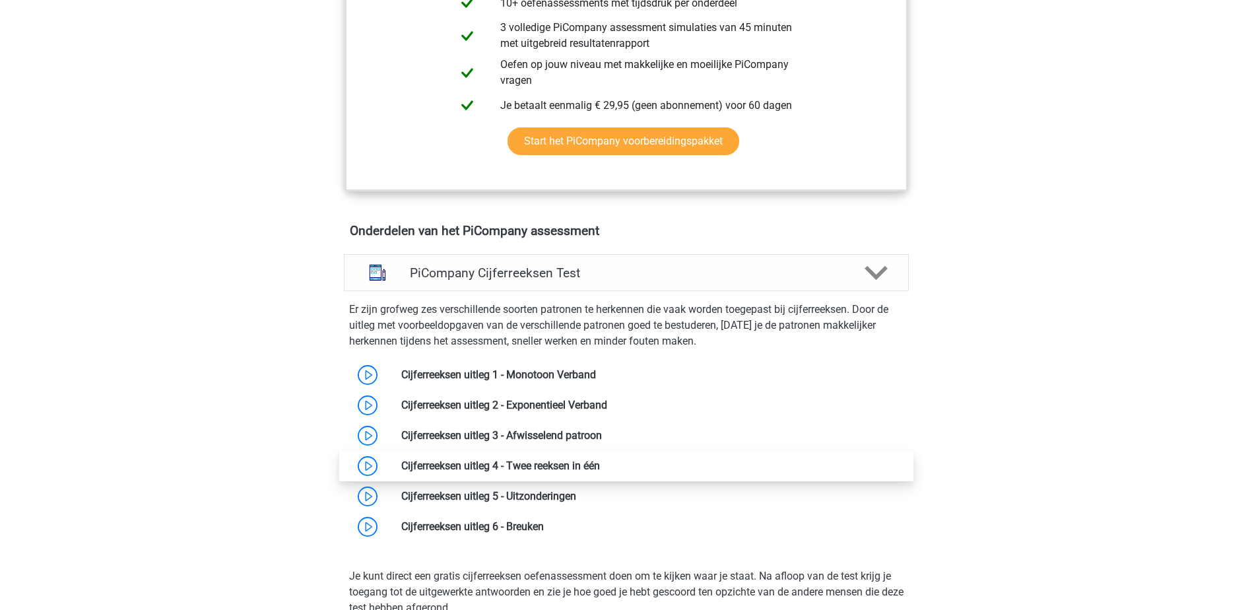
click at [600, 472] on link at bounding box center [600, 465] width 0 height 13
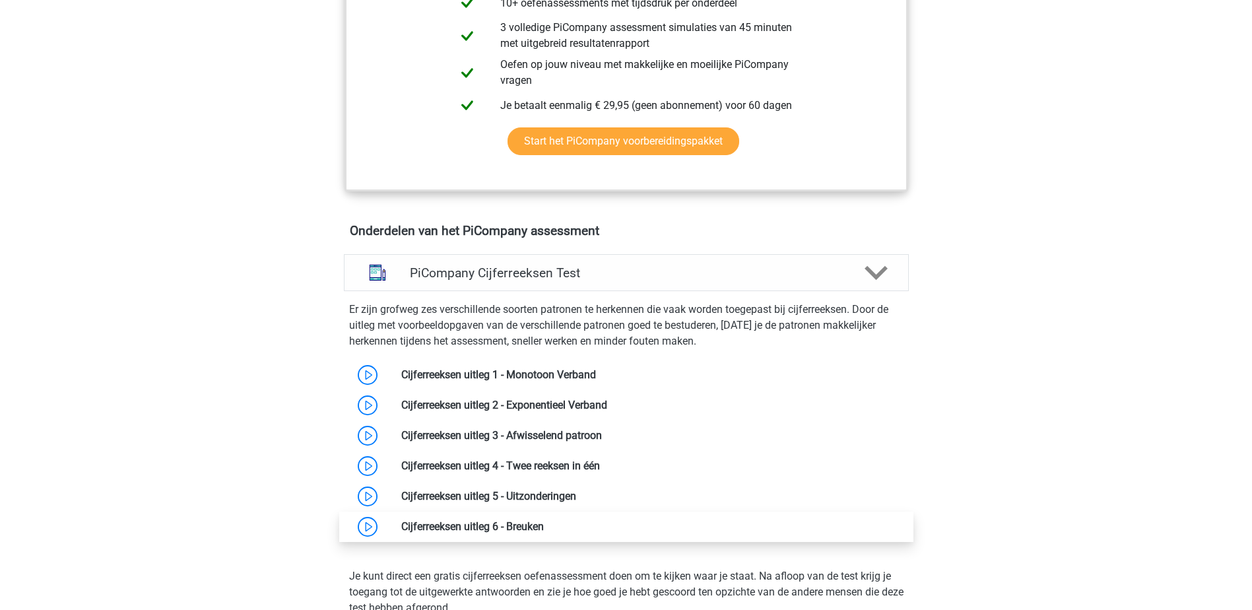
click at [544, 533] on link at bounding box center [544, 526] width 0 height 13
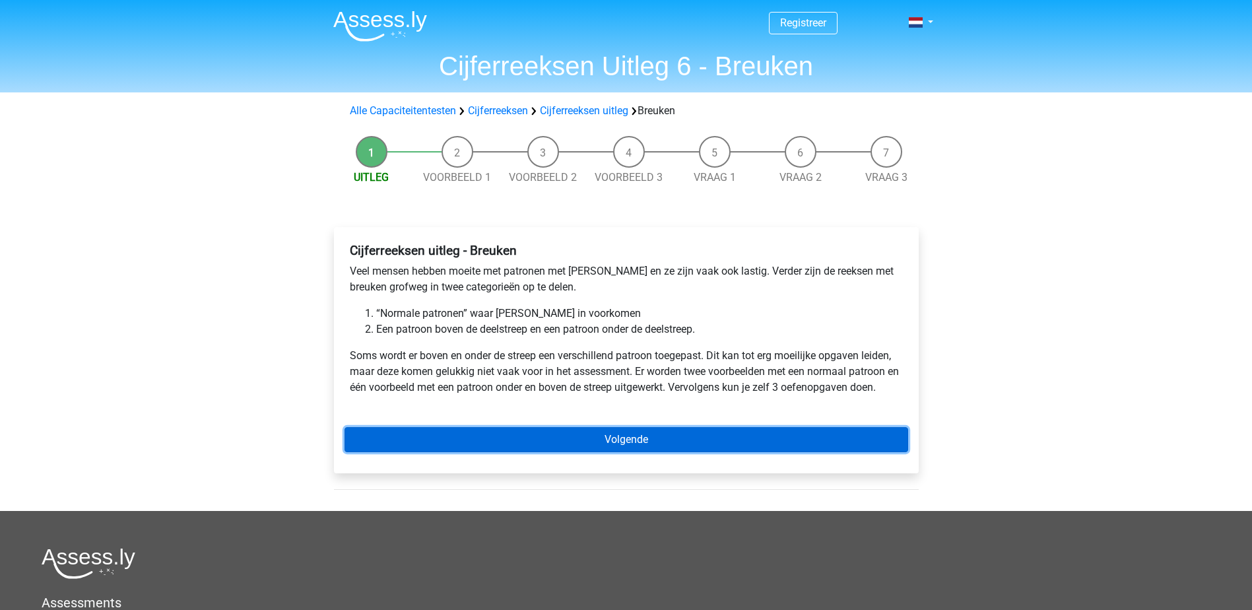
click at [626, 444] on link "Volgende" at bounding box center [627, 439] width 564 height 25
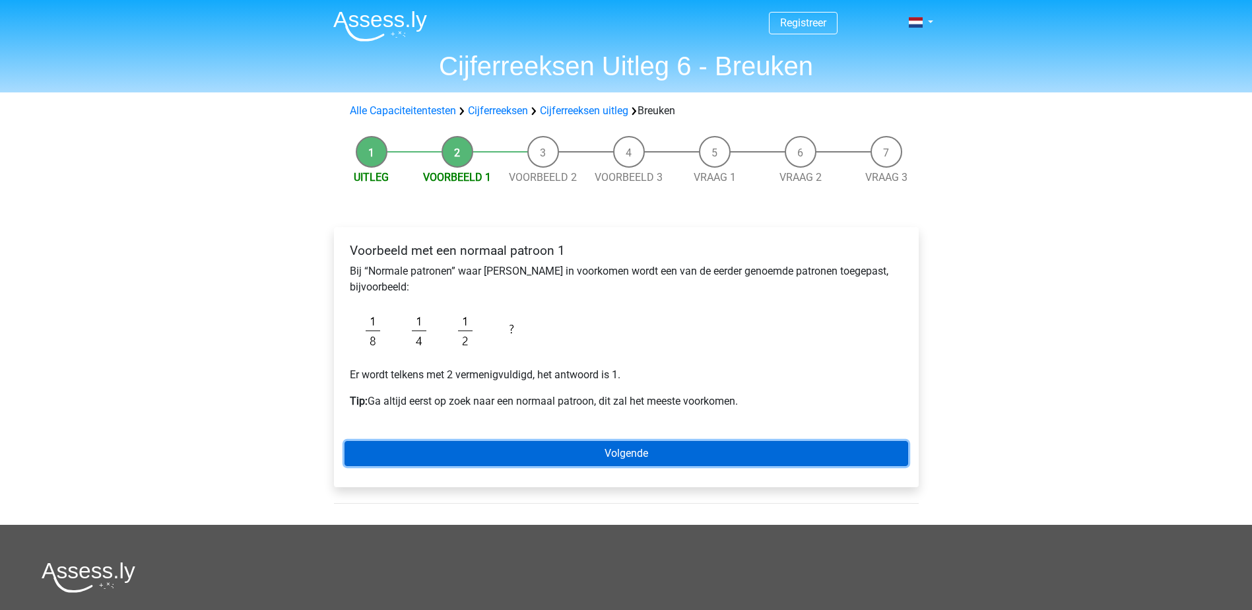
click at [640, 455] on link "Volgende" at bounding box center [627, 453] width 564 height 25
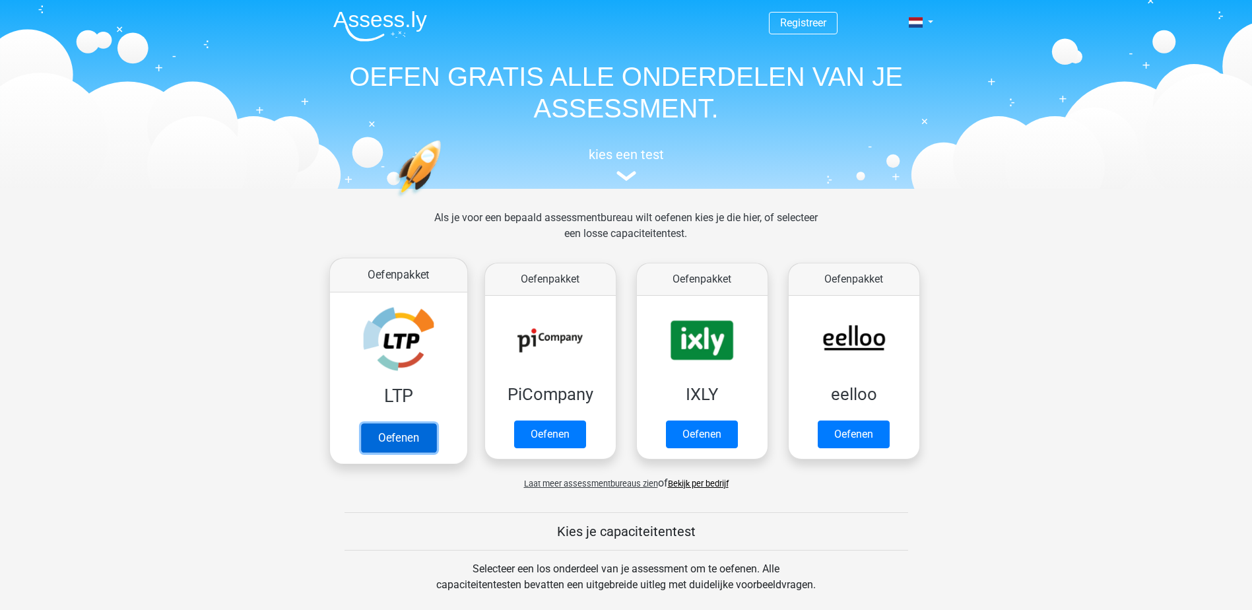
click at [386, 436] on link "Oefenen" at bounding box center [397, 437] width 75 height 29
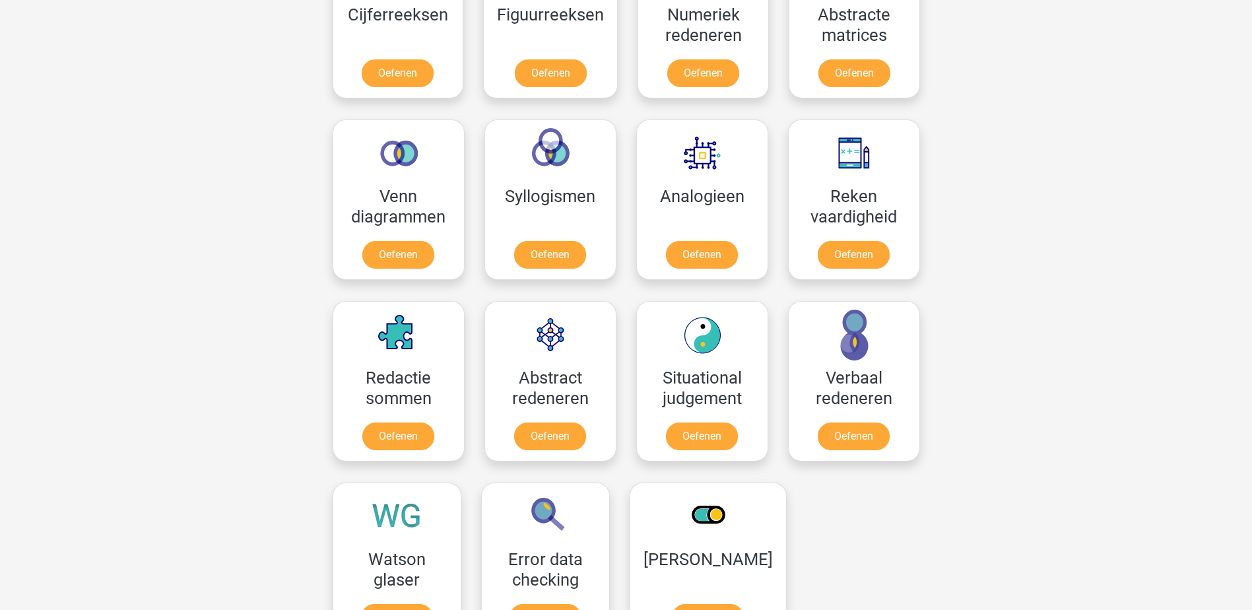
scroll to position [660, 0]
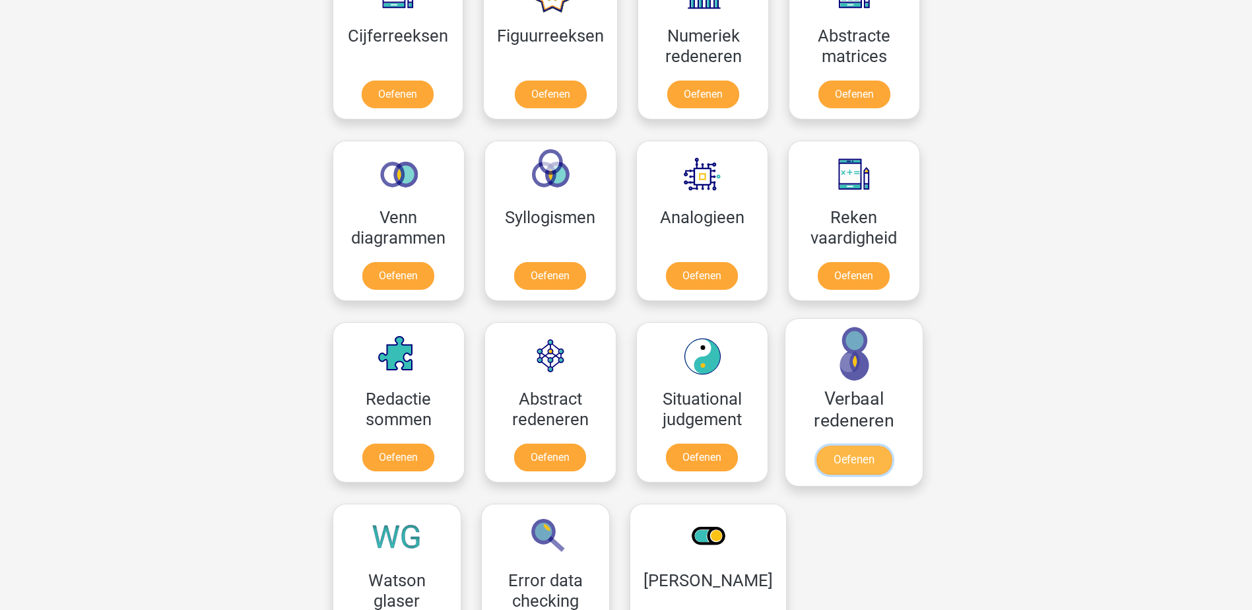
click at [863, 446] on link "Oefenen" at bounding box center [853, 460] width 75 height 29
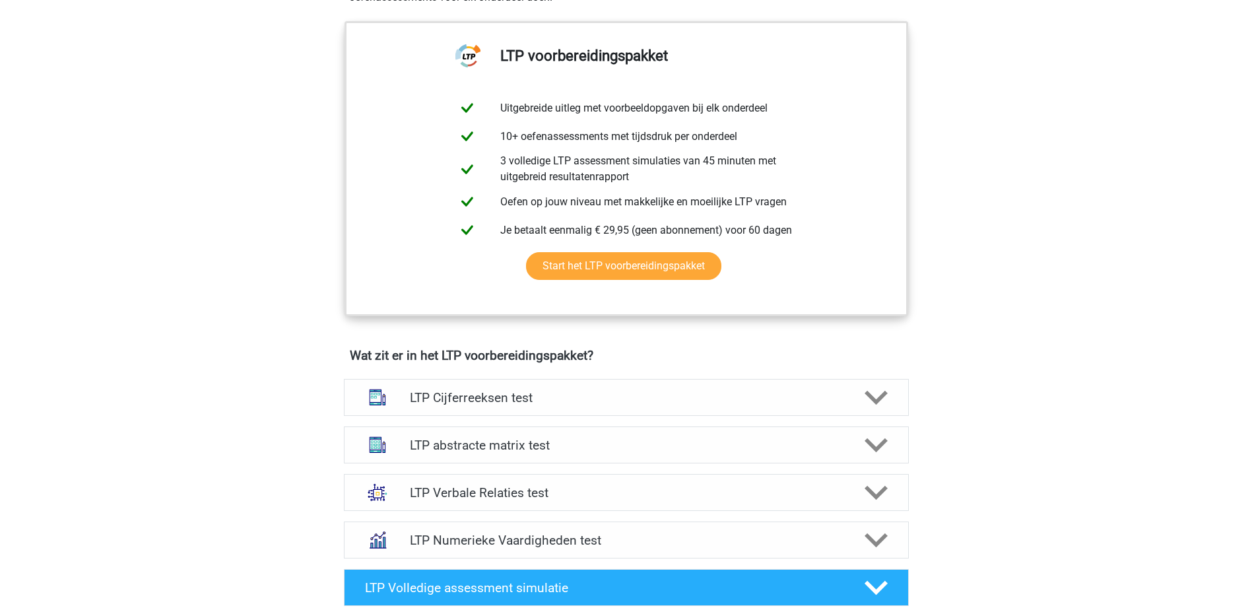
scroll to position [660, 0]
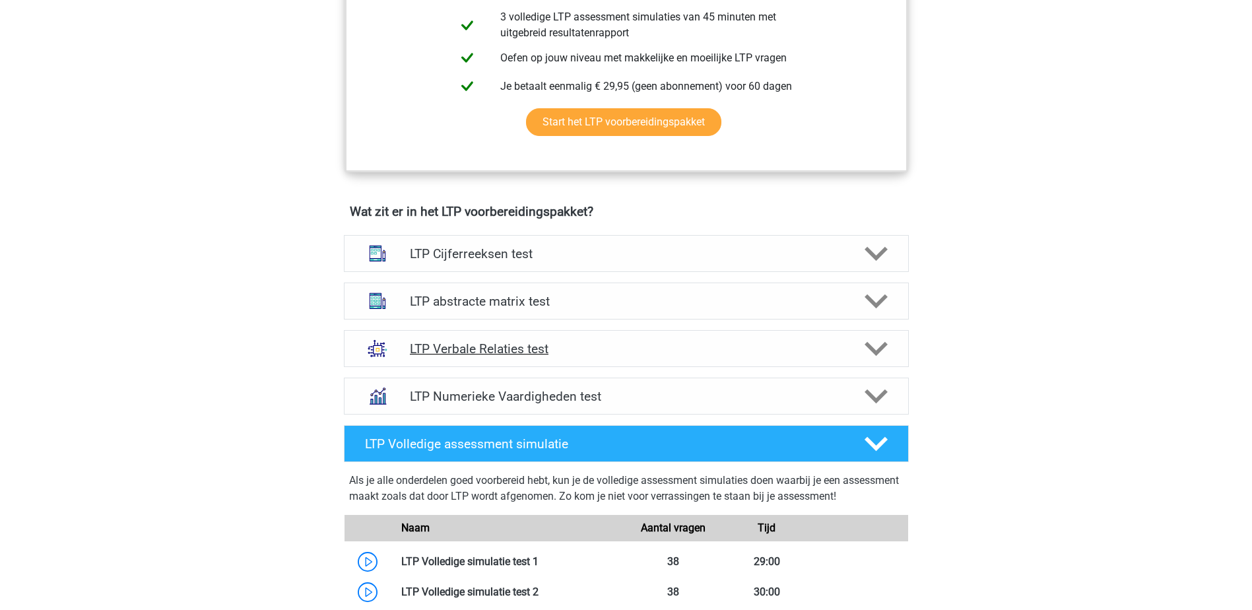
click at [508, 345] on h4 "LTP Verbale Relaties test" at bounding box center [626, 348] width 432 height 15
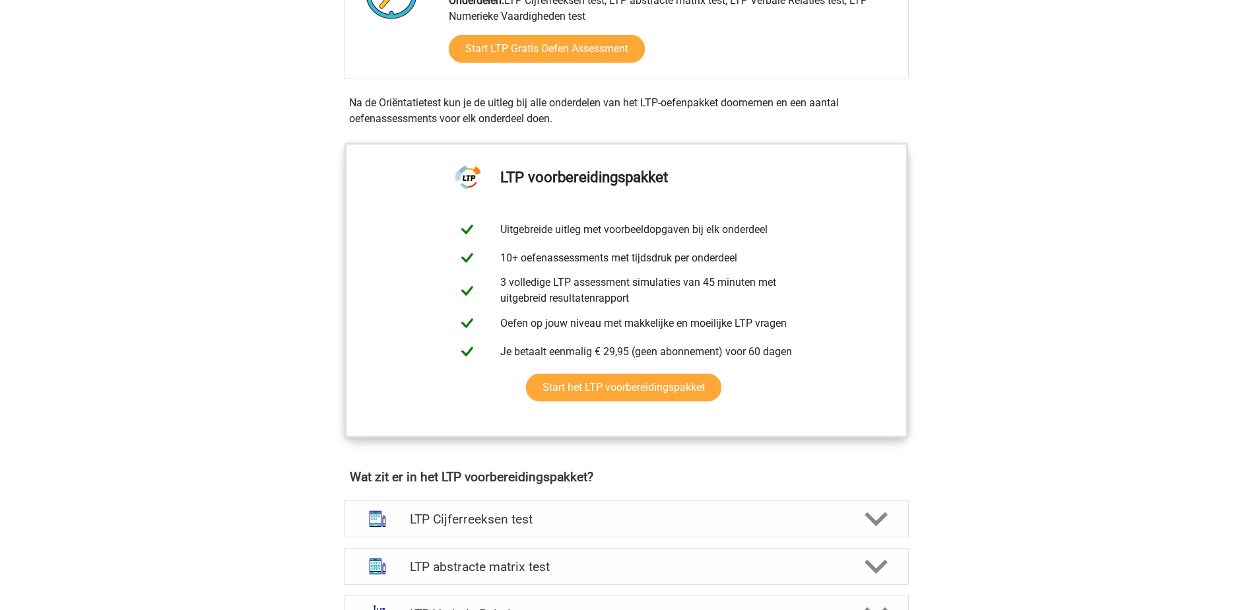
scroll to position [264, 0]
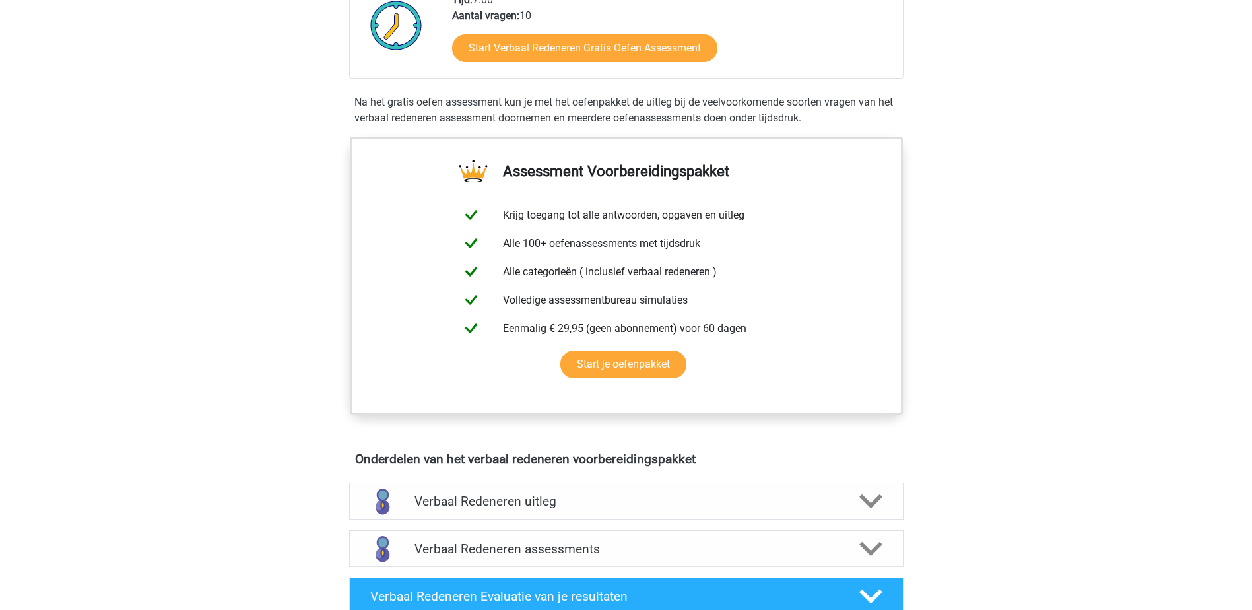
scroll to position [396, 0]
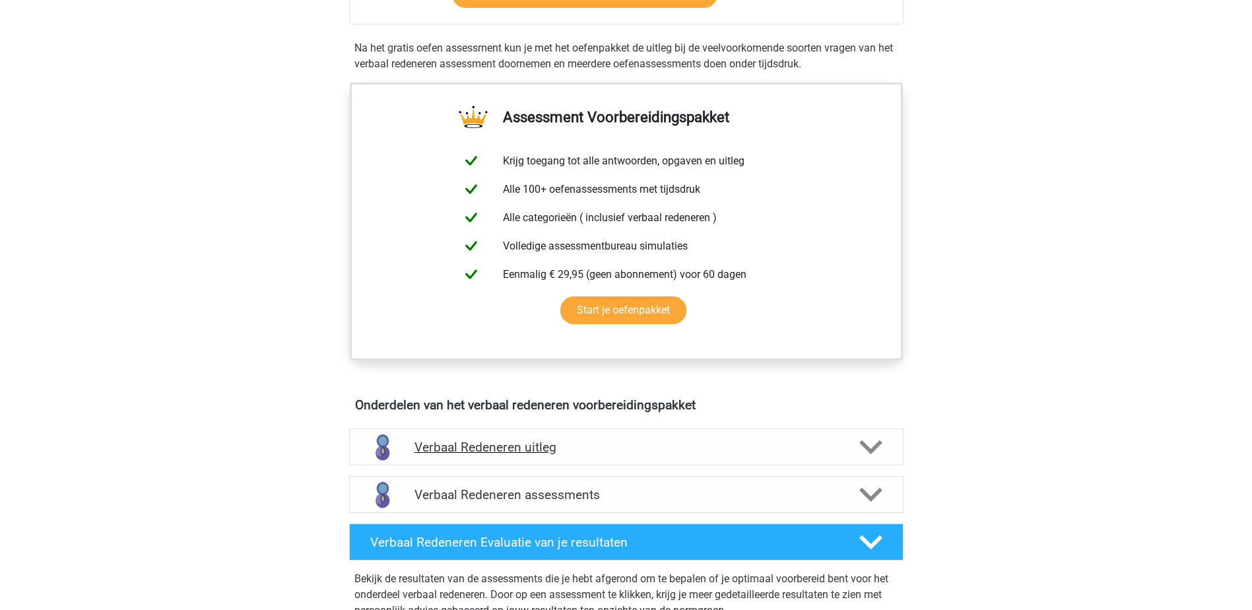
click at [516, 450] on h4 "Verbaal Redeneren uitleg" at bounding box center [627, 447] width 424 height 15
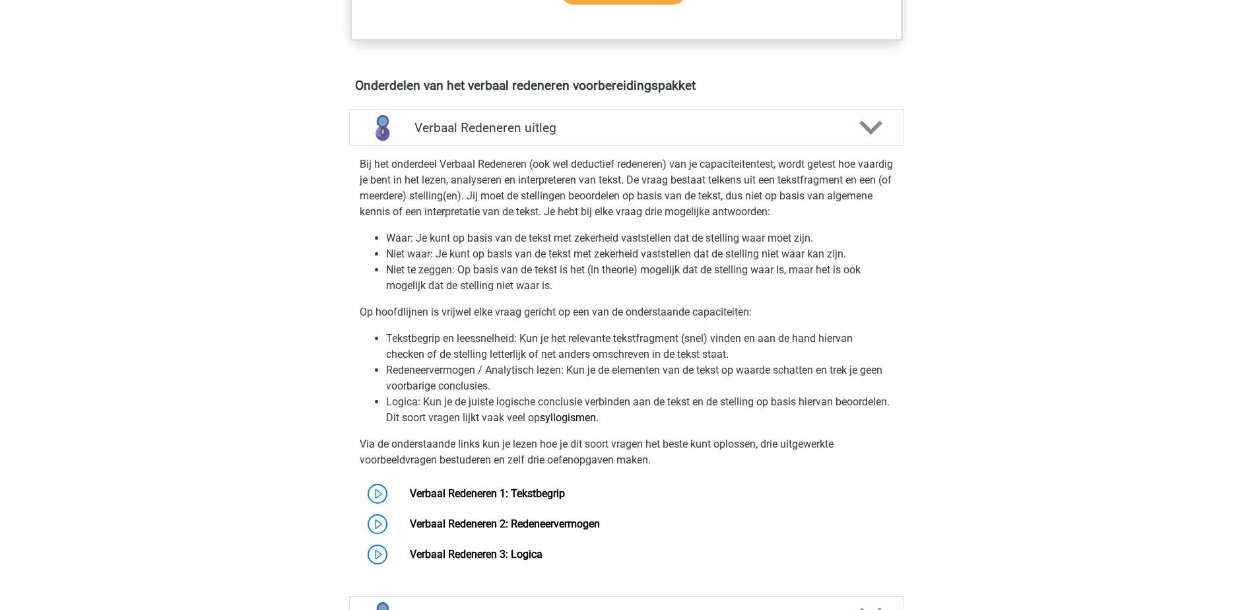
scroll to position [792, 0]
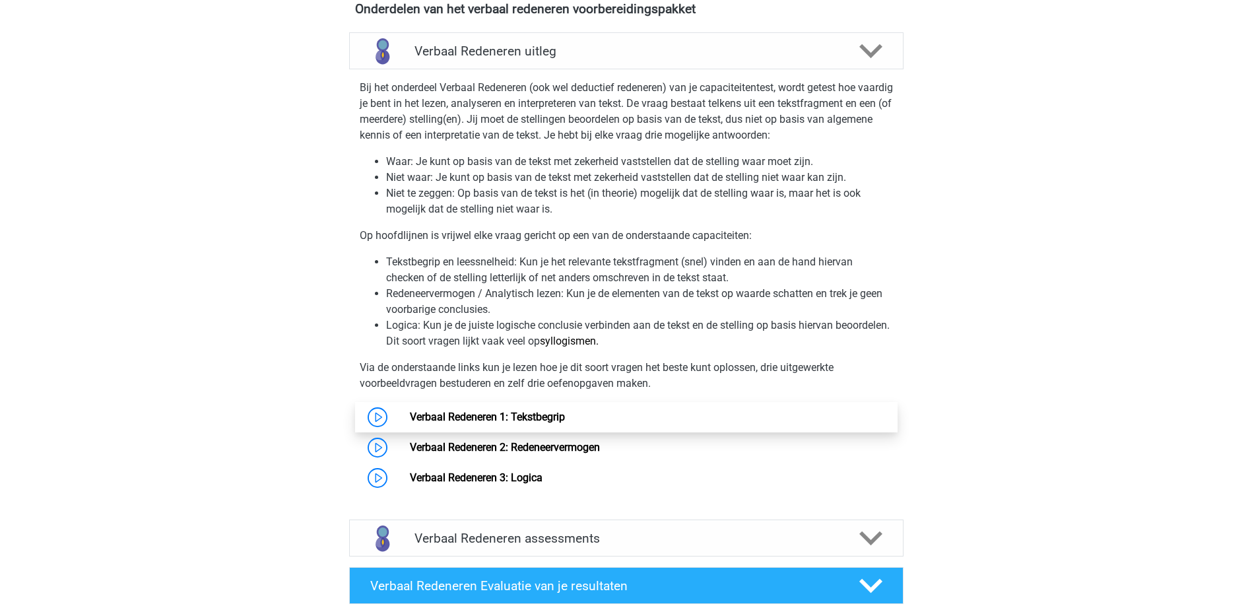
click at [509, 413] on link "Verbaal Redeneren 1: Tekstbegrip" at bounding box center [487, 417] width 155 height 13
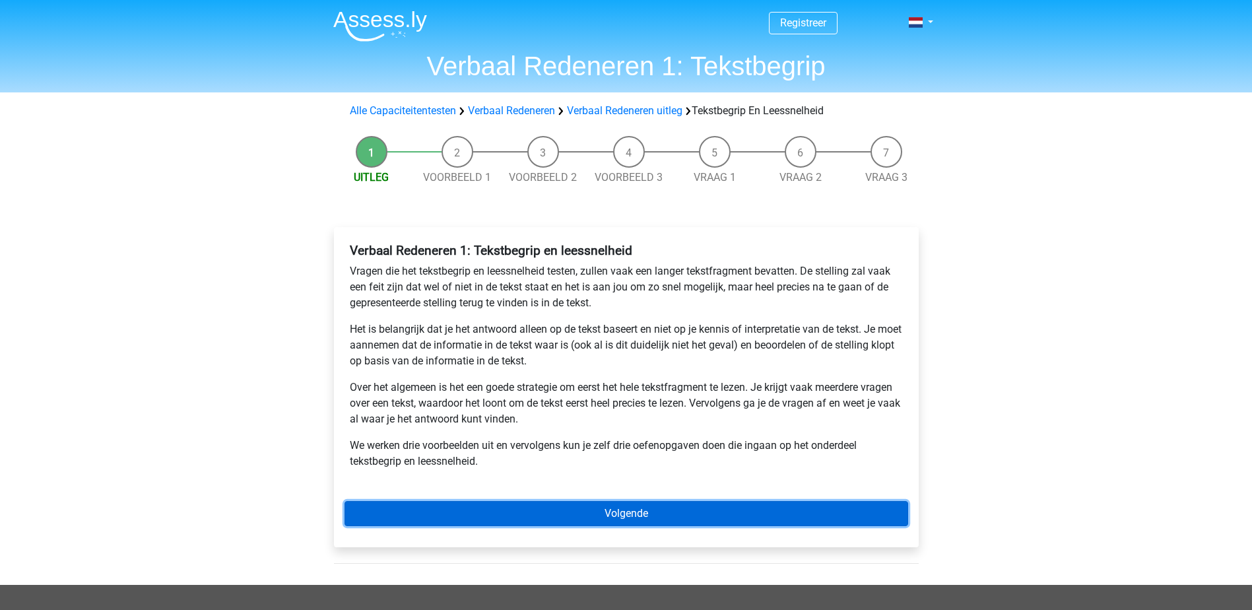
click at [642, 507] on link "Volgende" at bounding box center [627, 513] width 564 height 25
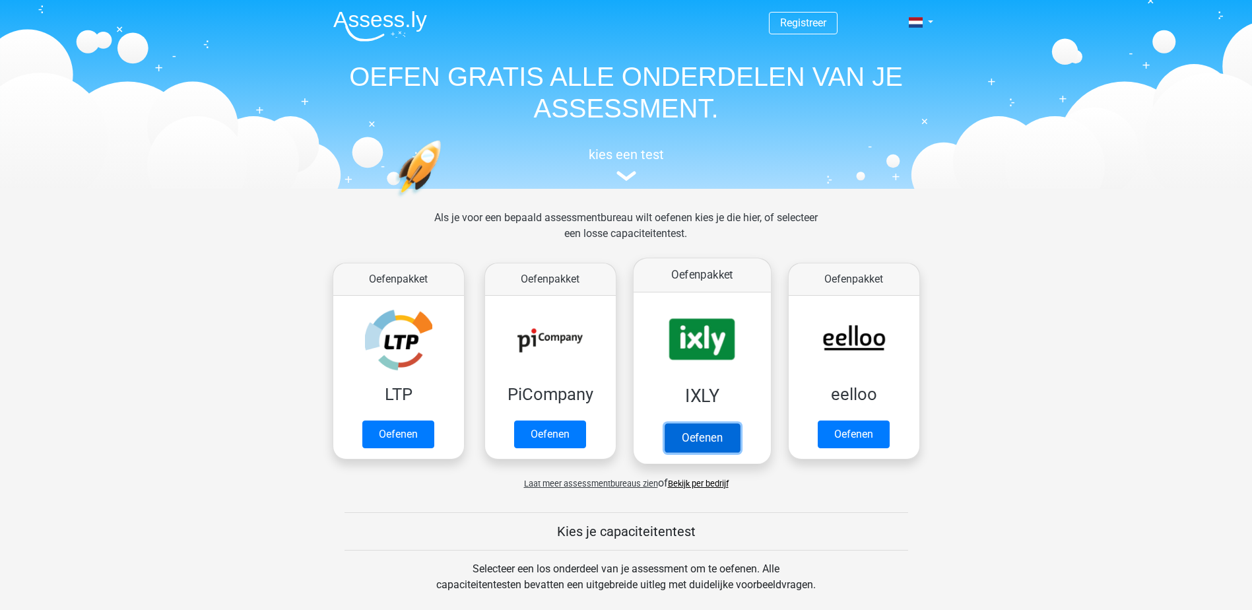
click at [727, 432] on link "Oefenen" at bounding box center [701, 437] width 75 height 29
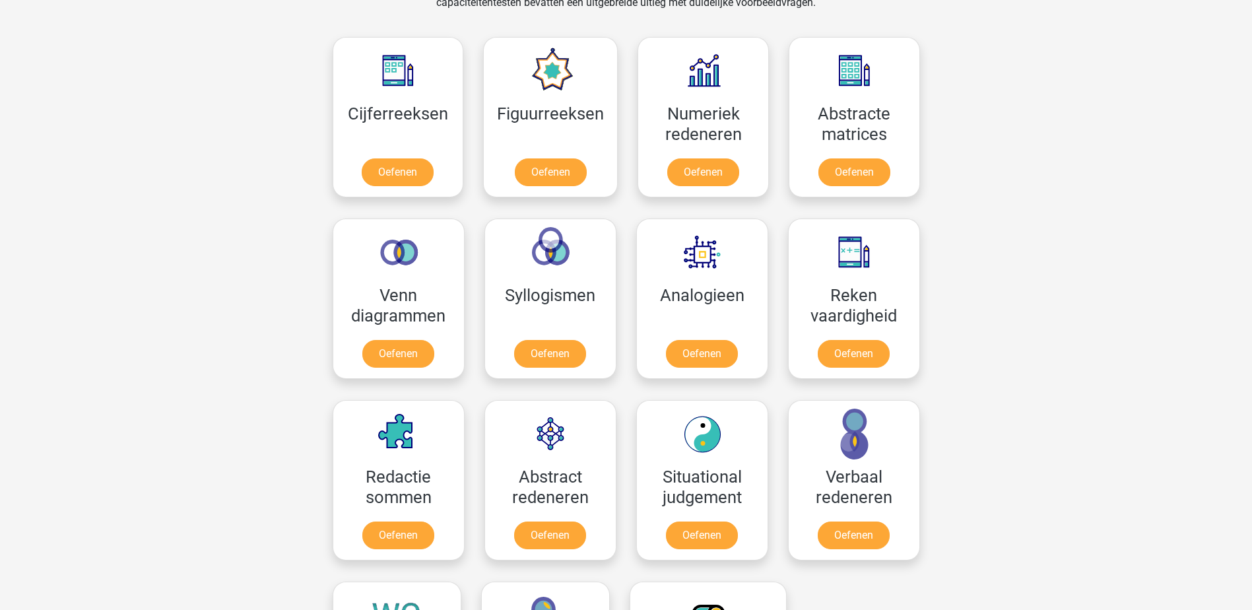
scroll to position [594, 0]
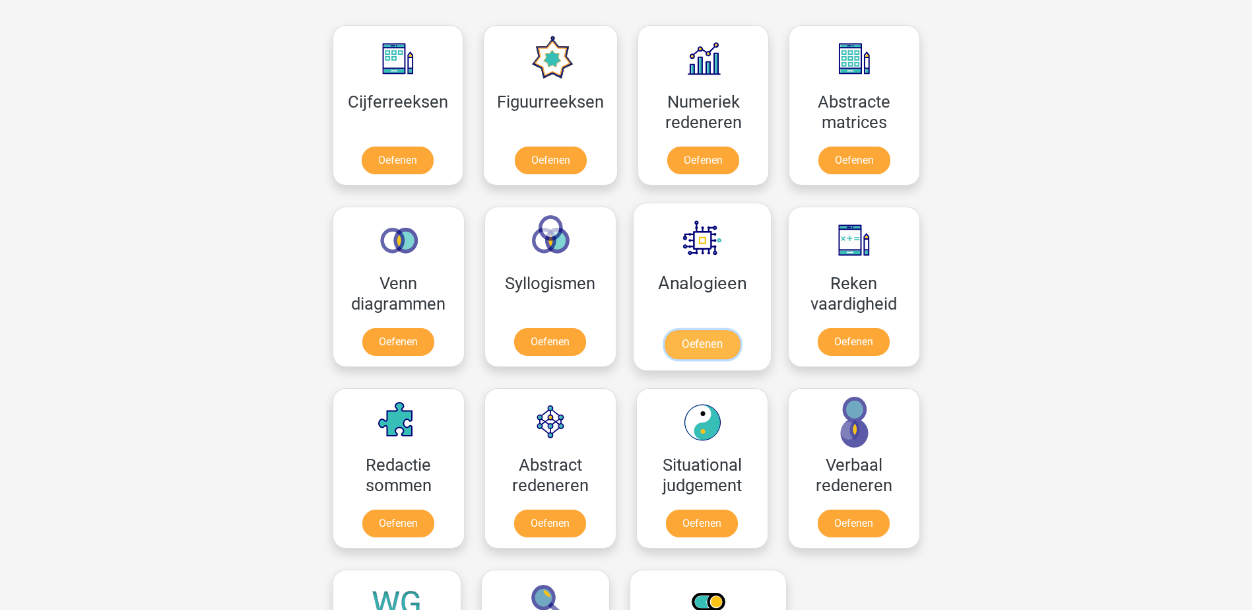
click at [694, 337] on link "Oefenen" at bounding box center [701, 344] width 75 height 29
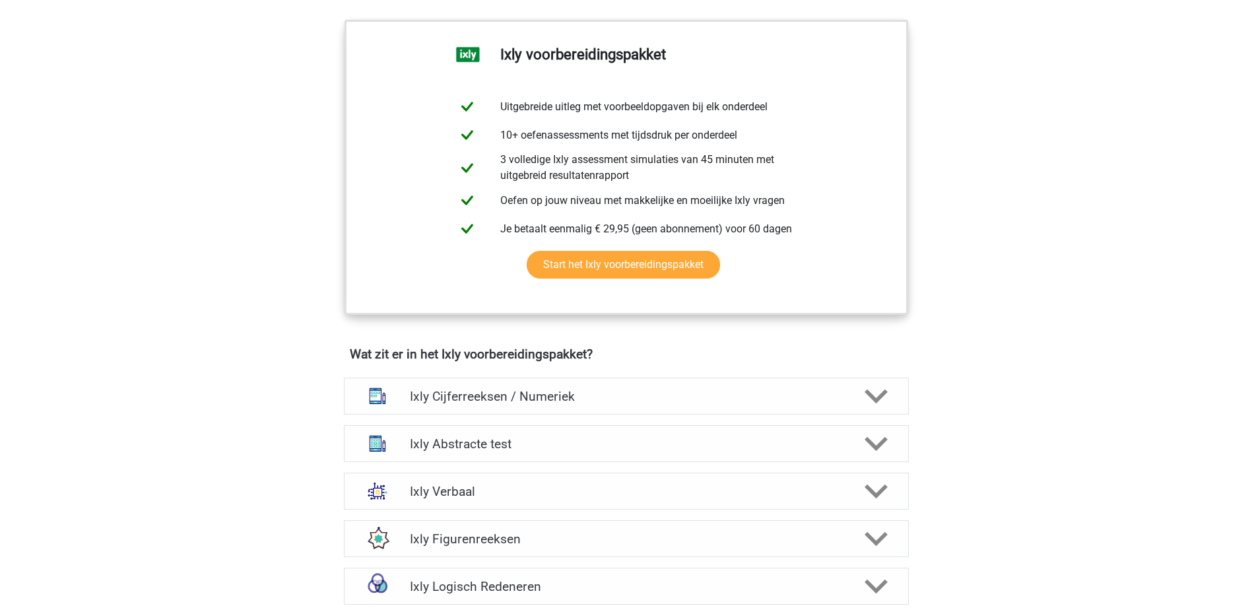
scroll to position [594, 0]
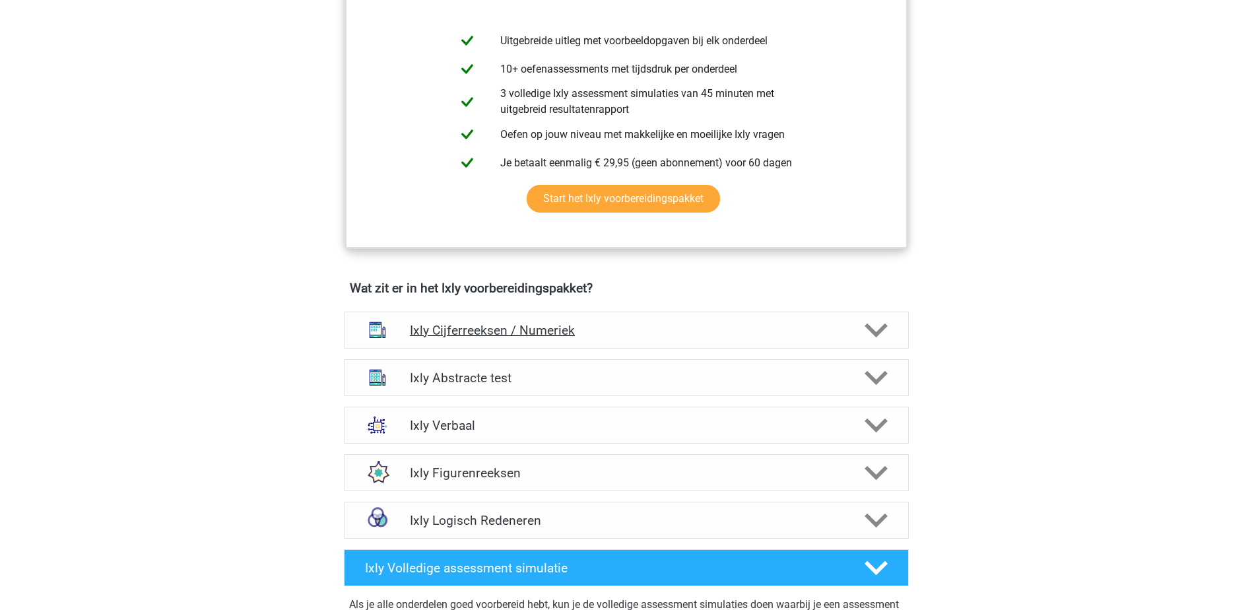
click at [512, 325] on h4 "Ixly Cijferreeksen / Numeriek" at bounding box center [626, 330] width 432 height 15
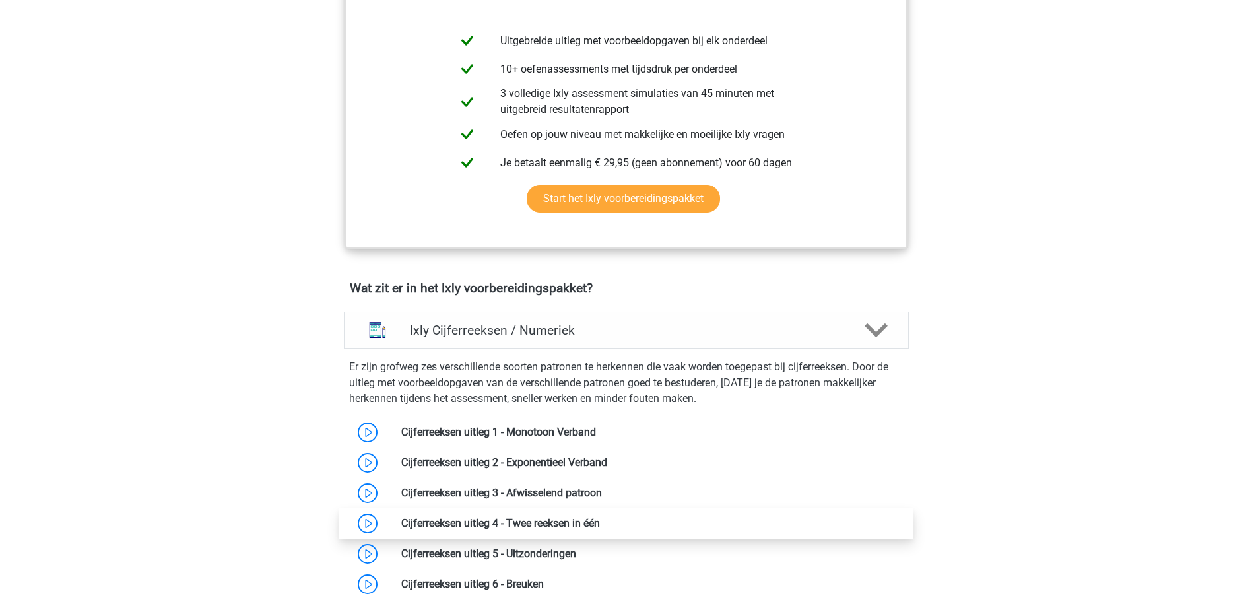
click at [600, 521] on link at bounding box center [600, 523] width 0 height 13
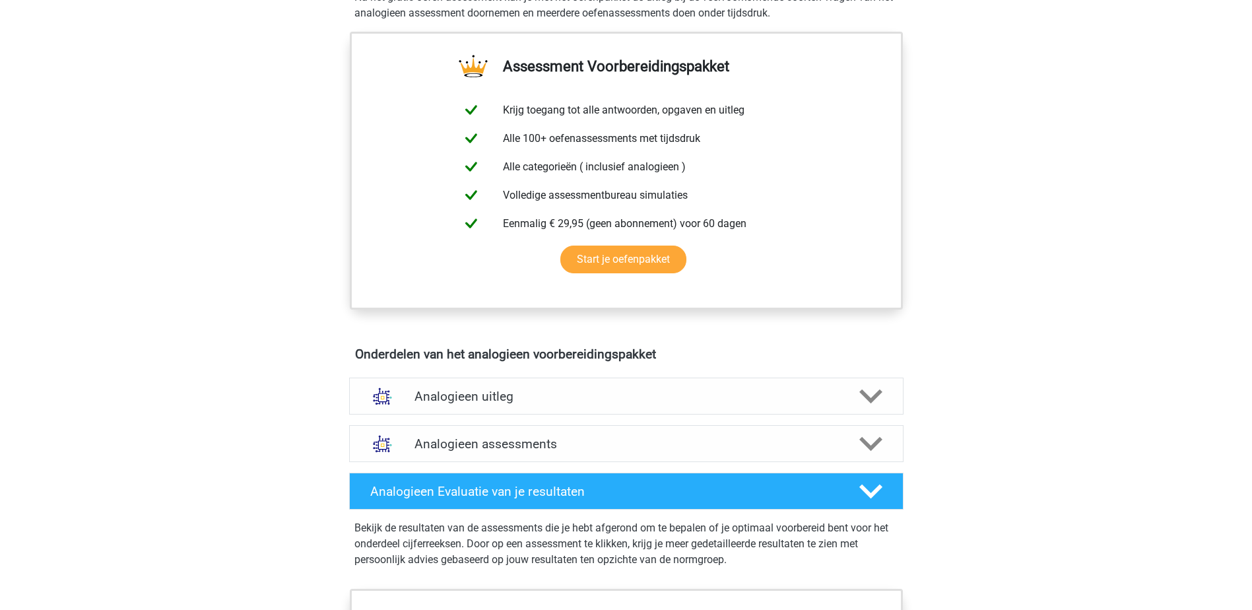
scroll to position [462, 0]
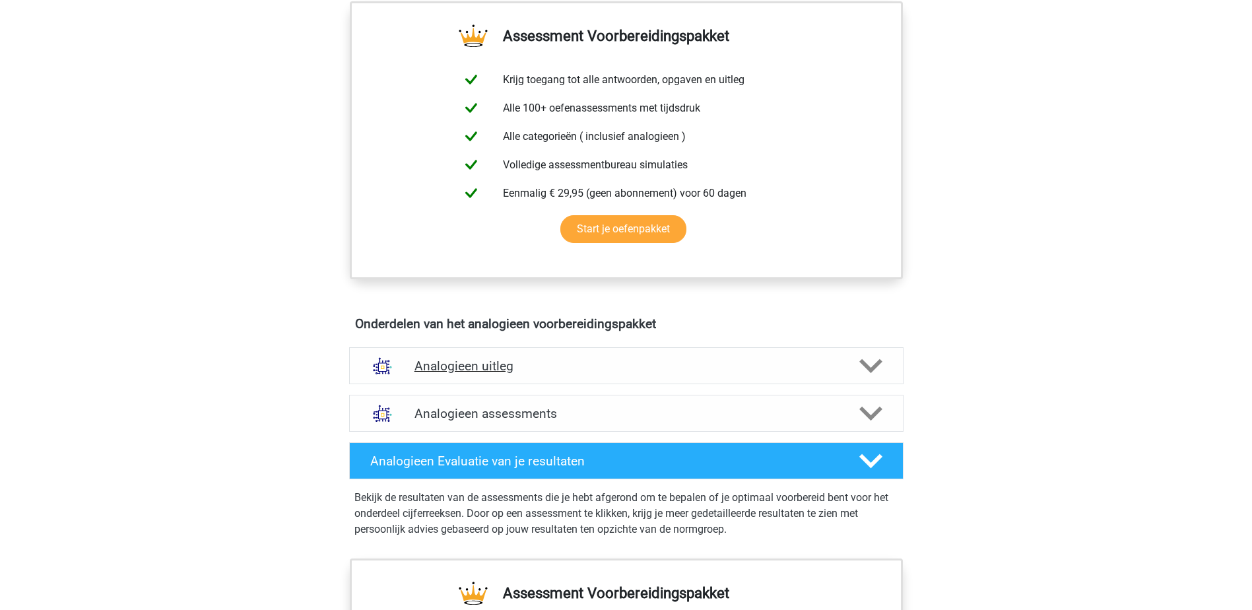
click at [473, 368] on h4 "Analogieen uitleg" at bounding box center [627, 365] width 424 height 15
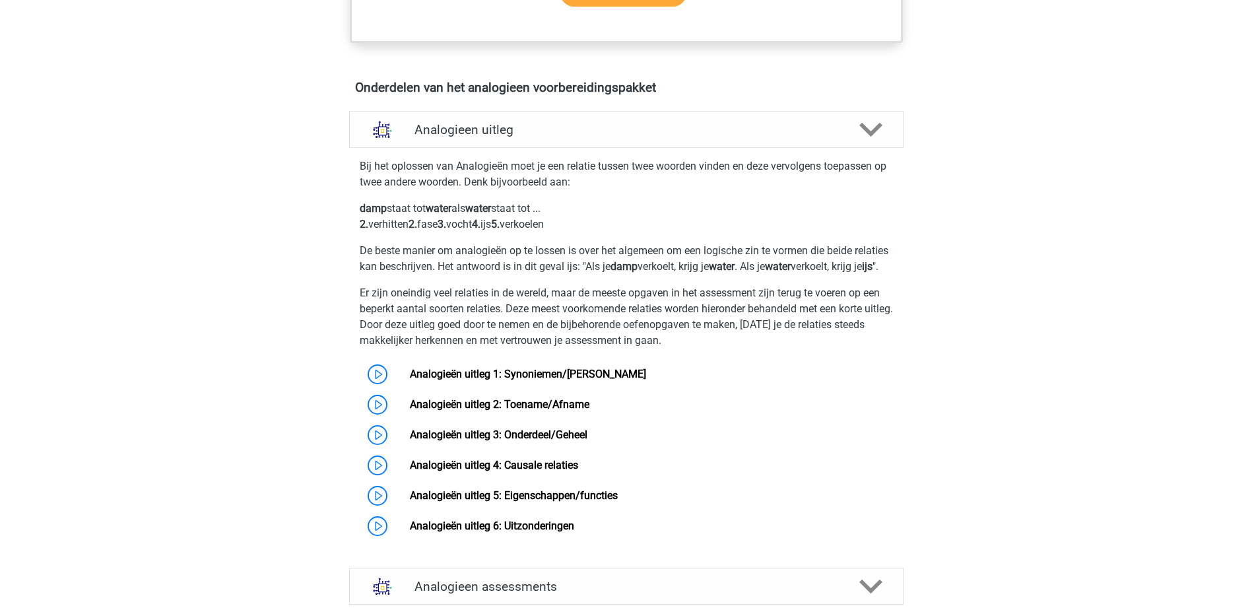
scroll to position [726, 0]
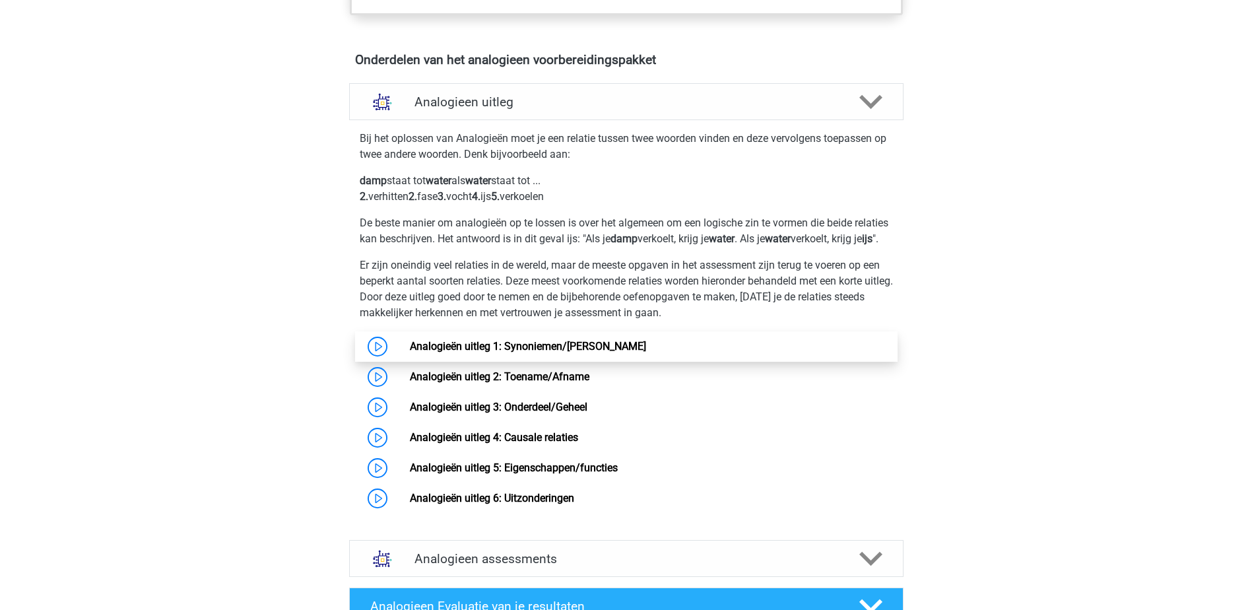
click at [453, 352] on link "Analogieën uitleg 1: Synoniemen/[PERSON_NAME]" at bounding box center [528, 346] width 236 height 13
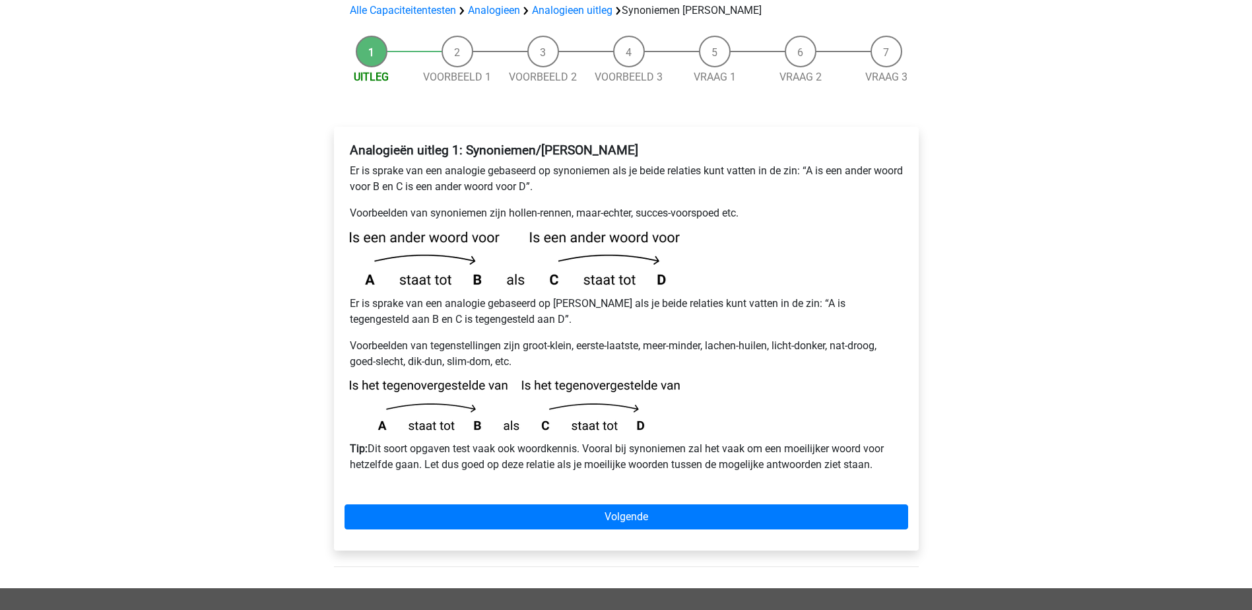
scroll to position [198, 0]
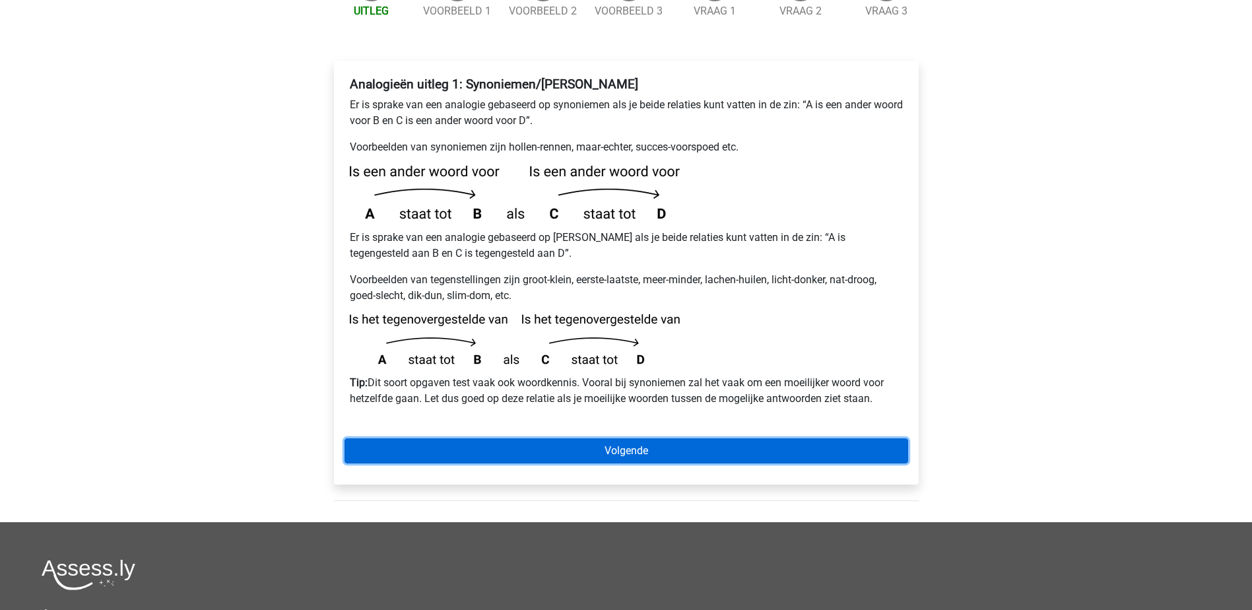
click at [655, 438] on link "Volgende" at bounding box center [627, 450] width 564 height 25
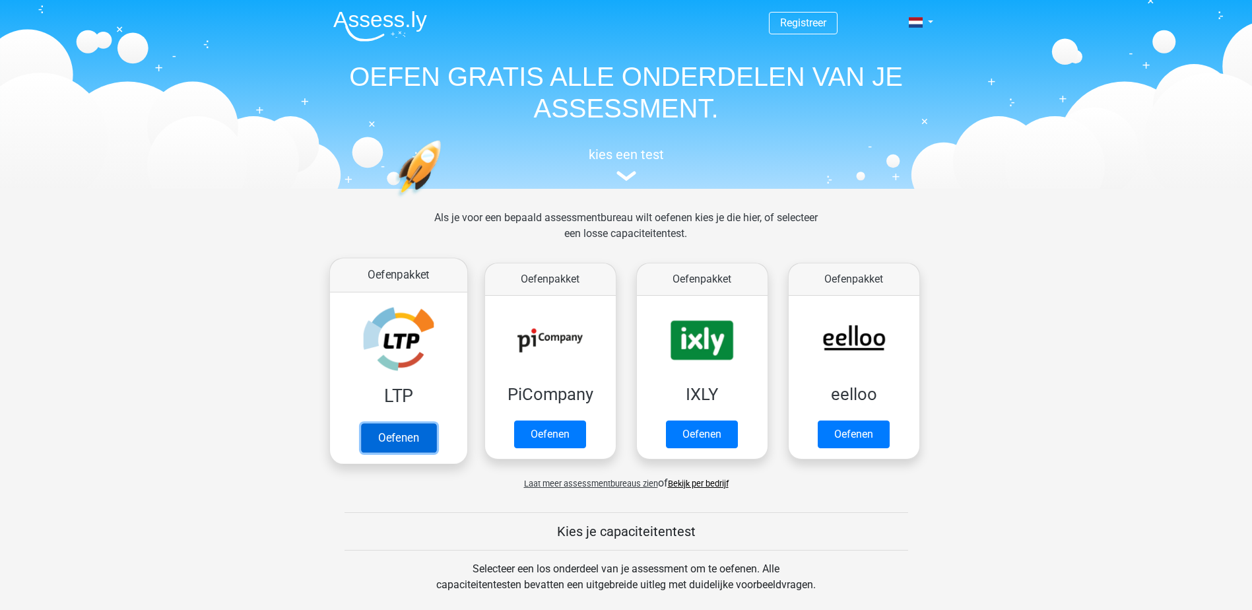
click at [392, 448] on link "Oefenen" at bounding box center [397, 437] width 75 height 29
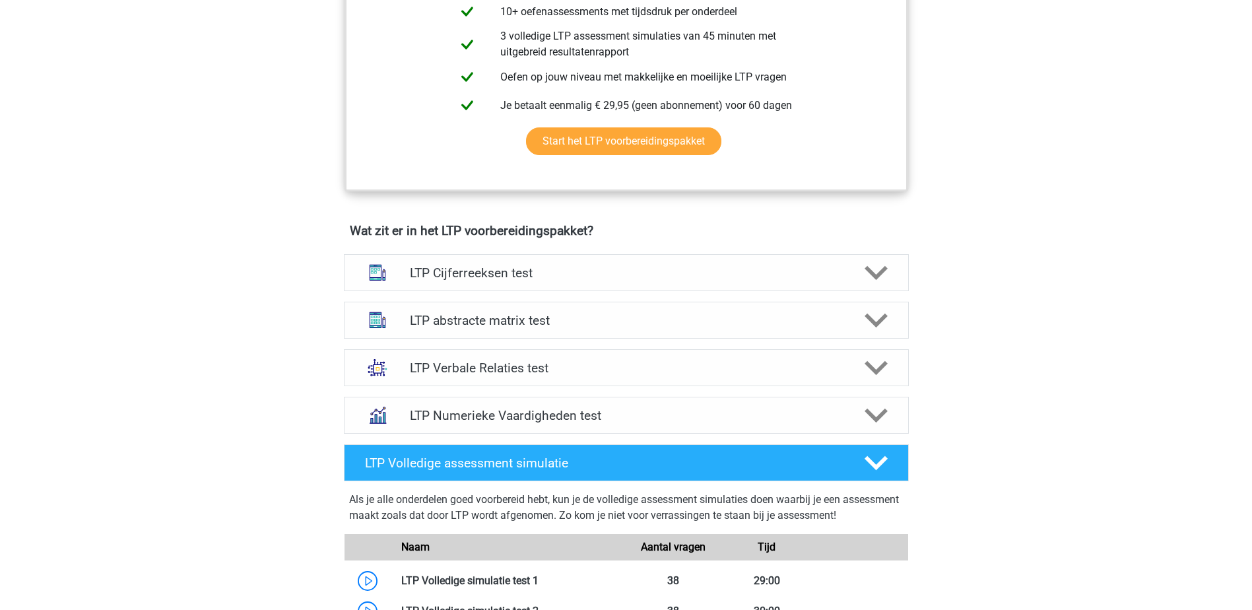
scroll to position [660, 0]
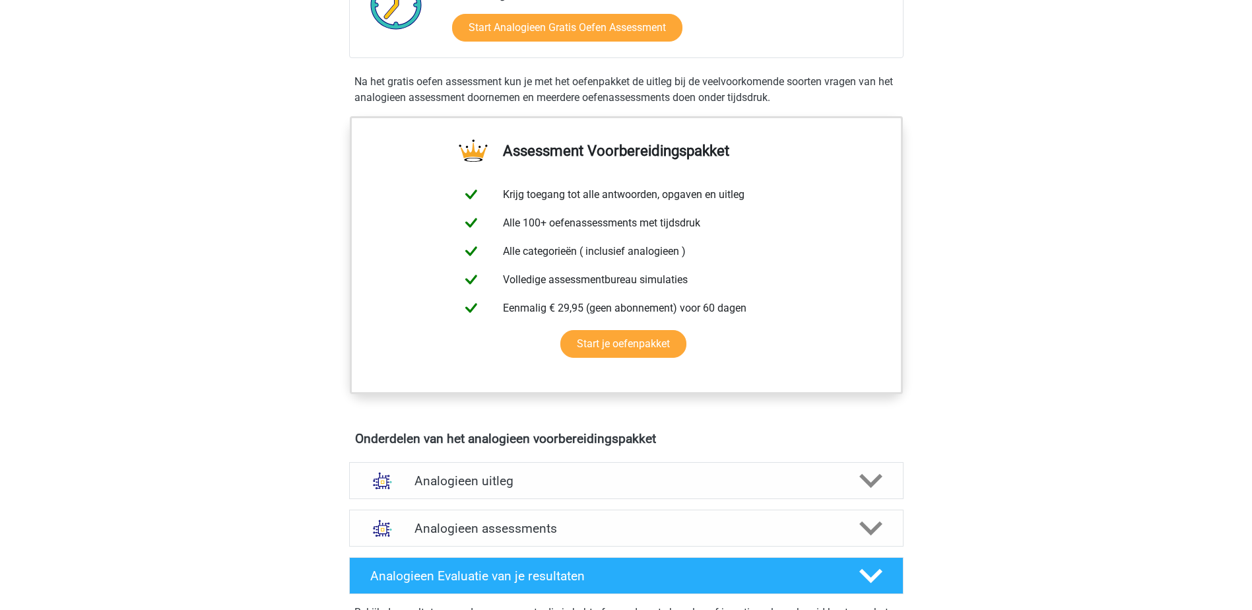
scroll to position [528, 0]
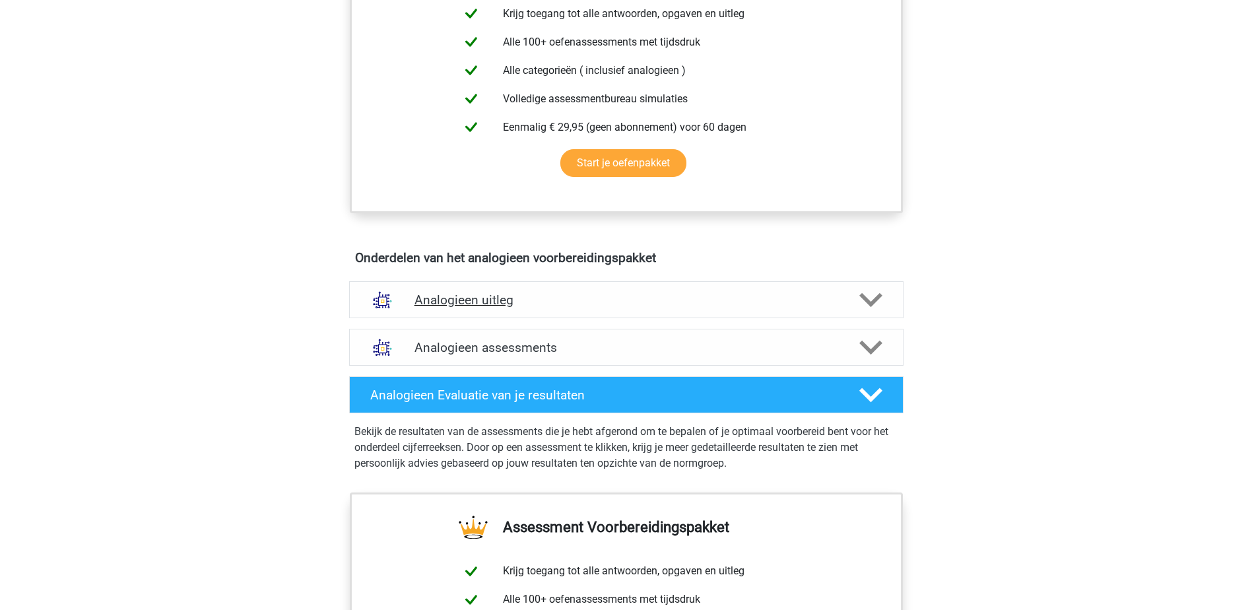
click at [487, 308] on div "Analogieen uitleg" at bounding box center [626, 299] width 554 height 37
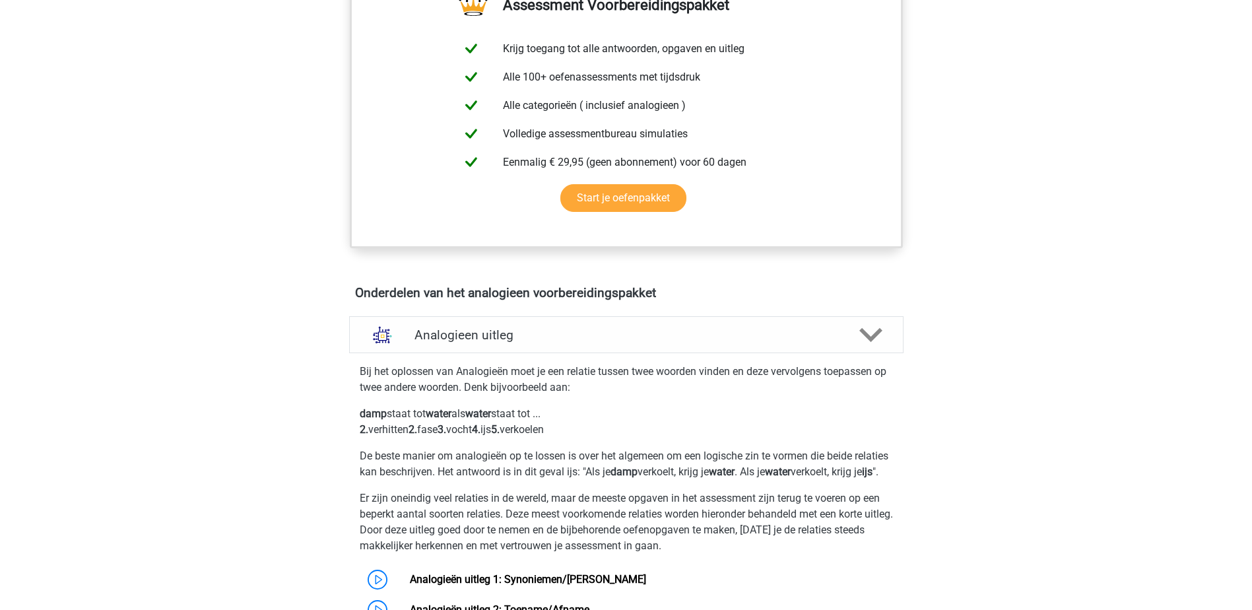
scroll to position [462, 0]
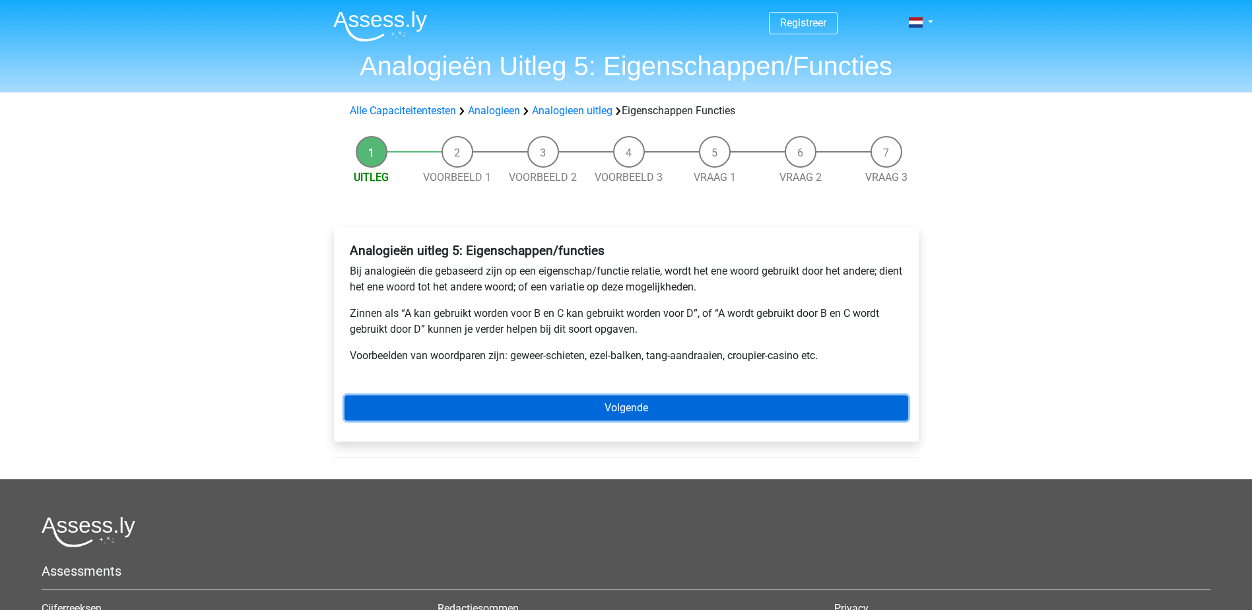
click at [632, 413] on link "Volgende" at bounding box center [627, 407] width 564 height 25
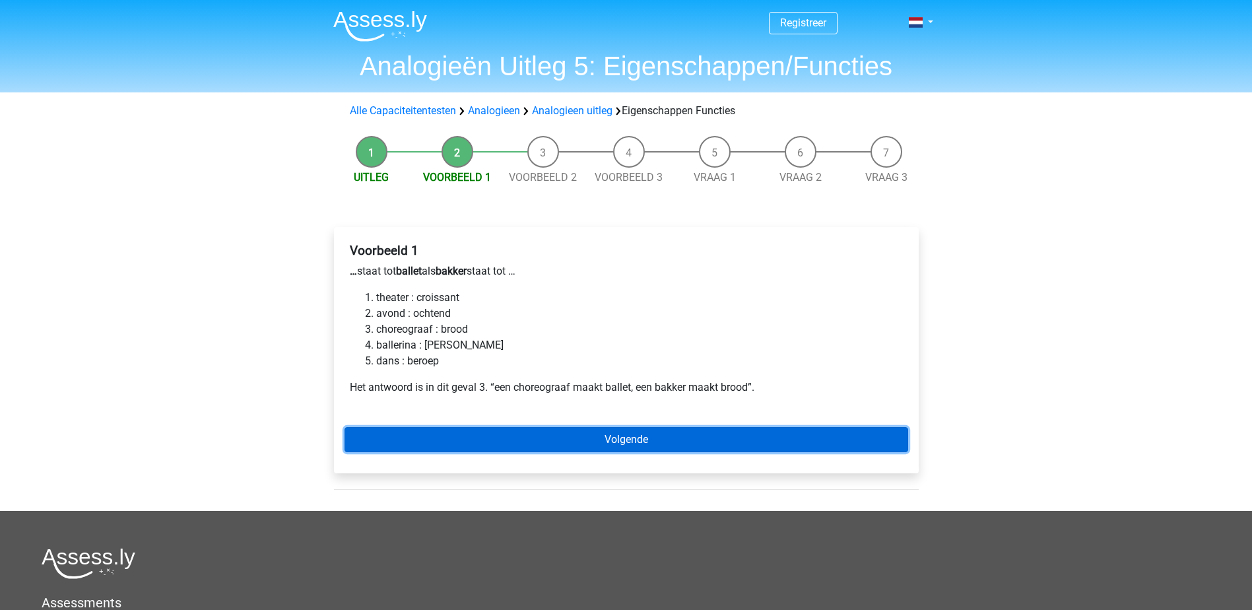
click at [644, 439] on link "Volgende" at bounding box center [627, 439] width 564 height 25
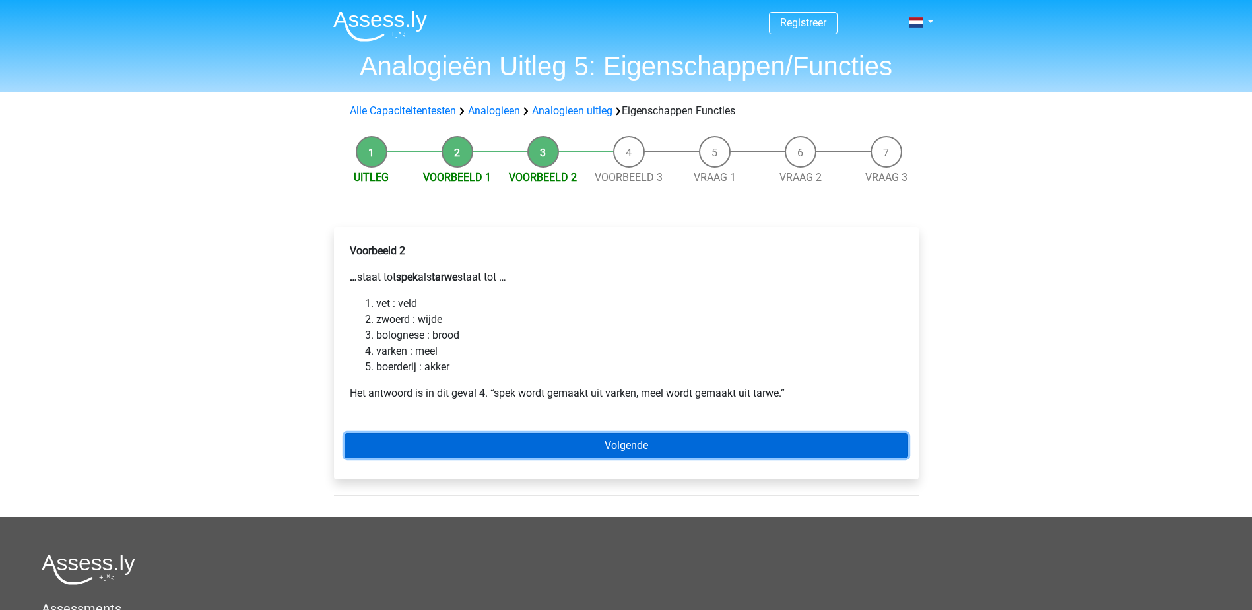
click at [617, 444] on link "Volgende" at bounding box center [627, 445] width 564 height 25
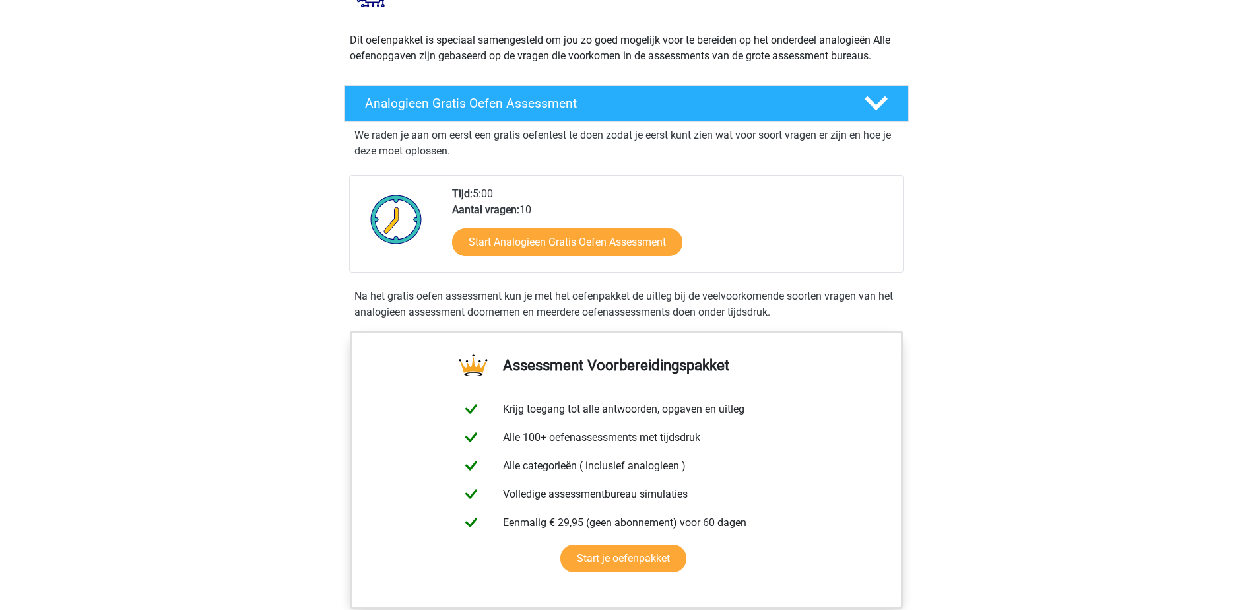
scroll to position [132, 0]
